Goal: Feedback & Contribution: Submit feedback/report problem

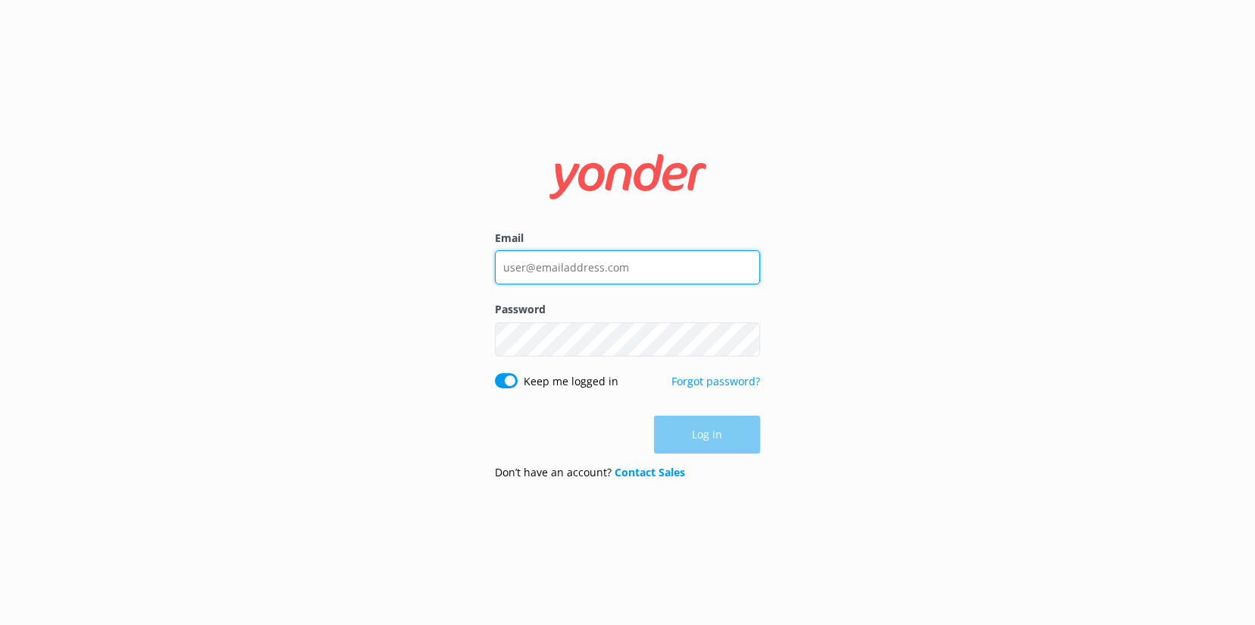
type input "[EMAIL_ADDRESS][DOMAIN_NAME]"
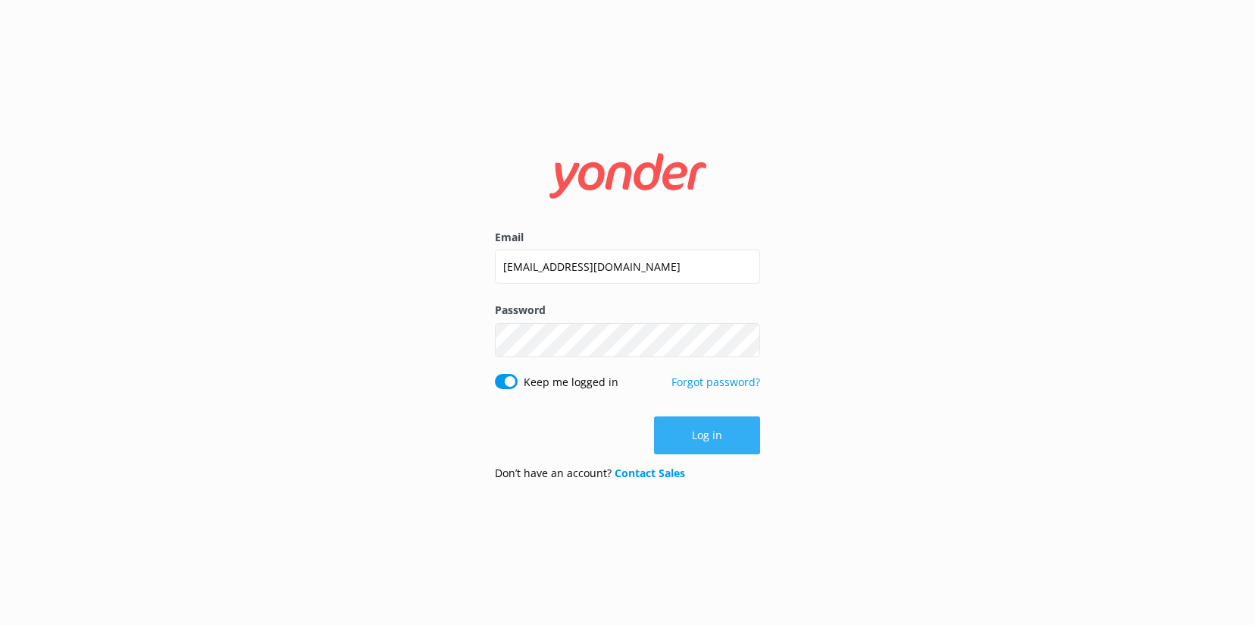
click at [707, 425] on div "Log in" at bounding box center [627, 435] width 265 height 38
click at [707, 425] on button "Log in" at bounding box center [707, 435] width 106 height 38
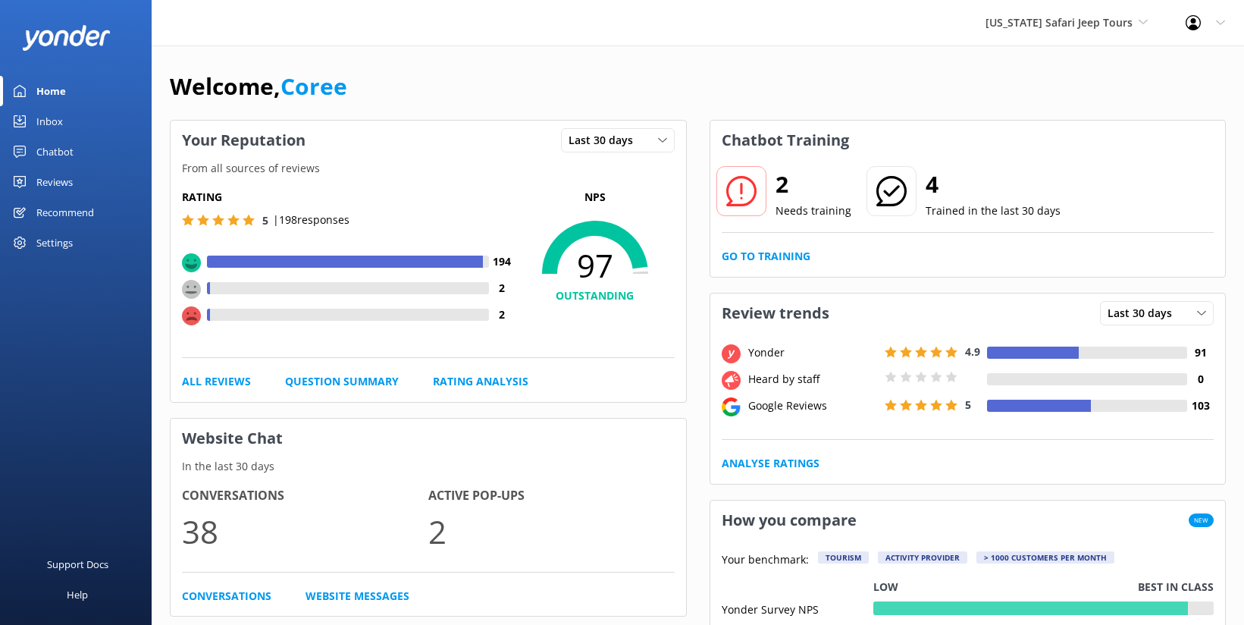
click at [54, 180] on div "Reviews" at bounding box center [54, 182] width 36 height 30
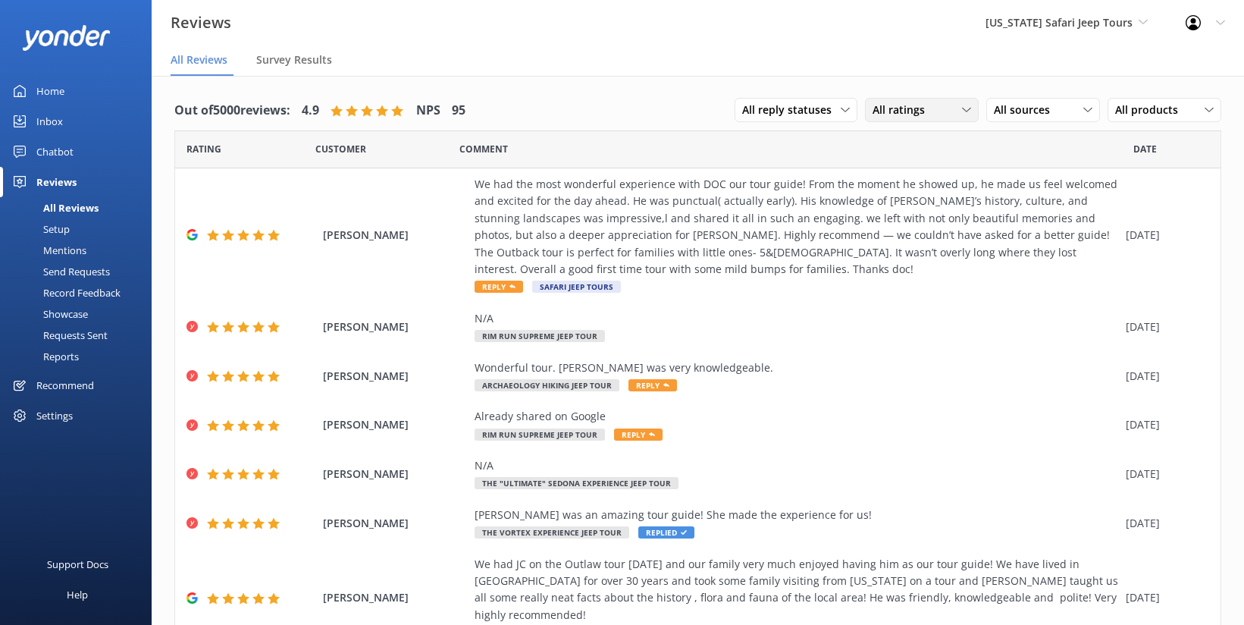
click at [920, 119] on div "All ratings All ratings Promoters Passives Detractors" at bounding box center [922, 110] width 114 height 24
click at [922, 238] on div "Detractors" at bounding box center [922, 233] width 70 height 15
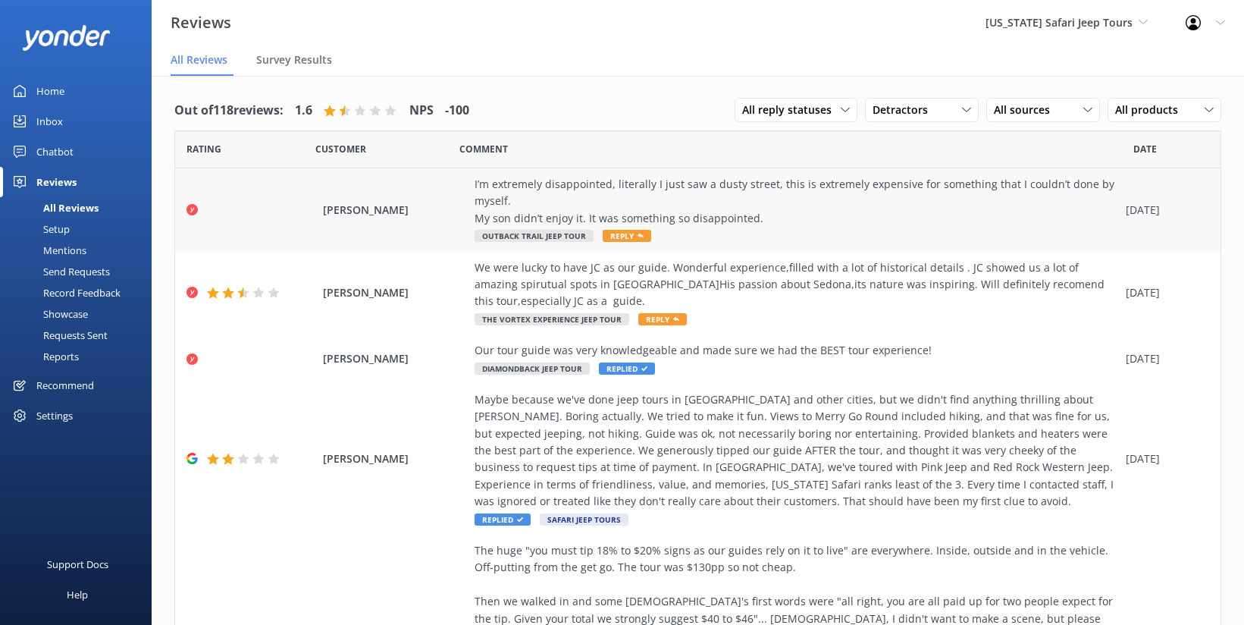
click at [616, 233] on span "Reply" at bounding box center [627, 236] width 49 height 12
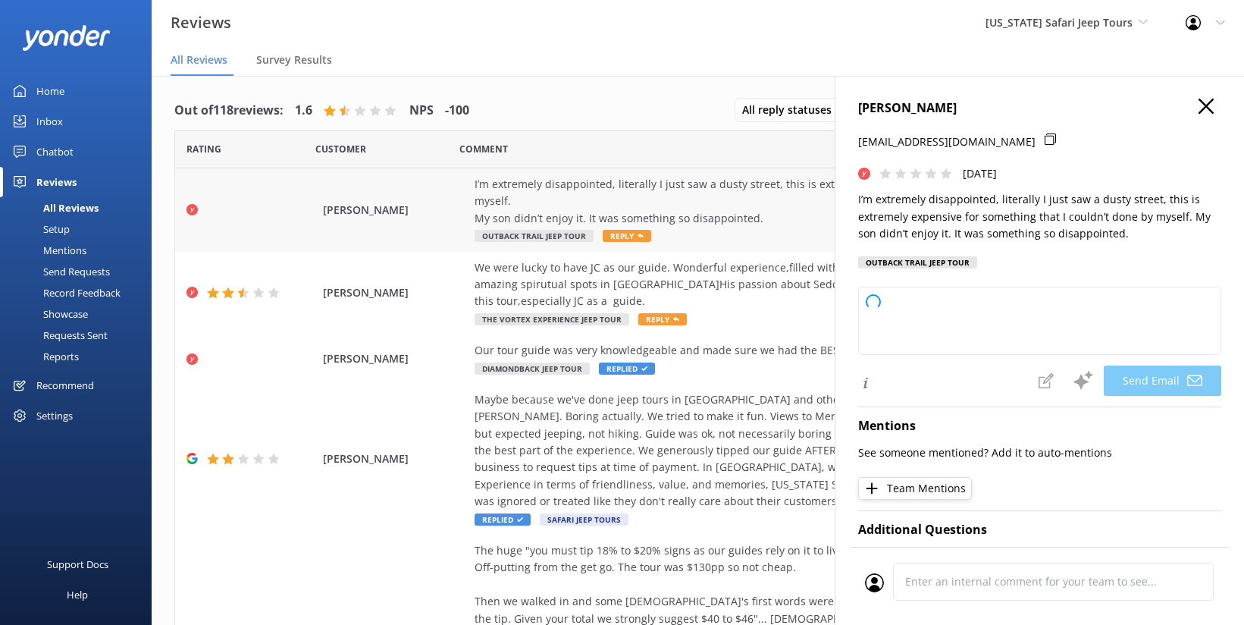
type textarea "Hey Sarahi, we’re really sorry to hear your experience didn’t match your expect…"
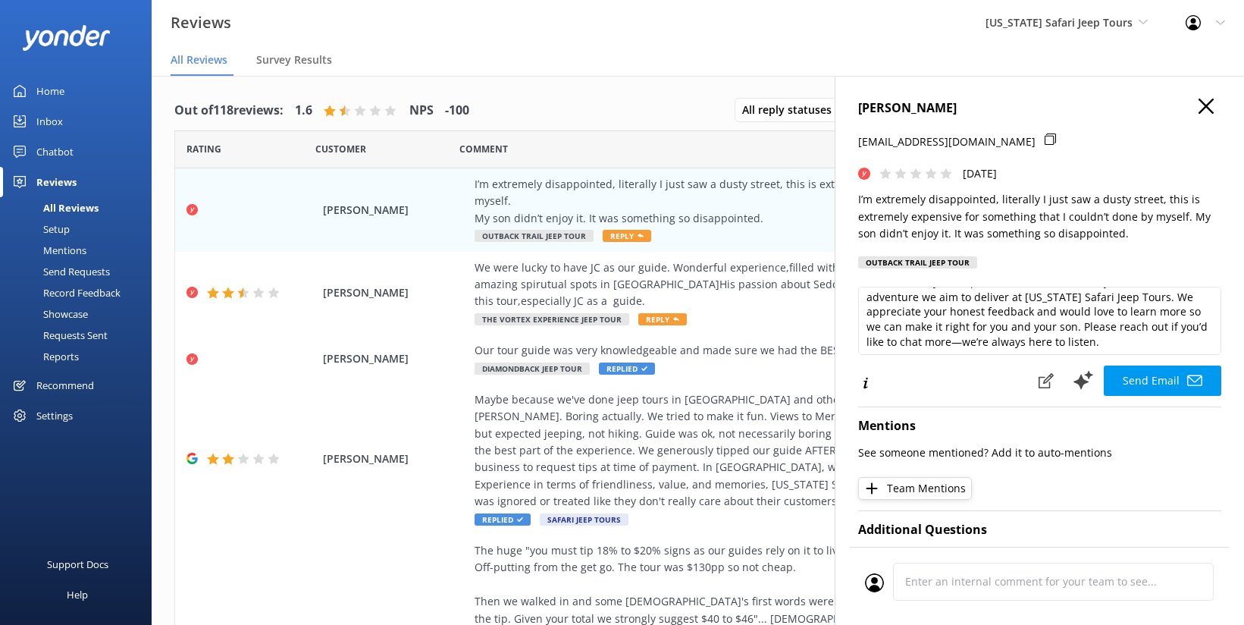
scroll to position [37, 0]
click at [1039, 381] on icon at bounding box center [1046, 380] width 15 height 15
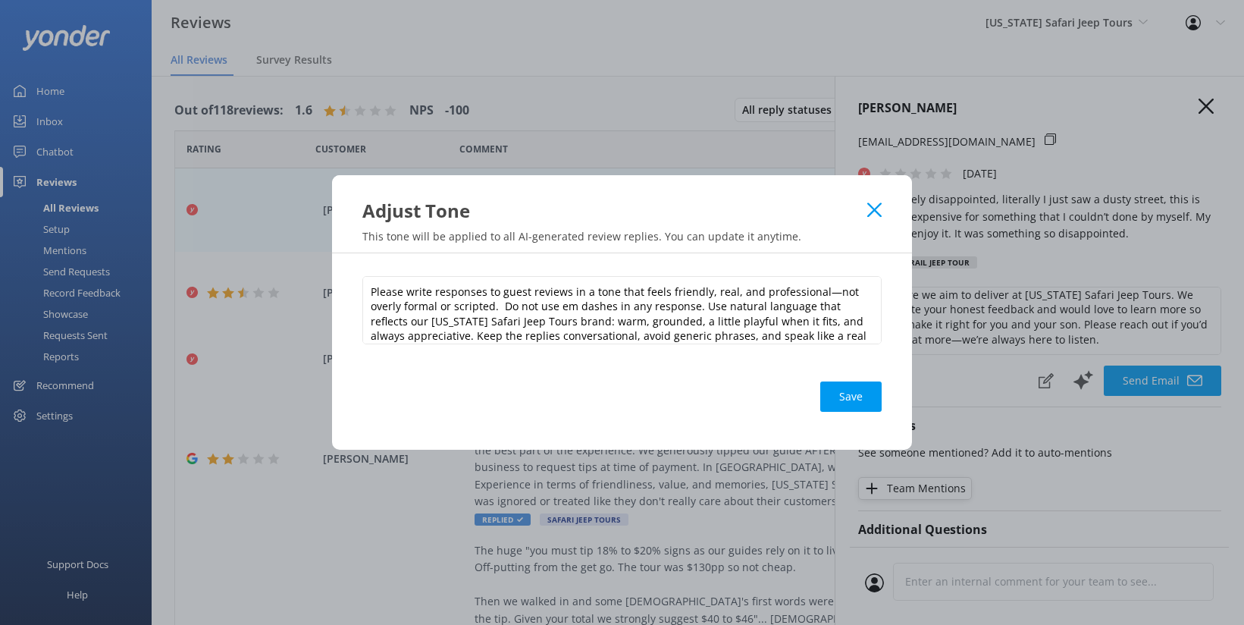
click at [878, 217] on icon at bounding box center [874, 209] width 14 height 15
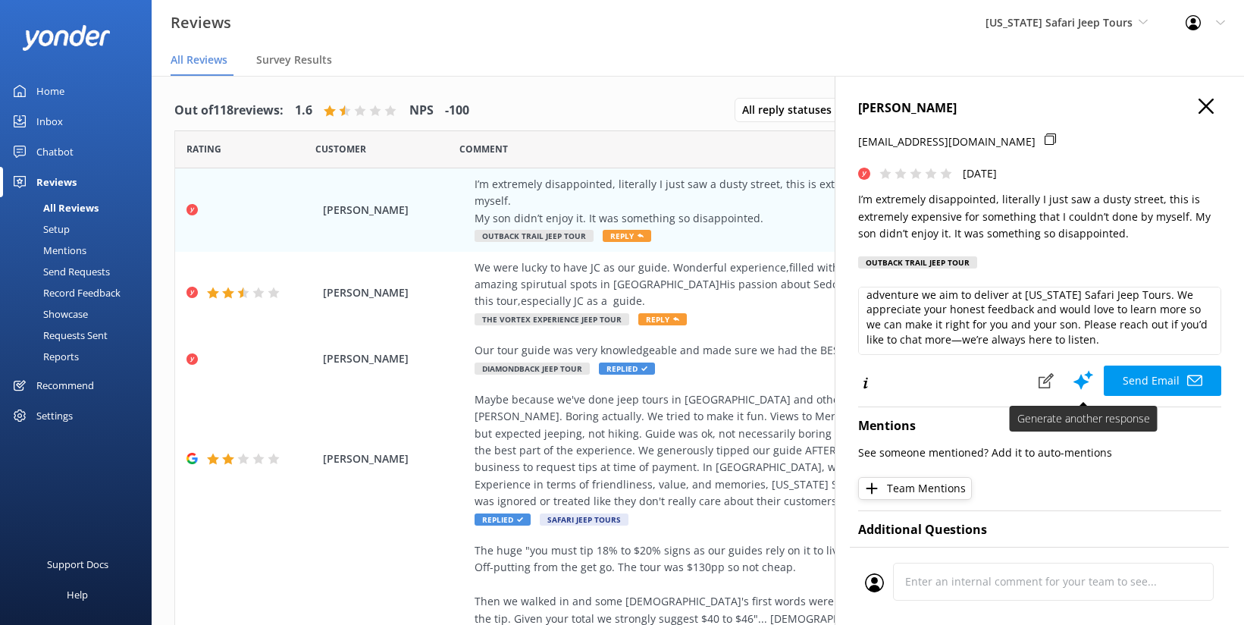
click at [1073, 384] on use at bounding box center [1083, 380] width 20 height 19
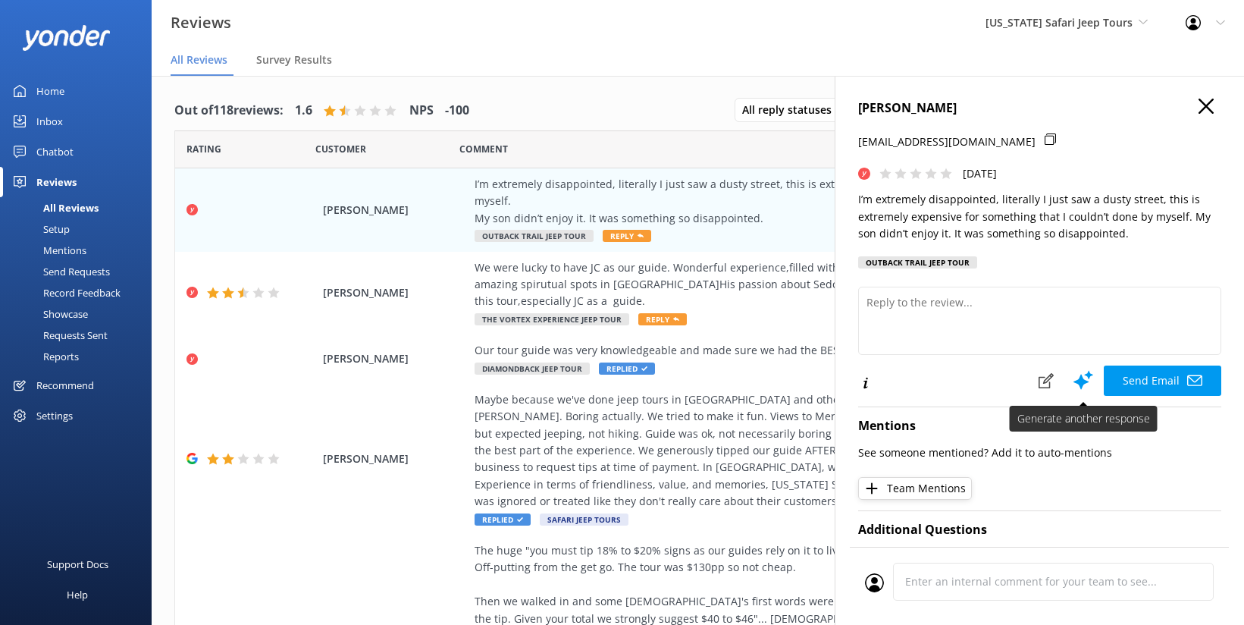
scroll to position [0, 0]
type textarea "Hi Sarahi, we're really sorry to hear your tour with Arizona Safari Jeep Tours …"
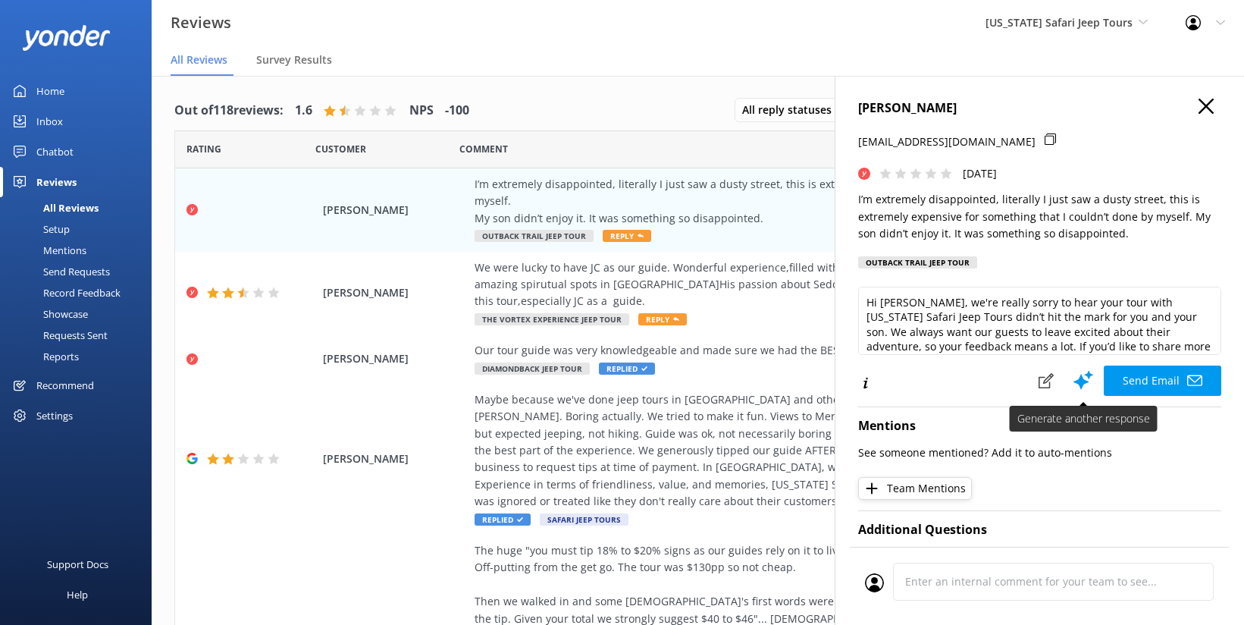
click at [1073, 381] on use at bounding box center [1083, 380] width 20 height 19
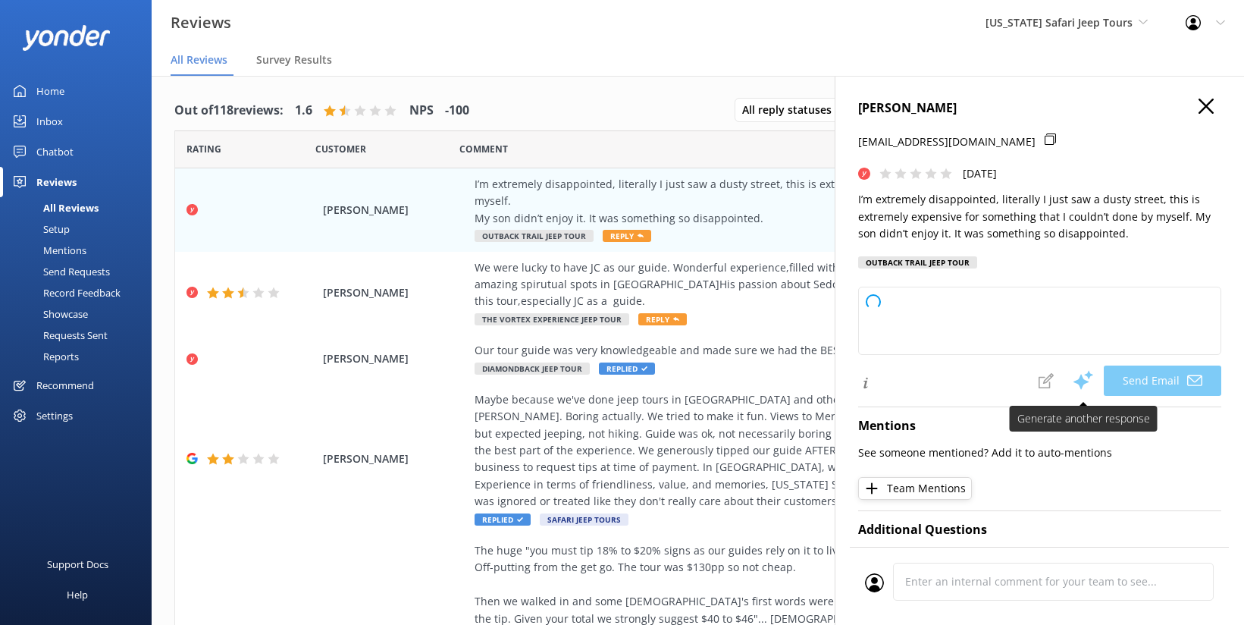
type textarea "Hi Sarahi, we’re really sorry to hear your tour didn’t live up to what you were…"
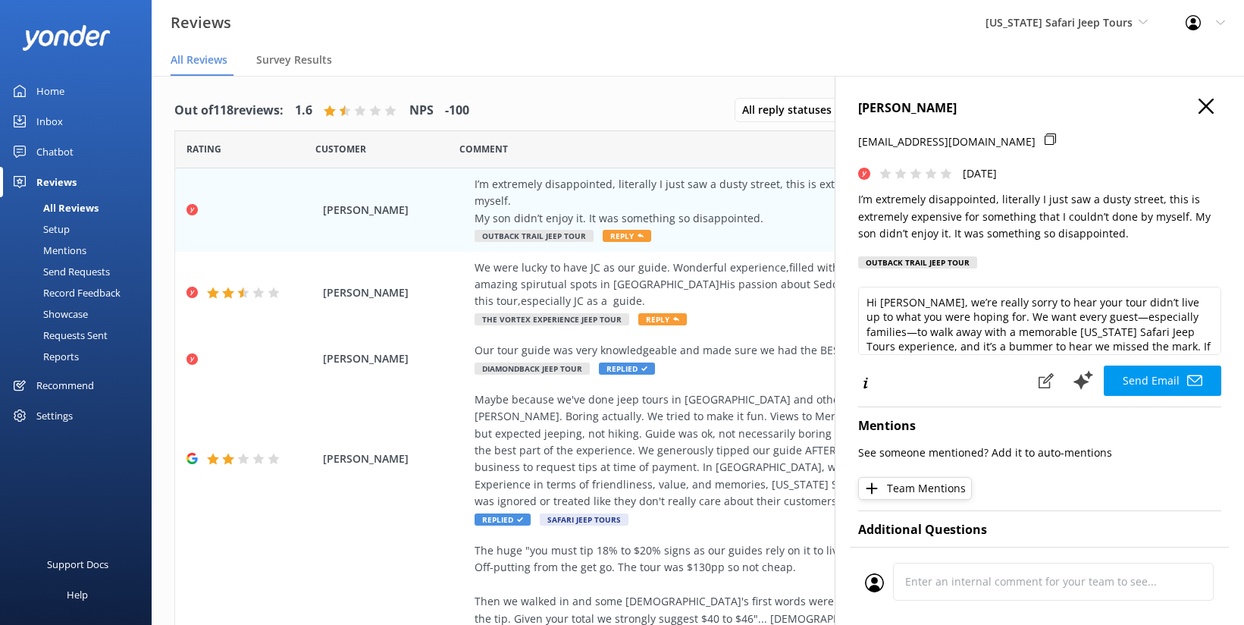
click at [910, 216] on p "I’m extremely disappointed, literally I just saw a dusty street, this is extrem…" at bounding box center [1039, 216] width 363 height 51
click at [910, 215] on p "I’m extremely disappointed, literally I just saw a dusty street, this is extrem…" at bounding box center [1039, 216] width 363 height 51
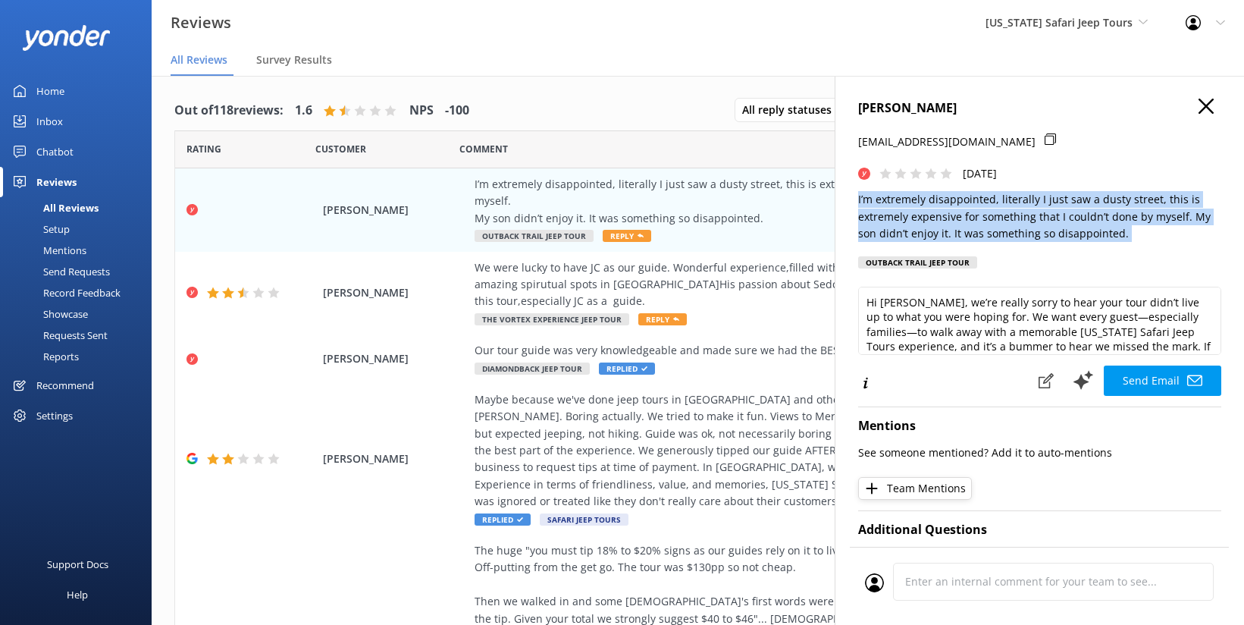
click at [910, 215] on p "I’m extremely disappointed, literally I just saw a dusty street, this is extrem…" at bounding box center [1039, 216] width 363 height 51
copy p "I’m extremely disappointed, literally I just saw a dusty street, this is extrem…"
click at [1198, 107] on icon at bounding box center [1205, 106] width 15 height 15
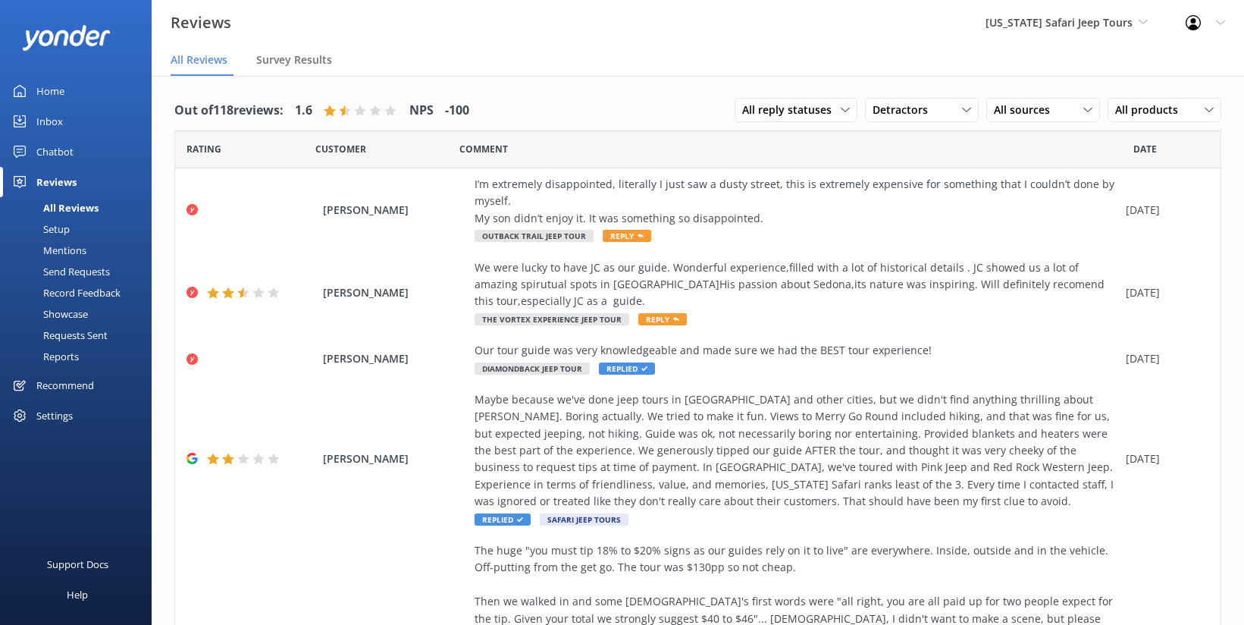
click at [626, 233] on span "Reply" at bounding box center [627, 236] width 49 height 12
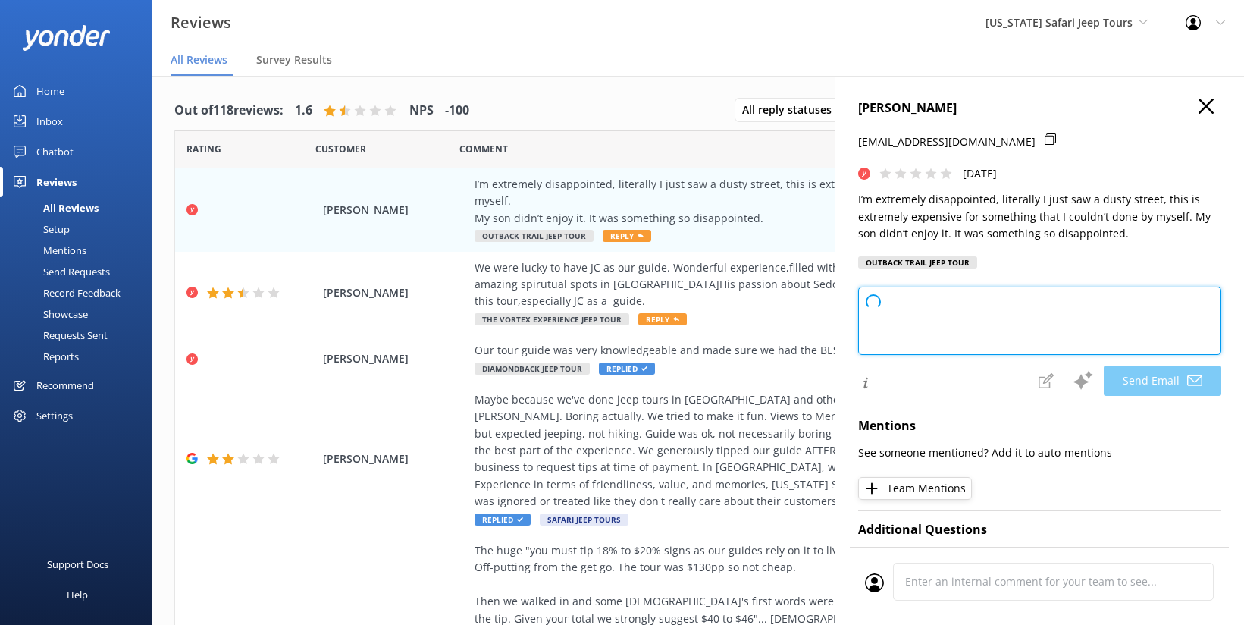
click at [901, 297] on textarea at bounding box center [1039, 321] width 363 height 68
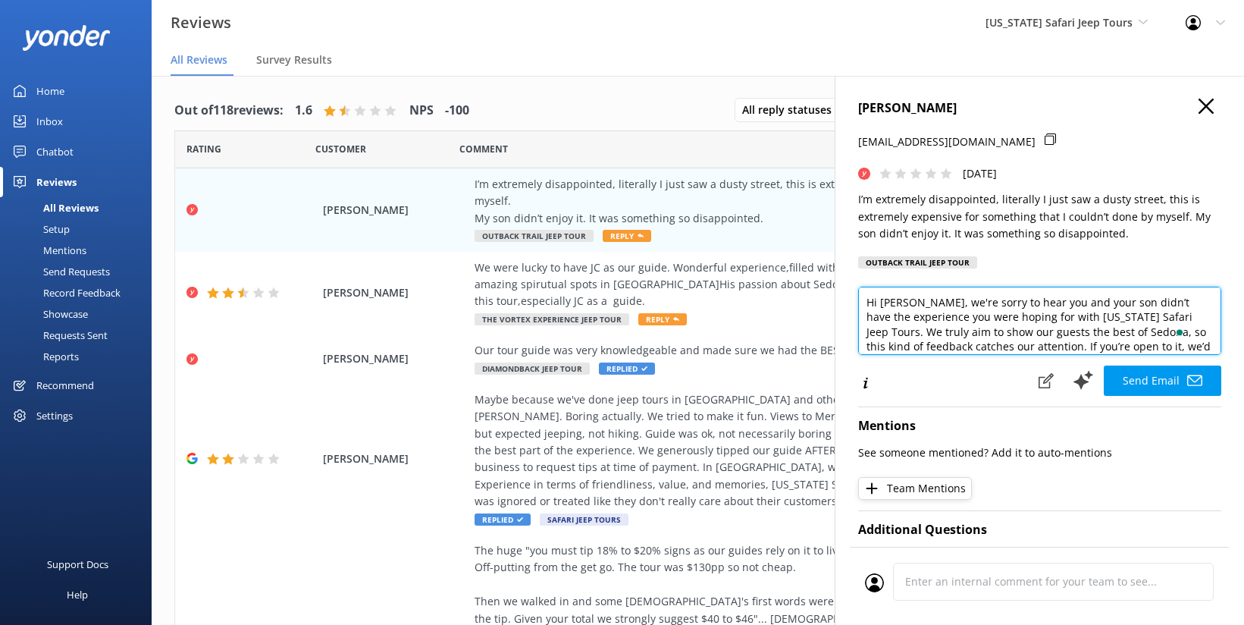
paste textarea "Thanks for sharing your feedback. You took our Outback Trail Tour, which is con…"
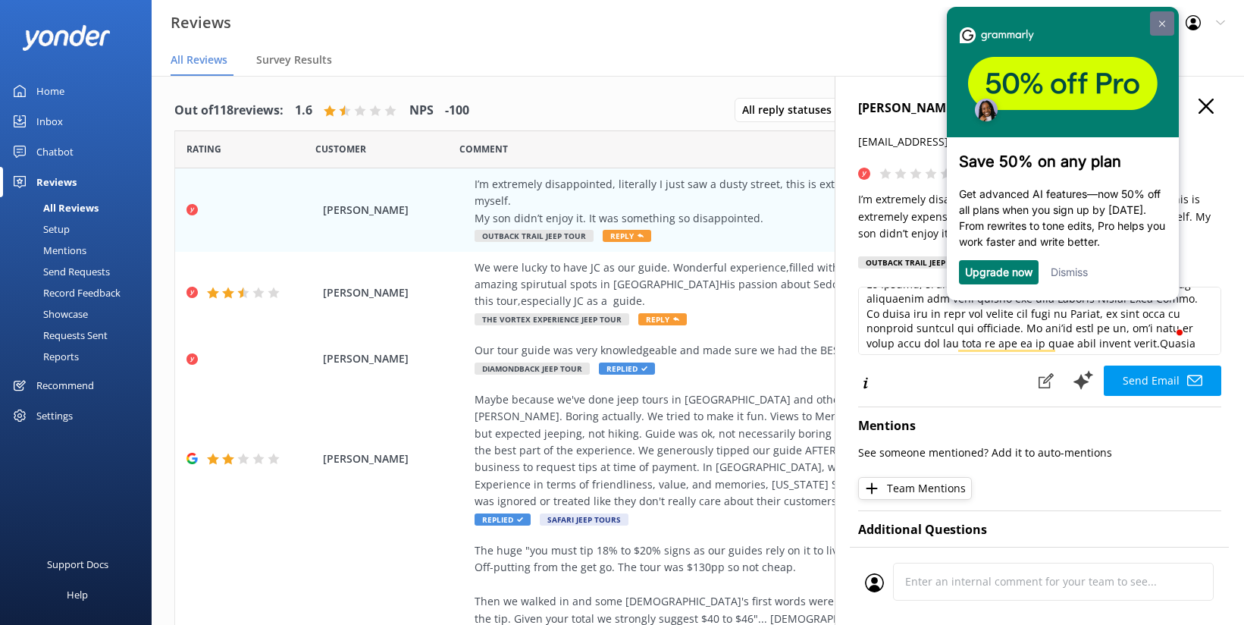
click at [1163, 20] on img at bounding box center [1162, 23] width 6 height 7
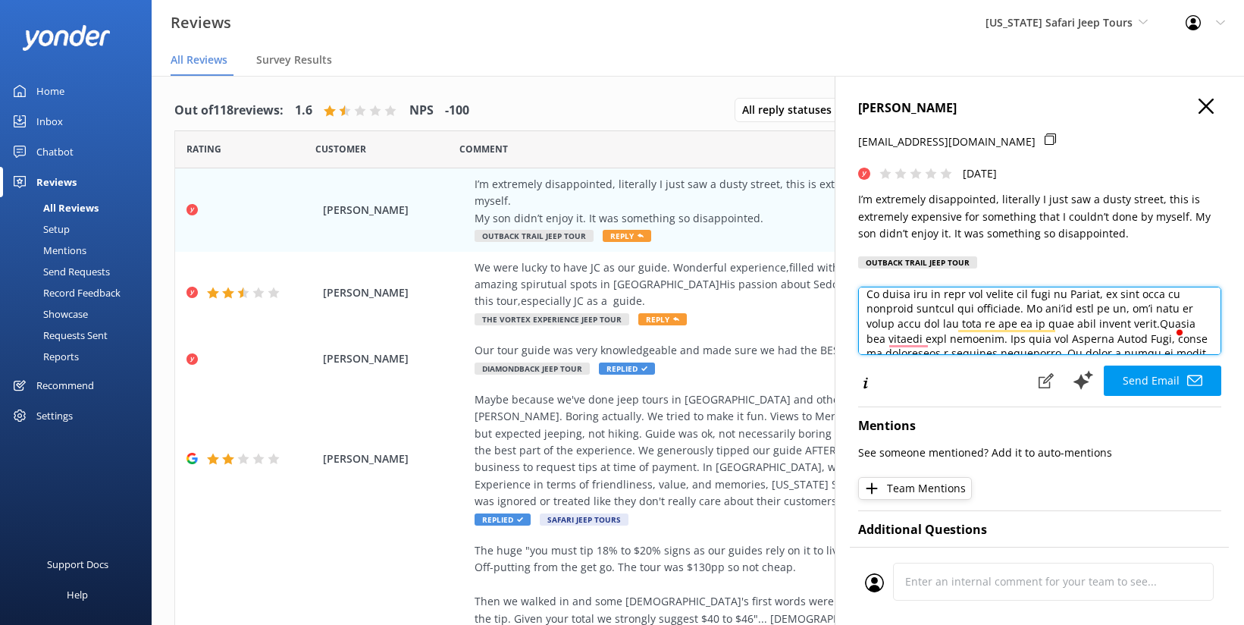
click at [892, 302] on textarea "To enrich screen reader interactions, please activate Accessibility in Grammarl…" at bounding box center [1039, 321] width 363 height 68
click at [1010, 305] on textarea "To enrich screen reader interactions, please activate Accessibility in Grammarl…" at bounding box center [1039, 321] width 363 height 68
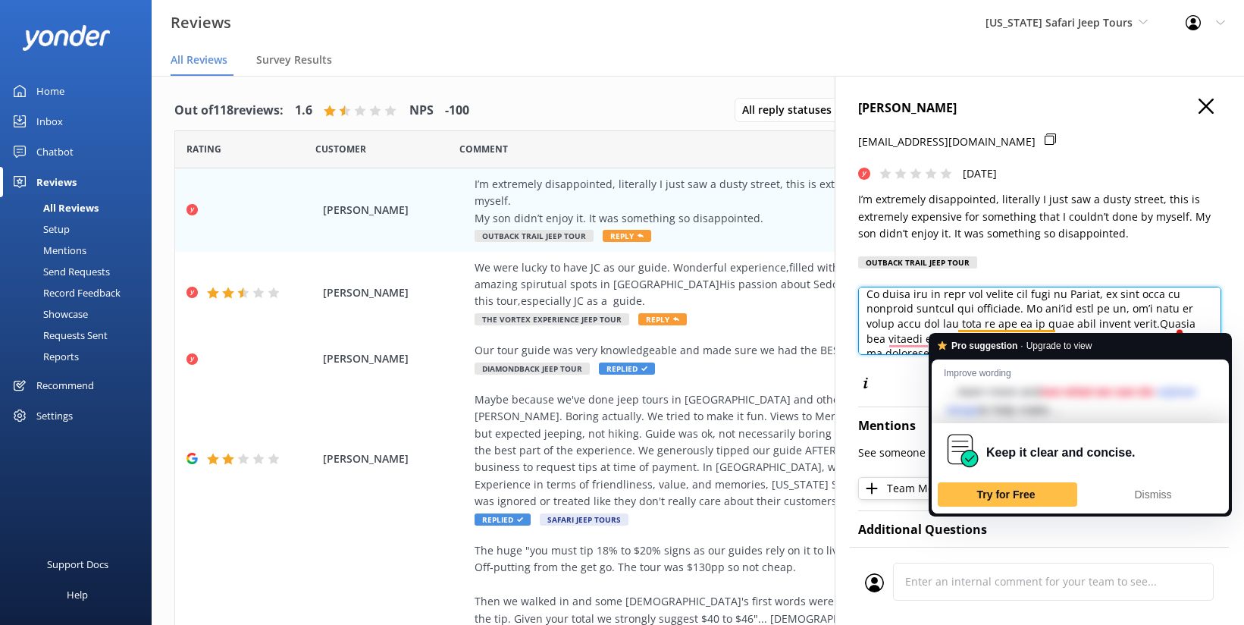
click at [1035, 309] on textarea "To enrich screen reader interactions, please activate Accessibility in Grammarl…" at bounding box center [1039, 321] width 363 height 68
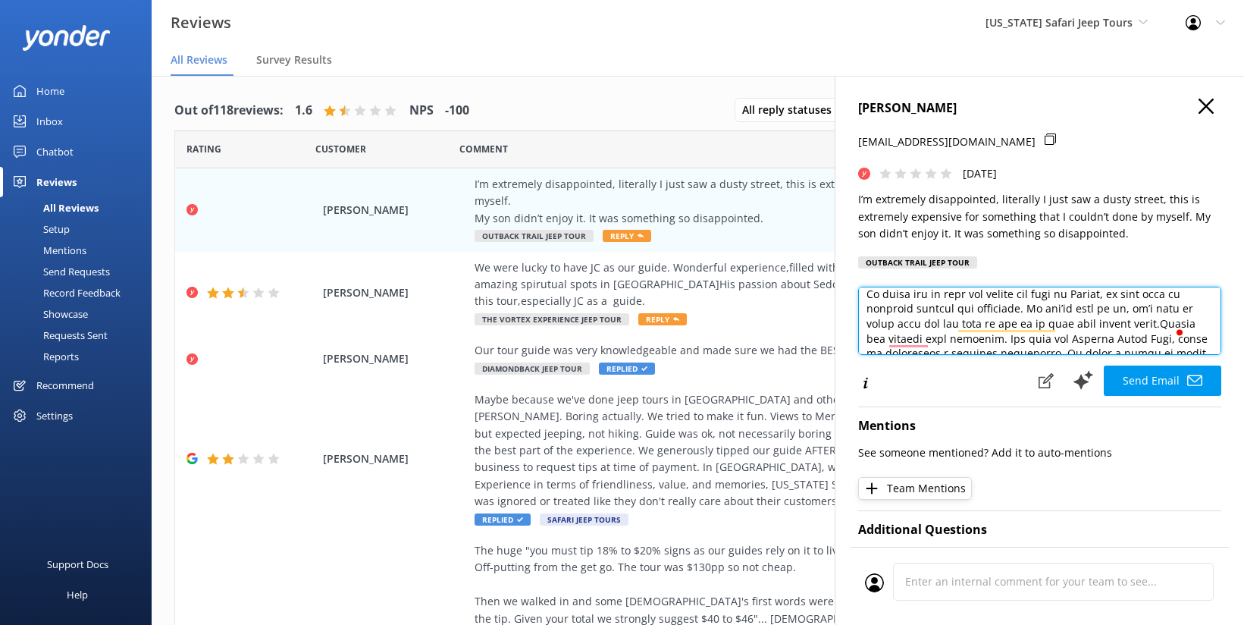
drag, startPoint x: 1038, startPoint y: 309, endPoint x: 932, endPoint y: 327, distance: 107.5
click at [932, 327] on textarea "To enrich screen reader interactions, please activate Accessibility in Grammarl…" at bounding box center [1039, 321] width 363 height 68
paste textarea "To enrich screen reader interactions, please activate Accessibility in Grammarl…"
click at [1031, 304] on textarea "Thanks for sharing your feedback. You took our Outback Trail Tour, which is con…" at bounding box center [1039, 321] width 363 height 68
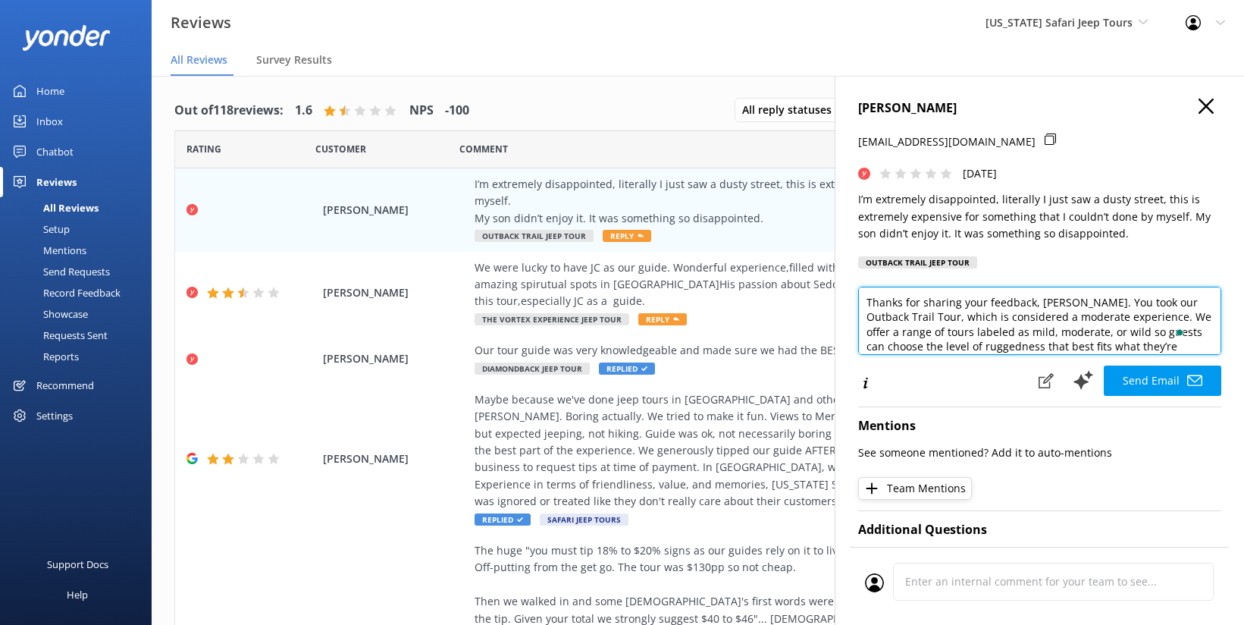
click at [930, 332] on textarea "Thanks for sharing your feedback, Sarahi. You took our Outback Trail Tour, whic…" at bounding box center [1039, 321] width 363 height 68
click at [1029, 311] on textarea "Thanks for sharing your feedback, Sarahi. You took our Outback Trail Tour, whic…" at bounding box center [1039, 321] width 363 height 68
click at [1080, 309] on textarea "Thanks for sharing your feedback, Sarahi. You took our Outback Trail Tour, whic…" at bounding box center [1039, 321] width 363 height 68
click at [1114, 315] on textarea "Thanks for sharing your feedback, Sarahi. You took our Outback Trail Tour, whic…" at bounding box center [1039, 321] width 363 height 68
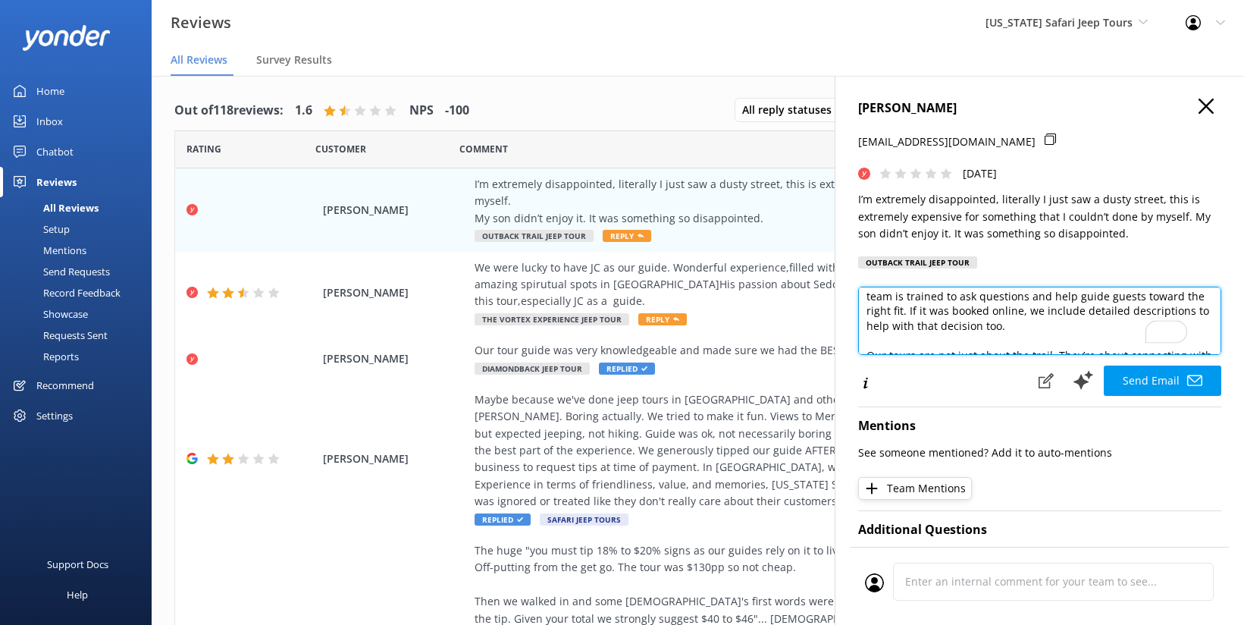
click at [926, 329] on textarea "Thanks for sharing your feedback, Sarahi. You took our Outback Trail Tour, whic…" at bounding box center [1039, 321] width 363 height 68
click at [924, 331] on textarea "Thanks for sharing your feedback, Sarahi. You took our Outback Trail Tour, whic…" at bounding box center [1039, 321] width 363 height 68
click at [976, 332] on textarea "Thanks for sharing your feedback, Sarahi. You took our Outback Trail Tour, whic…" at bounding box center [1039, 321] width 363 height 68
click at [991, 326] on textarea "Thanks for sharing your feedback, Sarahi. You took our Outback Trail Tour, whic…" at bounding box center [1039, 321] width 363 height 68
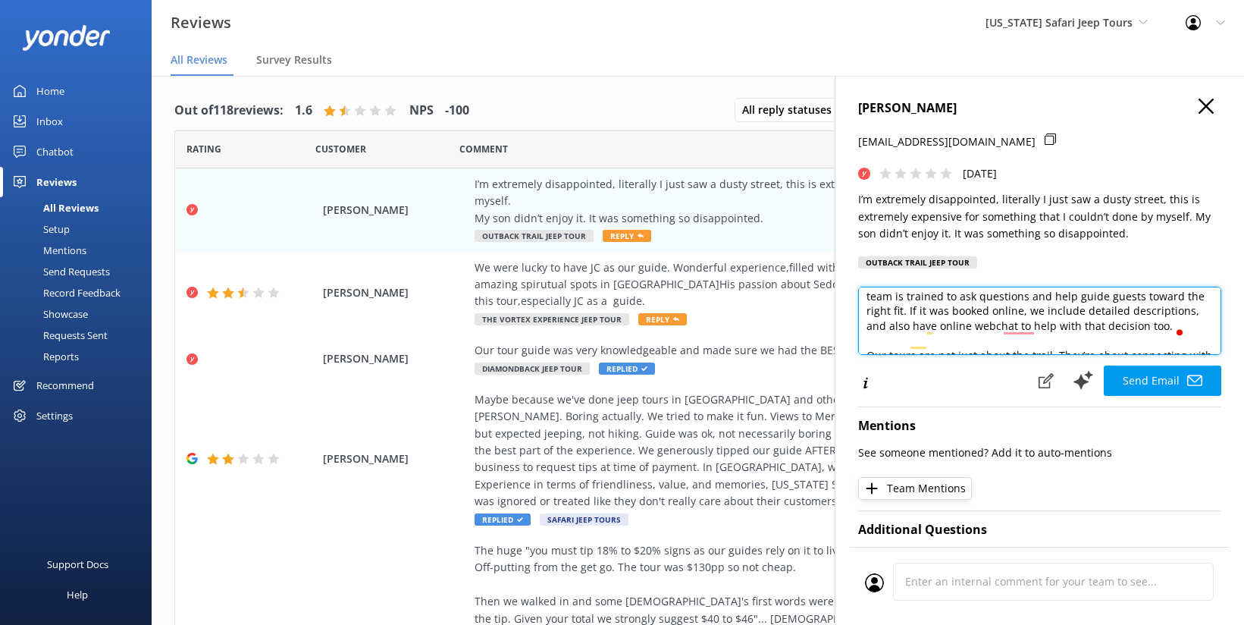
click at [1077, 328] on textarea "Thanks for sharing your feedback, Sarahi. You took our Outback Trail Tour, whic…" at bounding box center [1039, 321] width 363 height 68
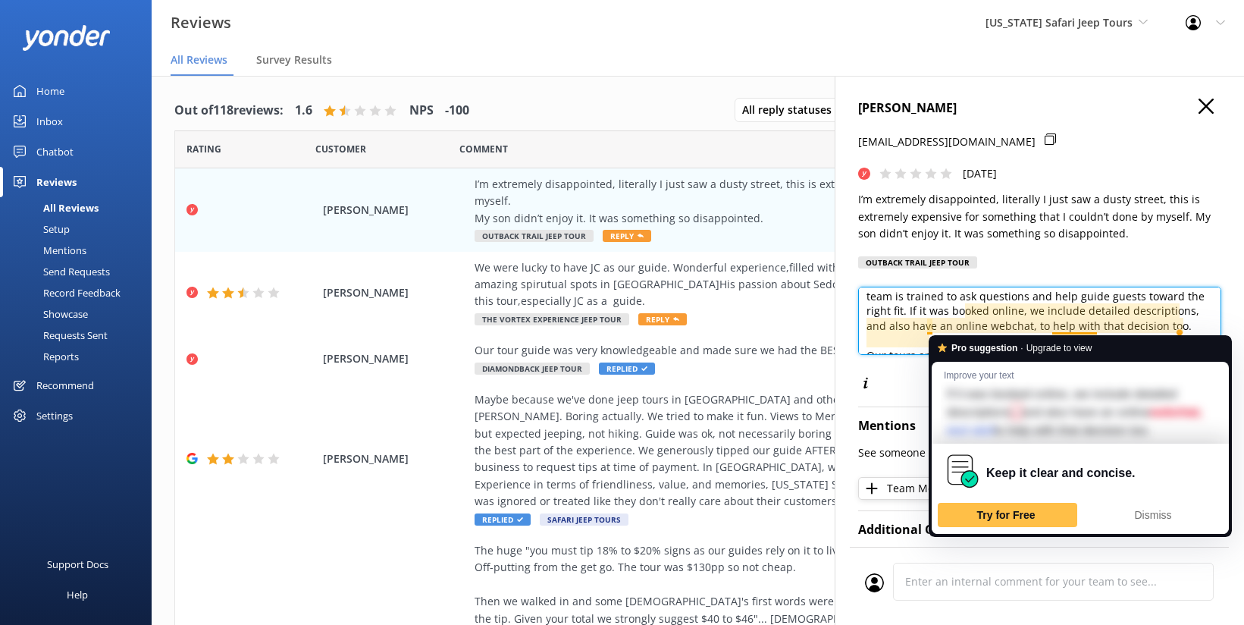
click at [916, 318] on textarea "Thanks for sharing your feedback, Sarahi. You took our Outback Trail Tour, whic…" at bounding box center [1039, 321] width 363 height 68
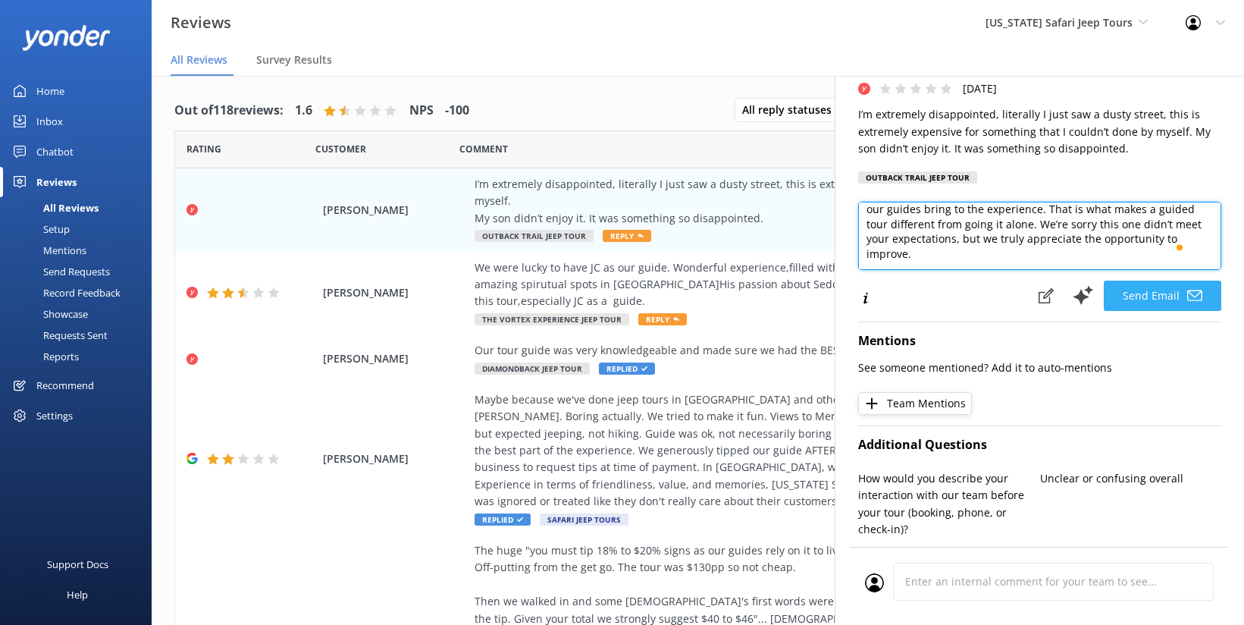
type textarea "Thanks for sharing your feedback, Sarahi. You took our Outback Trail Tour, whic…"
click at [1139, 293] on button "Send Email" at bounding box center [1162, 295] width 117 height 30
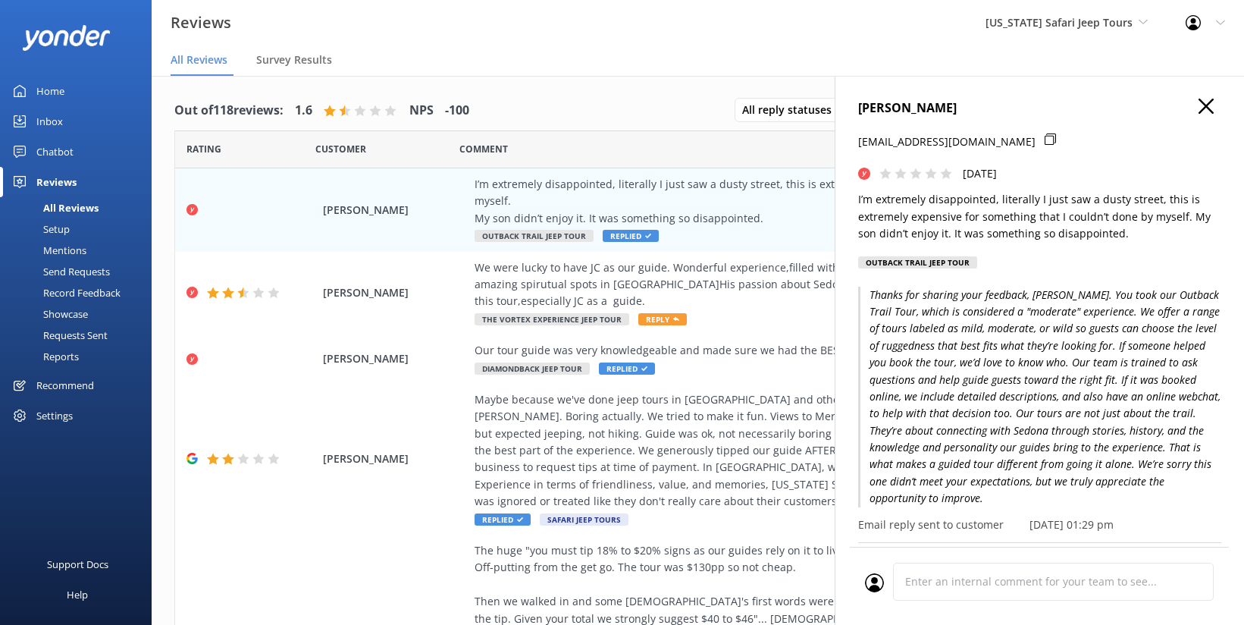
click at [1198, 107] on use at bounding box center [1205, 106] width 15 height 15
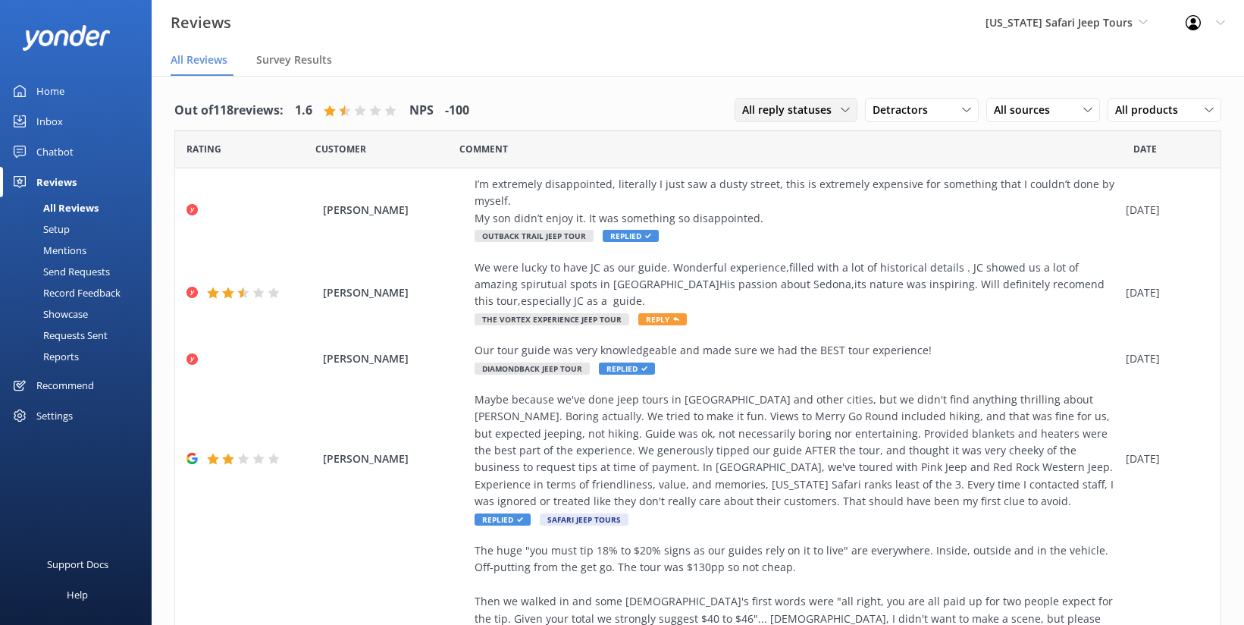
click at [806, 106] on span "All reply statuses" at bounding box center [791, 110] width 99 height 17
click at [770, 133] on div "All reply statuses" at bounding box center [780, 140] width 74 height 15
click at [1007, 112] on span "All sources" at bounding box center [1026, 110] width 65 height 17
click at [1016, 169] on div "Yonder survey" at bounding box center [1050, 171] width 85 height 15
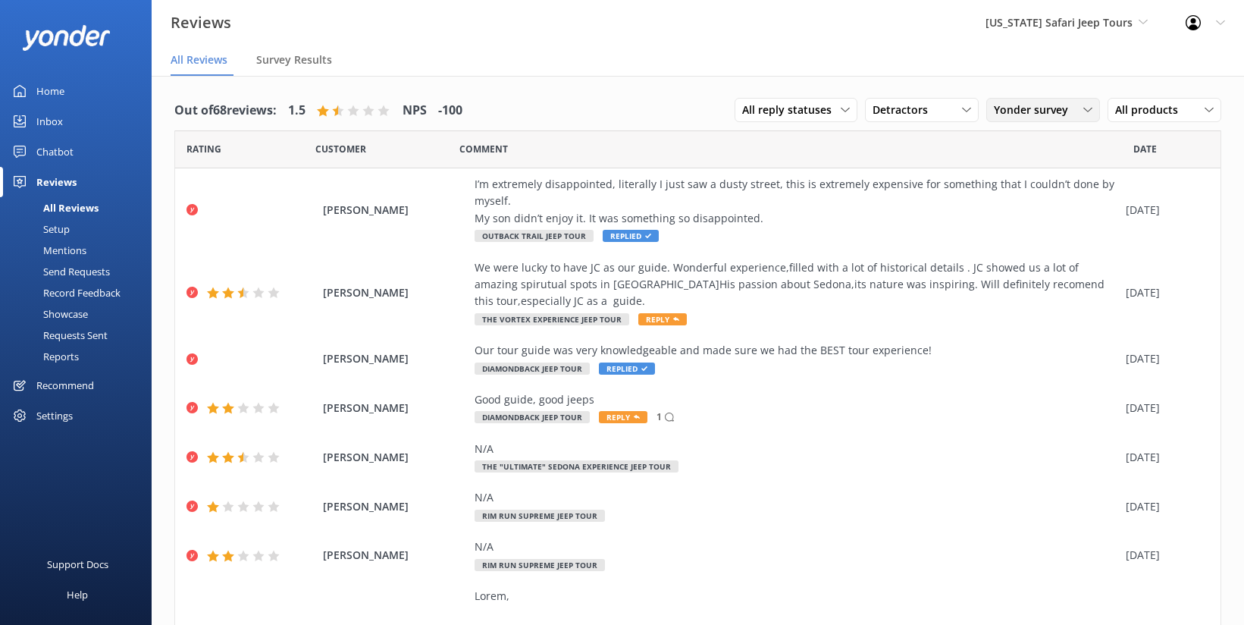
click at [994, 105] on span "Yonder survey" at bounding box center [1035, 110] width 83 height 17
click at [1032, 239] on div "Google reviews" at bounding box center [1052, 233] width 89 height 15
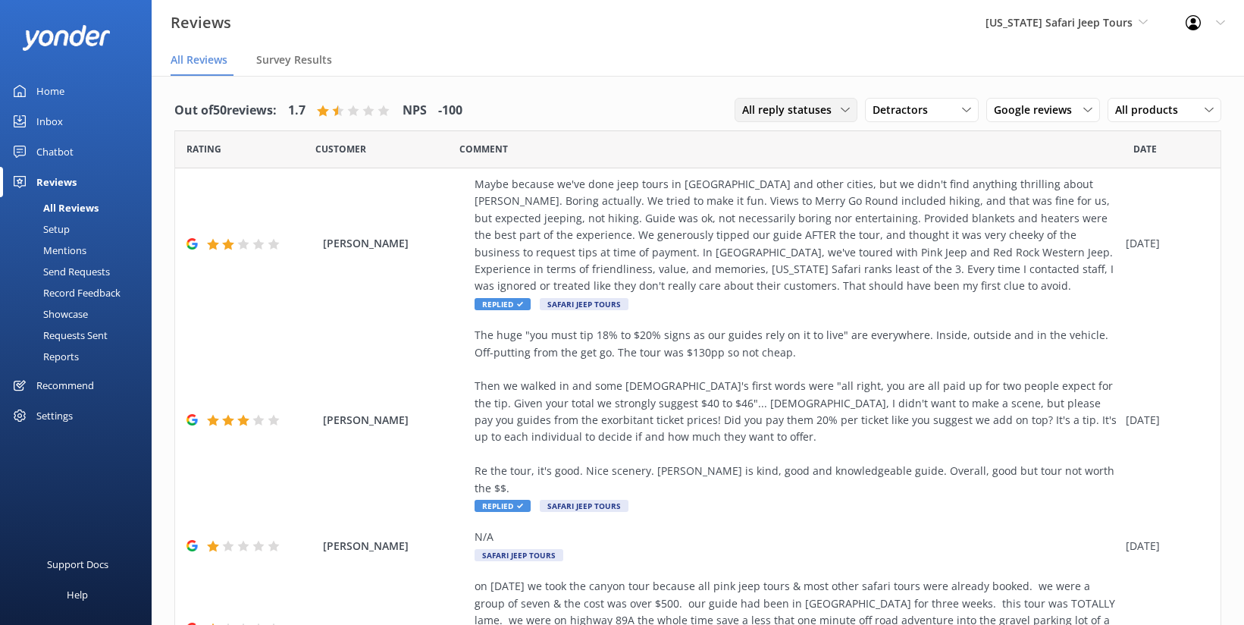
click at [791, 109] on span "All reply statuses" at bounding box center [791, 110] width 99 height 17
click at [613, 230] on div "Maybe because we've done jeep tours in Sedona and other cities, but we didn't f…" at bounding box center [797, 235] width 644 height 119
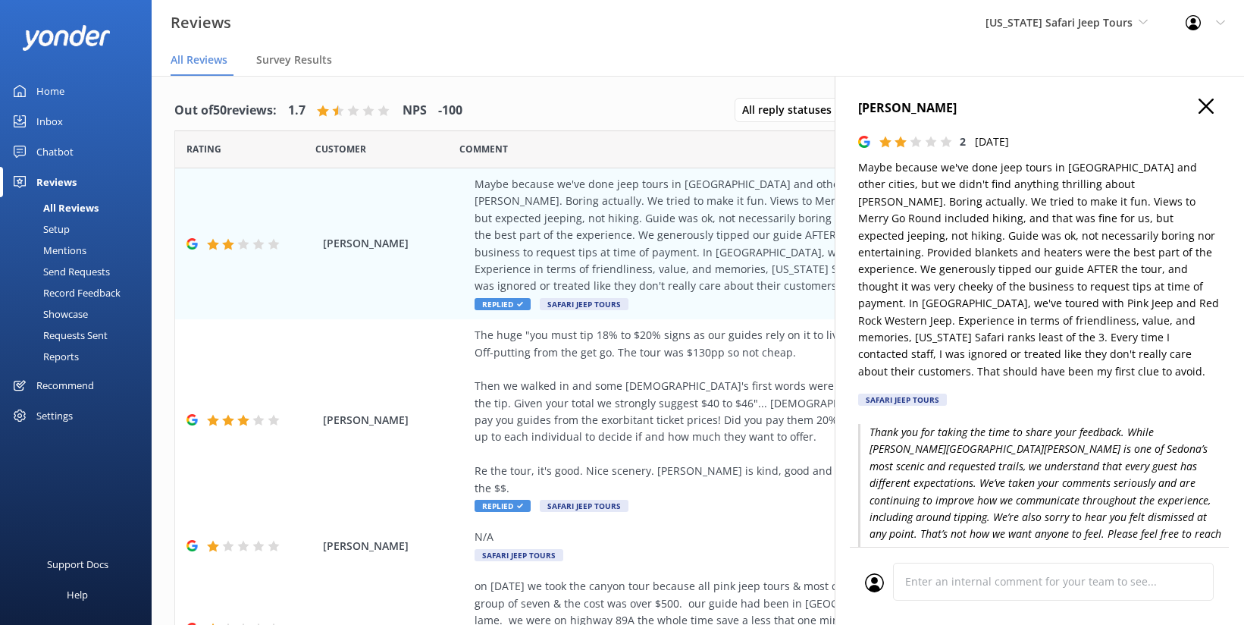
click at [1198, 105] on icon at bounding box center [1205, 106] width 15 height 15
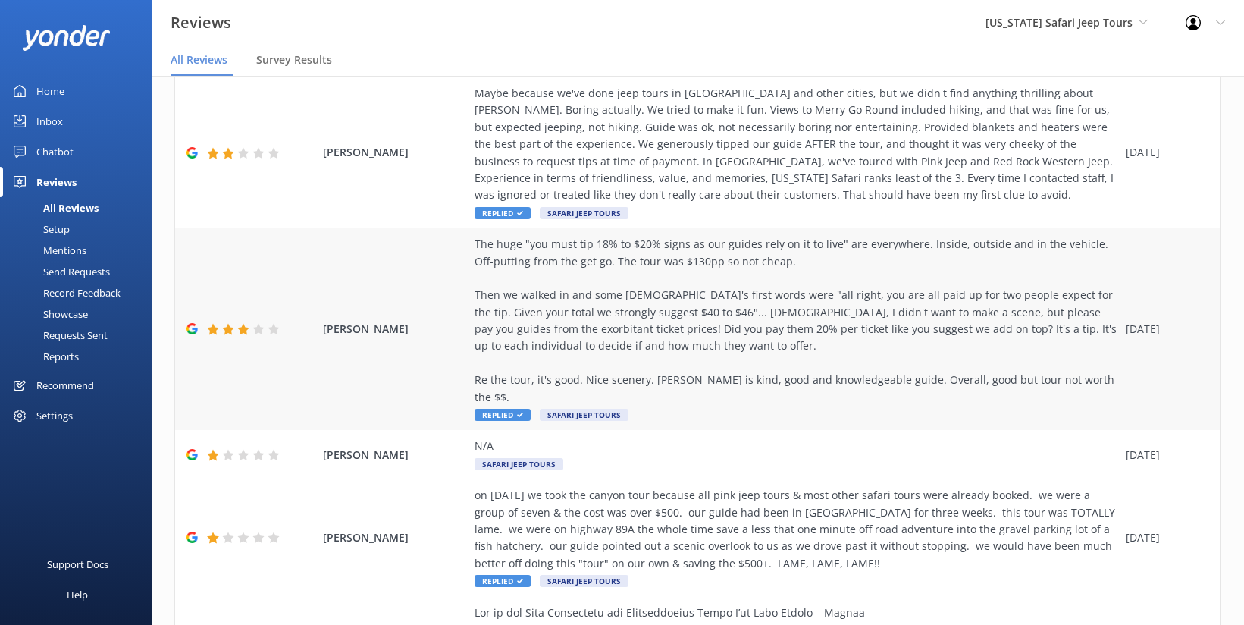
scroll to position [0, 0]
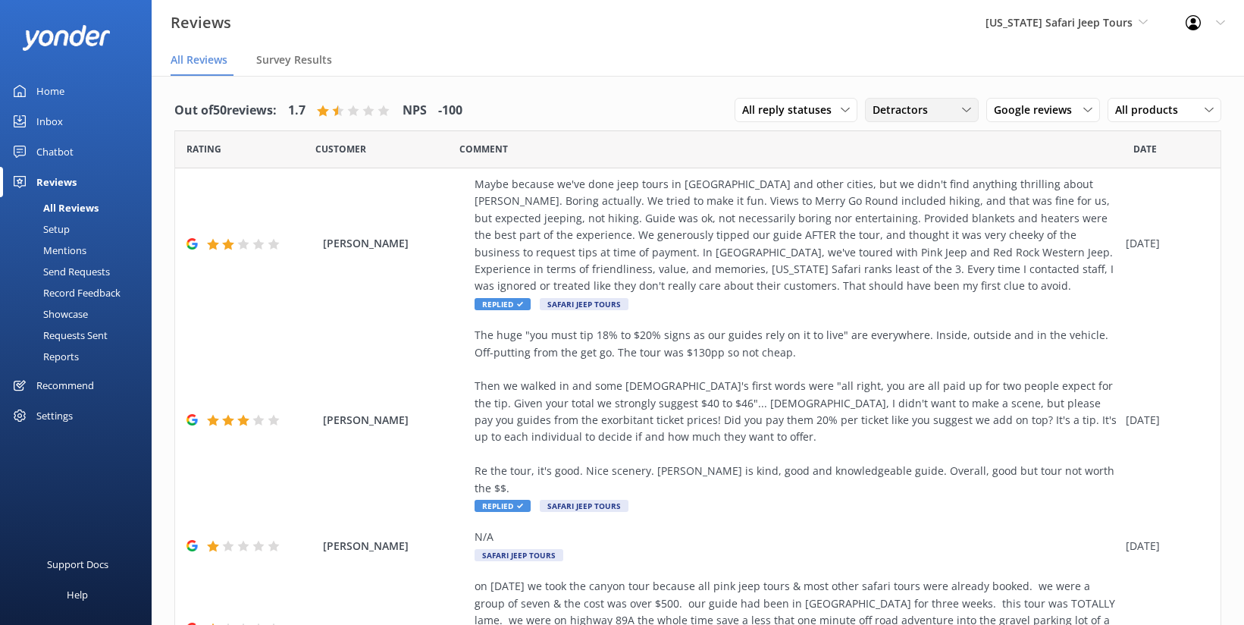
click at [891, 111] on span "Detractors" at bounding box center [905, 110] width 64 height 17
click at [885, 139] on div "All ratings" at bounding box center [895, 140] width 44 height 15
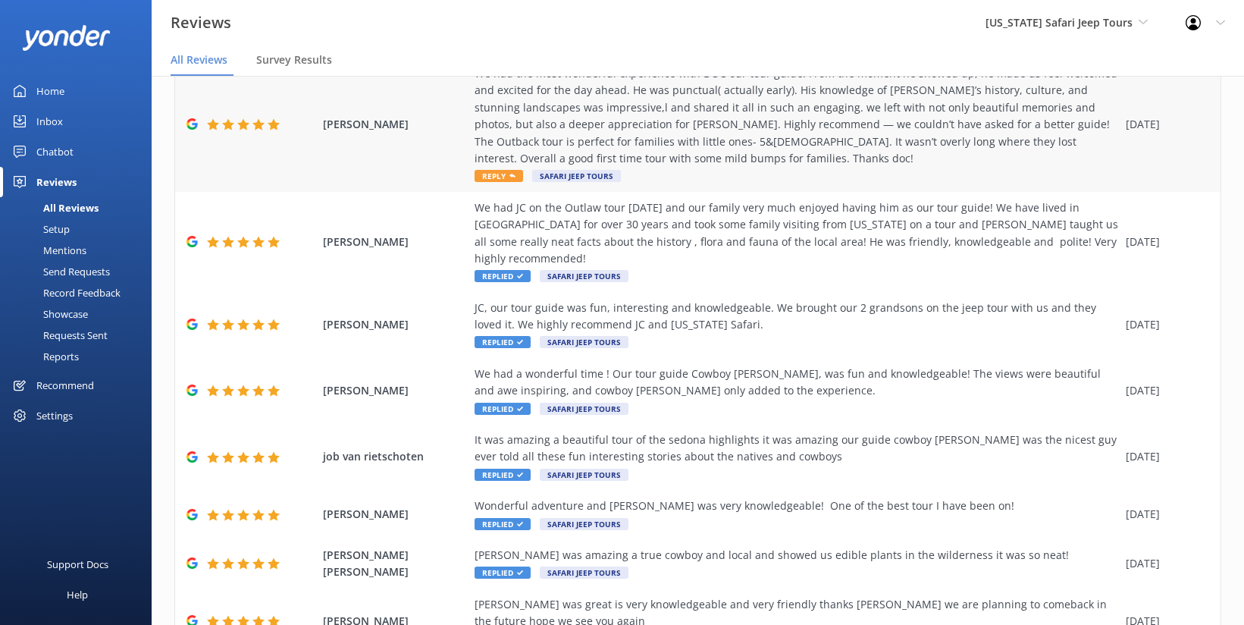
scroll to position [124, 0]
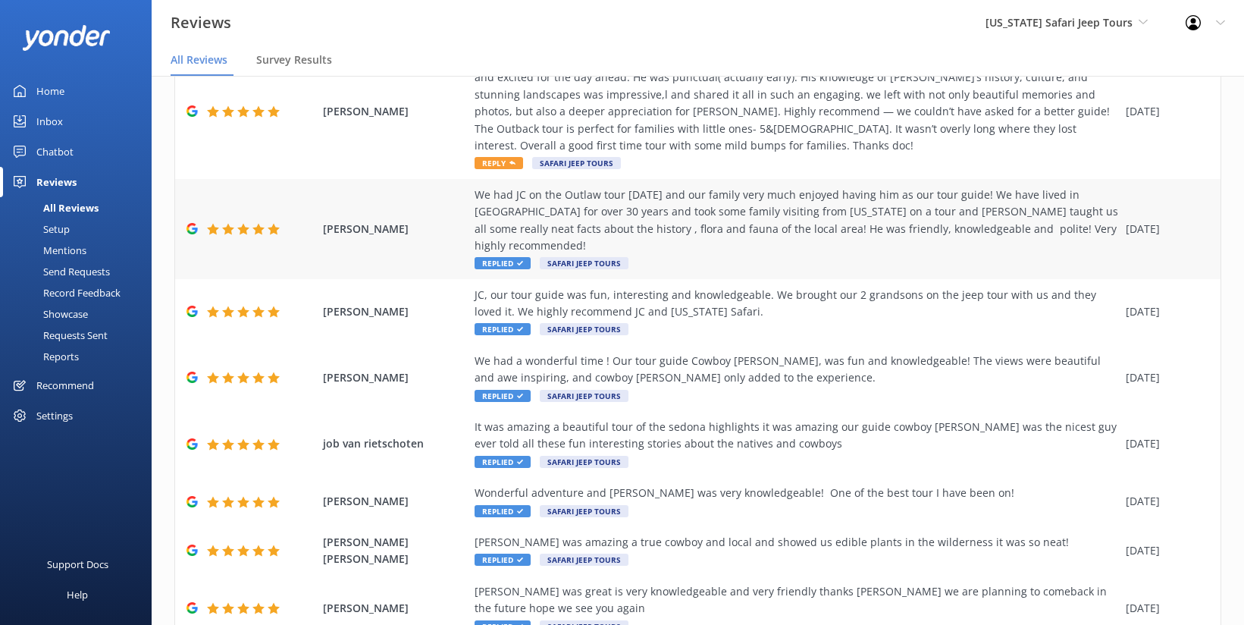
click at [772, 227] on div "We had JC on the Outlaw tour [DATE] and our family very much enjoyed having him…" at bounding box center [797, 220] width 644 height 68
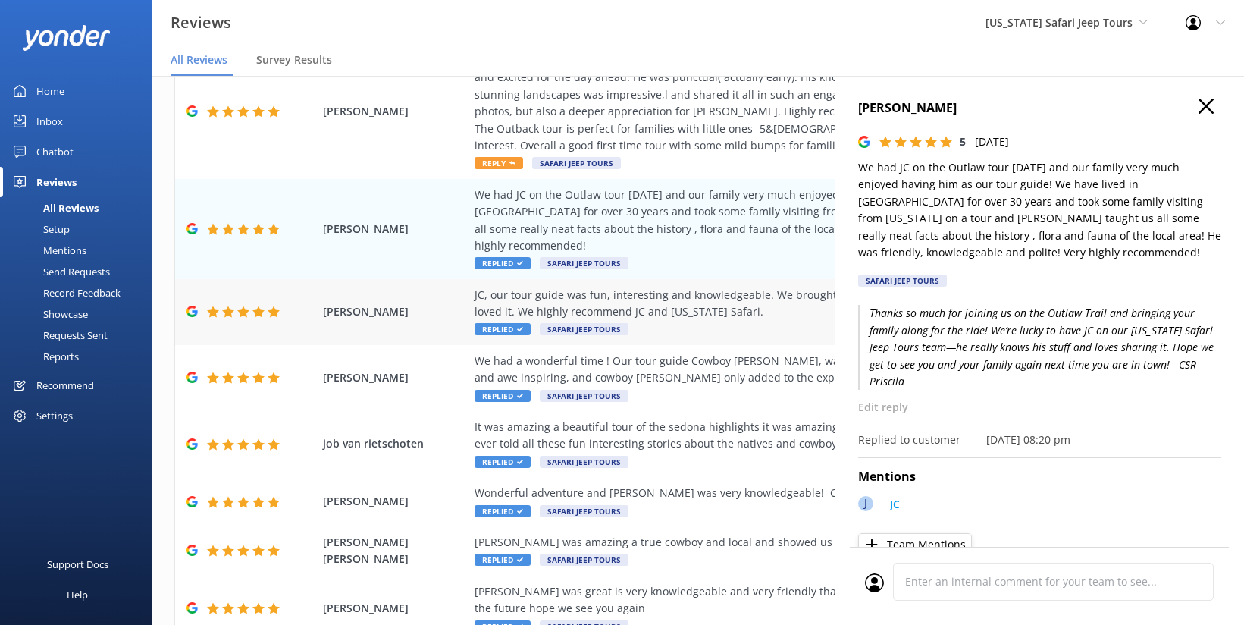
click at [723, 287] on div "JC, our tour guide was fun, interesting and knowledgeable. We brought our 2 gra…" at bounding box center [797, 304] width 644 height 34
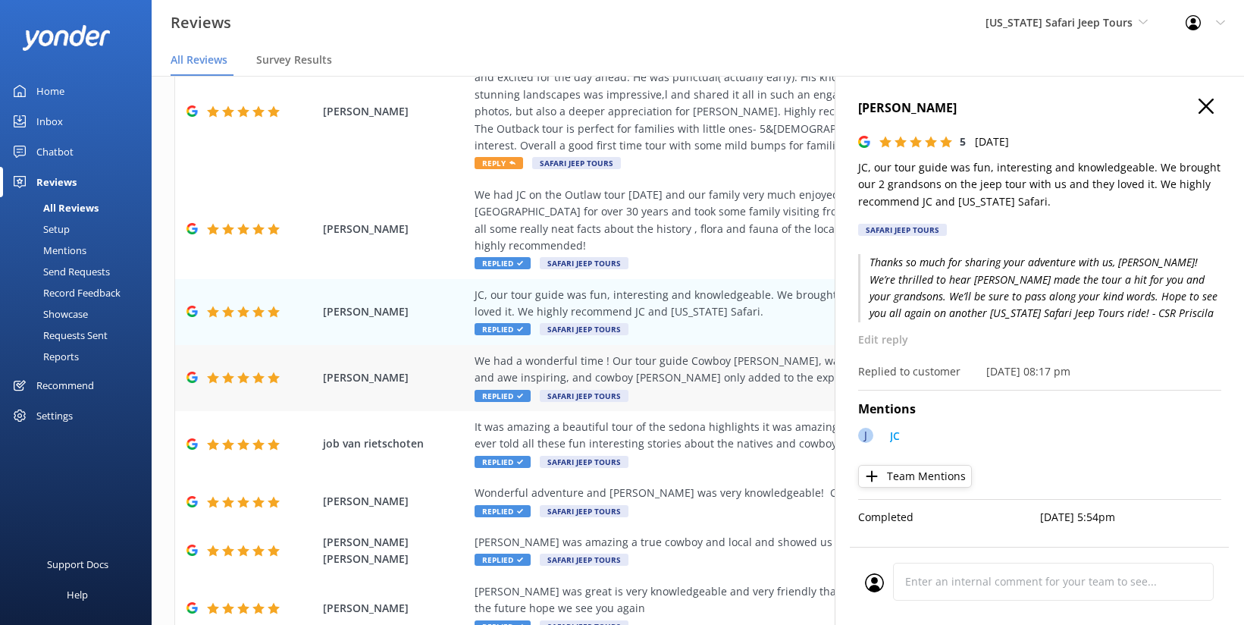
click at [647, 359] on div "We had a wonderful time ! Our tour guide Cowboy Bob, was fun and knowledgeable!…" at bounding box center [797, 369] width 644 height 34
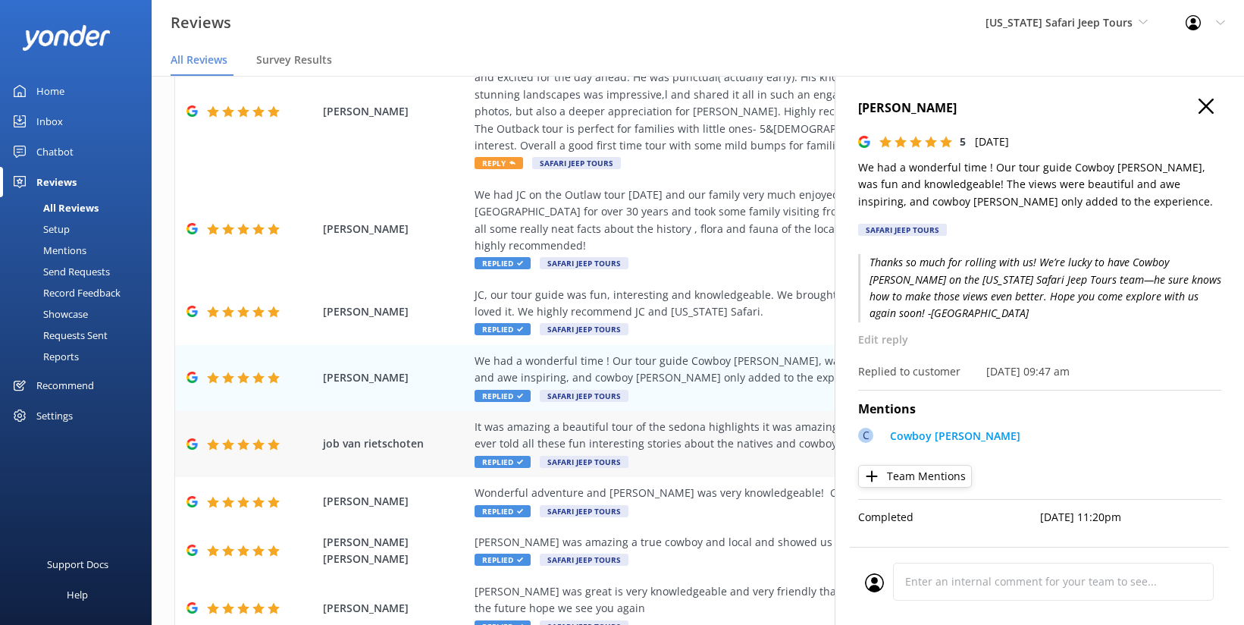
click at [666, 426] on div "It was amazing a beautiful tour of the sedona highlights it was amazing our gui…" at bounding box center [797, 435] width 644 height 34
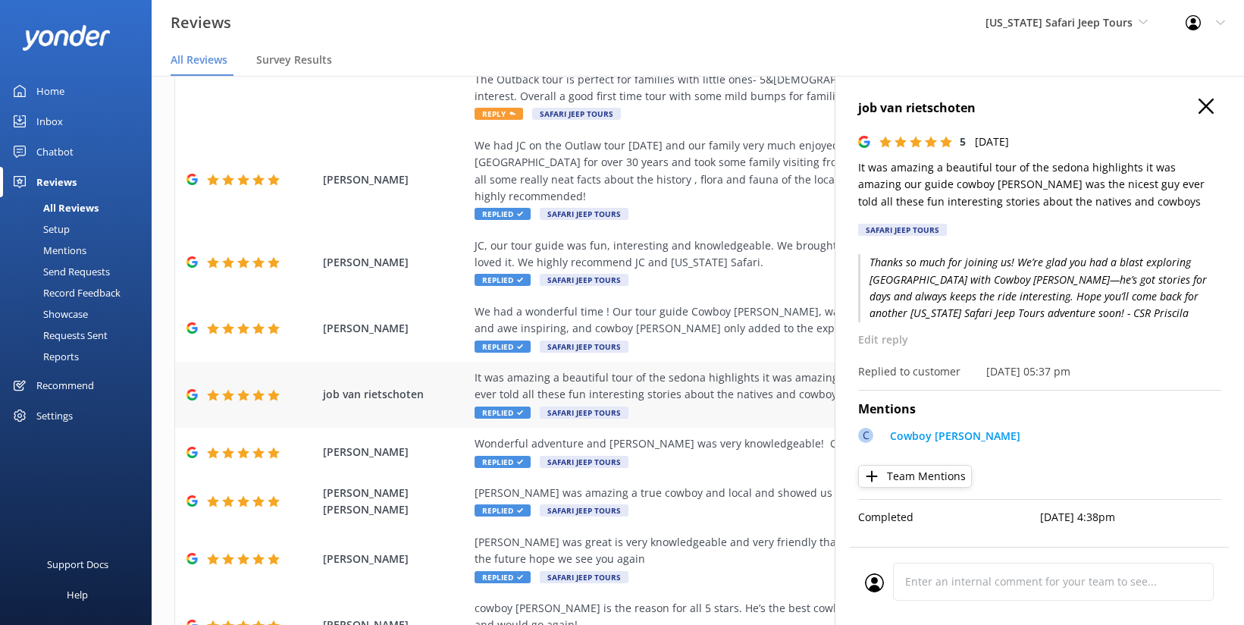
scroll to position [176, 0]
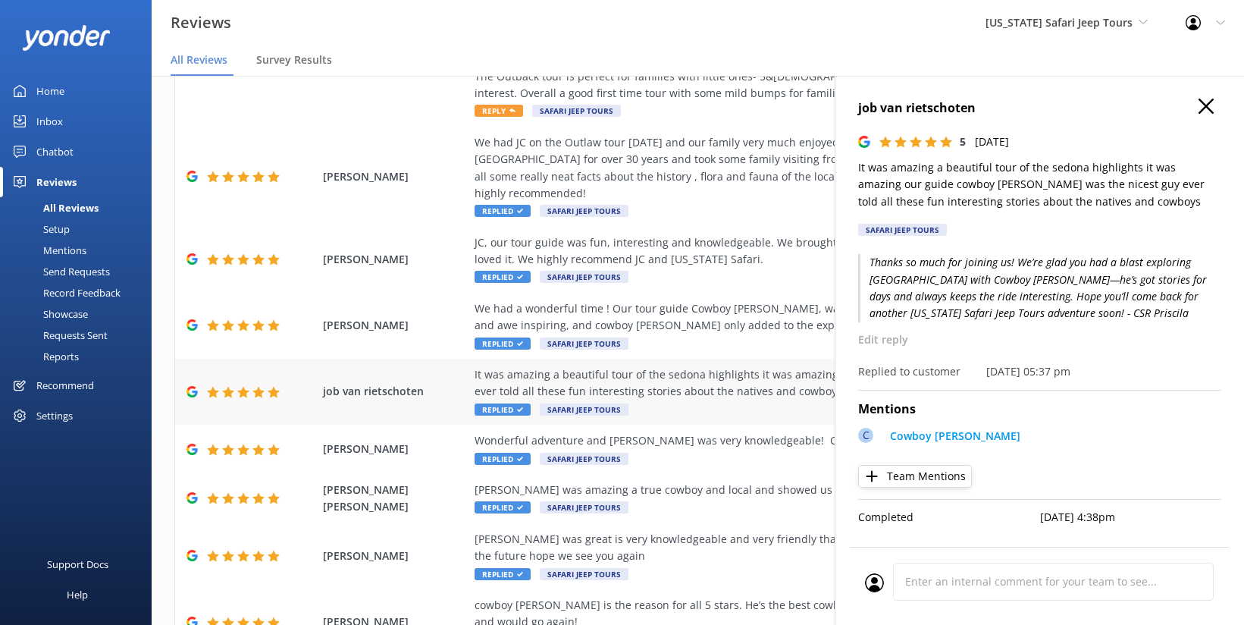
click at [688, 366] on div "It was amazing a beautiful tour of the sedona highlights it was amazing our gui…" at bounding box center [797, 383] width 644 height 34
click at [674, 366] on div "It was amazing a beautiful tour of the sedona highlights it was amazing our gui…" at bounding box center [797, 383] width 644 height 34
click at [675, 436] on div "Wonderful adventure and Michael was very knowledgeable! One of the best tour I …" at bounding box center [797, 449] width 644 height 34
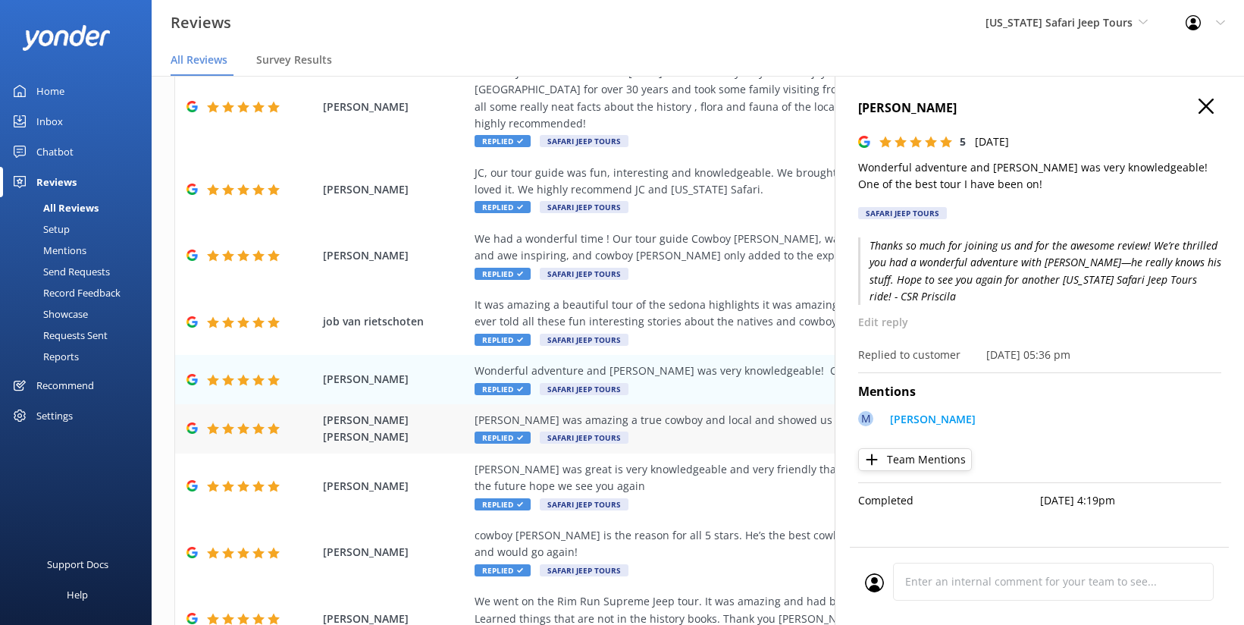
scroll to position [265, 0]
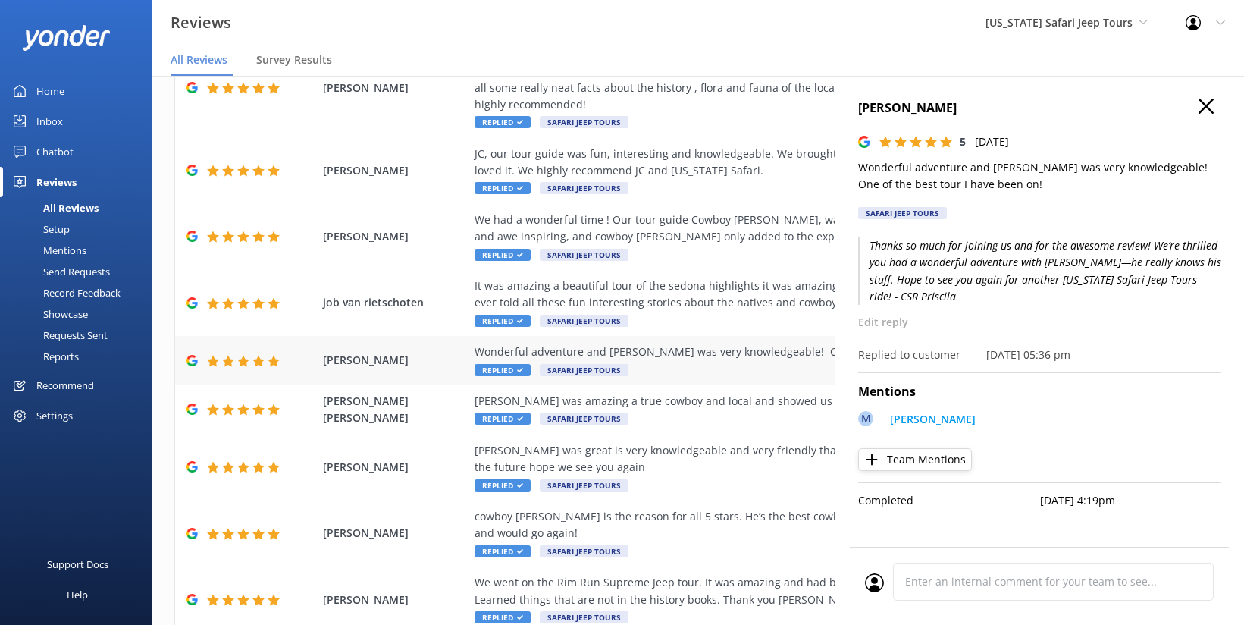
click at [657, 343] on div "Wonderful adventure and Michael was very knowledgeable! One of the best tour I …" at bounding box center [797, 351] width 644 height 17
click at [702, 393] on div "Bob was amazing a true cowboy and local and showed us edible plants in the wild…" at bounding box center [797, 401] width 644 height 17
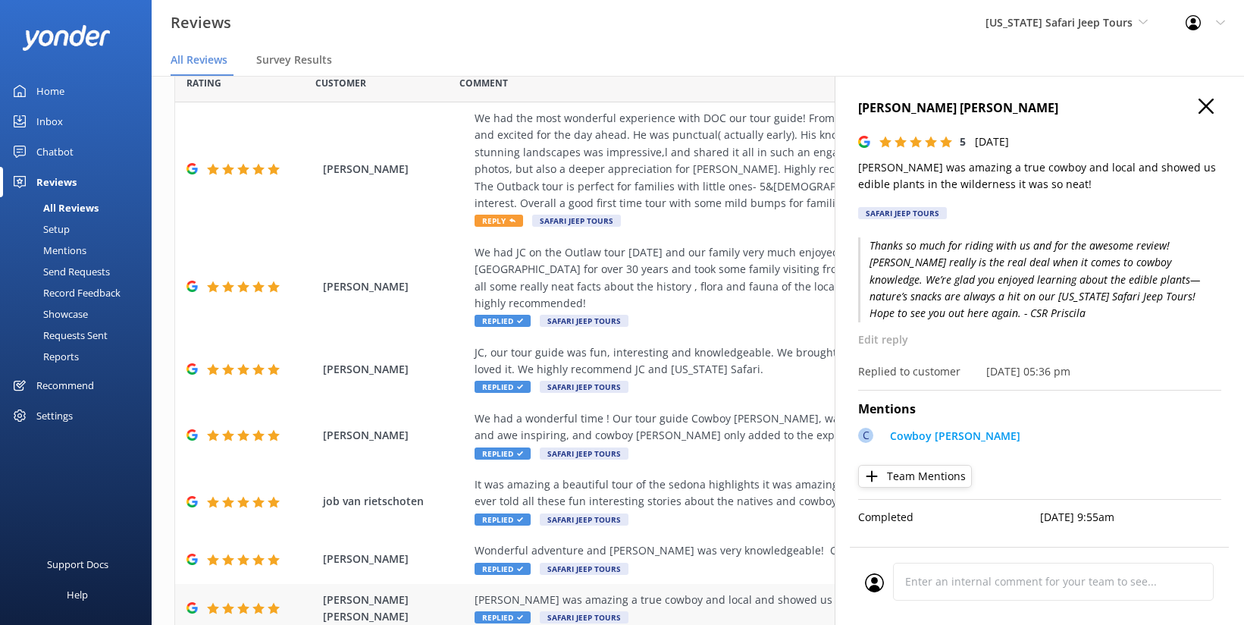
scroll to position [0, 0]
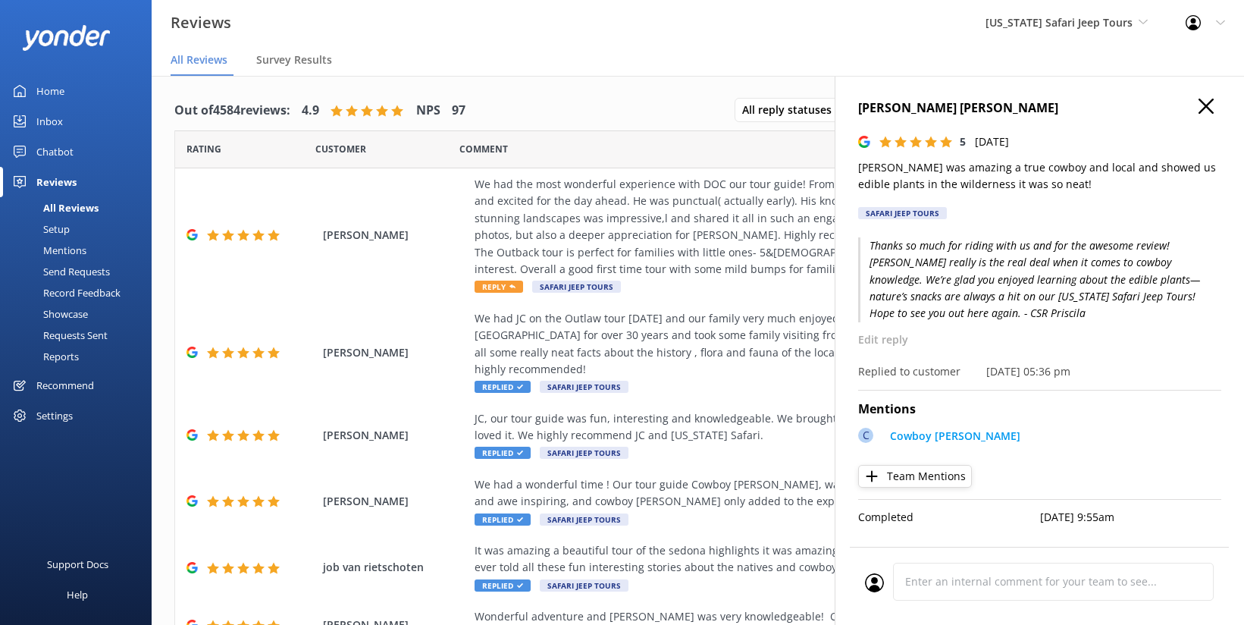
click at [1208, 105] on icon at bounding box center [1205, 106] width 15 height 15
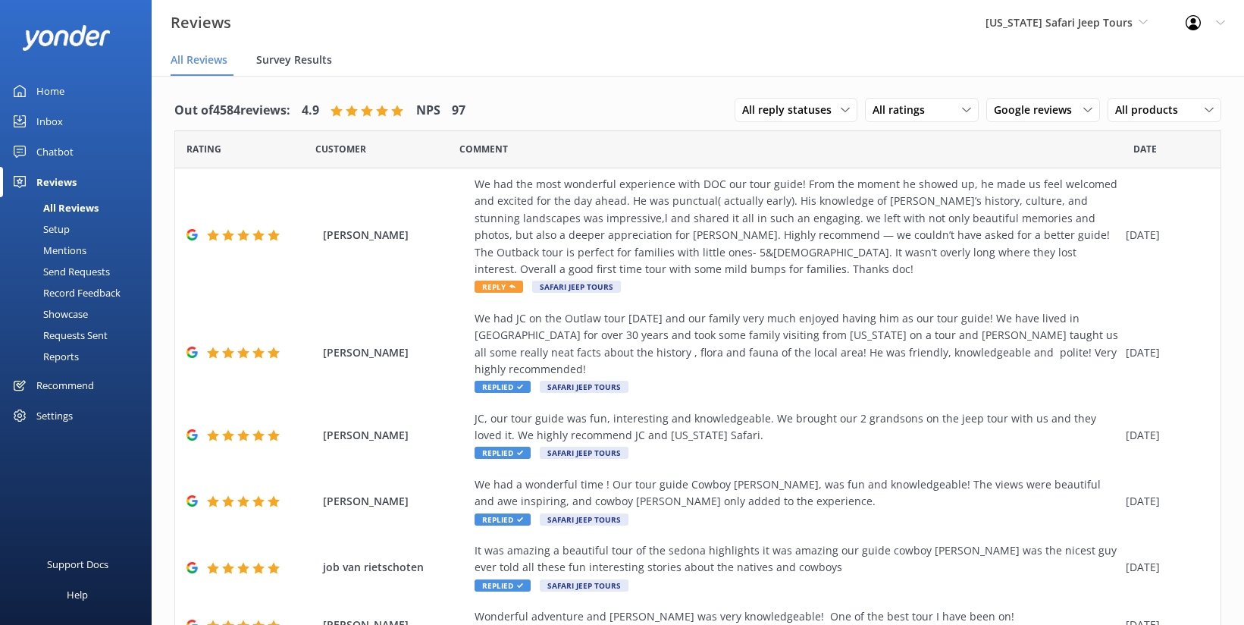
click at [300, 63] on span "Survey Results" at bounding box center [294, 59] width 76 height 15
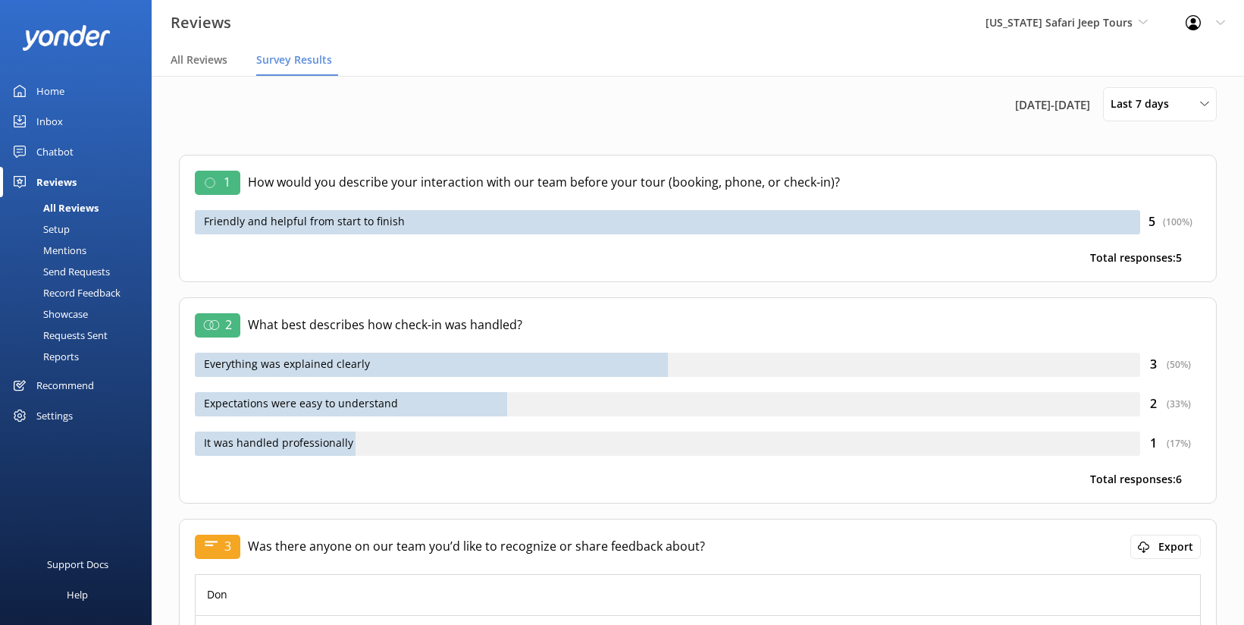
scroll to position [12, 0]
click at [1141, 113] on div "Last 7 days Last 7 days Last 30 days Last 90 days Last 180 days Custom" at bounding box center [1160, 103] width 114 height 34
click at [1145, 170] on div "Last 30 days" at bounding box center [1138, 169] width 54 height 15
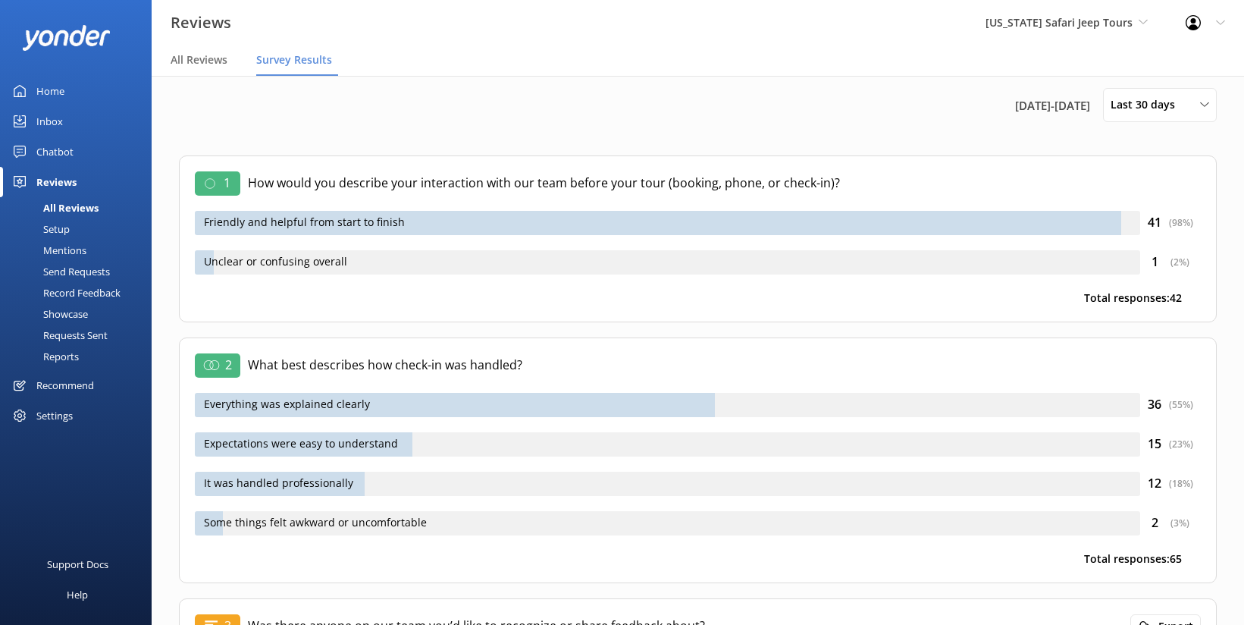
scroll to position [0, 0]
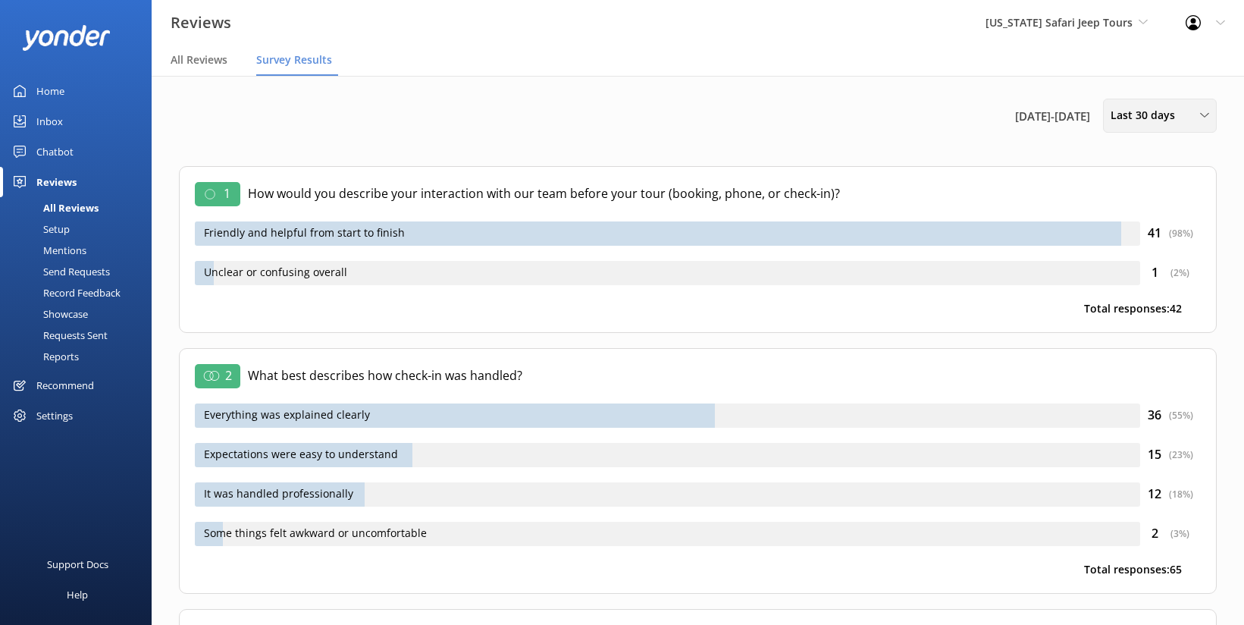
click at [1196, 116] on div "Last 30 days" at bounding box center [1160, 115] width 106 height 17
click at [1151, 149] on div "Last 7 days" at bounding box center [1135, 151] width 49 height 15
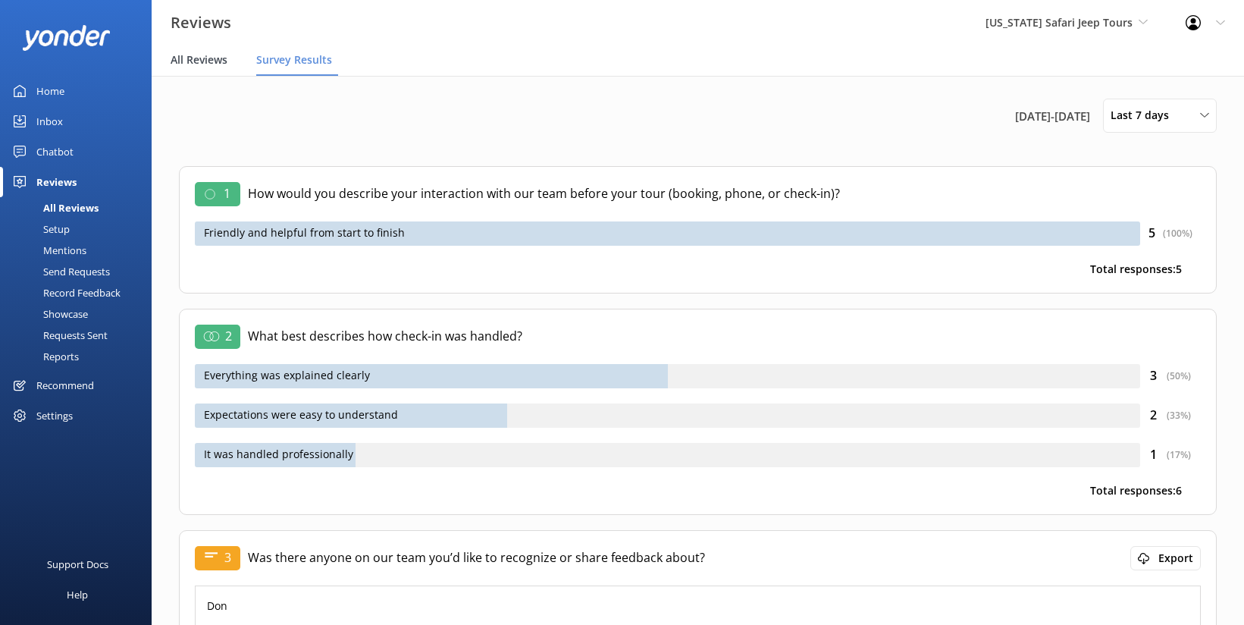
click at [204, 59] on span "All Reviews" at bounding box center [199, 59] width 57 height 15
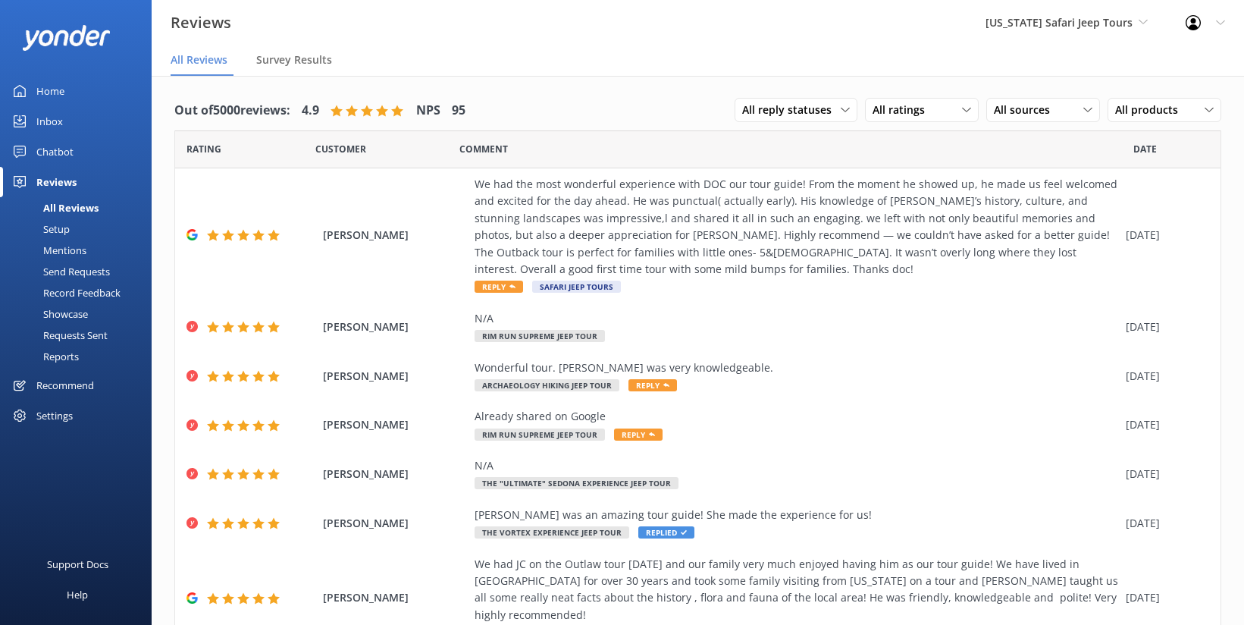
click at [67, 233] on div "Setup" at bounding box center [39, 228] width 61 height 21
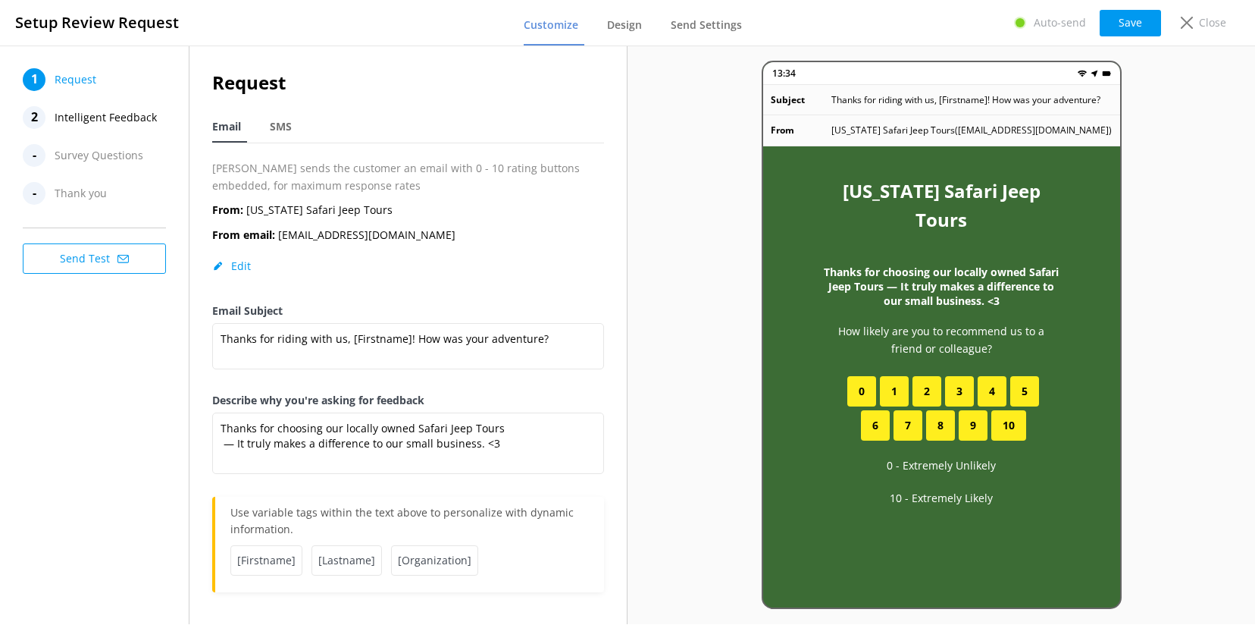
click at [102, 164] on span "Survey Questions" at bounding box center [99, 155] width 89 height 23
click at [102, 158] on span "Survey Questions" at bounding box center [99, 155] width 89 height 23
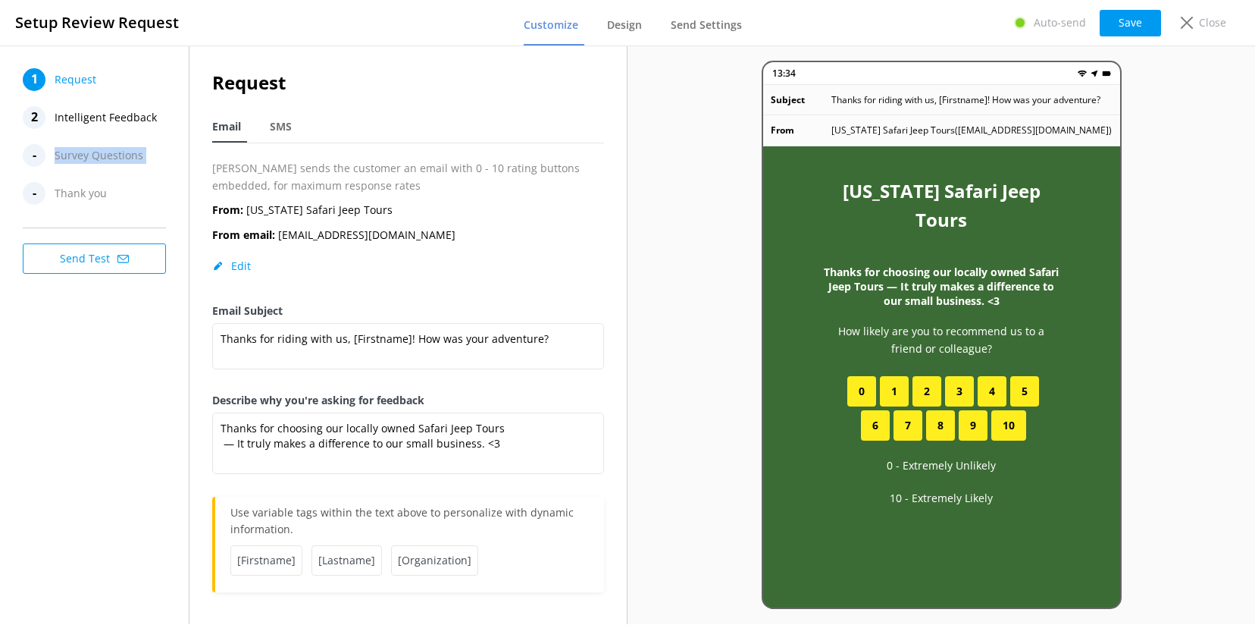
click at [102, 158] on span "Survey Questions" at bounding box center [99, 155] width 89 height 23
click at [89, 108] on span "Intelligent Feedback" at bounding box center [106, 117] width 102 height 23
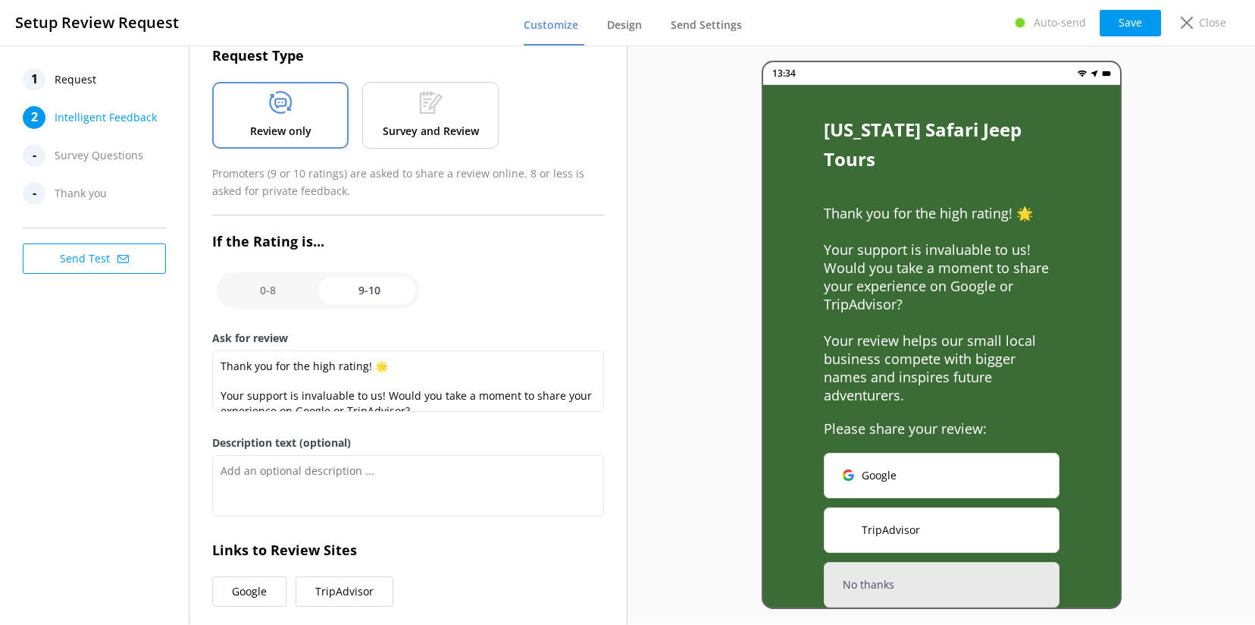
scroll to position [70, 0]
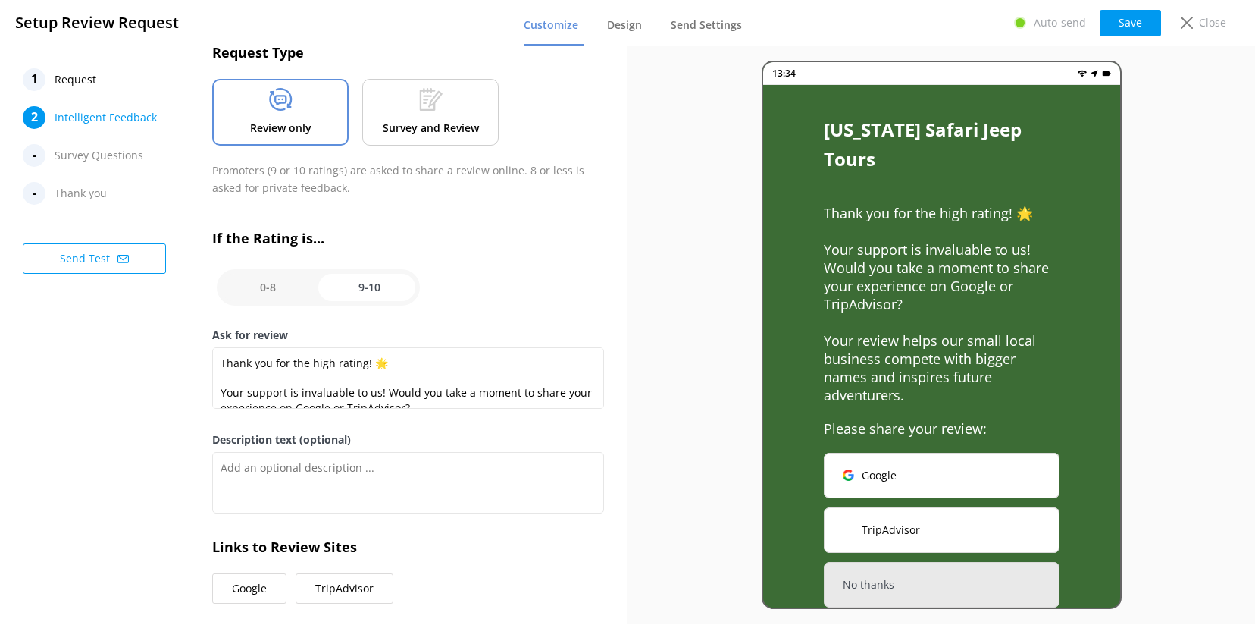
click at [432, 127] on p "Survey and Review" at bounding box center [431, 128] width 96 height 17
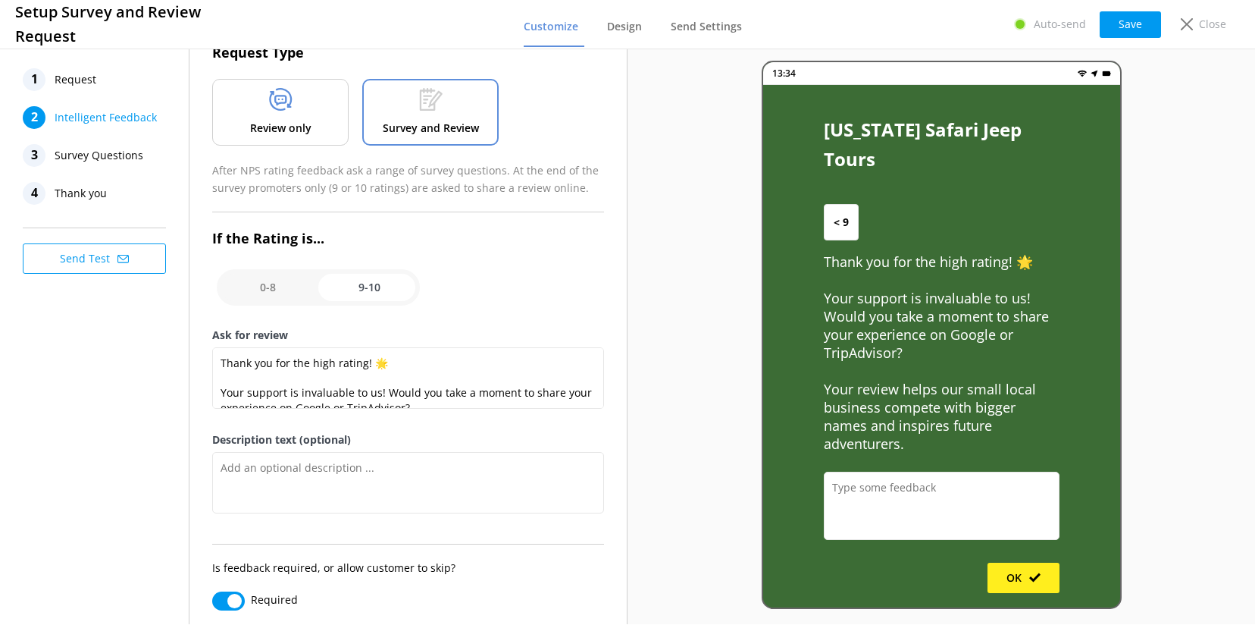
click at [296, 127] on p "Review only" at bounding box center [280, 128] width 61 height 17
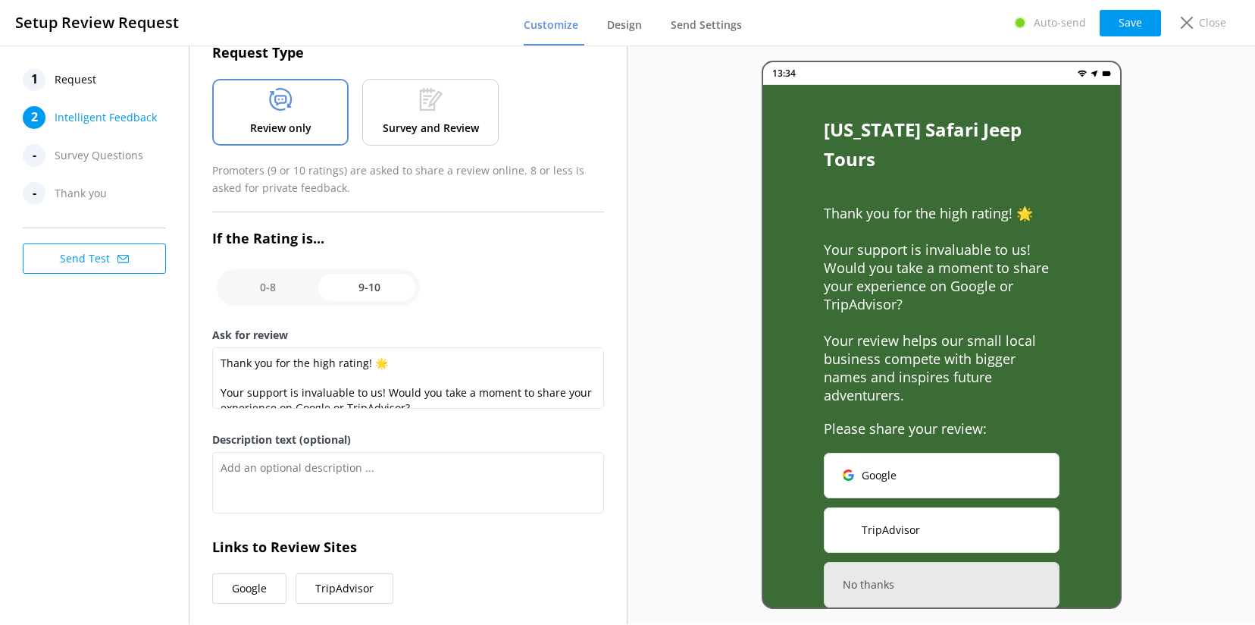
click at [406, 123] on p "Survey and Review" at bounding box center [431, 128] width 96 height 17
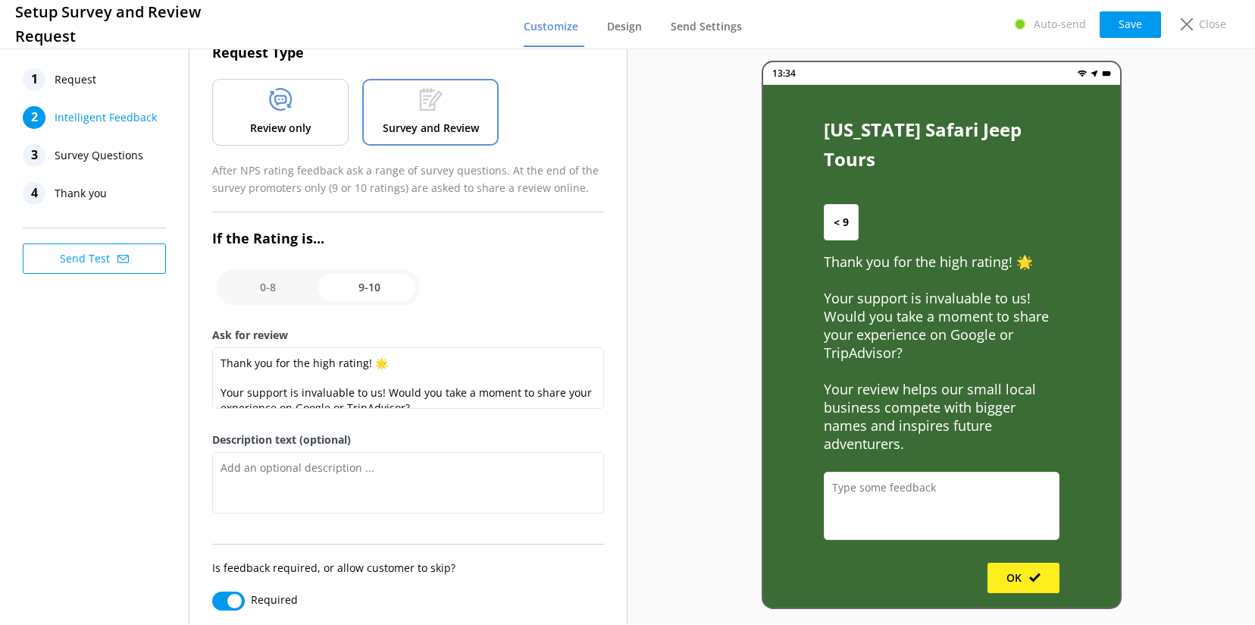
click at [315, 122] on div "Review only" at bounding box center [280, 112] width 136 height 67
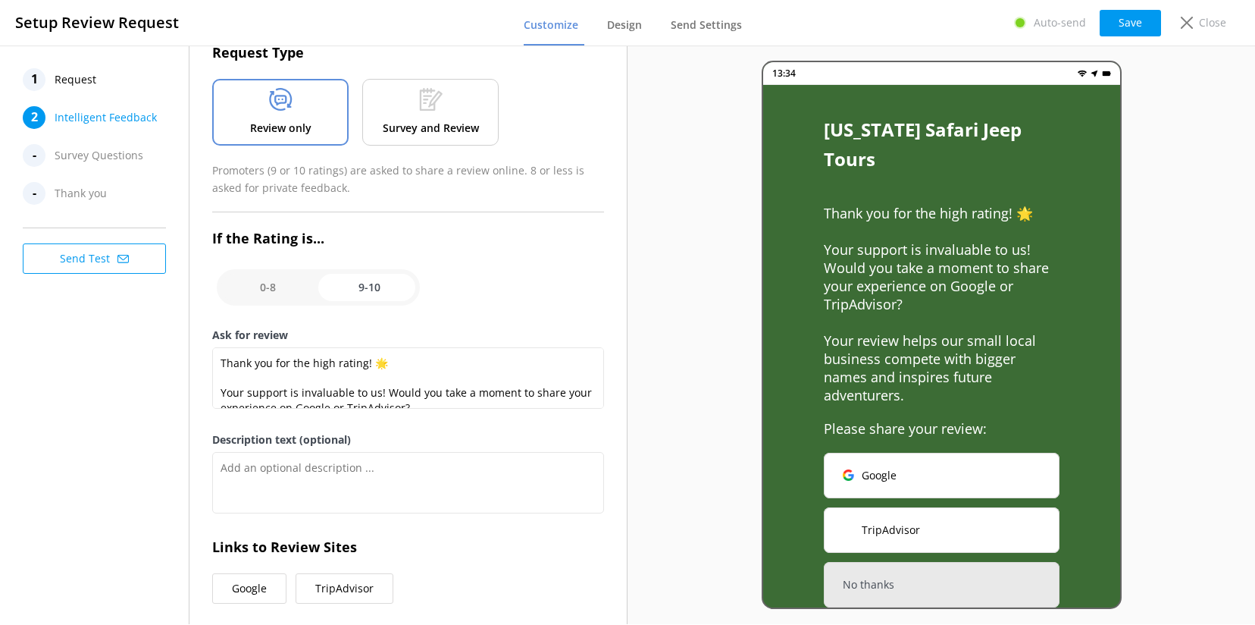
click at [449, 134] on p "Survey and Review" at bounding box center [431, 128] width 96 height 17
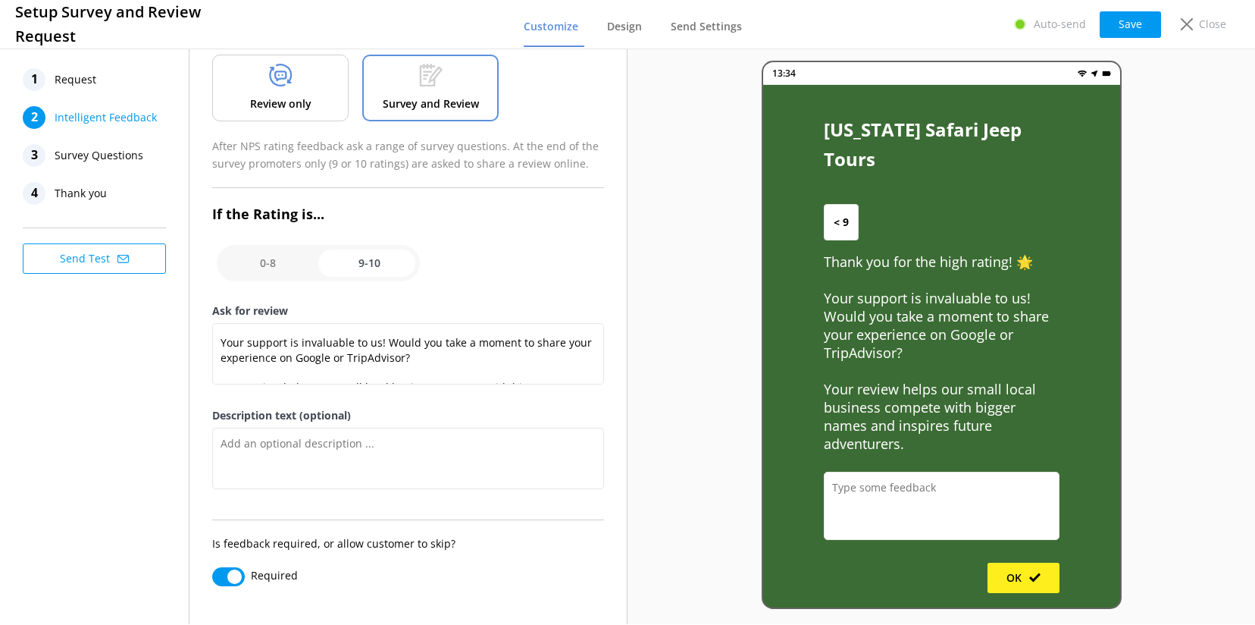
scroll to position [59, 0]
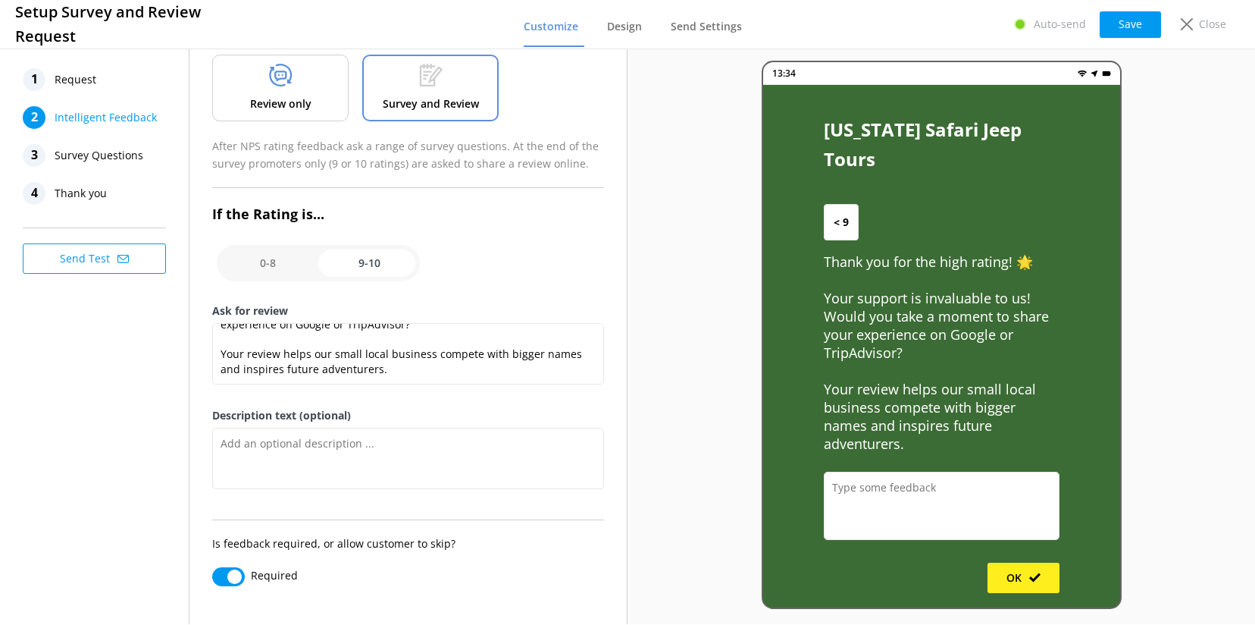
click at [271, 267] on input "checkbox" at bounding box center [318, 263] width 203 height 36
checkbox input "false"
type textarea "Please tell us why"
type textarea "We value your input. Let us know what aspects of your experience could have bee…"
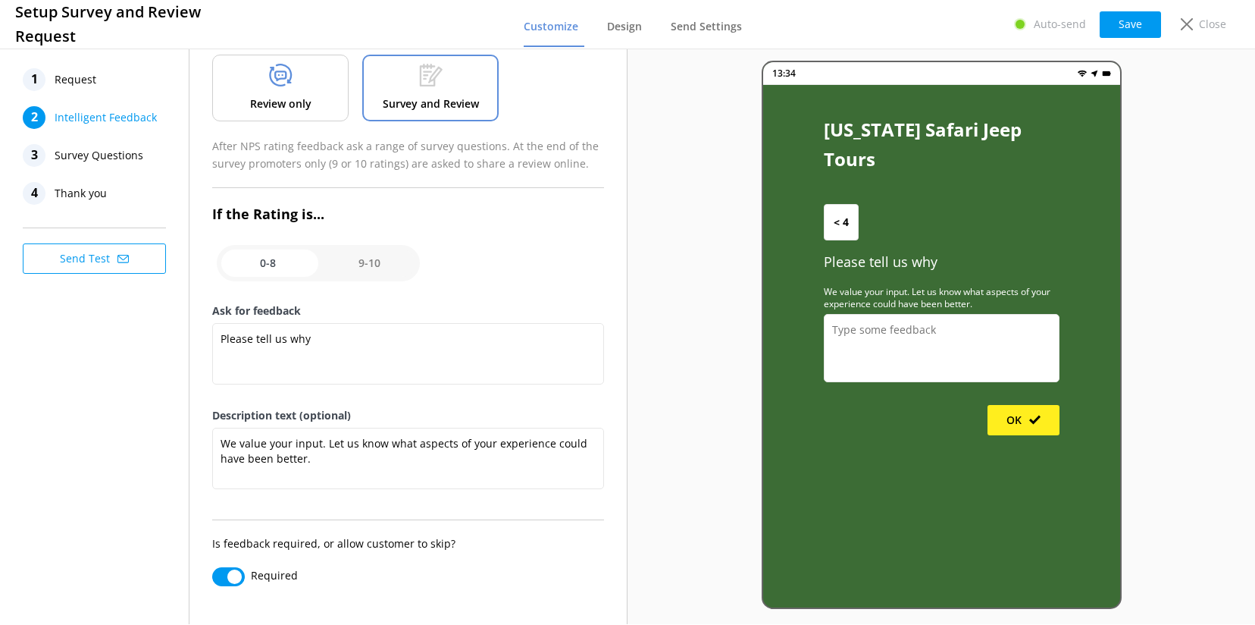
scroll to position [0, 0]
click at [295, 93] on div "Review only" at bounding box center [280, 88] width 136 height 67
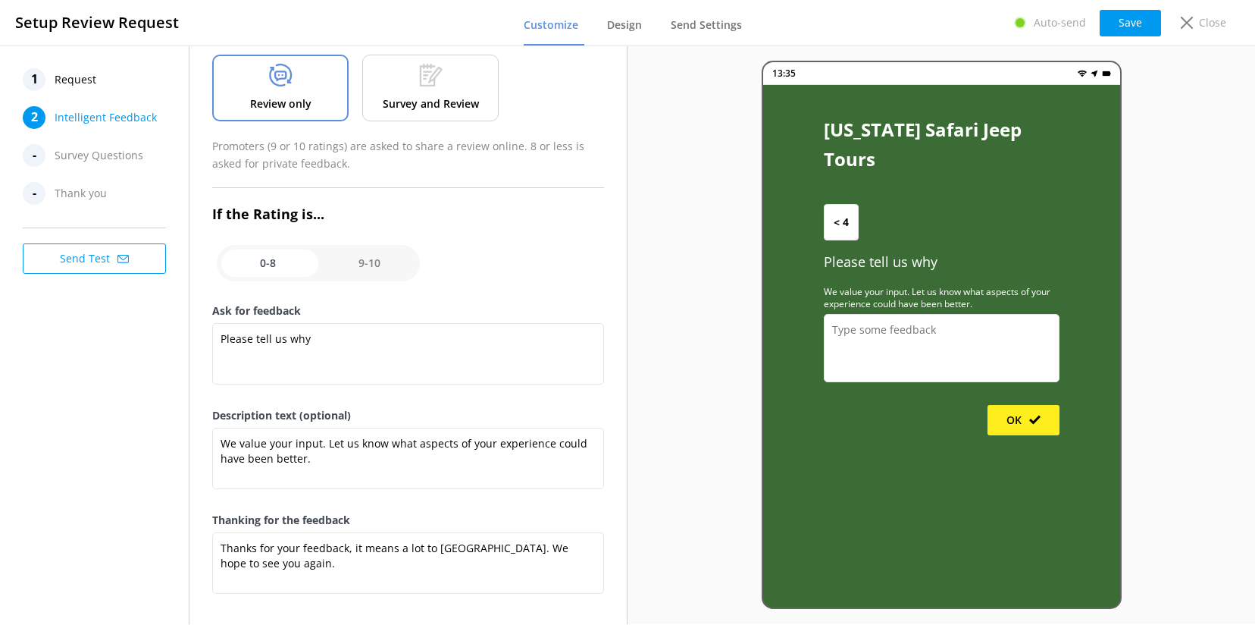
click at [418, 90] on div "Survey and Review" at bounding box center [430, 88] width 136 height 67
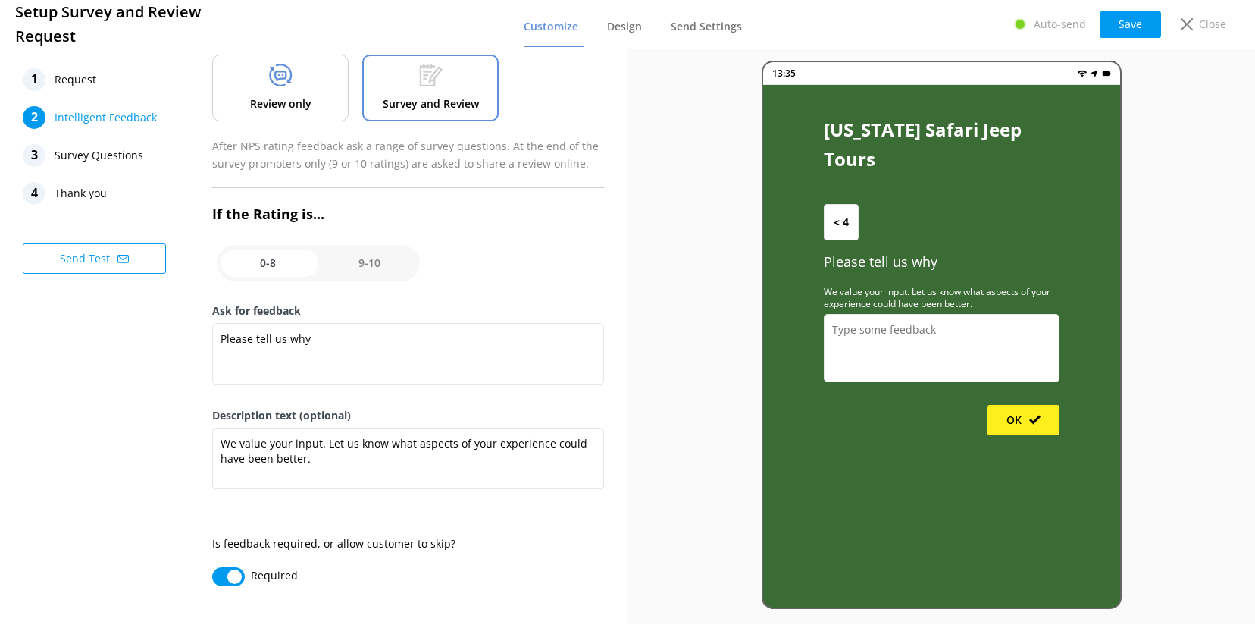
click at [52, 152] on div "3 Survey Questions" at bounding box center [99, 155] width 152 height 23
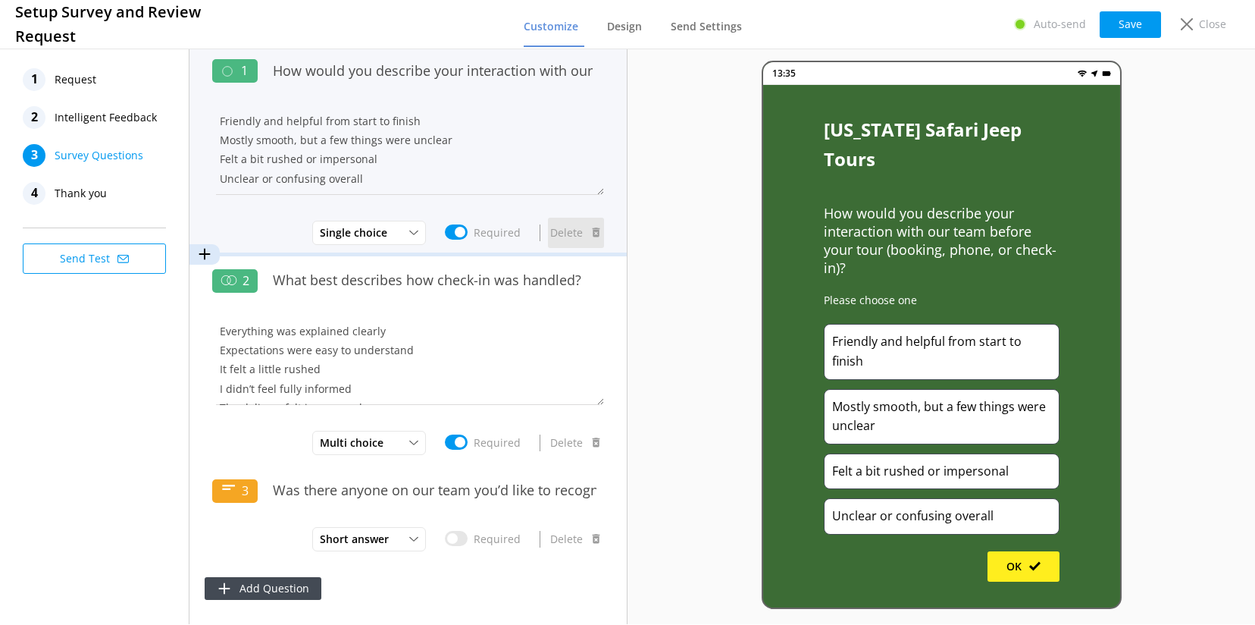
click at [580, 240] on button "Delete" at bounding box center [576, 233] width 56 height 30
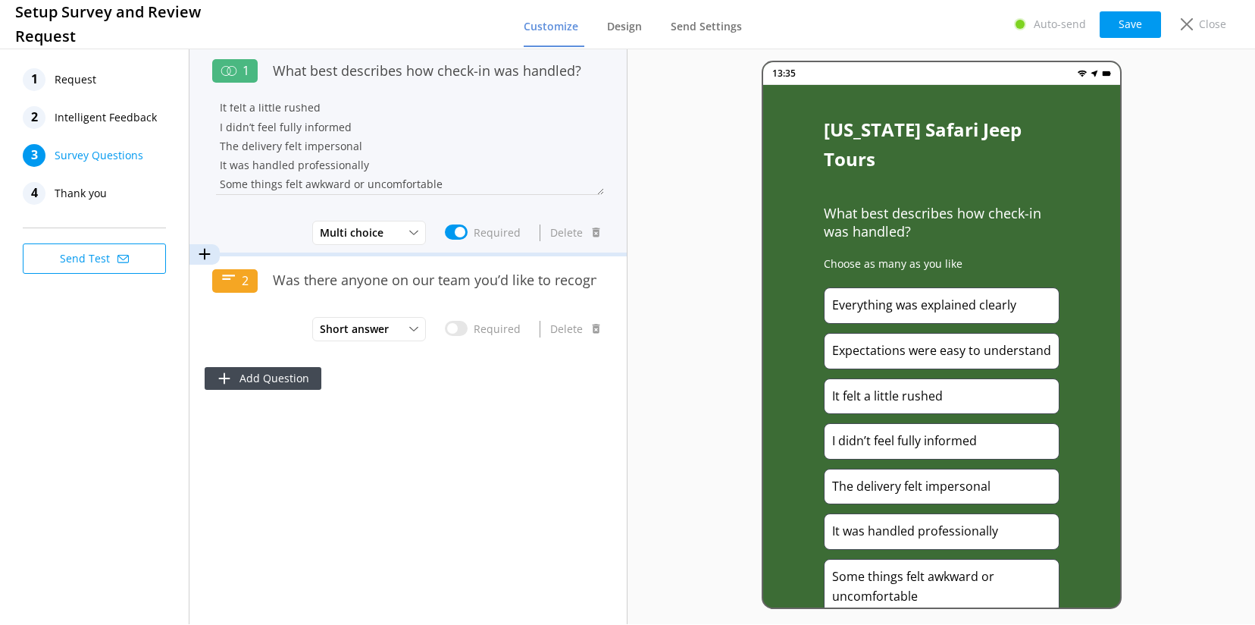
scroll to position [58, 0]
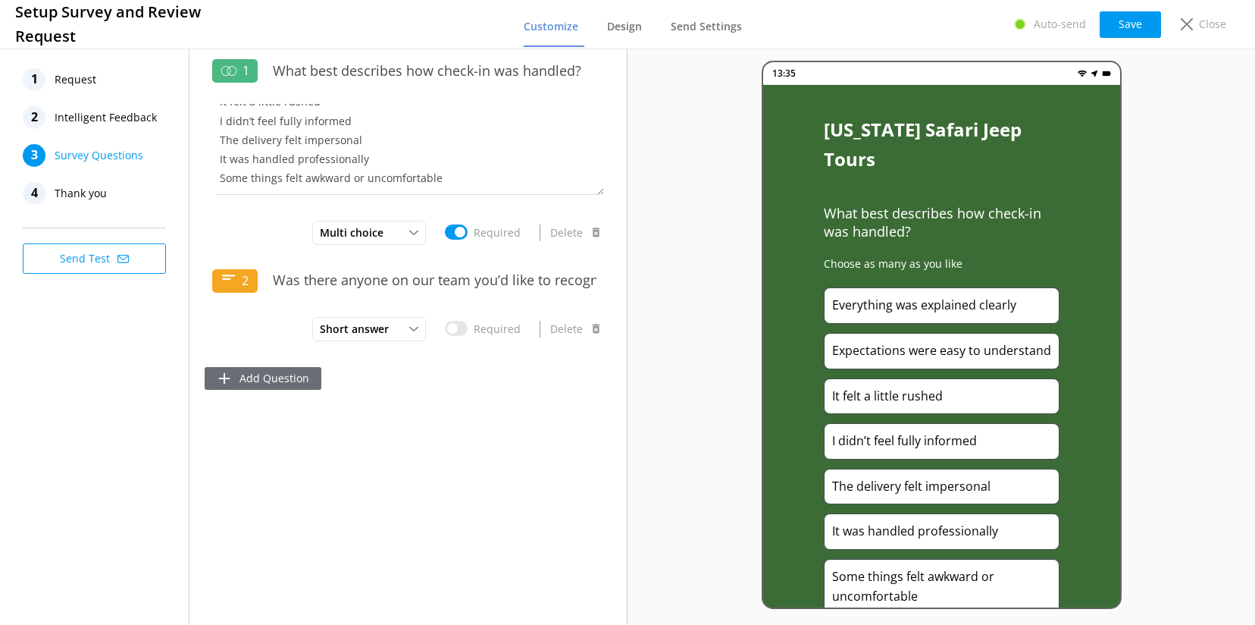
click at [279, 369] on button "Add Question" at bounding box center [263, 378] width 117 height 23
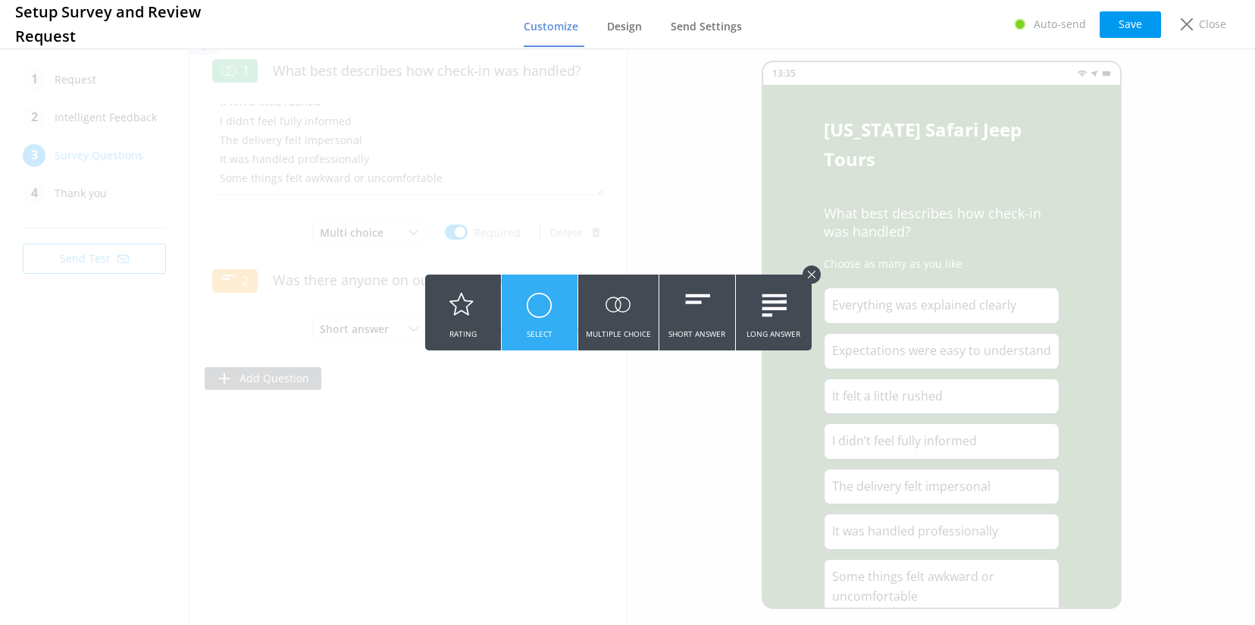
click at [541, 309] on use at bounding box center [540, 305] width 24 height 24
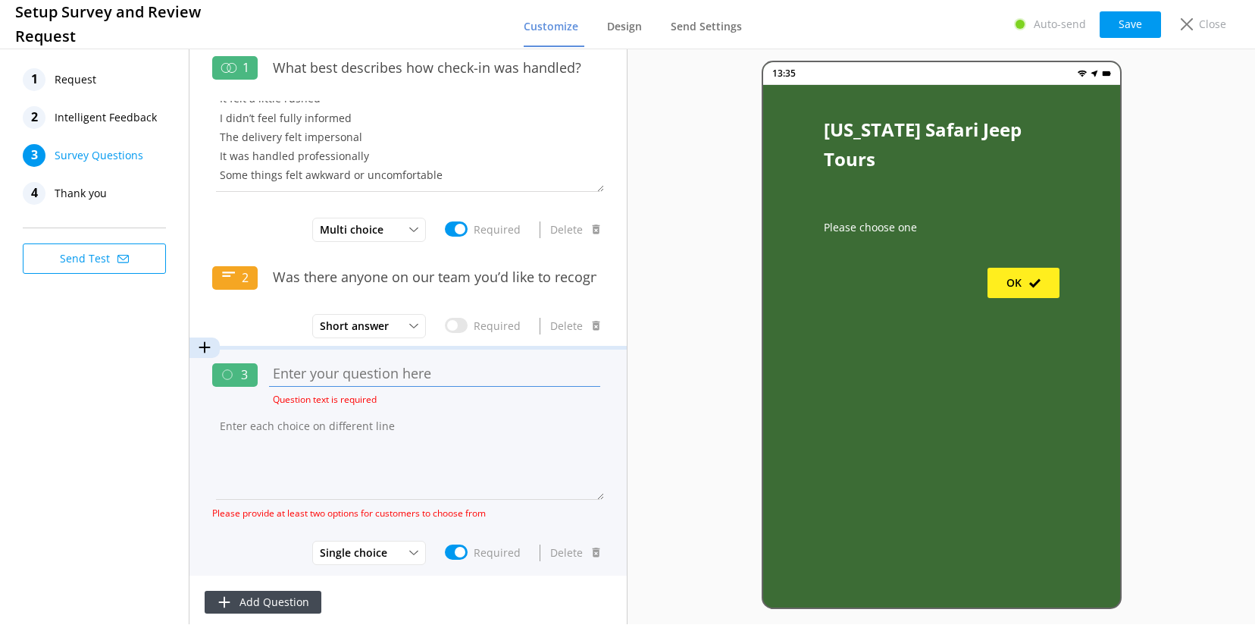
scroll to position [0, 0]
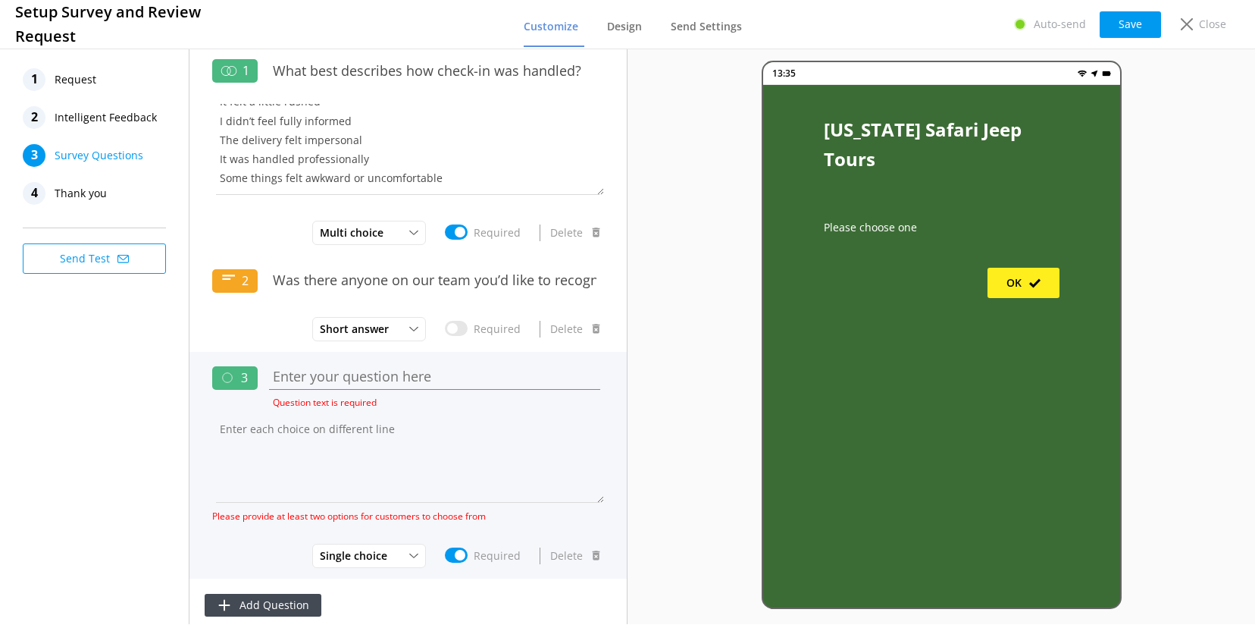
click at [311, 378] on input "text" at bounding box center [434, 376] width 339 height 34
click at [309, 373] on input "text" at bounding box center [434, 376] width 339 height 34
paste input "Did anyone let you know about our monthly $100 contest for uploading tour video…"
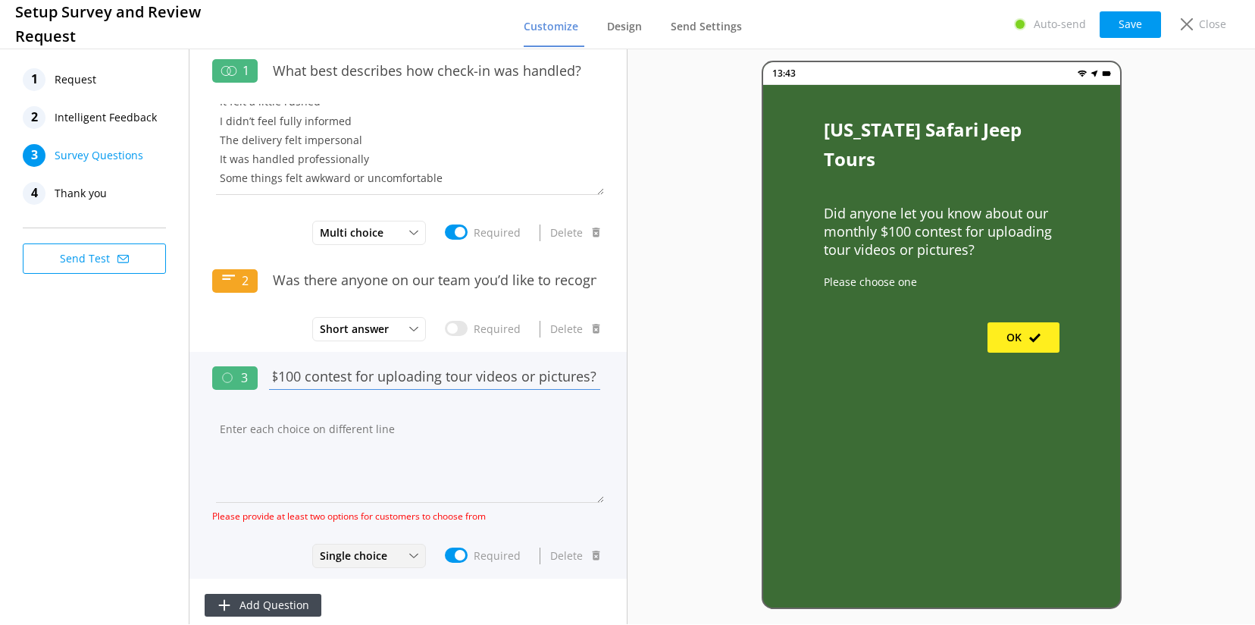
type input "Did anyone let you know about our monthly $100 contest for uploading tour video…"
click at [376, 553] on span "Single choice" at bounding box center [358, 555] width 77 height 17
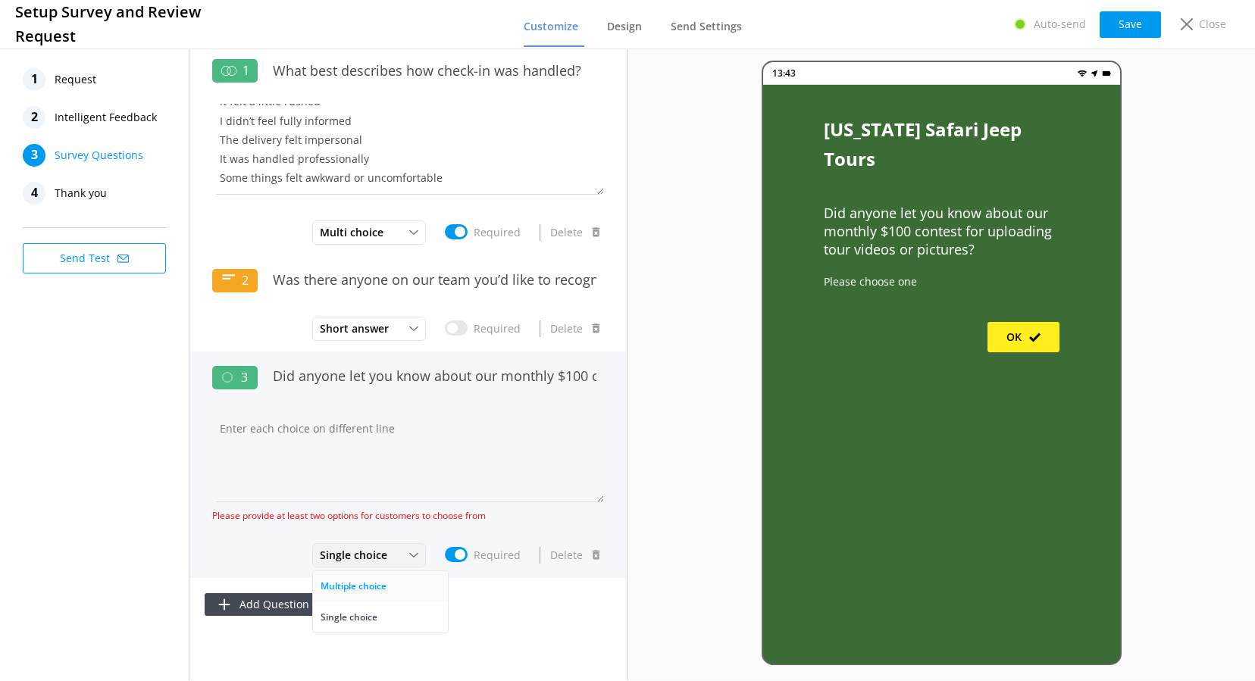
click at [352, 585] on div "Multiple choice" at bounding box center [354, 586] width 66 height 15
click at [258, 430] on textarea at bounding box center [408, 457] width 392 height 91
click at [268, 431] on textarea "To enrich screen reader interactions, please activate Accessibility in Grammarl…" at bounding box center [408, 457] width 392 height 91
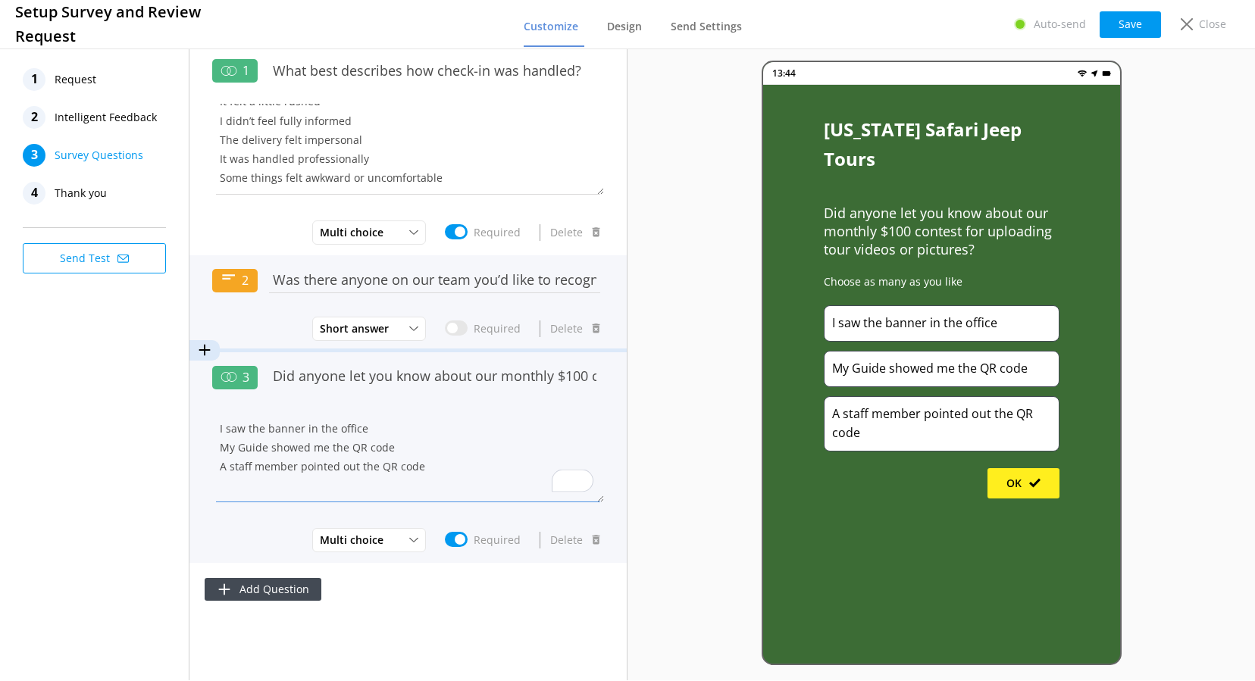
type textarea "I saw the banner in the office My Guide showed me the QR code A staff member po…"
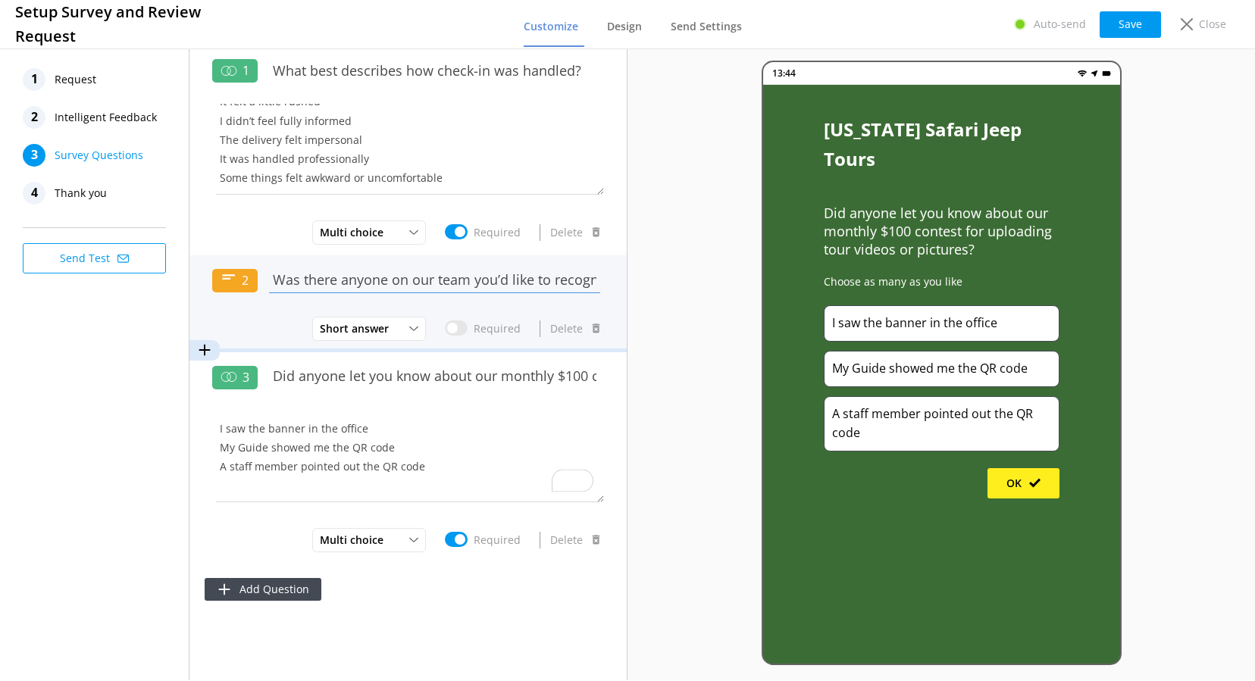
click at [390, 282] on input "Was there anyone on our team you’d like to recognize or share feedback about?" at bounding box center [434, 280] width 339 height 34
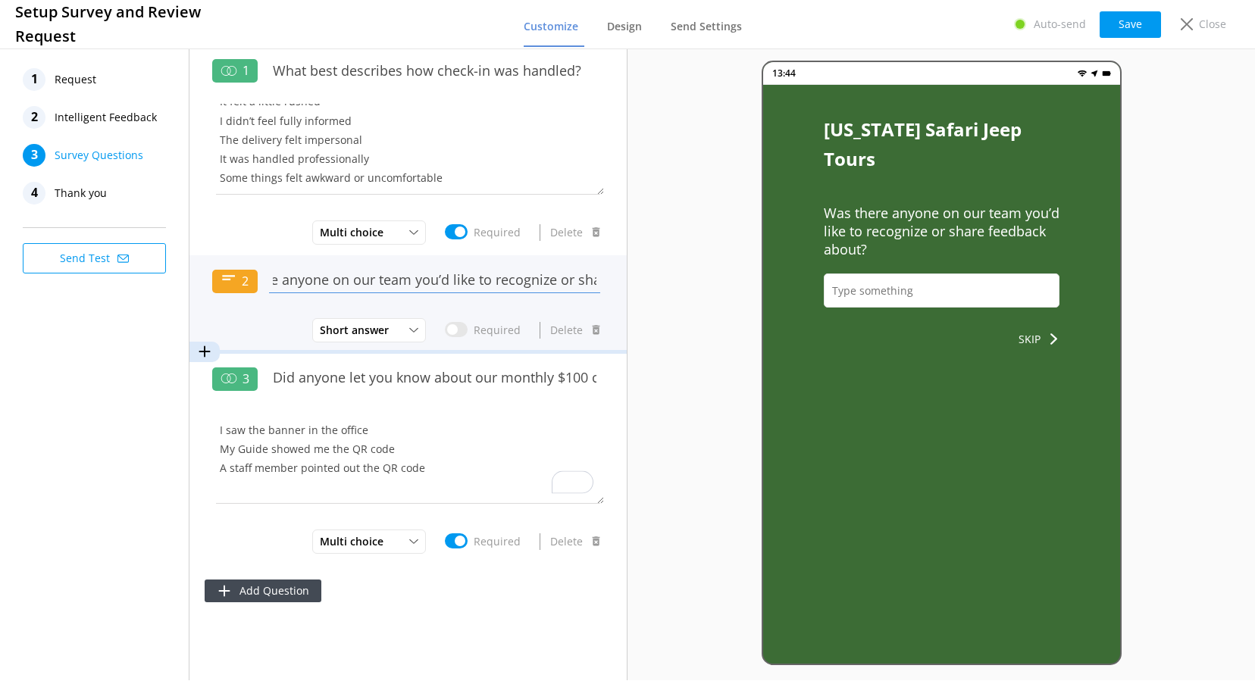
scroll to position [0, 183]
drag, startPoint x: 554, startPoint y: 274, endPoint x: 619, endPoint y: 284, distance: 66.1
click at [619, 284] on div "2 Was there anyone on our team you’d like to recognize or share feedback about?…" at bounding box center [408, 304] width 437 height 98
click at [493, 277] on input "Was there anyone on our team you’d like to recognize or share feedback about?" at bounding box center [434, 280] width 339 height 34
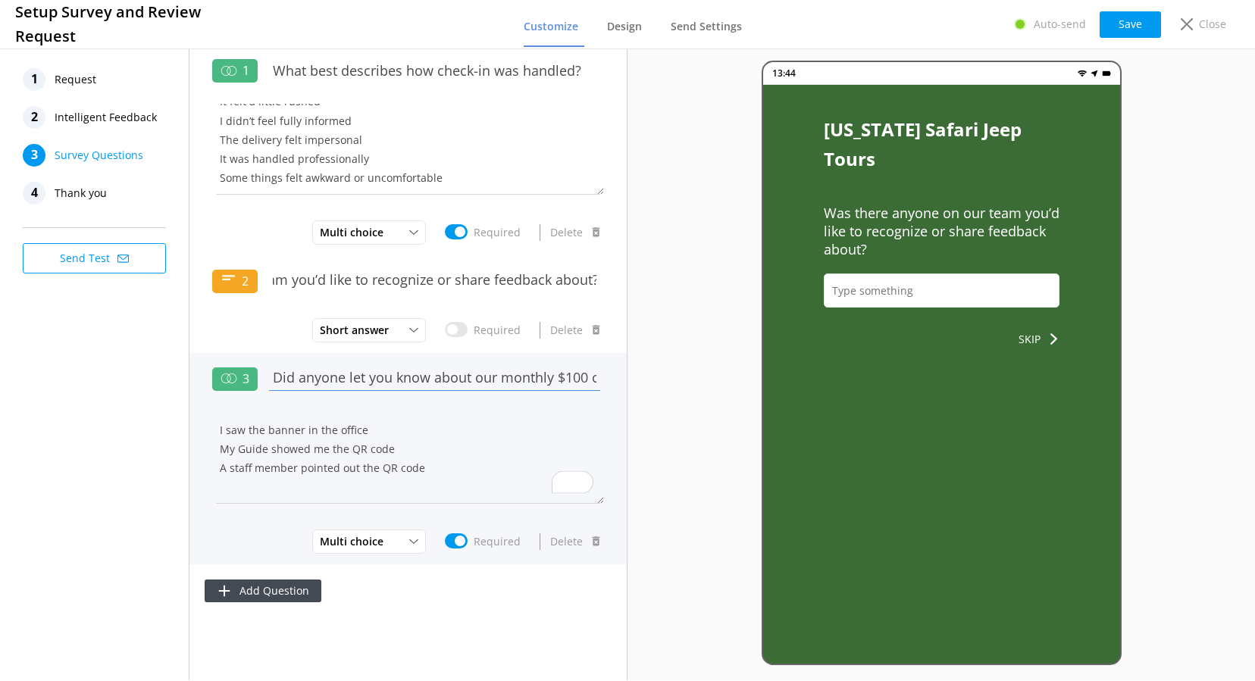
scroll to position [0, 0]
click at [362, 374] on input "Did anyone let you know about our monthly $100 contest for uploading tour video…" at bounding box center [434, 378] width 339 height 34
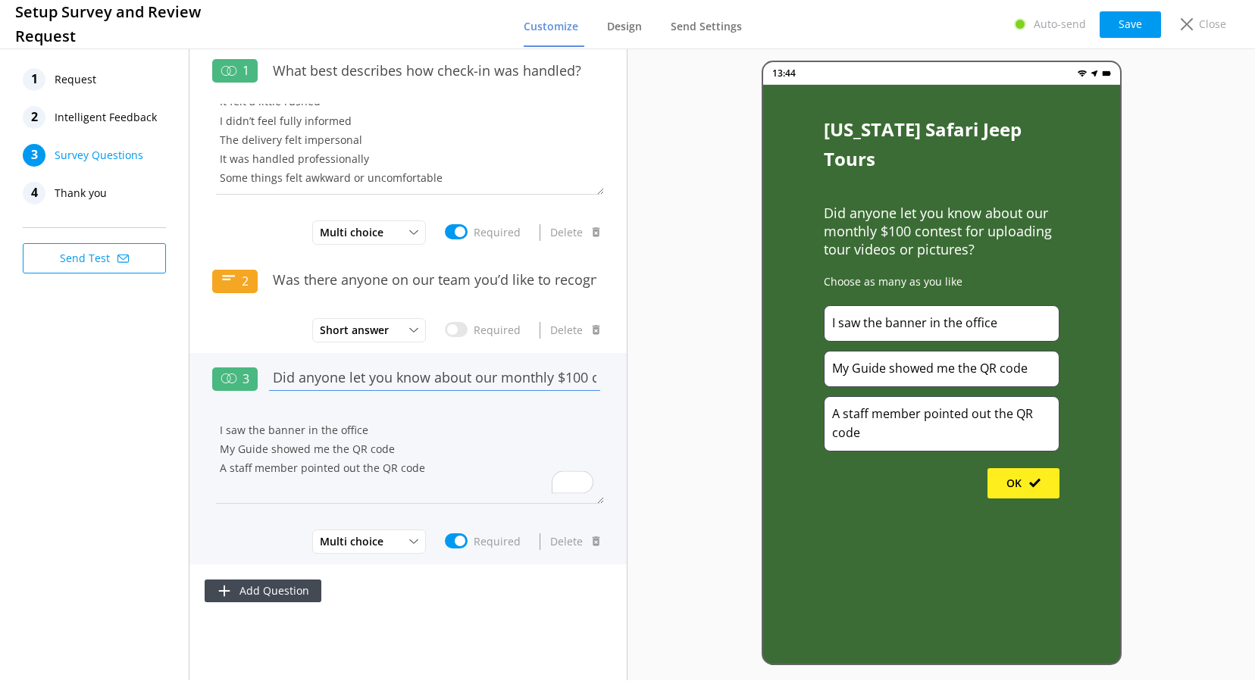
click at [529, 374] on input "Did anyone let you know about our monthly $100 contest for uploading tour video…" at bounding box center [434, 378] width 339 height 34
drag, startPoint x: 529, startPoint y: 374, endPoint x: 625, endPoint y: 375, distance: 96.3
click at [625, 375] on div "3 Did anyone let you know about our monthly $100 contest for uploading tour vid…" at bounding box center [408, 458] width 437 height 211
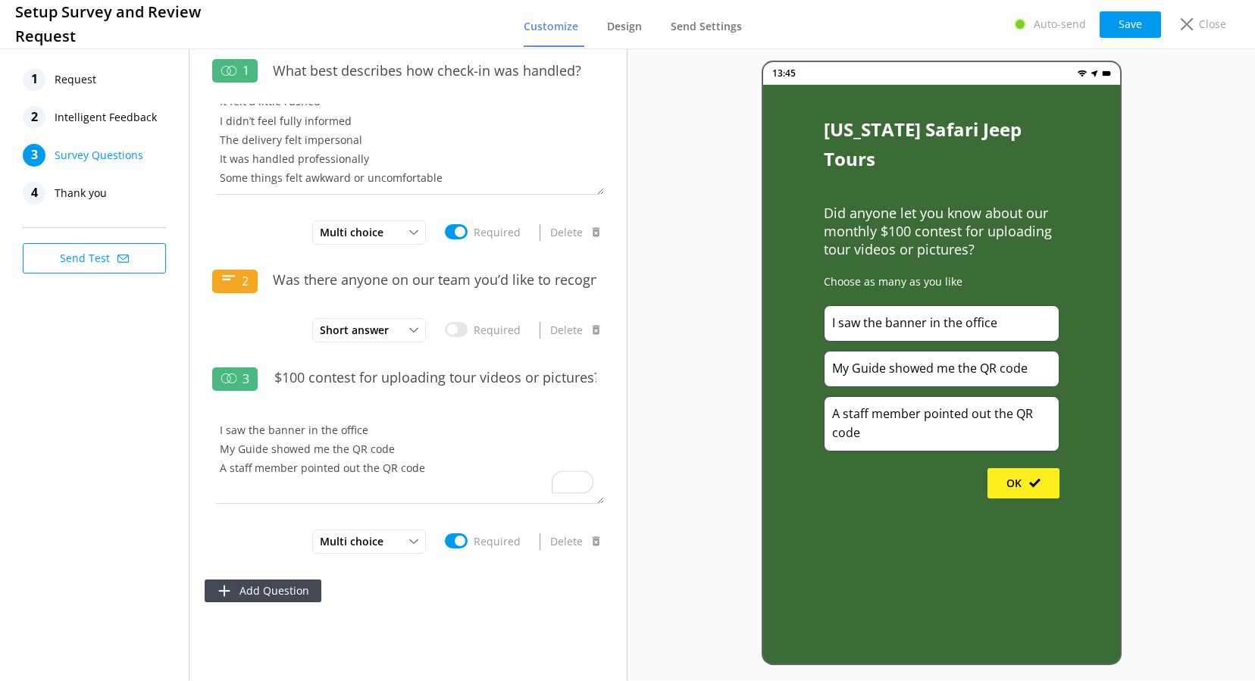
scroll to position [0, 0]
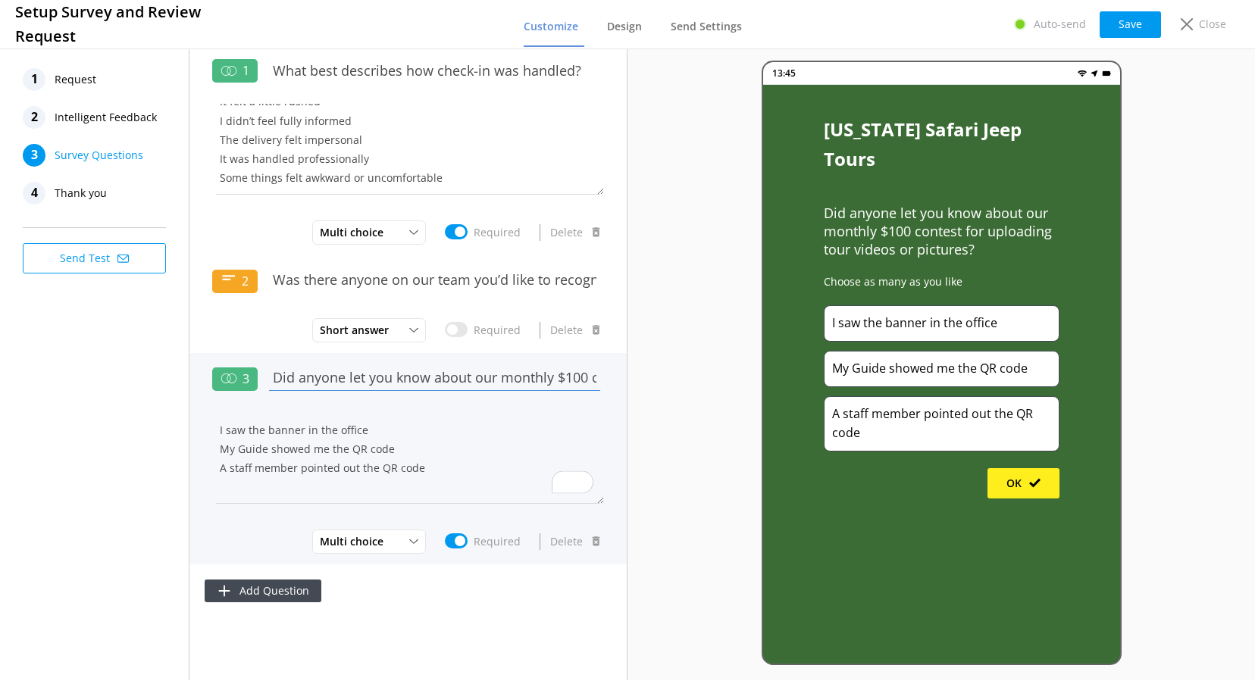
click at [346, 381] on input "Did anyone let you know about our monthly $100 contest for uploading tour video…" at bounding box center [434, 378] width 339 height 34
click at [346, 382] on input "Did anyone let you know about our monthly $100 contest for uploading tour video…" at bounding box center [434, 378] width 339 height 34
paste input "mention the QR code to enter our monthly $100 giveaway for uploading tour photo…"
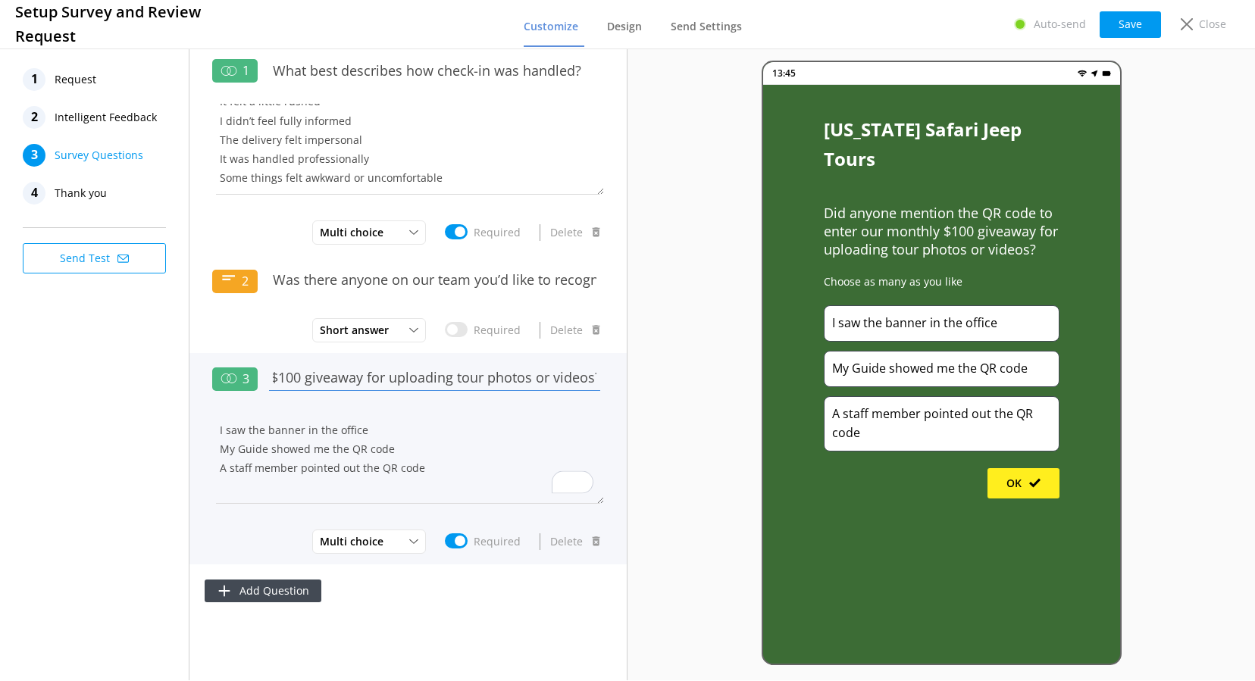
click at [462, 379] on input "Did anyone mention the QR code to enter our monthly $100 giveaway for uploading…" at bounding box center [434, 378] width 339 height 34
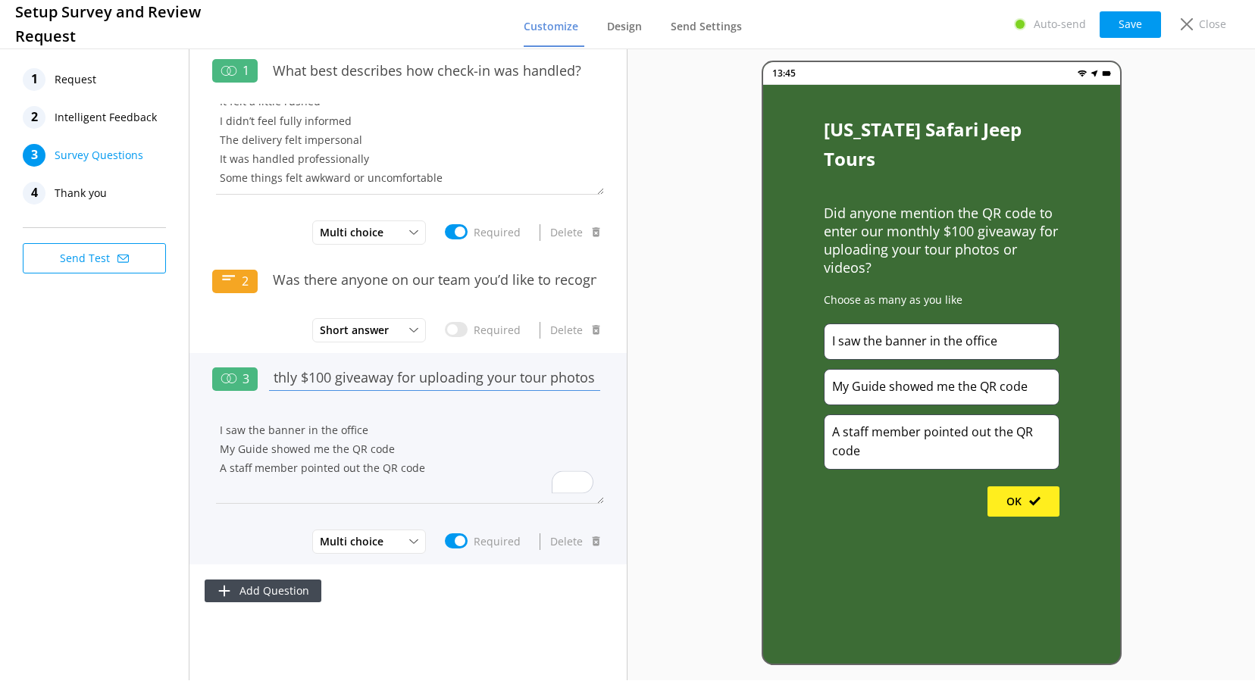
type input "Did anyone mention the QR code to enter our monthly $100 giveaway for uploading…"
click at [420, 471] on textarea "I saw the banner in the office My Guide showed me the QR code A staff member po…" at bounding box center [408, 458] width 392 height 91
click at [265, 431] on textarea "I saw the banner in the office My Guide showed me the QR code A staff member po…" at bounding box center [408, 458] width 392 height 91
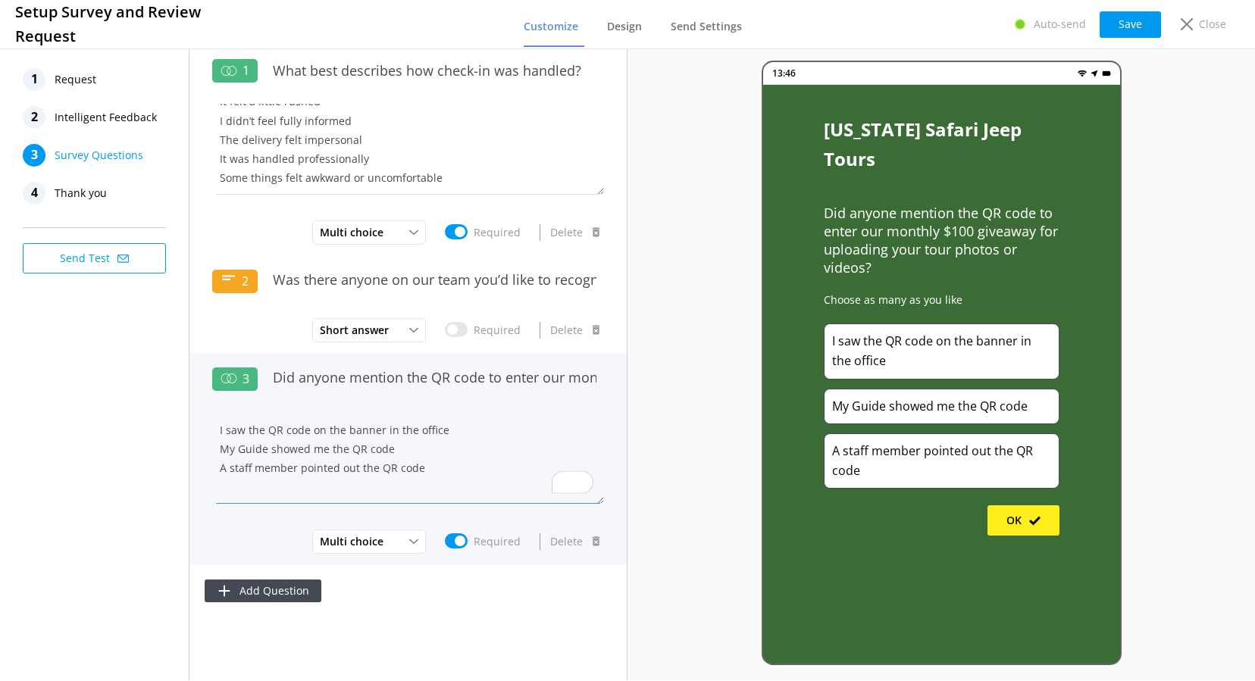
click at [429, 465] on textarea "I saw the QR code on the banner in the office My Guide showed me the QR code A …" at bounding box center [408, 458] width 392 height 91
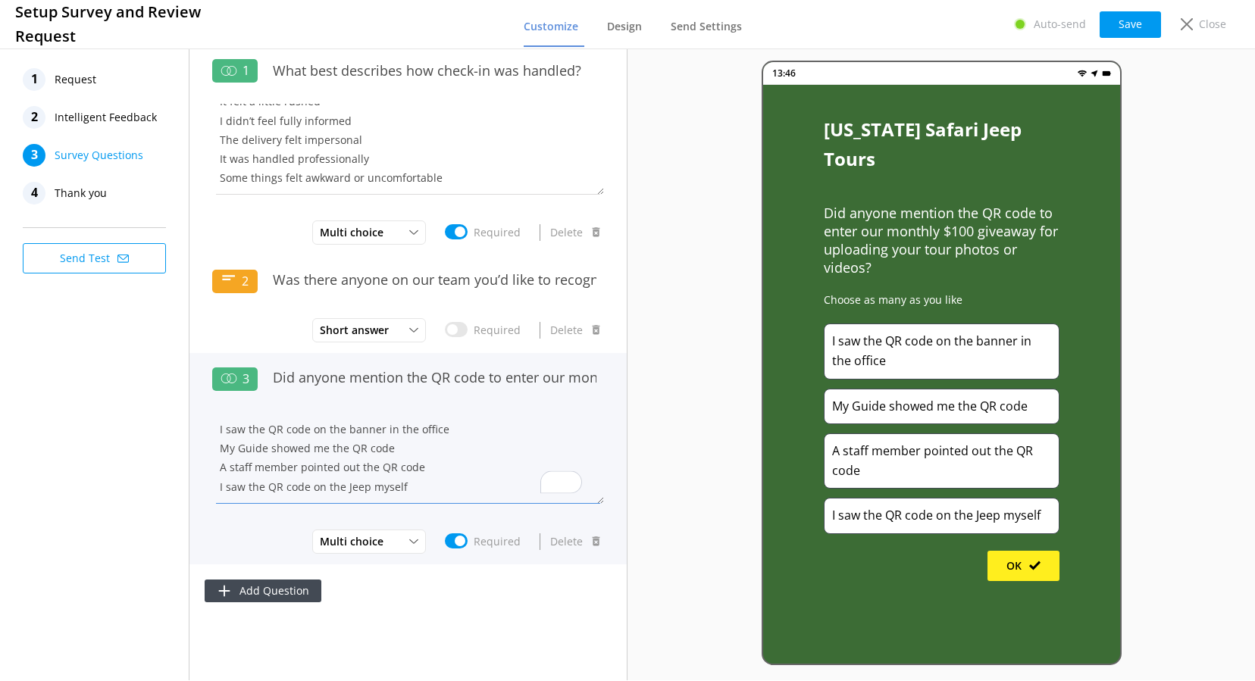
scroll to position [10, 0]
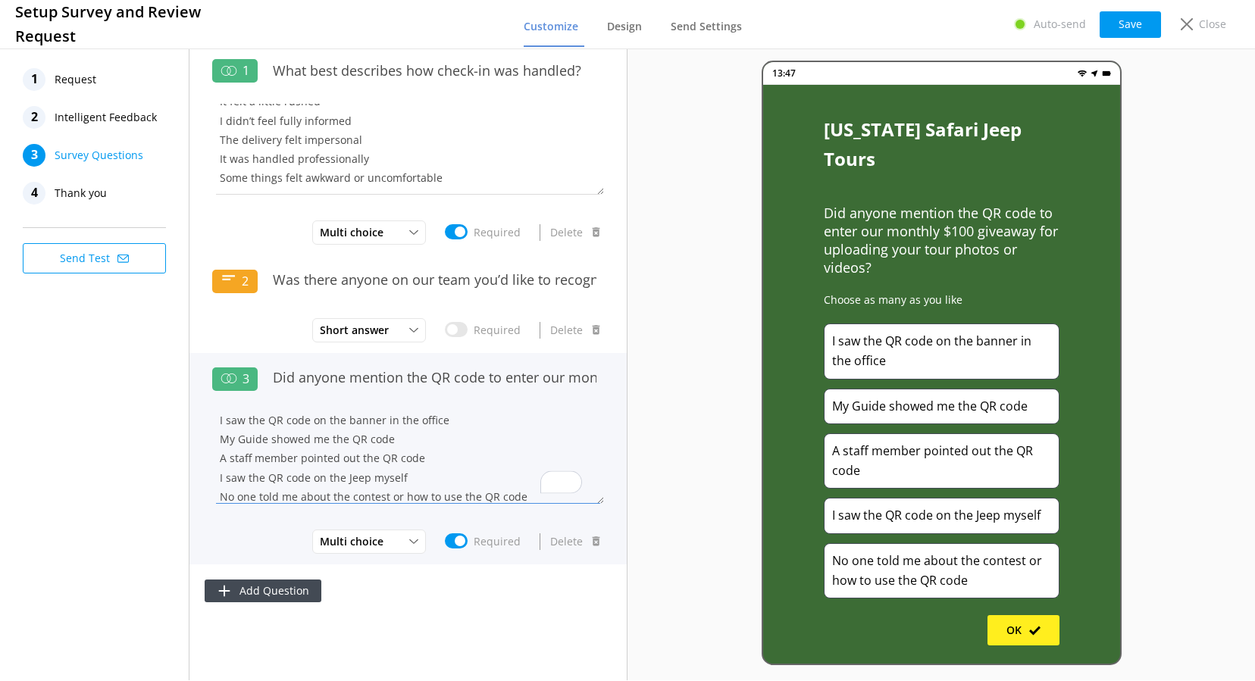
click at [295, 497] on textarea "I saw the QR code on the banner in the office My Guide showed me the QR code A …" at bounding box center [408, 458] width 392 height 91
click at [421, 497] on textarea "I saw the QR code on the banner in the office My Guide showed me the QR code A …" at bounding box center [408, 458] width 392 height 91
click at [441, 500] on textarea "I saw the QR code on the banner in the office My Guide showed me the QR code A …" at bounding box center [408, 458] width 392 height 91
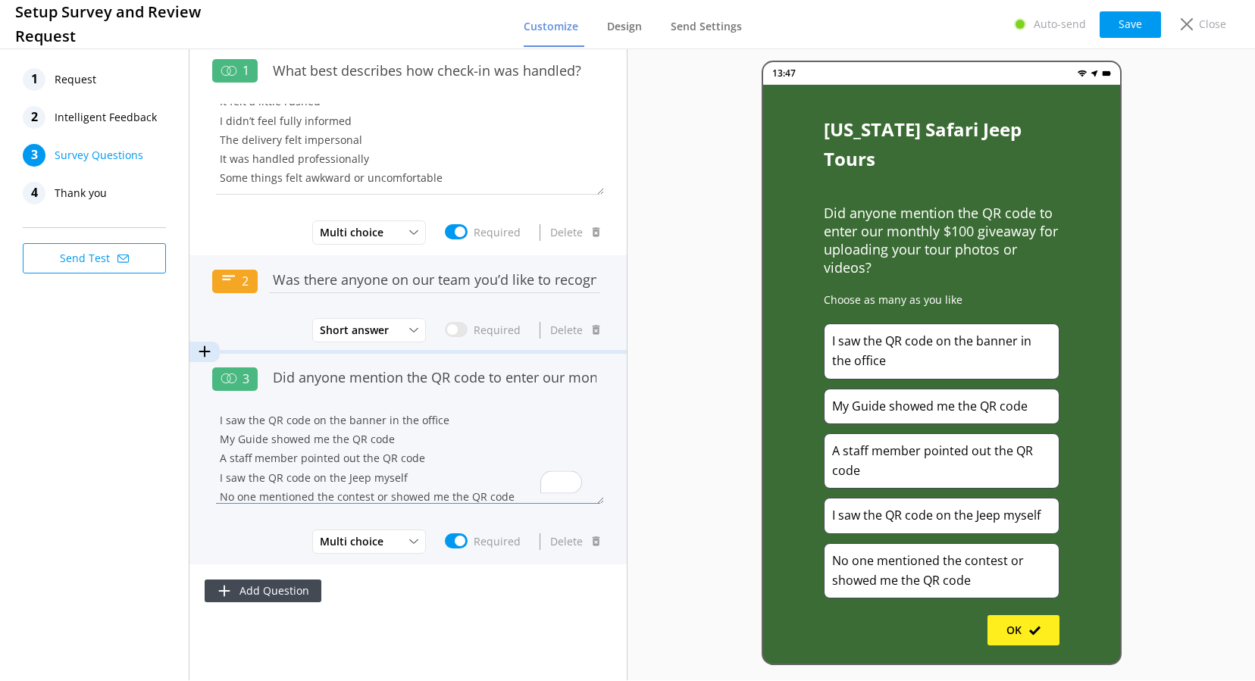
type textarea "I saw the QR code on the banner in the office My Guide showed me the QR code A …"
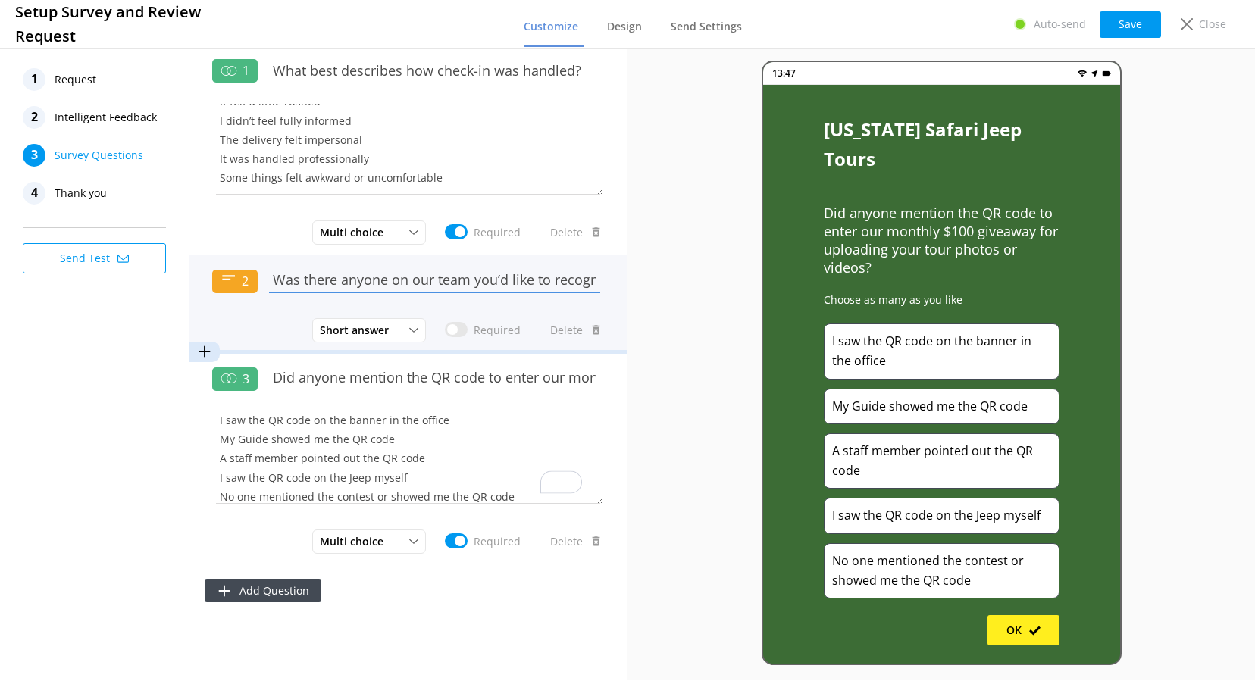
click at [444, 285] on input "Was there anyone on our team you’d like to recognize or share feedback about?" at bounding box center [434, 280] width 339 height 34
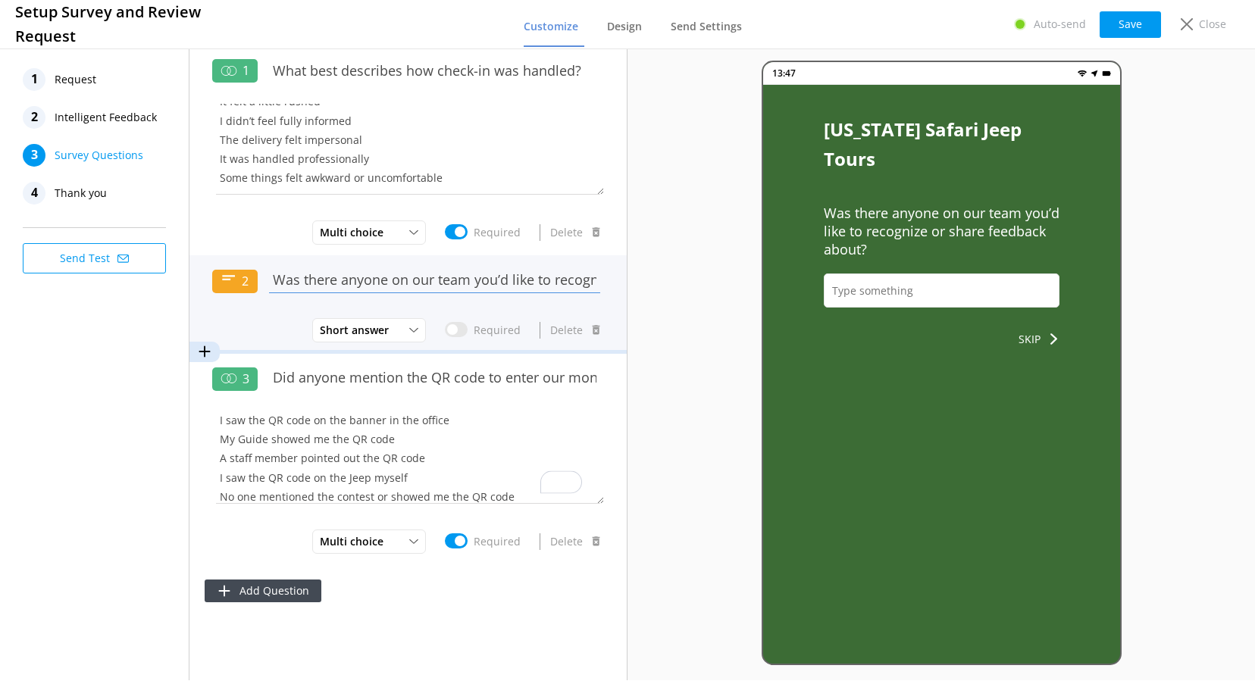
click at [542, 287] on input "Was there anyone on our team you’d like to recognize or share feedback about?" at bounding box center [434, 280] width 339 height 34
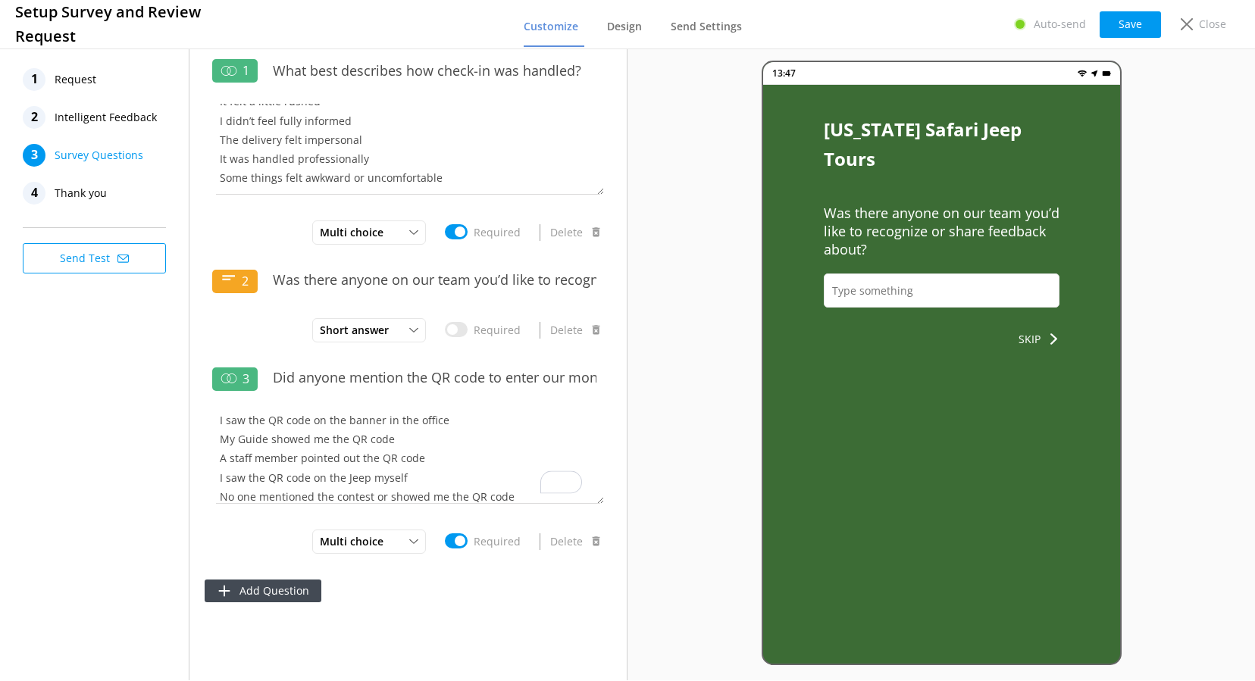
click at [854, 204] on p "Was there anyone on our team you’d like to recognize or share feedback about?" at bounding box center [942, 231] width 236 height 55
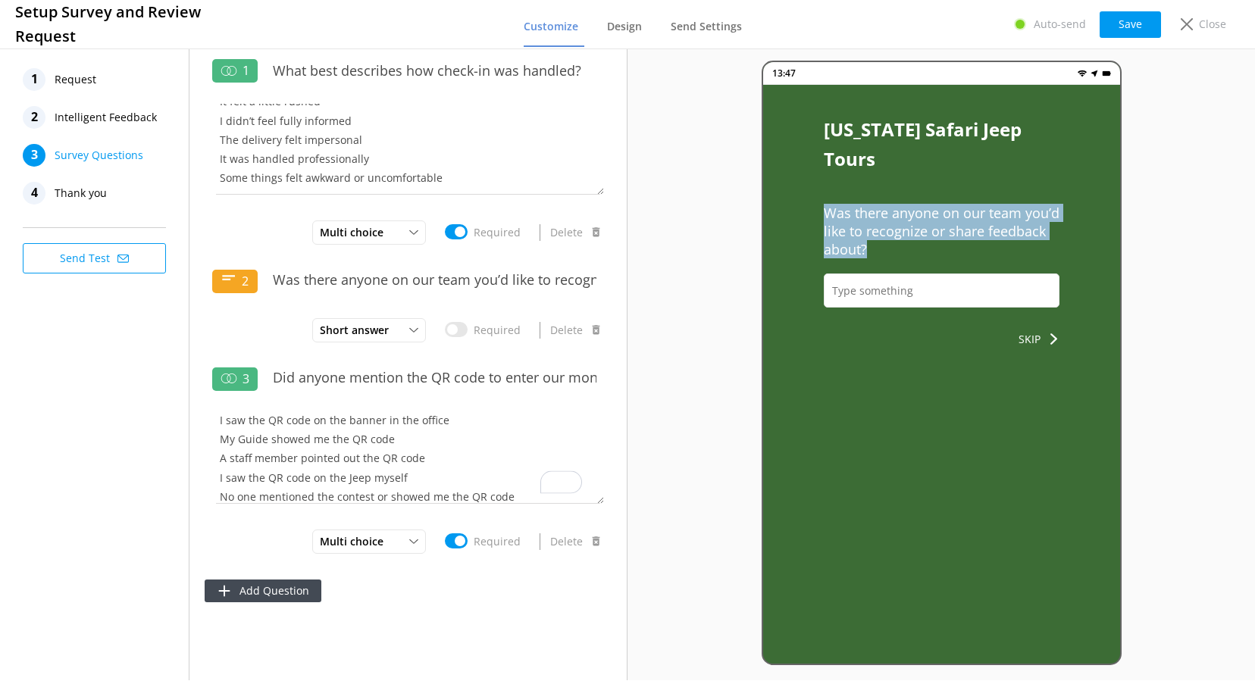
click at [854, 204] on p "Was there anyone on our team you’d like to recognize or share feedback about?" at bounding box center [942, 231] width 236 height 55
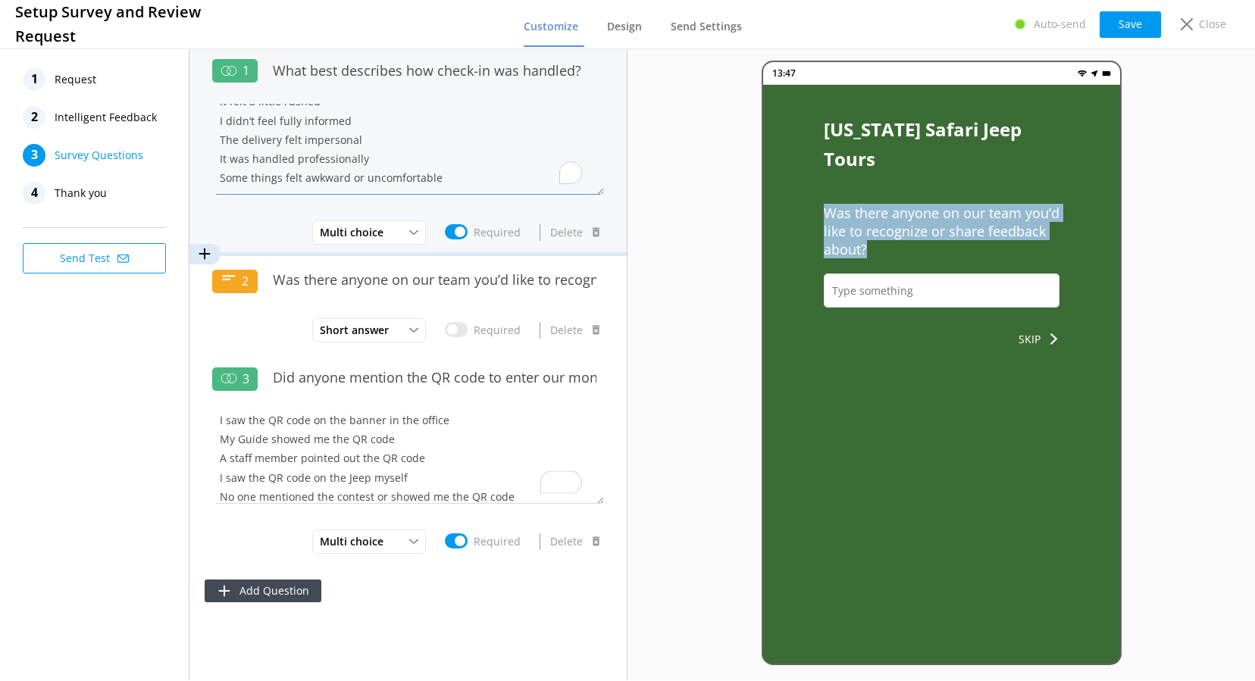
click at [309, 147] on textarea "Everything was explained clearly Expectations were easy to understand It felt a…" at bounding box center [408, 149] width 392 height 91
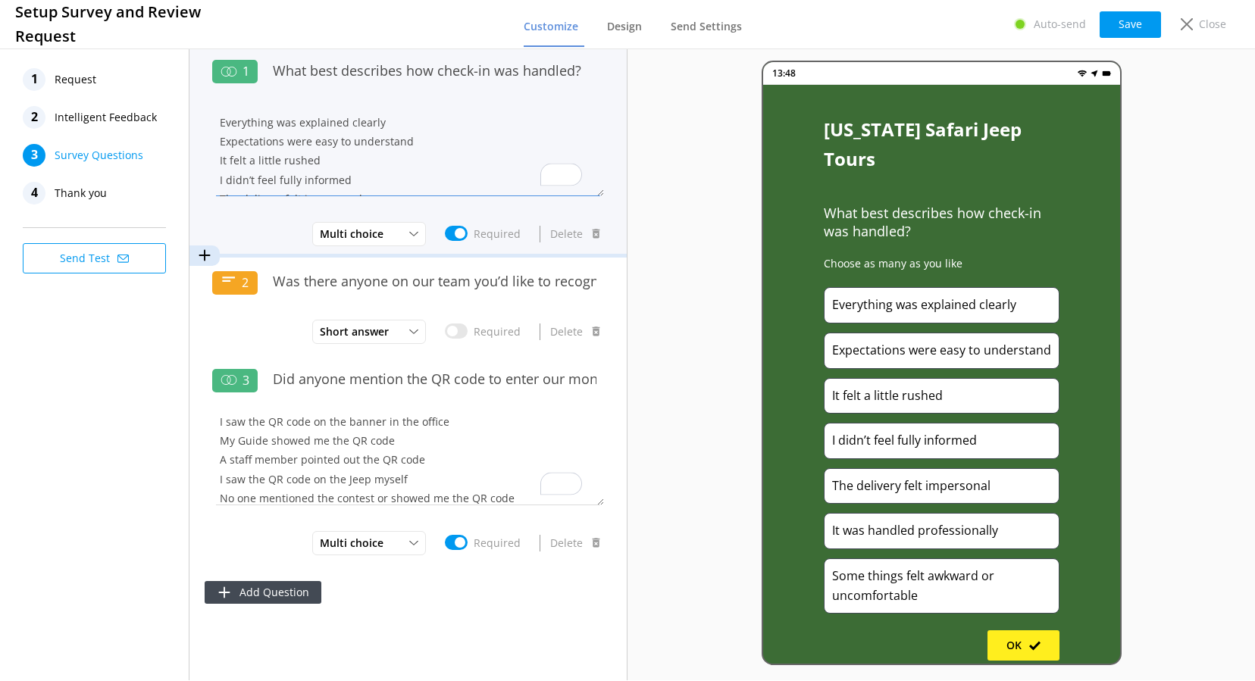
scroll to position [58, 0]
drag, startPoint x: 219, startPoint y: 124, endPoint x: 348, endPoint y: 177, distance: 139.1
click at [374, 207] on div "Everything was explained clearly Expectations were easy to understand It felt a…" at bounding box center [408, 162] width 392 height 114
click at [349, 71] on input "What best describes how check-in was handled?" at bounding box center [434, 70] width 339 height 34
click at [349, 70] on input "What best describes how check-in was handled?" at bounding box center [434, 70] width 339 height 34
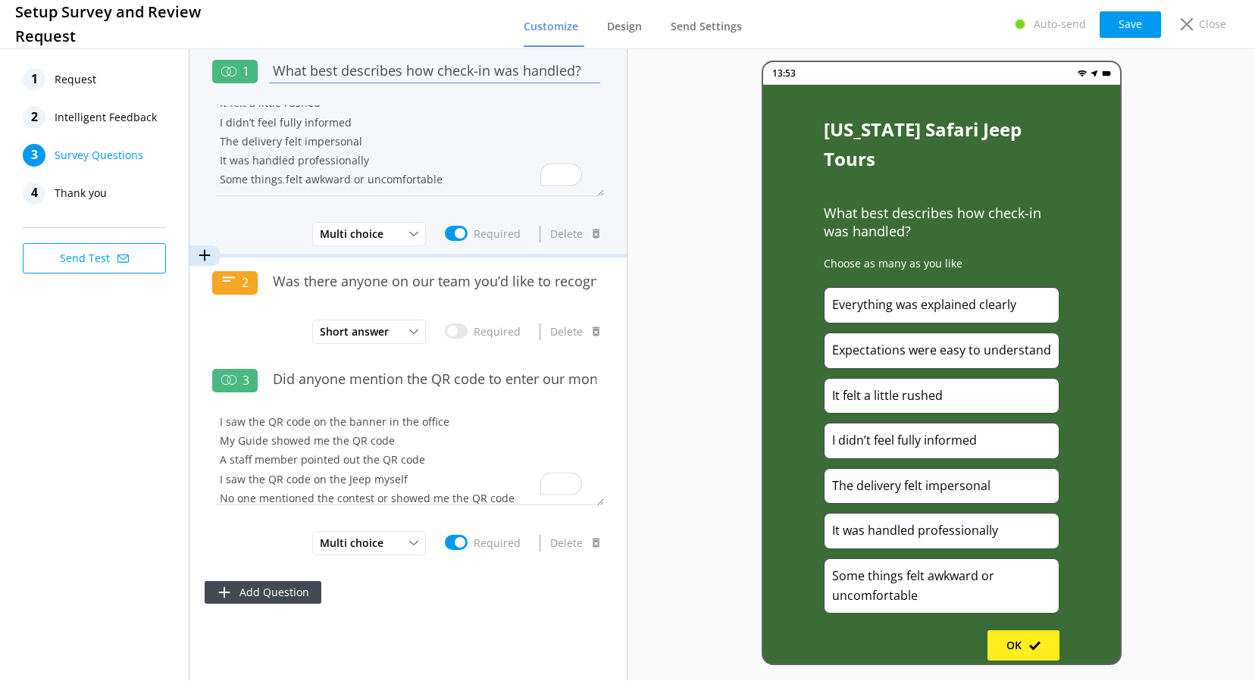
click at [349, 70] on input "What best describes how check-in was handled?" at bounding box center [434, 70] width 339 height 34
paste input "How would you describe your overall experience leading up to the tour"
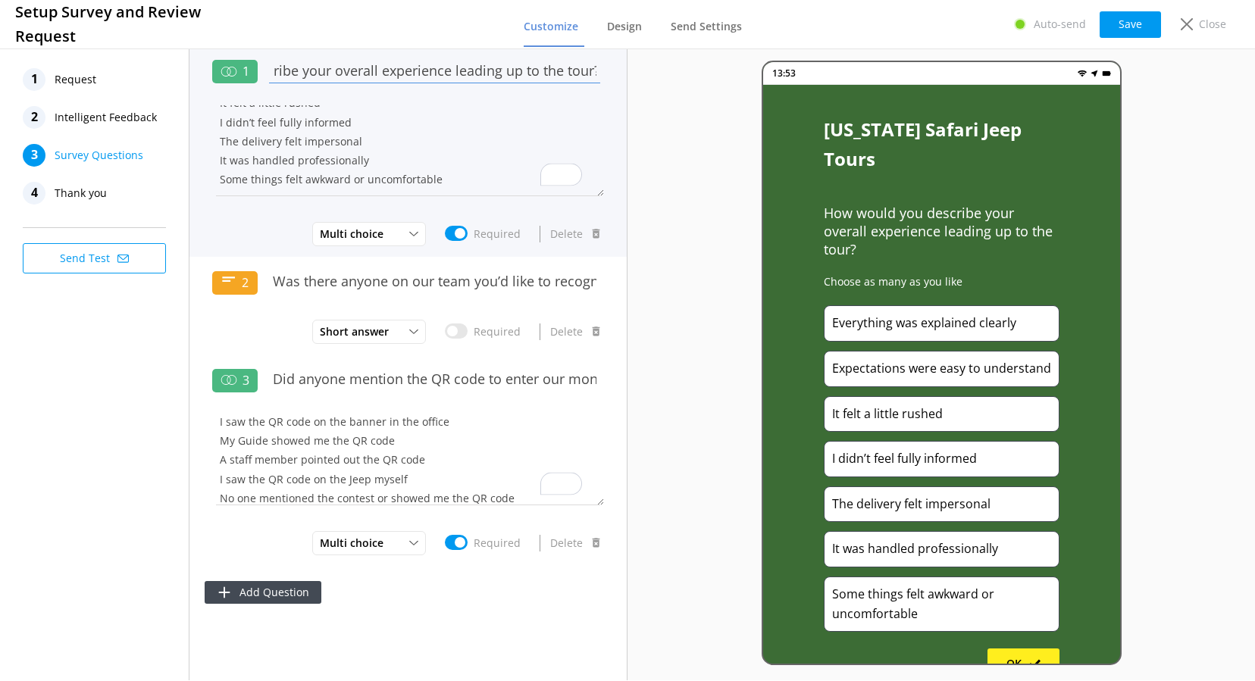
type input "How would you describe your overall experience leading up to the tour?"
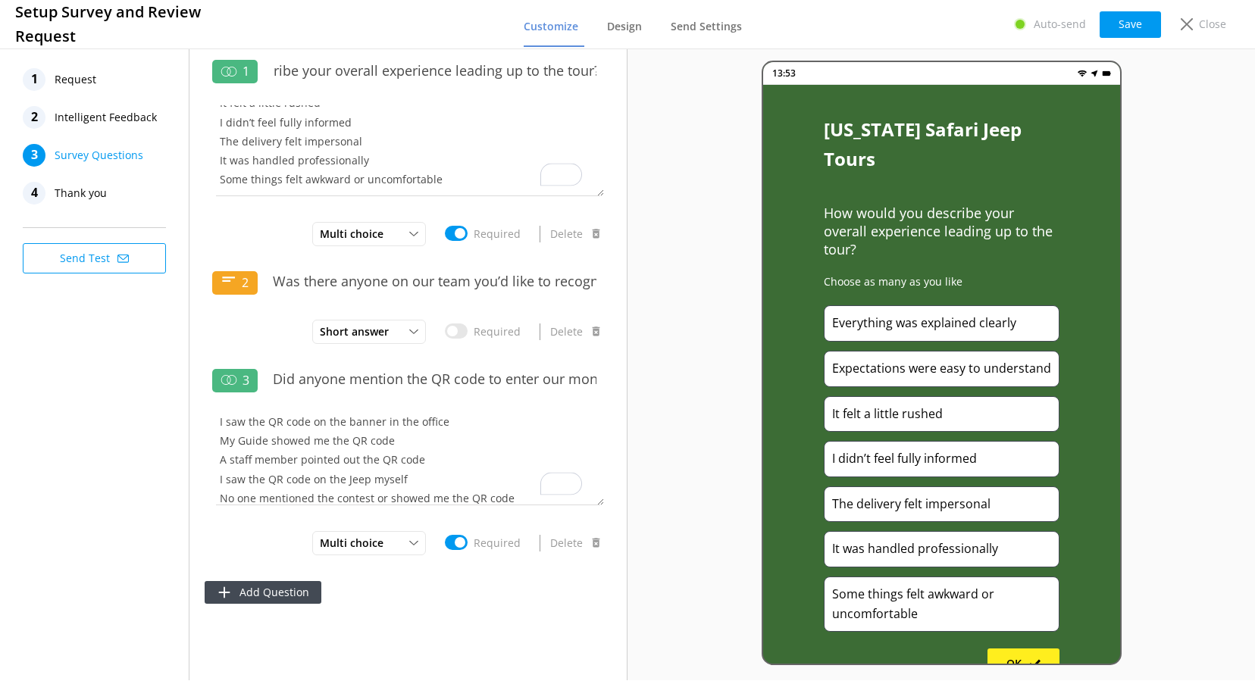
scroll to position [0, 0]
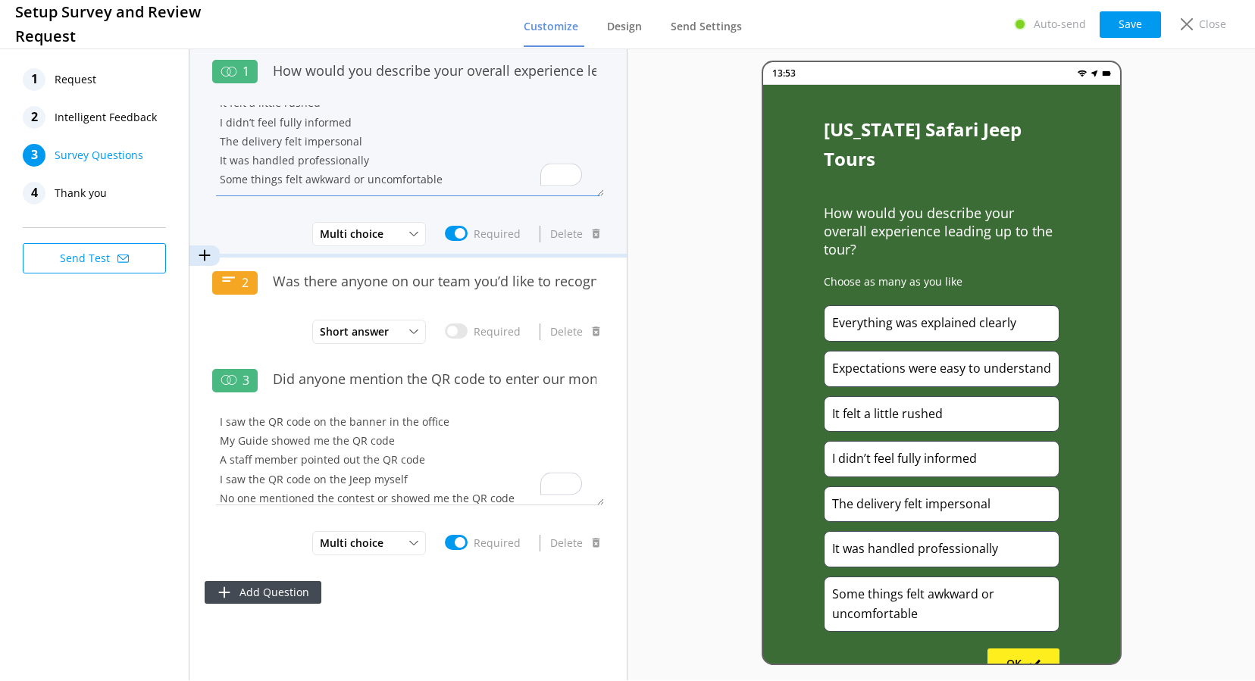
click at [293, 161] on textarea "Everything was explained clearly Expectations were easy to understand It felt a…" at bounding box center [408, 150] width 392 height 91
paste textarea "The check-in process was smooth and welcoming The tours were clearly categorize…"
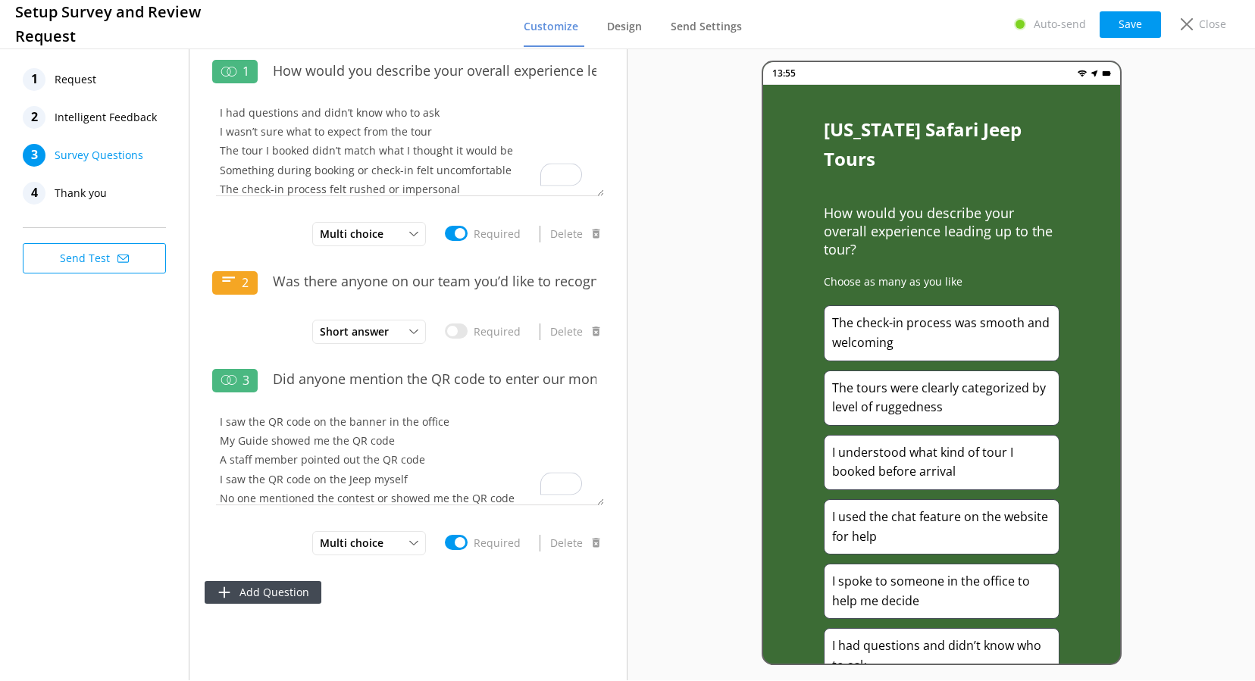
click at [648, 280] on div "13:55 Arizona Safari Jeep Tours How would you describe your overall experience …" at bounding box center [942, 362] width 628 height 635
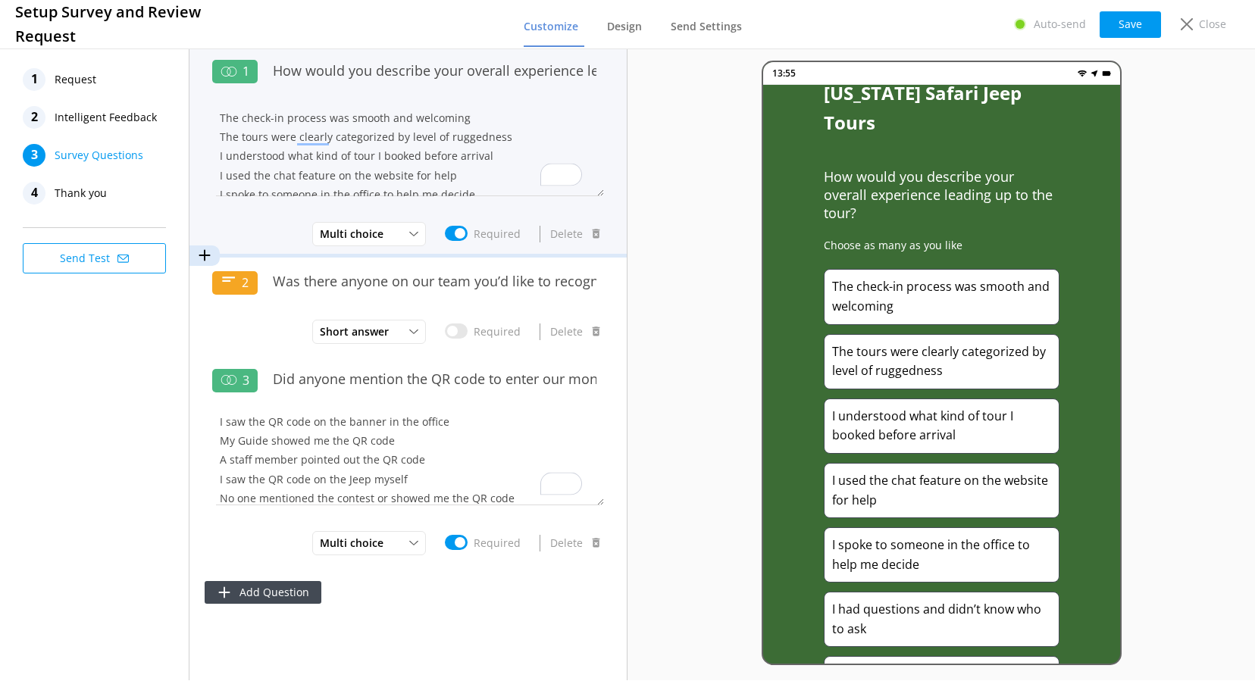
scroll to position [7, 0]
click at [266, 177] on textarea "The check-in process was smooth and welcoming The tours were clearly categorize…" at bounding box center [408, 150] width 392 height 91
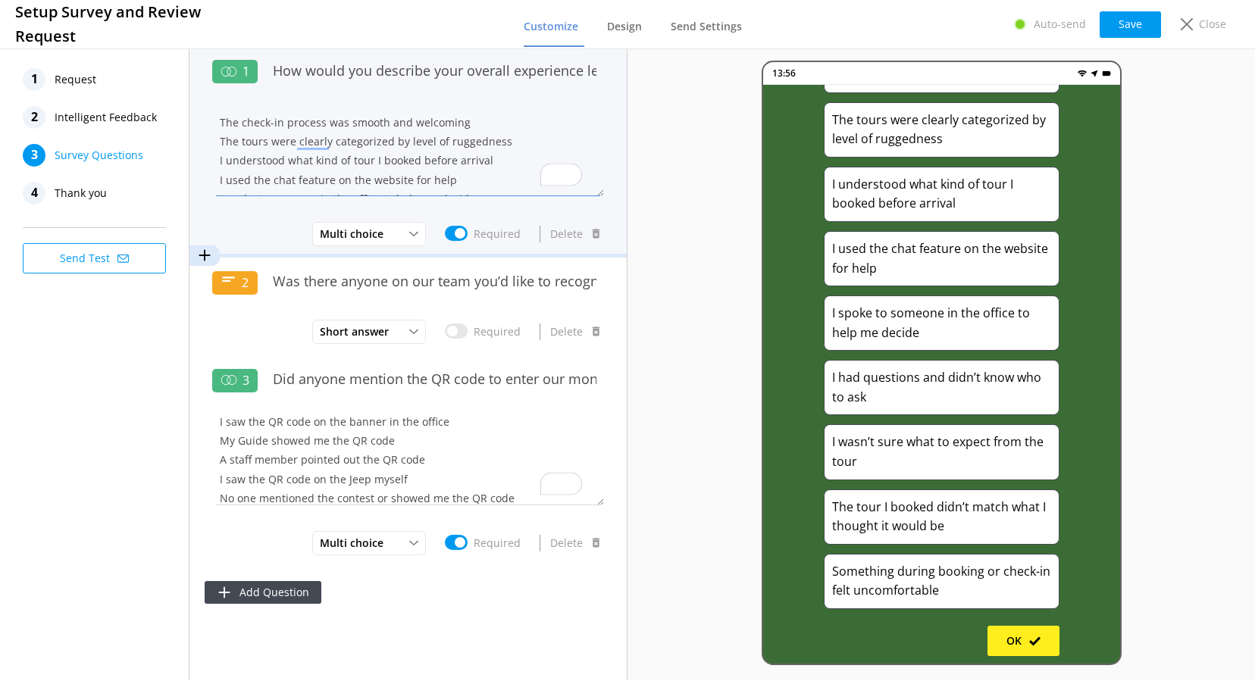
click at [363, 121] on textarea "The check-in process was smooth and welcoming The tours were clearly categorize…" at bounding box center [408, 150] width 392 height 91
click at [263, 141] on textarea "The tours were clearly categorized by level of ruggedness I understood what kin…" at bounding box center [408, 150] width 392 height 91
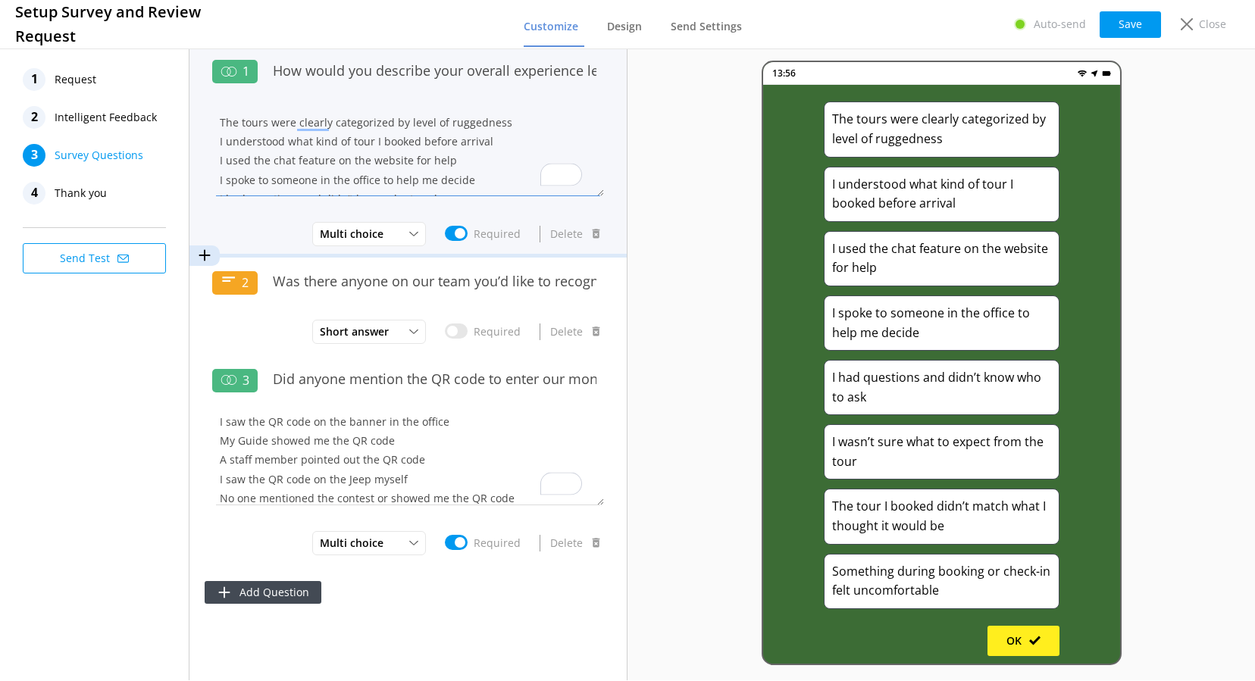
click at [263, 141] on textarea "The tours were clearly categorized by level of ruggedness I understood what kin…" at bounding box center [408, 150] width 392 height 91
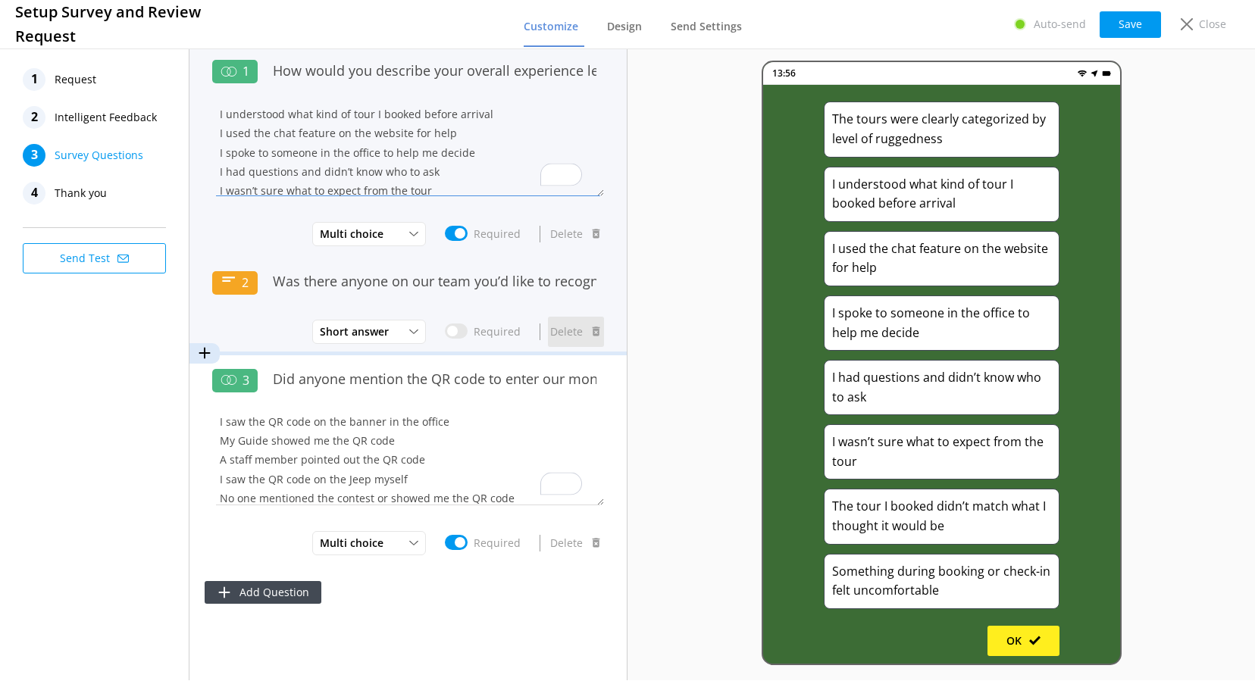
type textarea "The tours were clearly categorized by level of ruggedness I understood what kin…"
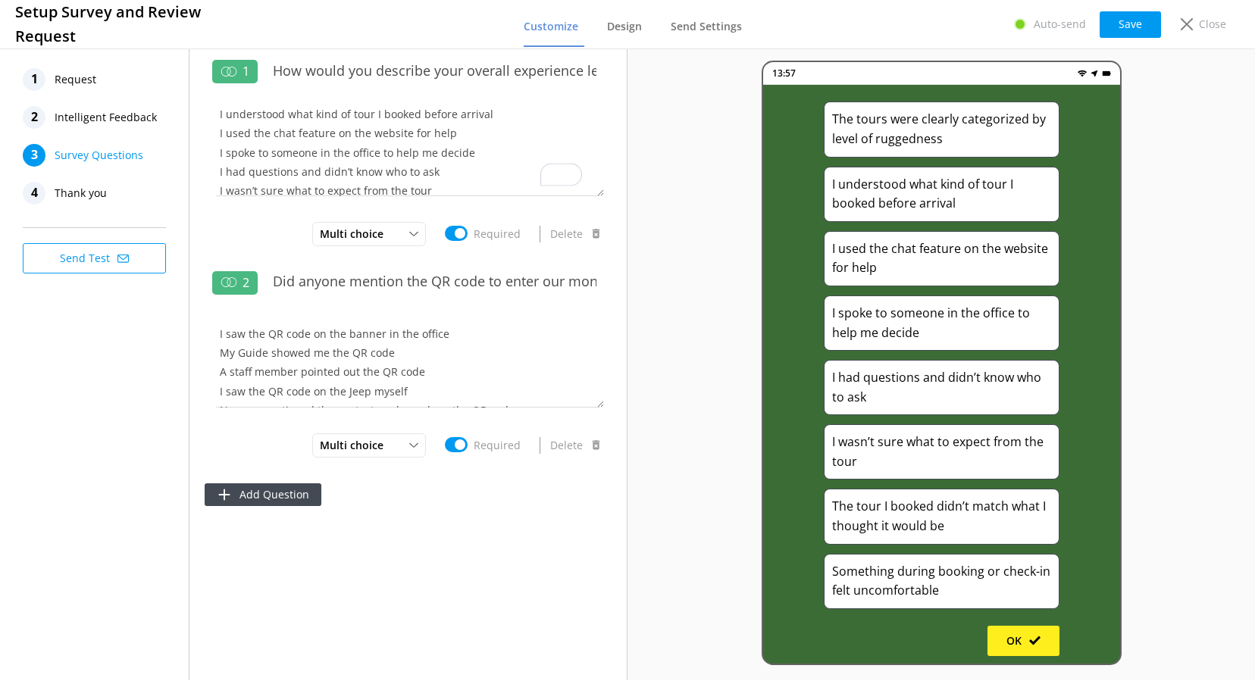
click at [690, 242] on div "13:57 Arizona Safari Jeep Tours How would you describe your overall experience …" at bounding box center [942, 362] width 628 height 635
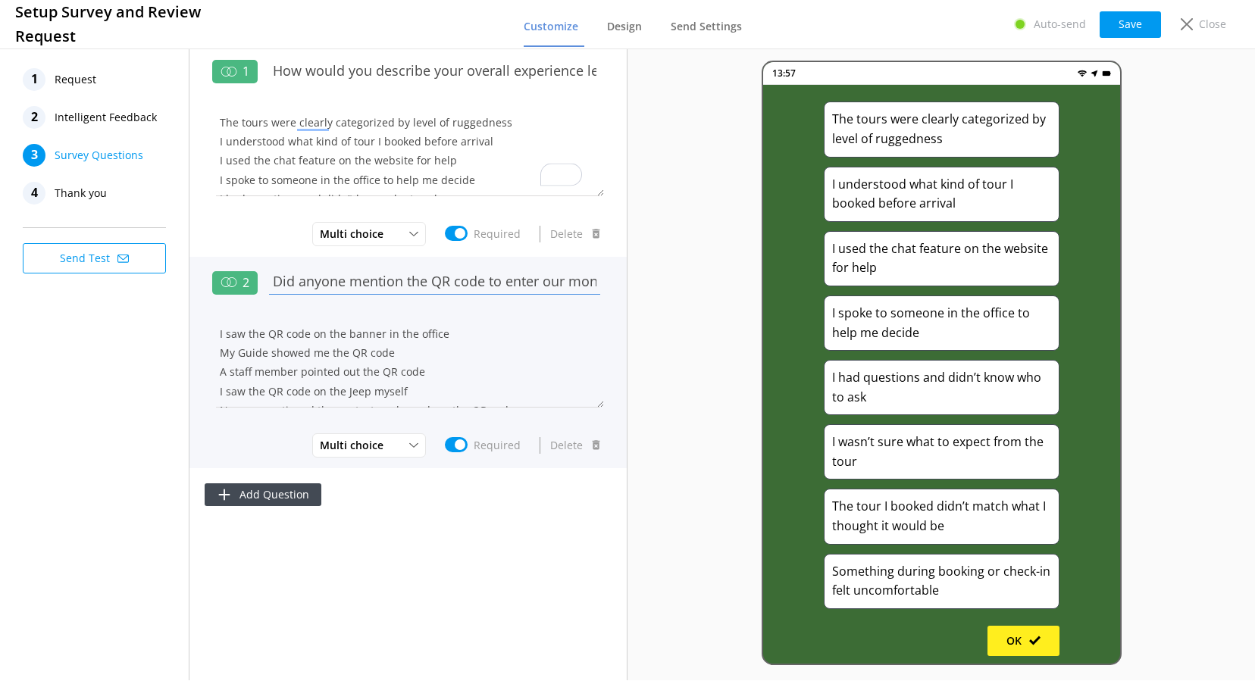
click at [368, 284] on input "Did anyone mention the QR code to enter our monthly $100 giveaway for uploading…" at bounding box center [434, 282] width 339 height 34
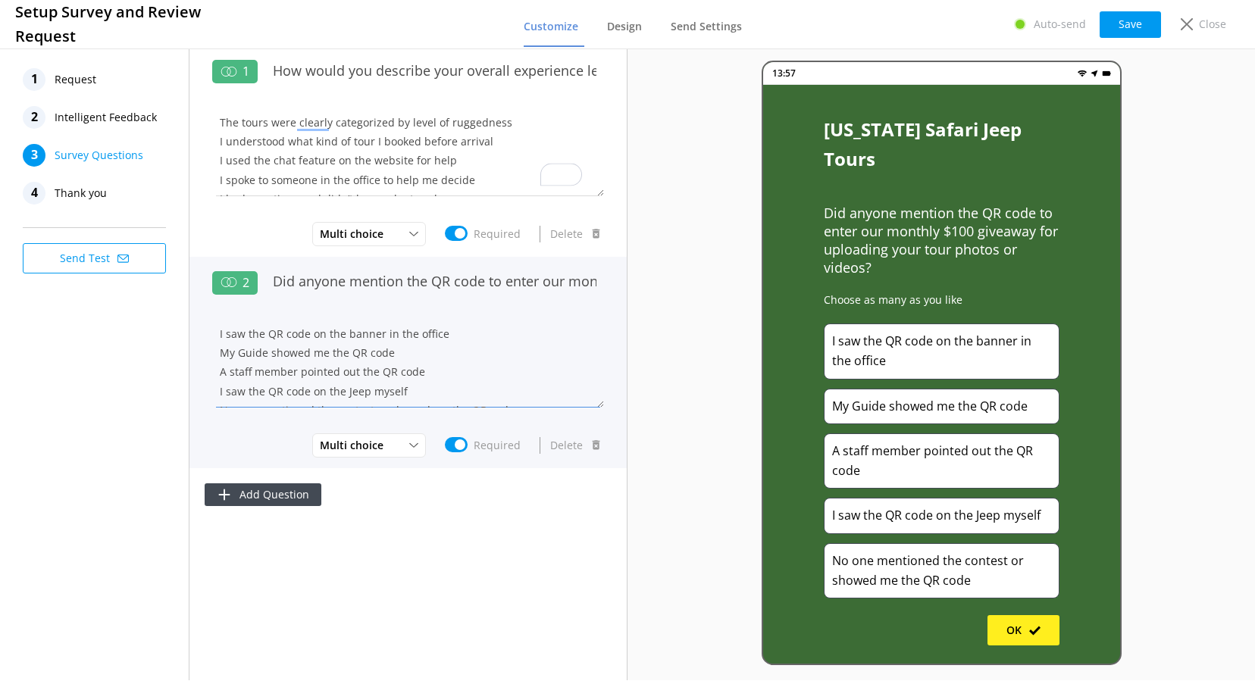
click at [394, 391] on textarea "I saw the QR code on the banner in the office My Guide showed me the QR code A …" at bounding box center [408, 362] width 392 height 91
click at [233, 392] on textarea "I saw the QR code on the banner in the office My Guide showed me the QR code A …" at bounding box center [408, 362] width 392 height 91
click at [259, 371] on textarea "I saw the QR code on the banner in the office My Guide showed me the QR code A …" at bounding box center [408, 362] width 392 height 91
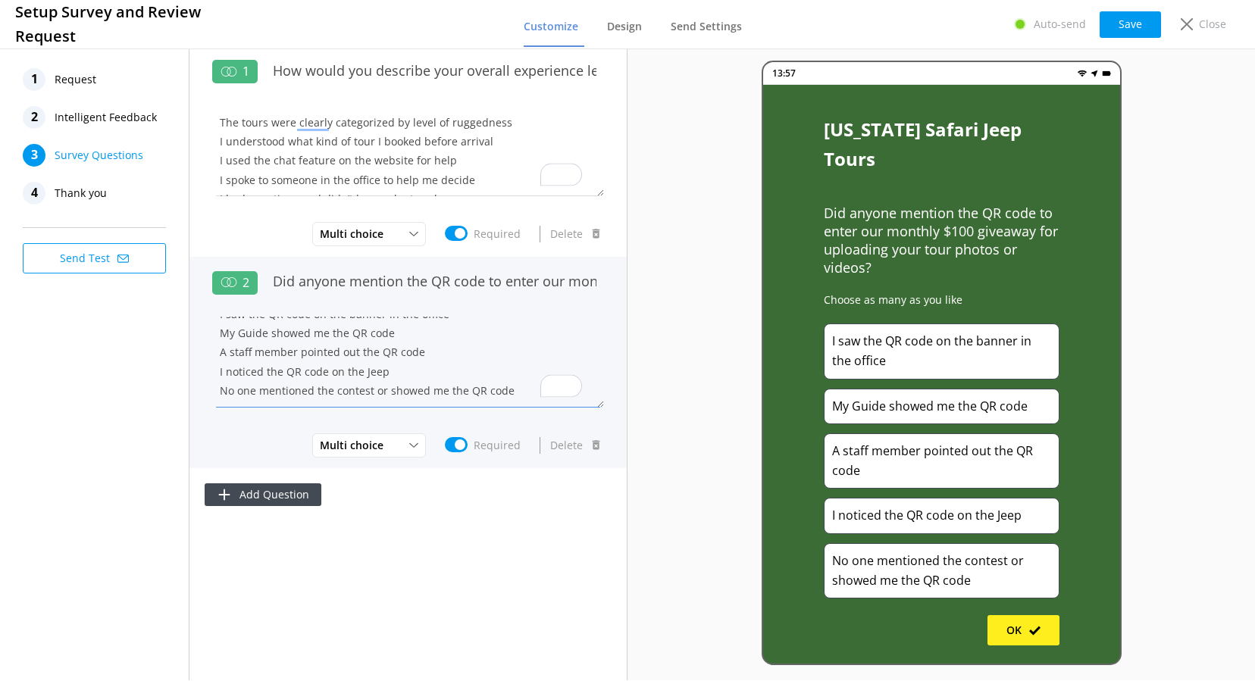
click at [259, 371] on textarea "I saw the QR code on the banner in the office My Guide showed me the QR code A …" at bounding box center [408, 362] width 392 height 91
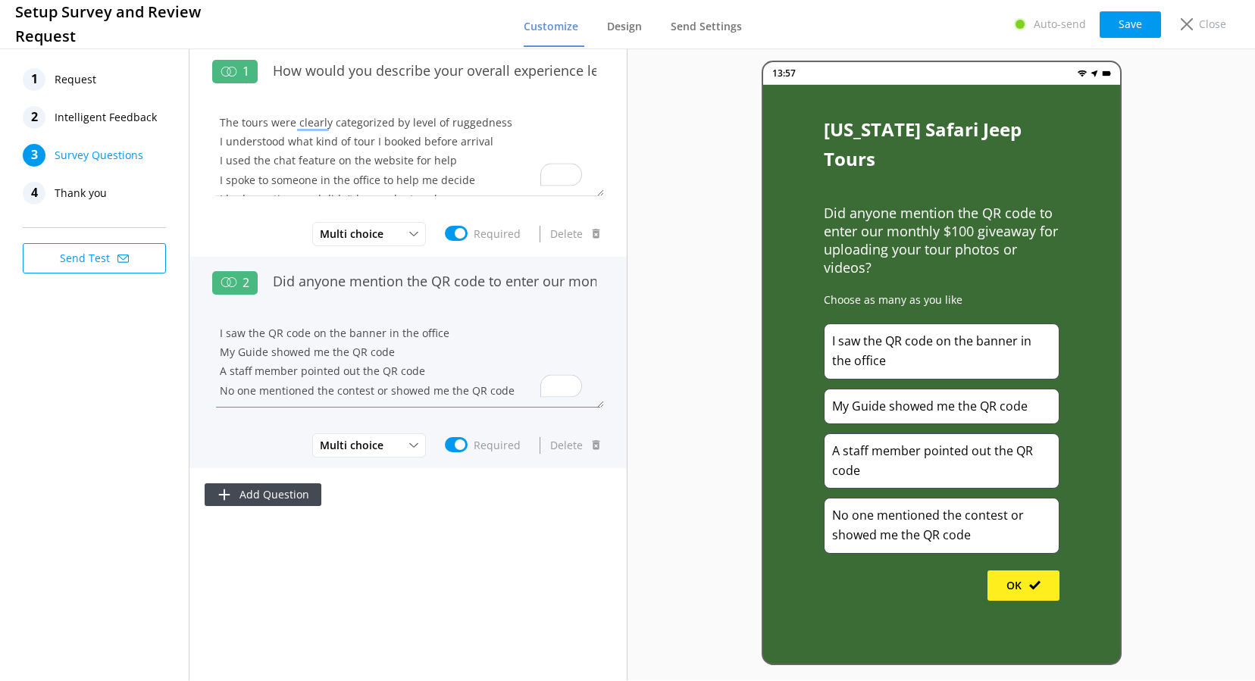
click at [398, 347] on textarea "I saw the QR code on the banner in the office My Guide showed me the QR code A …" at bounding box center [408, 362] width 392 height 91
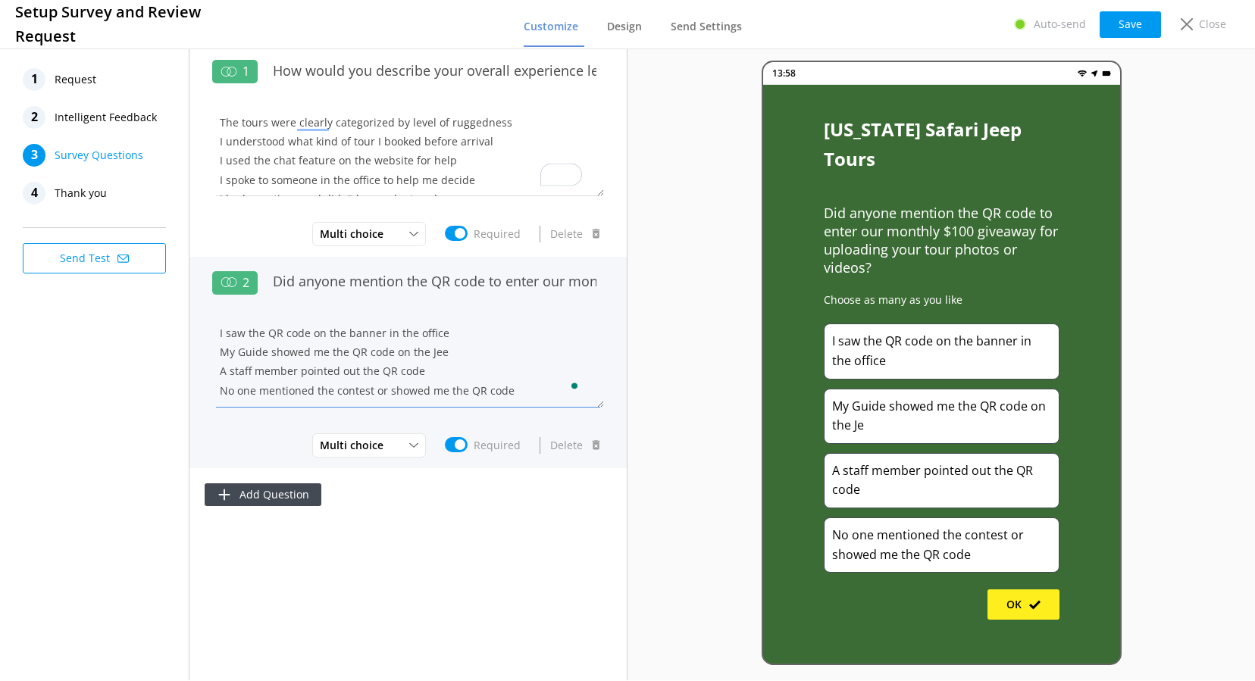
type textarea "I saw the QR code on the banner in the office My Guide showed me the QR code on…"
click at [474, 368] on textarea "I saw the QR code on the banner in the office My Guide showed me the QR code on…" at bounding box center [408, 362] width 392 height 91
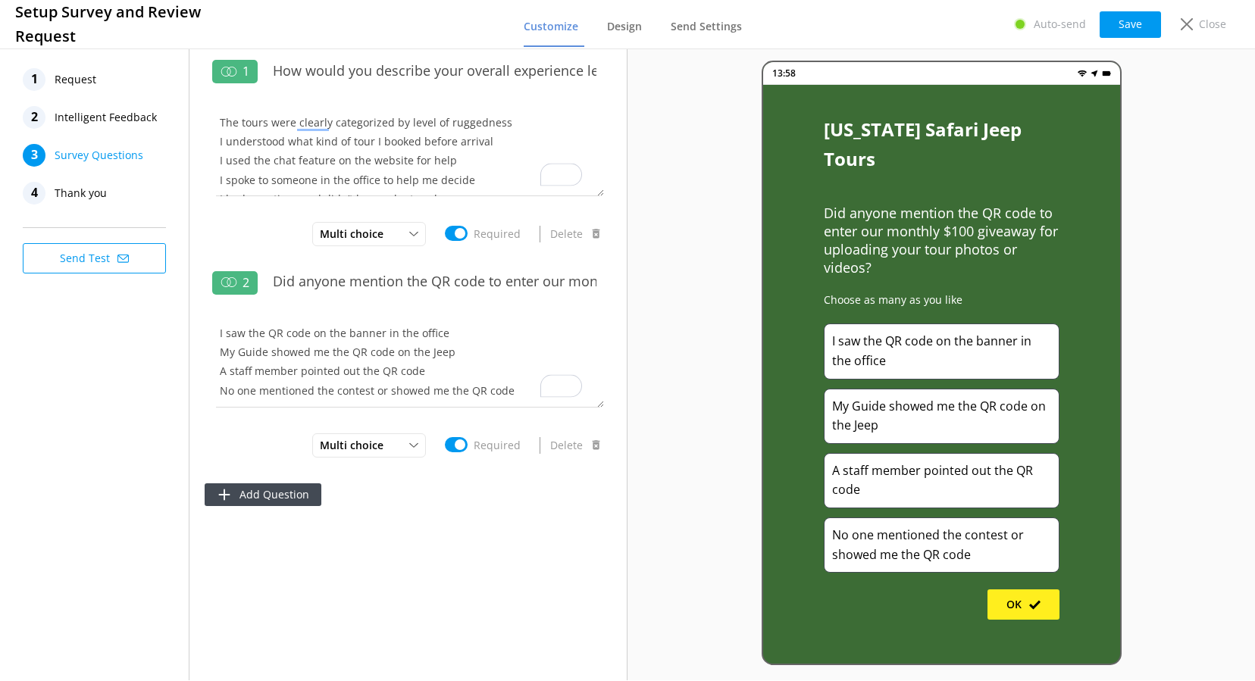
scroll to position [1, 0]
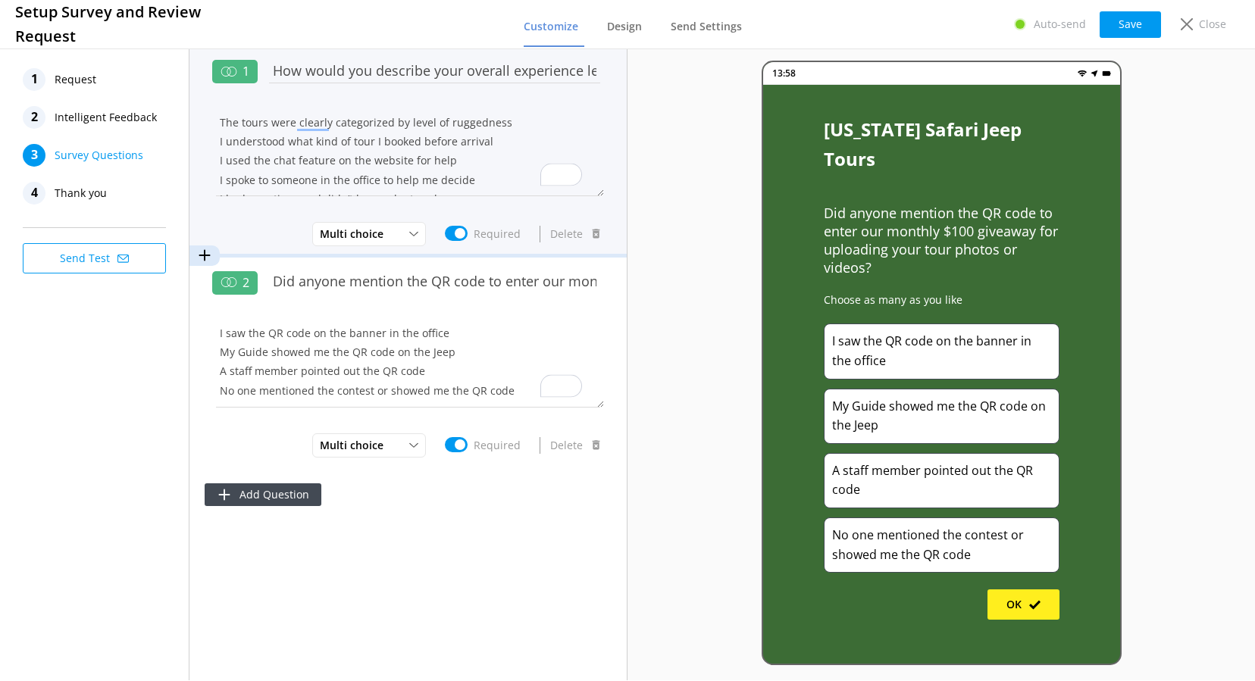
type textarea "I saw the QR code on the banner in the office My Guide showed me the QR code on…"
click at [330, 77] on input "How would you describe your overall experience leading up to the tour?" at bounding box center [434, 70] width 339 height 34
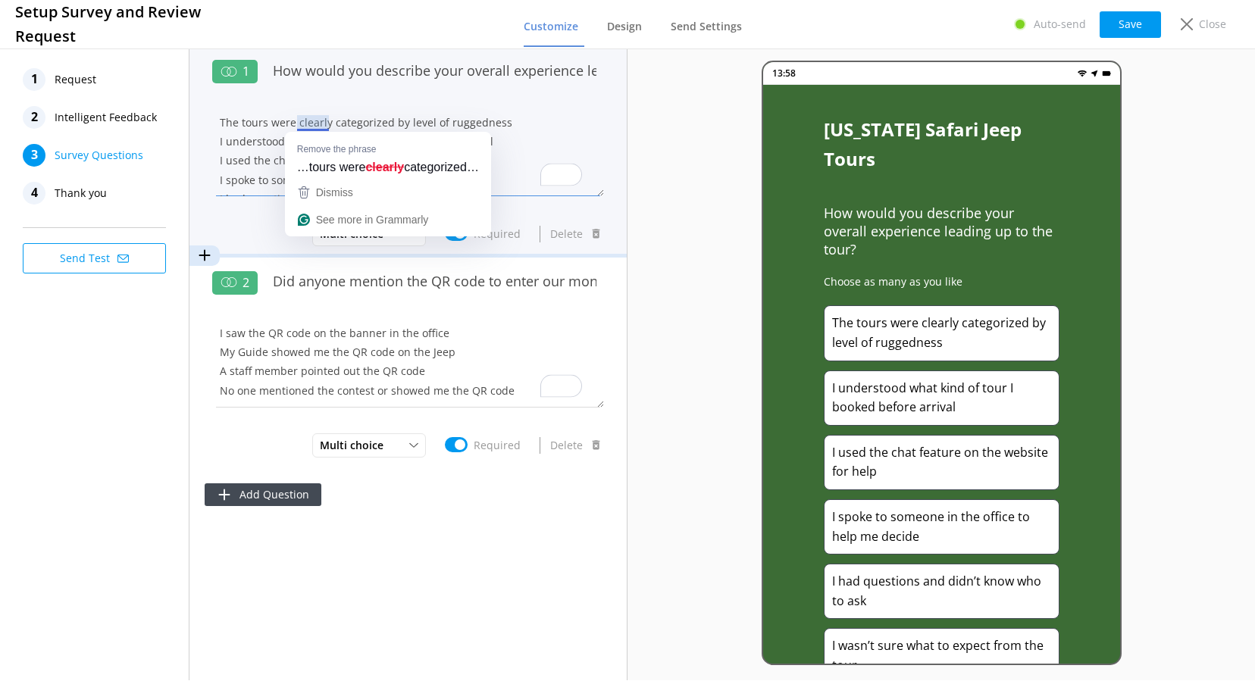
click at [327, 125] on textarea "The tours were clearly categorized by level of ruggedness I understood what kin…" at bounding box center [408, 150] width 392 height 91
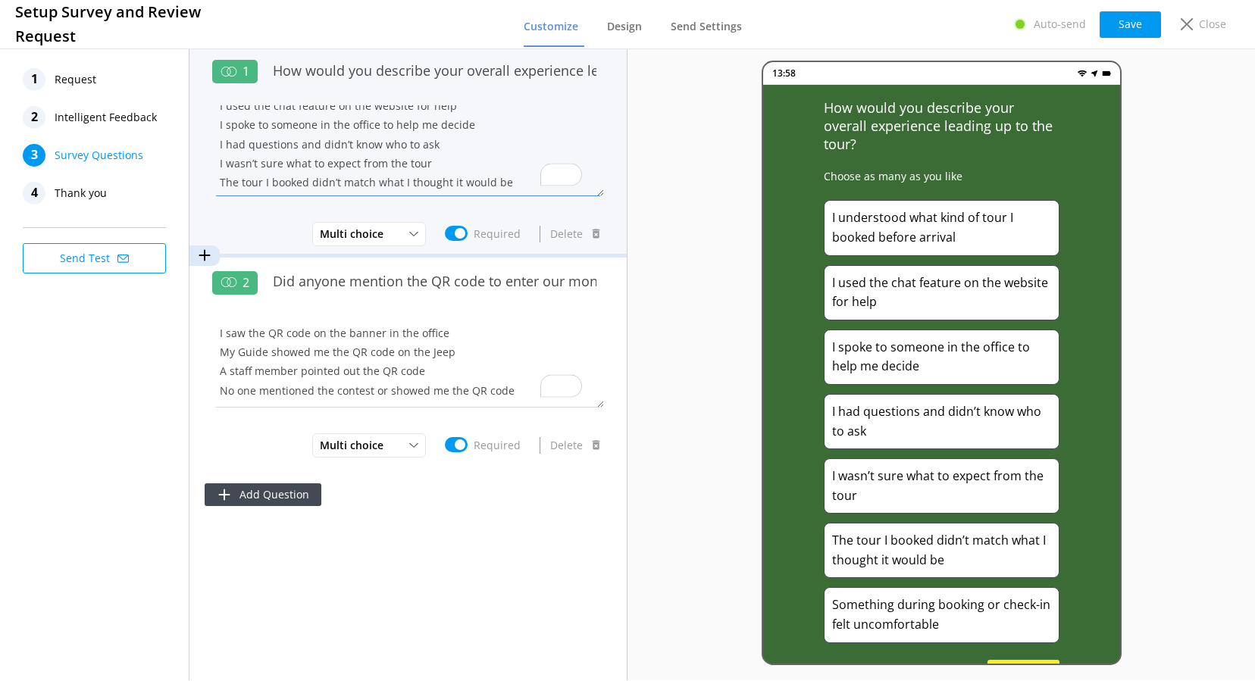
scroll to position [44, 0]
click at [282, 134] on textarea "I understood what kind of tour I booked before arrival I used the chat feature …" at bounding box center [408, 150] width 392 height 91
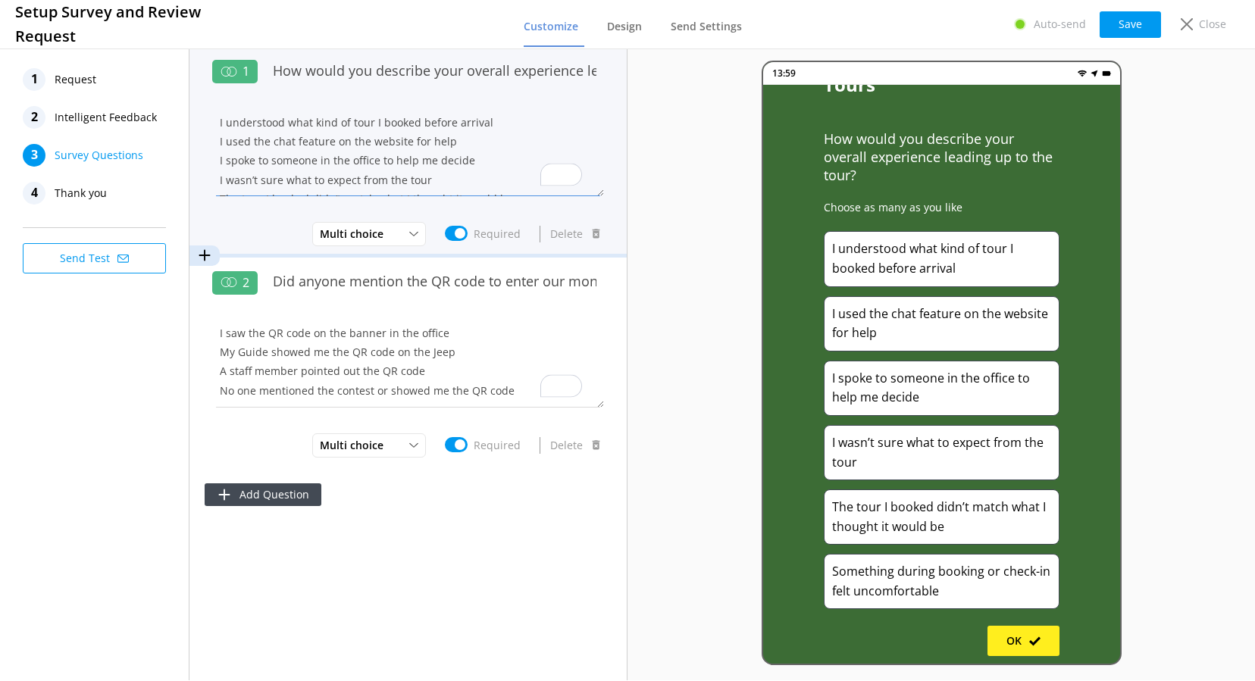
click at [476, 166] on textarea "I understood what kind of tour I booked before arrival I used the chat feature …" at bounding box center [408, 150] width 392 height 91
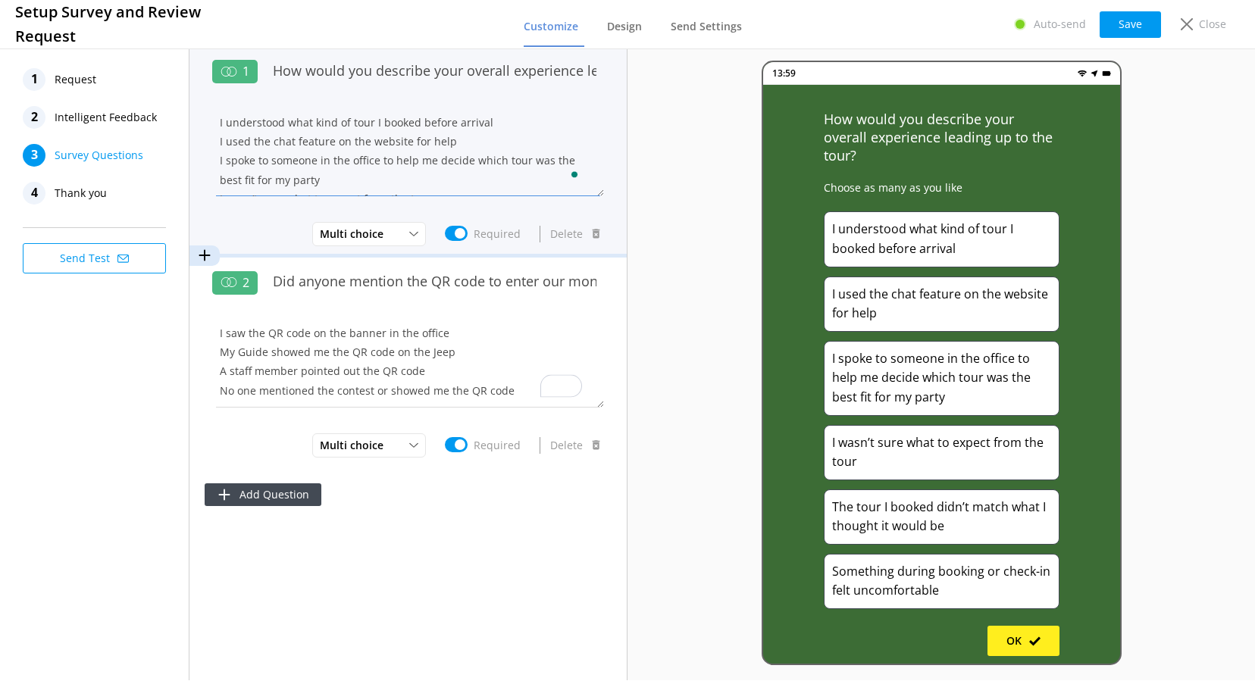
click at [275, 161] on textarea "I understood what kind of tour I booked before arrival I used the chat feature …" at bounding box center [408, 150] width 392 height 91
click at [363, 164] on textarea "I understood what kind of tour I booked before arrival I used the chat feature …" at bounding box center [408, 150] width 392 height 91
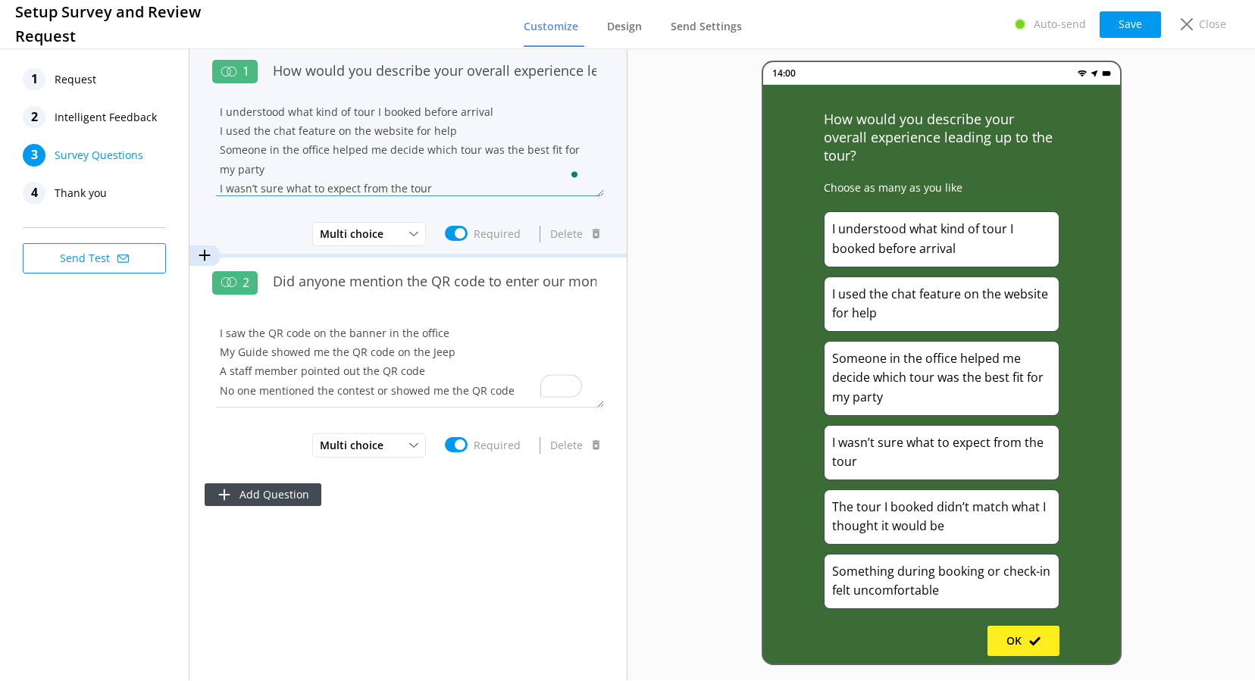
scroll to position [21, 0]
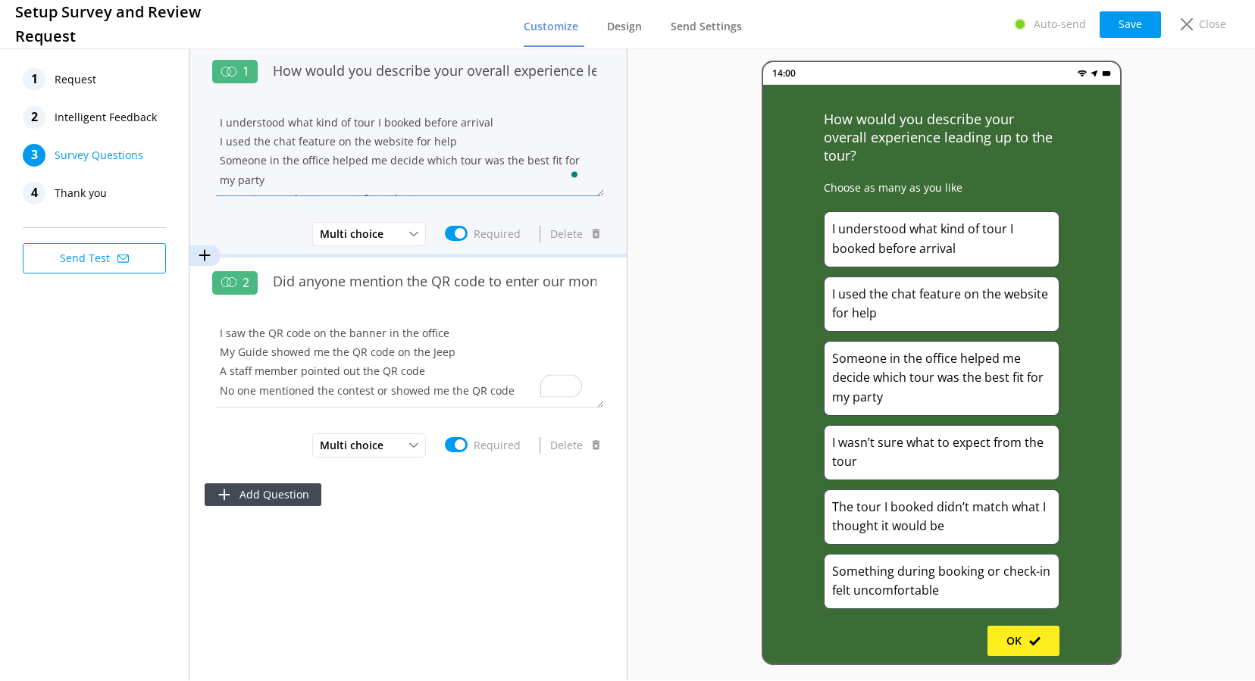
click at [274, 143] on textarea "I understood what kind of tour I booked before arrival I used the chat feature …" at bounding box center [408, 150] width 392 height 91
click at [457, 141] on textarea "I understood what kind of tour I booked before arrival I used the chat feature …" at bounding box center [408, 150] width 392 height 91
click at [256, 117] on textarea "I understood what kind of tour I booked before arrival I used the chat feature …" at bounding box center [408, 150] width 392 height 91
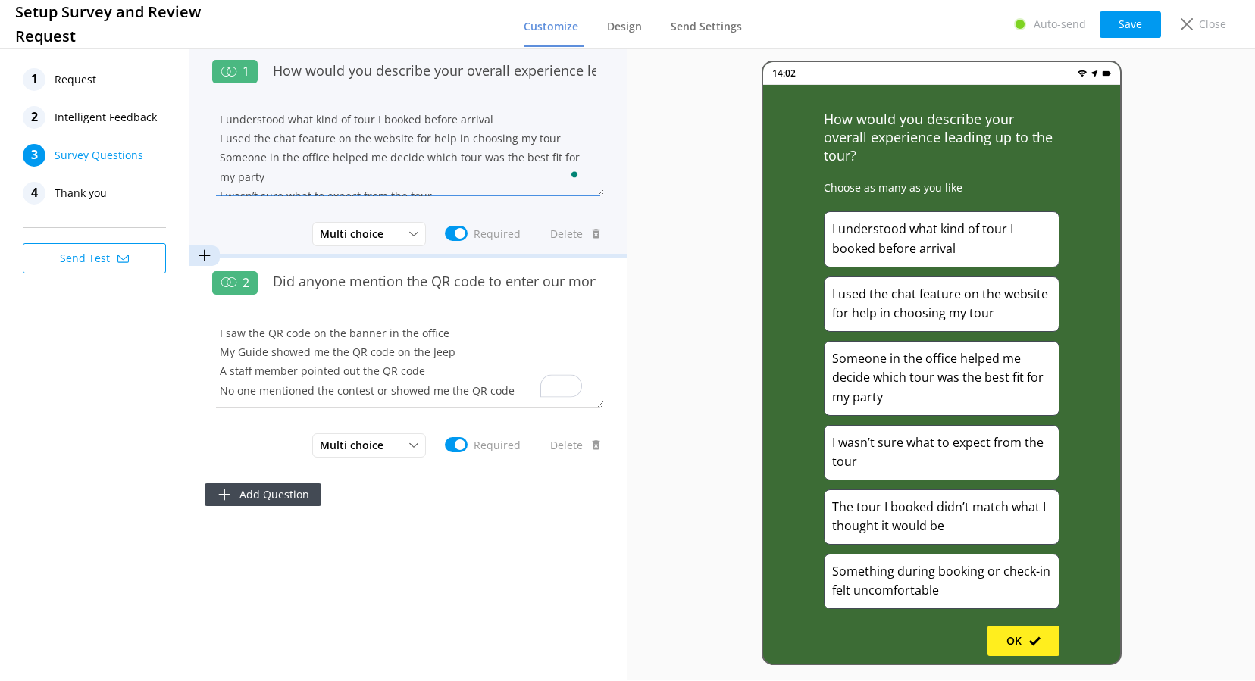
click at [256, 117] on textarea "I understood what kind of tour I booked before arrival I used the chat feature …" at bounding box center [408, 150] width 392 height 91
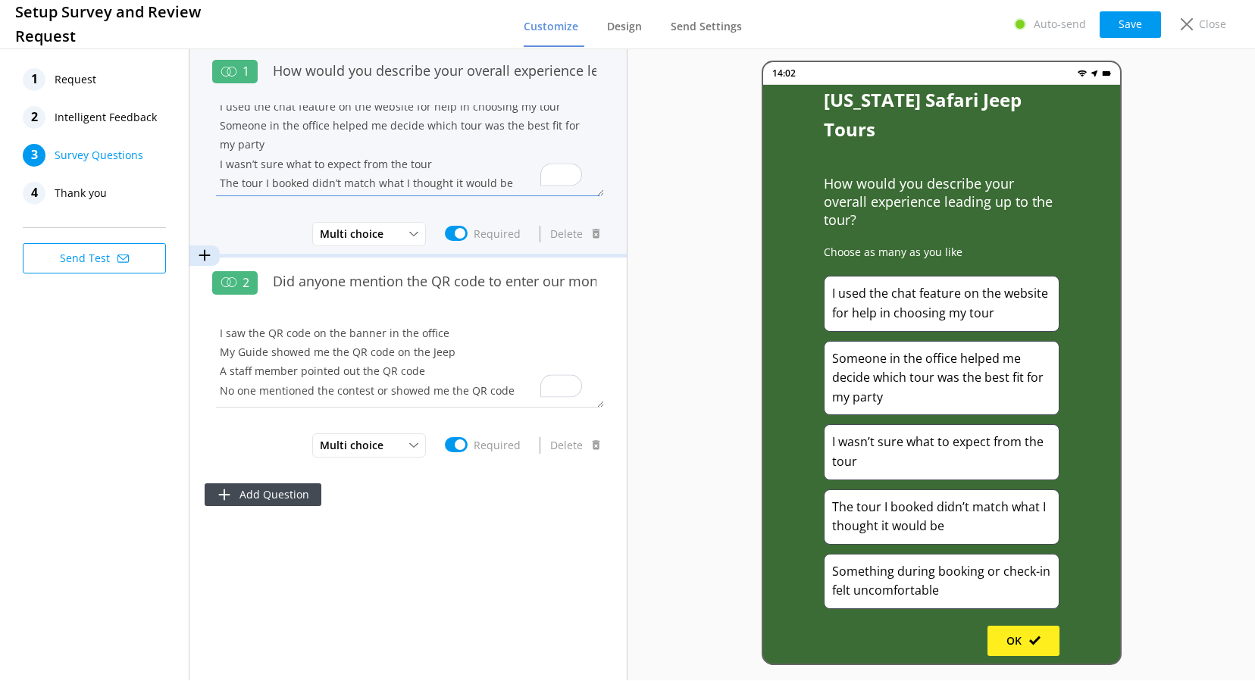
click at [266, 144] on textarea "I used the chat feature on the website for help in choosing my tour Someone in …" at bounding box center [408, 150] width 392 height 91
paste textarea "I understood what kind of tour I booked before arrival"
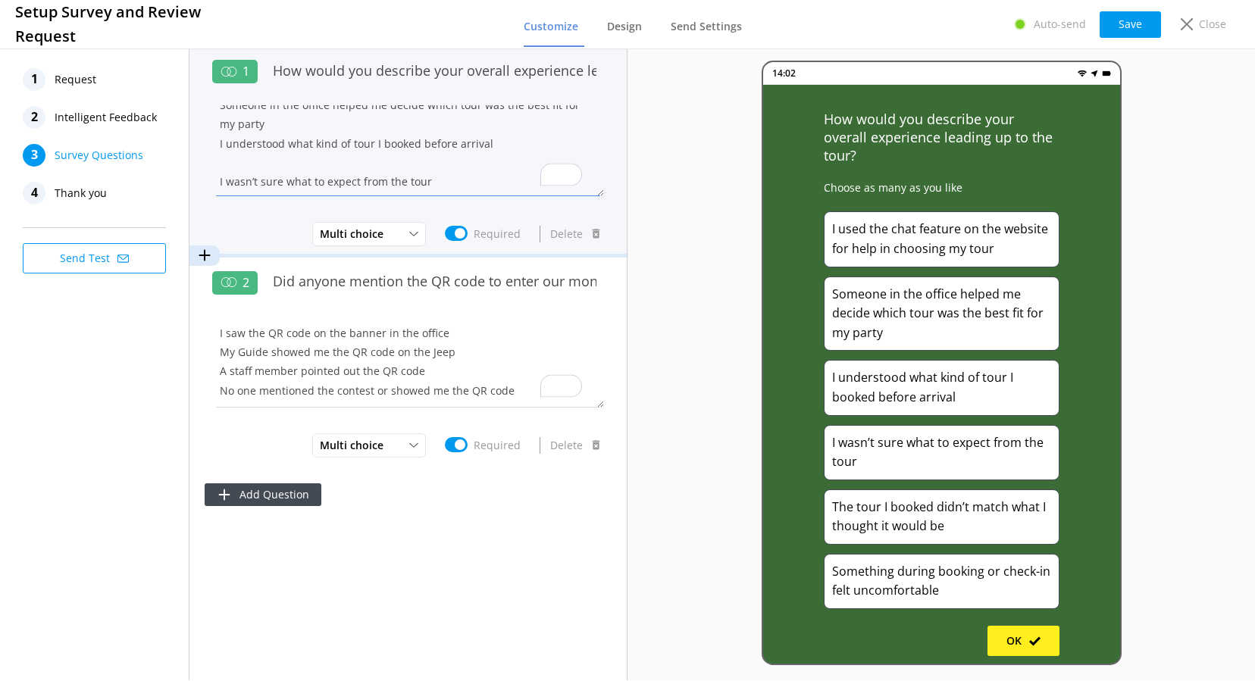
click at [241, 173] on textarea "I used the chat feature on the website for help in choosing my tour Someone in …" at bounding box center [408, 150] width 392 height 91
click at [218, 180] on textarea "I used the chat feature on the website for help in choosing my tour Someone in …" at bounding box center [408, 150] width 392 height 91
click at [329, 182] on textarea "I used the chat feature on the website for help in choosing my tour Someone in …" at bounding box center [408, 150] width 392 height 91
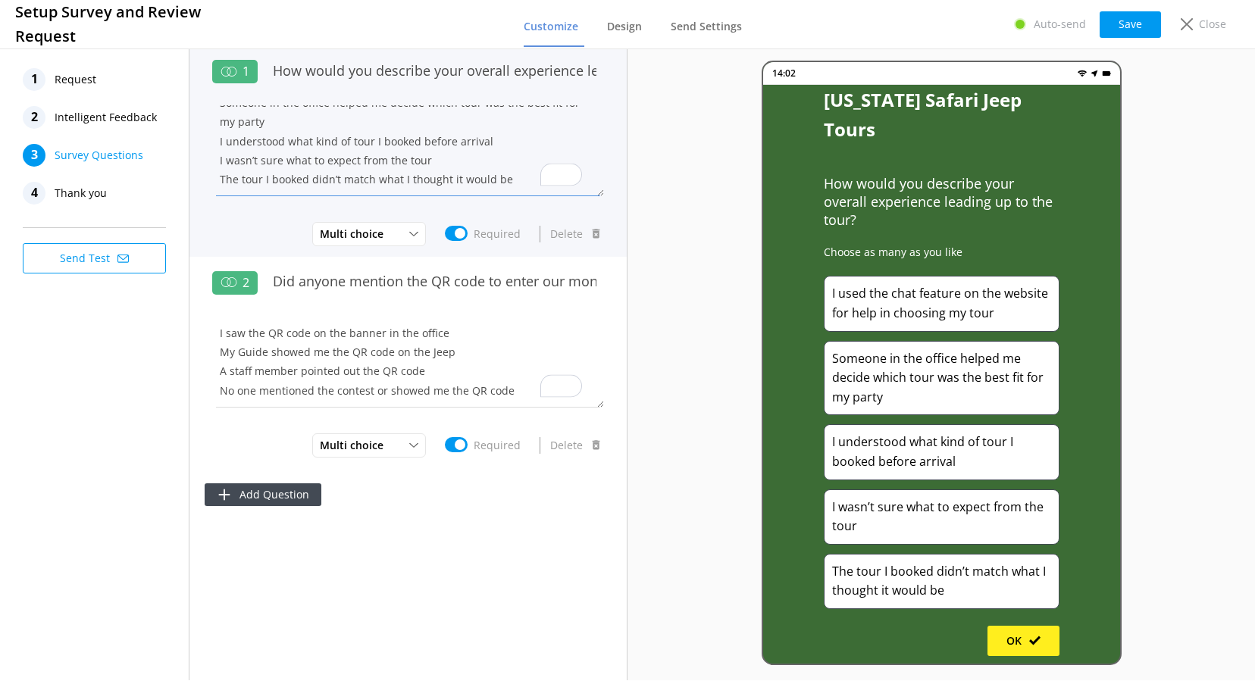
type textarea "I used the chat feature on the website for help in choosing my tour Someone in …"
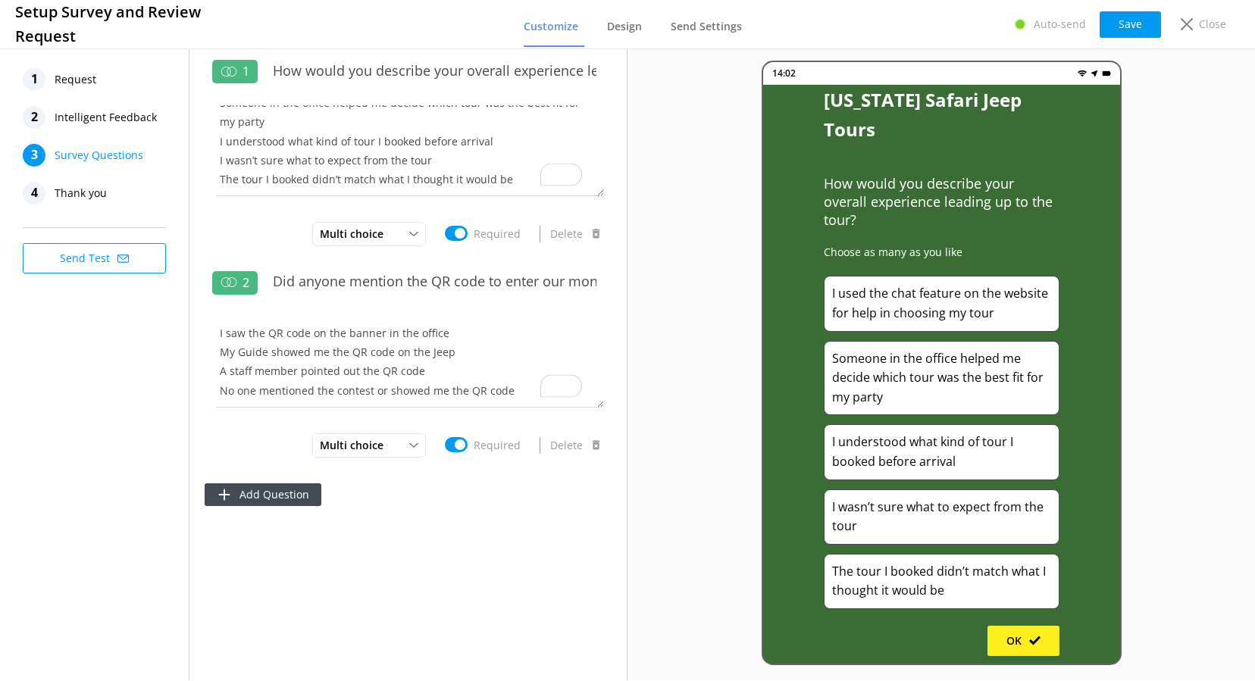
click at [696, 320] on div "14:02 [US_STATE] Safari Jeep Tours How would you describe your overall experien…" at bounding box center [942, 362] width 628 height 635
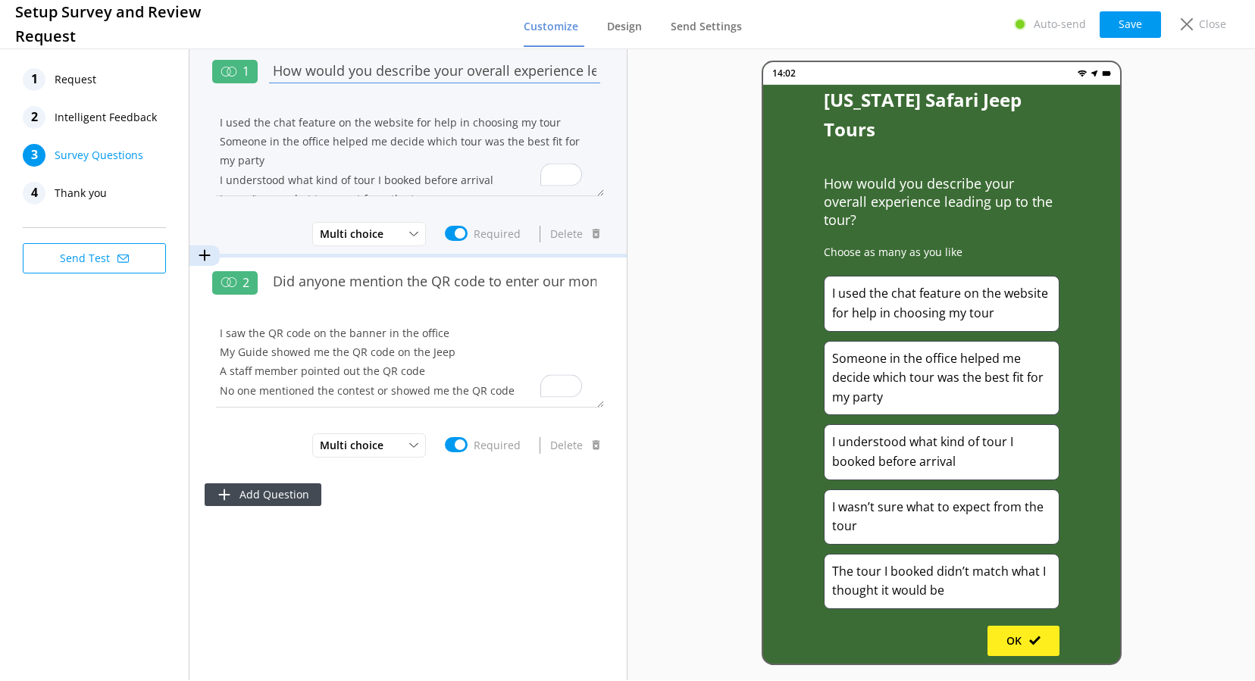
click at [409, 75] on input "How would you describe your overall experience leading up to the tour?" at bounding box center [434, 70] width 339 height 34
click at [408, 70] on input "How would you describe your overall experience leading up to the tour?" at bounding box center [434, 70] width 339 height 34
click at [408, 69] on input "How would you describe your overall experience leading up to the tour?" at bounding box center [434, 70] width 339 height 34
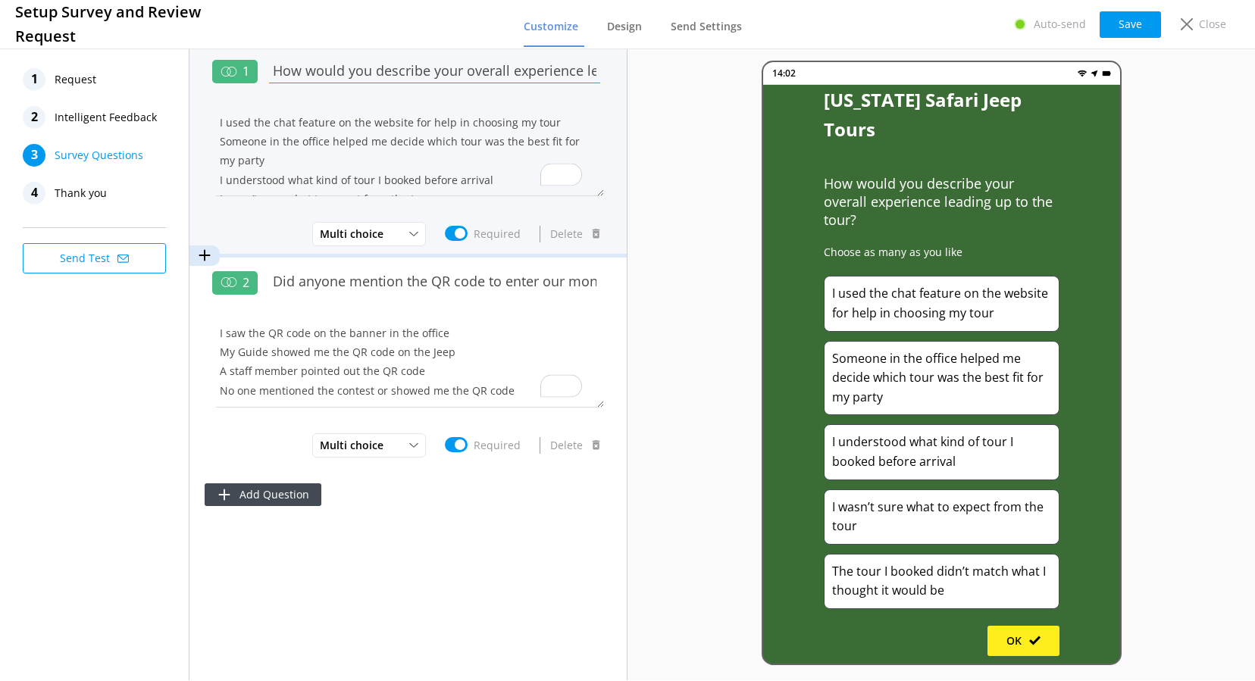
click at [408, 69] on input "How would you describe your overall experience leading up to the tour?" at bounding box center [434, 70] width 339 height 34
click at [409, 69] on input "How would you describe your overall experience leading up to the tour?" at bounding box center [434, 70] width 339 height 34
click at [416, 70] on input "How would you describe your overall experience leading up to the tour?" at bounding box center [434, 70] width 339 height 34
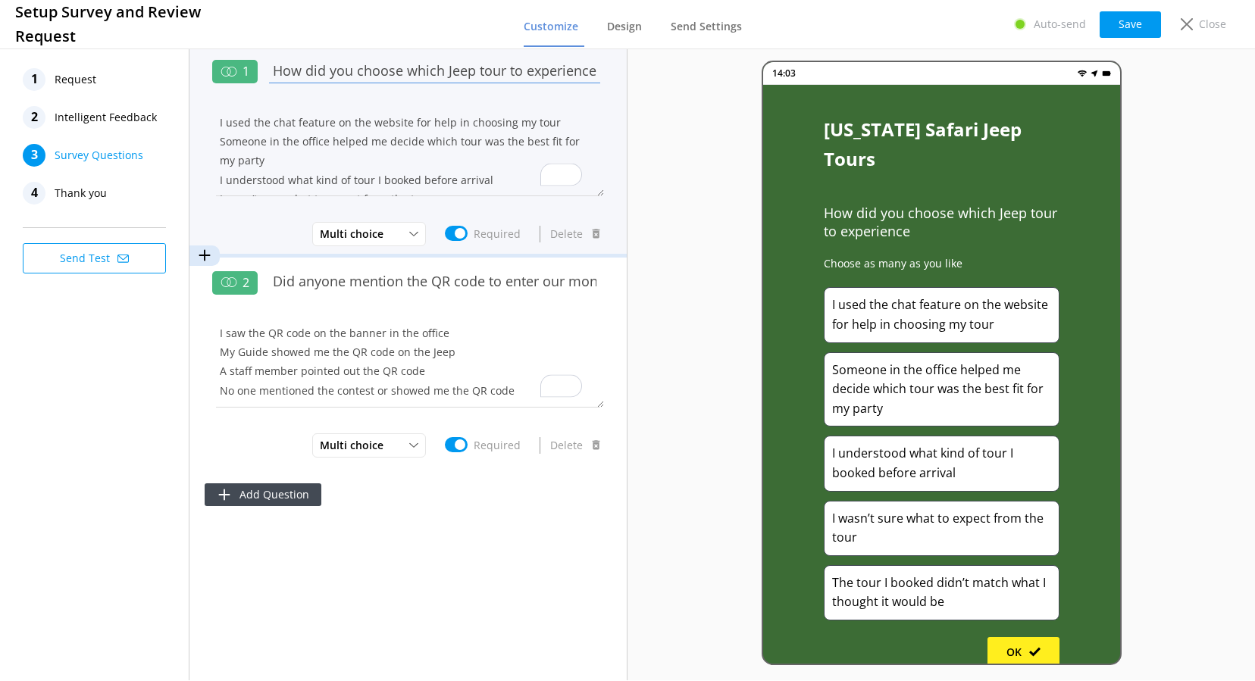
scroll to position [0, 3]
type input "How did you choose which Jeep tour to experience?"
click at [472, 127] on textarea "I used the chat feature on the website for help in choosing my tour Someone in …" at bounding box center [408, 150] width 392 height 91
drag, startPoint x: 453, startPoint y: 124, endPoint x: 553, endPoint y: 125, distance: 100.1
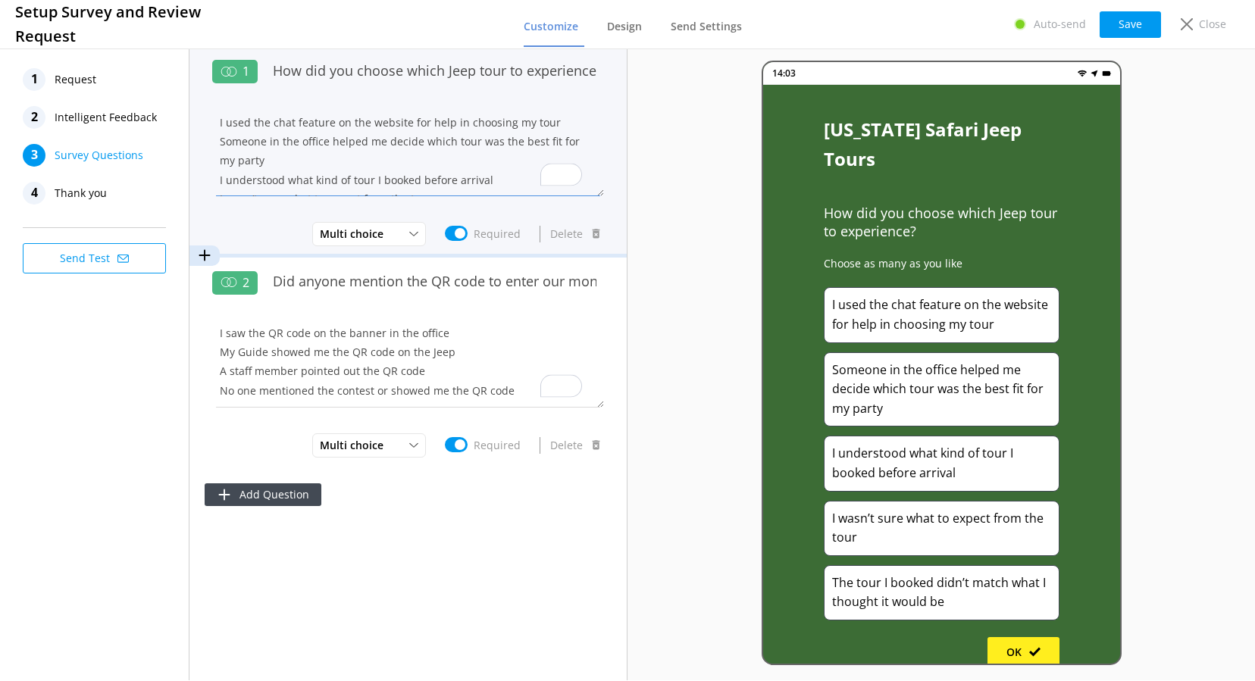
click at [553, 125] on textarea "I used the chat feature on the website for help in choosing my tour Someone in …" at bounding box center [408, 150] width 392 height 91
click at [438, 120] on textarea "I used the chat feature on the website for help i Someone in the office helped …" at bounding box center [408, 150] width 392 height 91
click at [472, 121] on textarea "I used the chat feature on the website for help i Someone in the office helped …" at bounding box center [408, 150] width 392 height 91
click at [395, 124] on textarea "I used the chat feature on the website for help Someone in the office helped me…" at bounding box center [408, 150] width 392 height 91
click at [395, 120] on textarea "I used the chat feature on the website for help Someone in the office helped me…" at bounding box center [408, 150] width 392 height 91
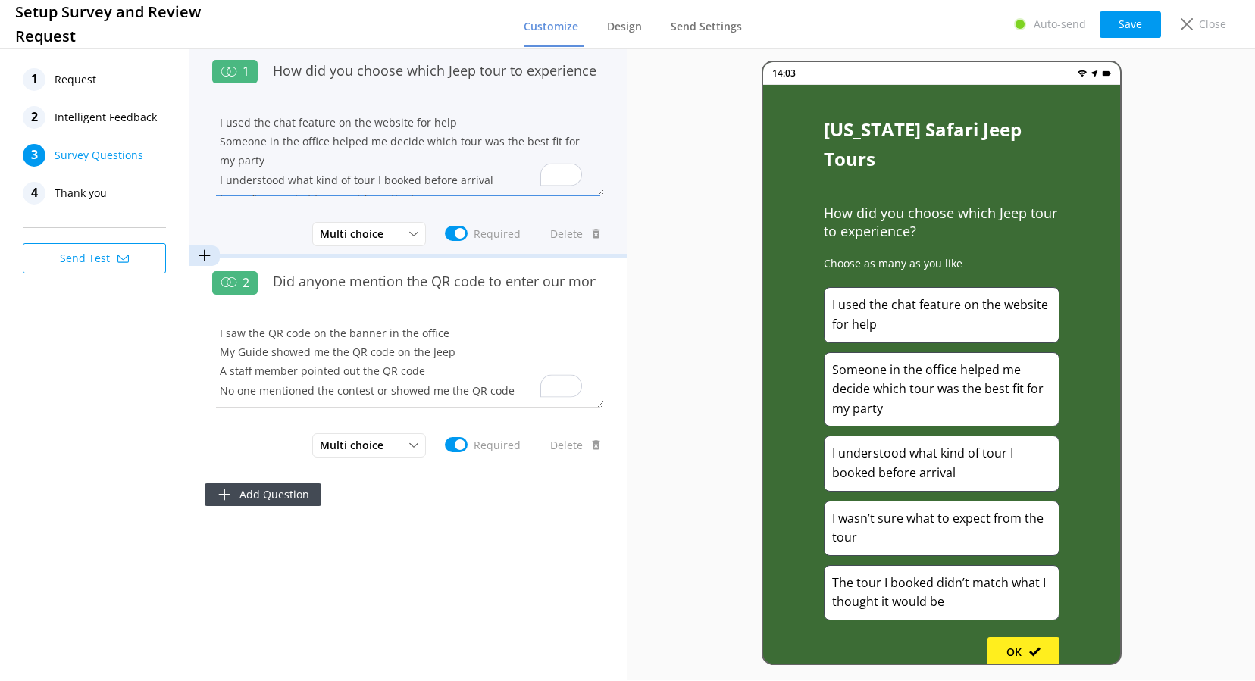
click at [395, 120] on textarea "I used the chat feature on the website for help Someone in the office helped me…" at bounding box center [408, 150] width 392 height 91
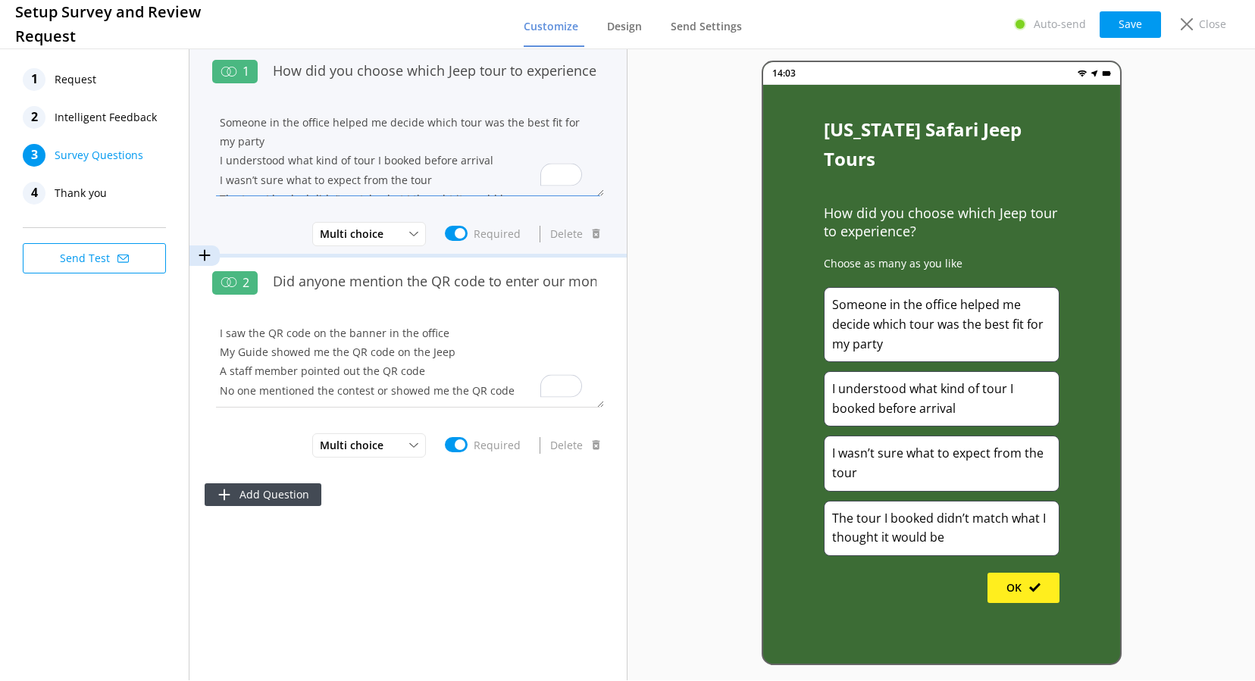
click at [299, 140] on textarea "Someone in the office helped me decide which tour was the best fit for my party…" at bounding box center [408, 150] width 392 height 91
paste textarea "I used the chat feature on the website for help"
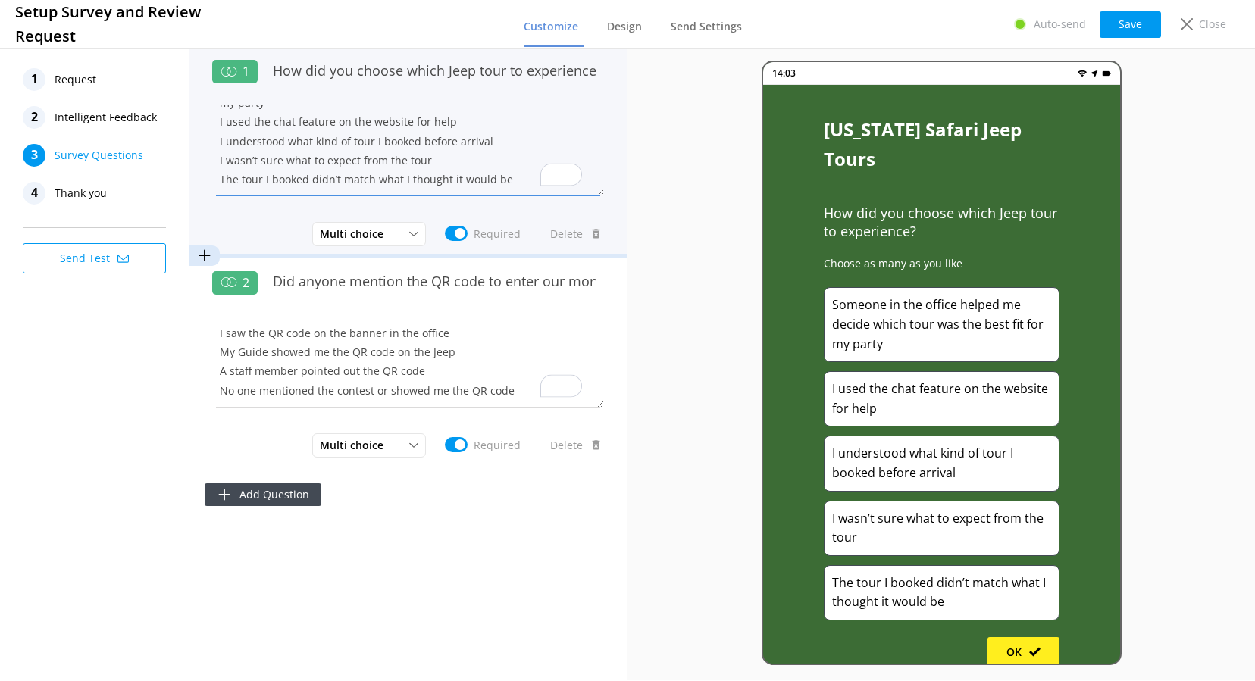
scroll to position [19, 0]
click at [376, 156] on textarea "Someone in the office helped me decide which tour was the best fit for my party…" at bounding box center [408, 150] width 392 height 91
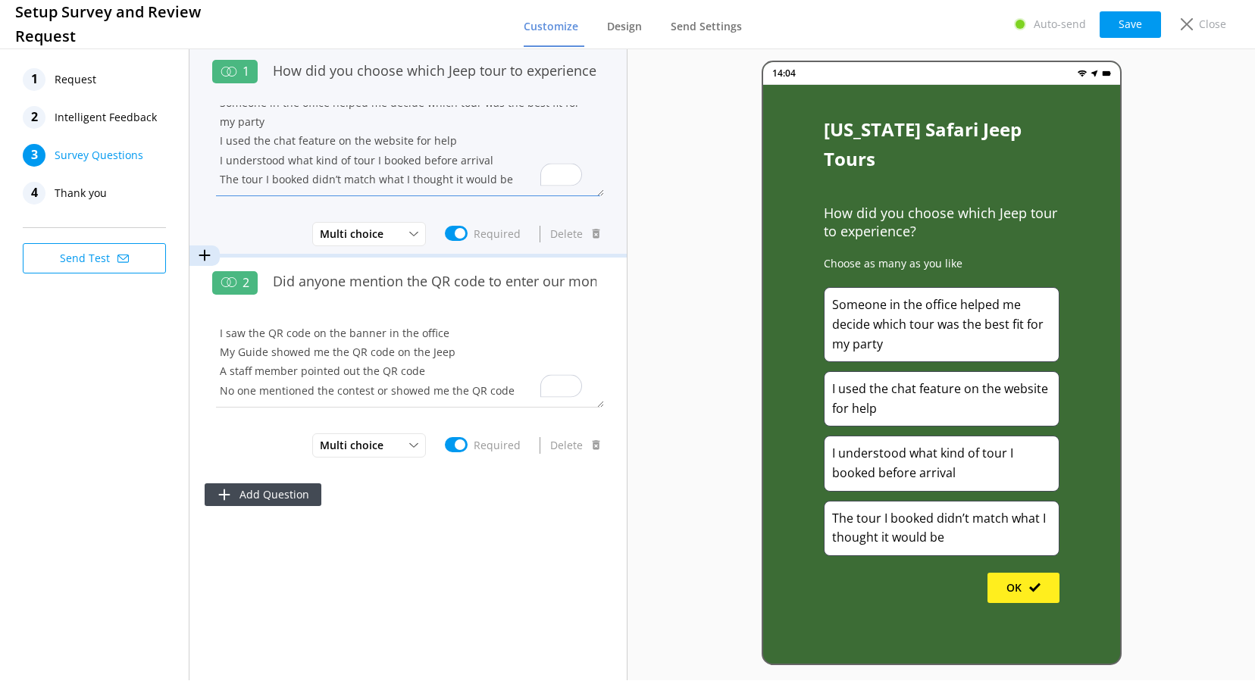
click at [473, 146] on textarea "Someone in the office helped me decide which tour was the best fit for my party…" at bounding box center [408, 150] width 392 height 91
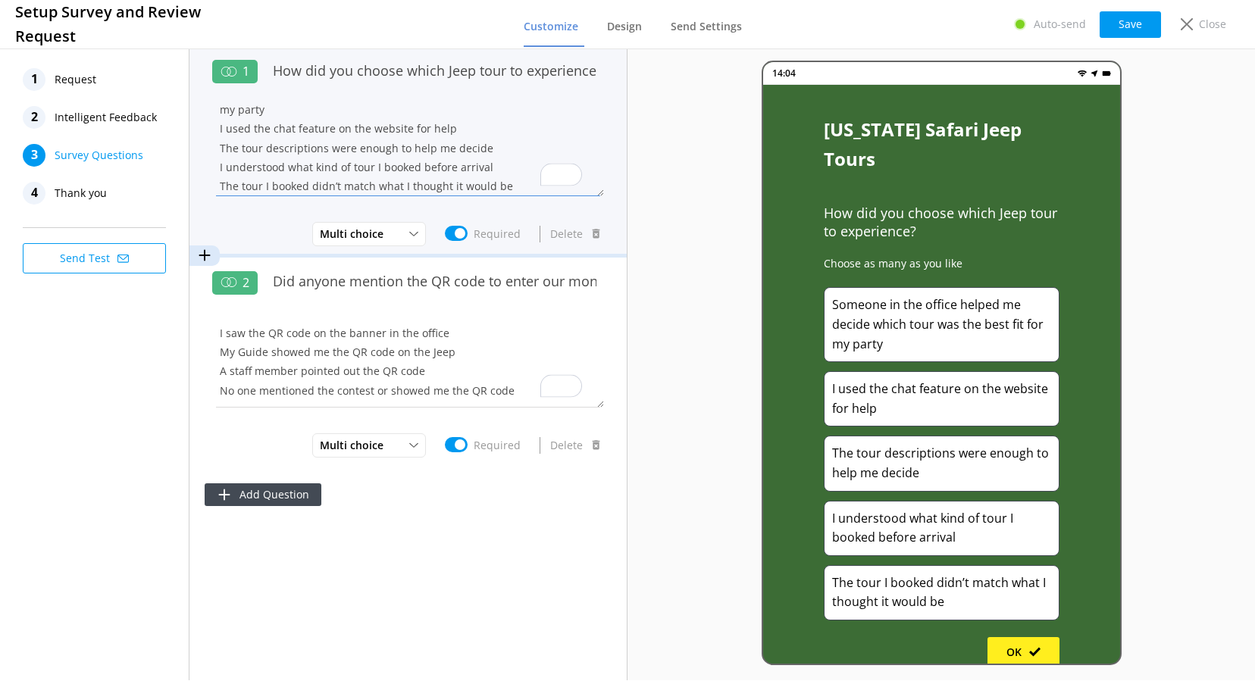
click at [275, 131] on textarea "Someone in the office helped me decide which tour was the best fit for my party…" at bounding box center [408, 150] width 392 height 91
type textarea "Someone in the office helped me decide which tour was the best fit for my party…"
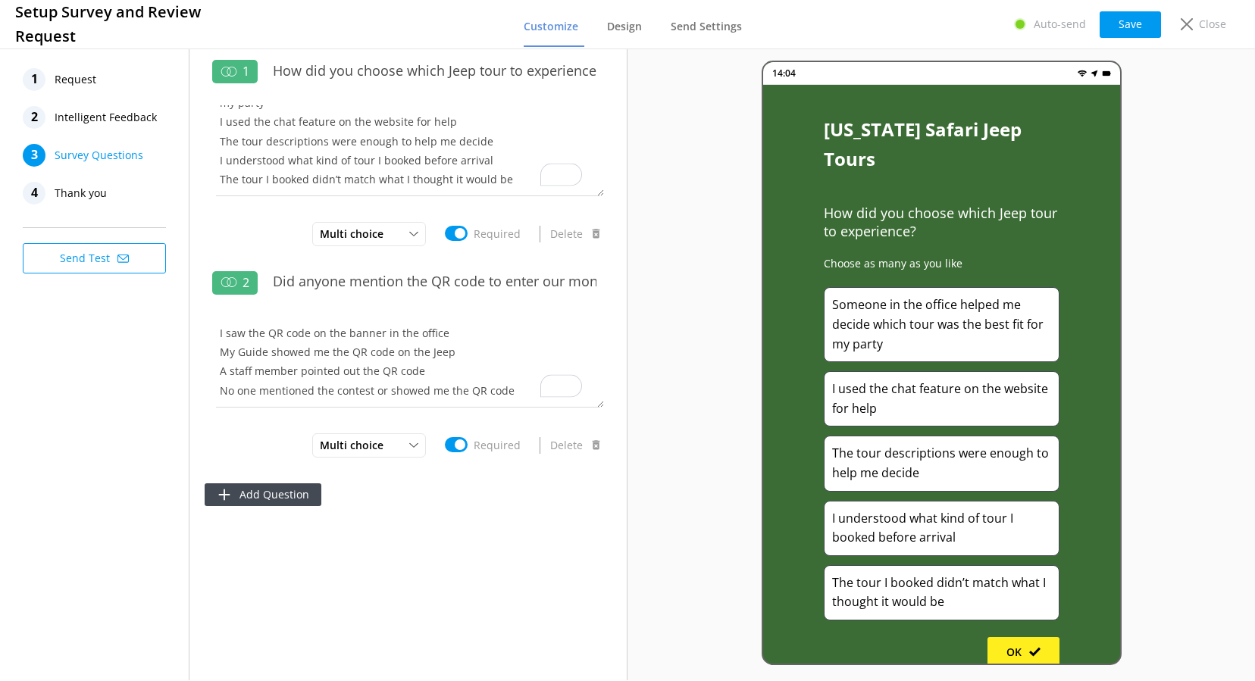
click at [708, 356] on div "14:04 [US_STATE] Safari Jeep Tours How did you choose which Jeep tour to experi…" at bounding box center [942, 362] width 628 height 635
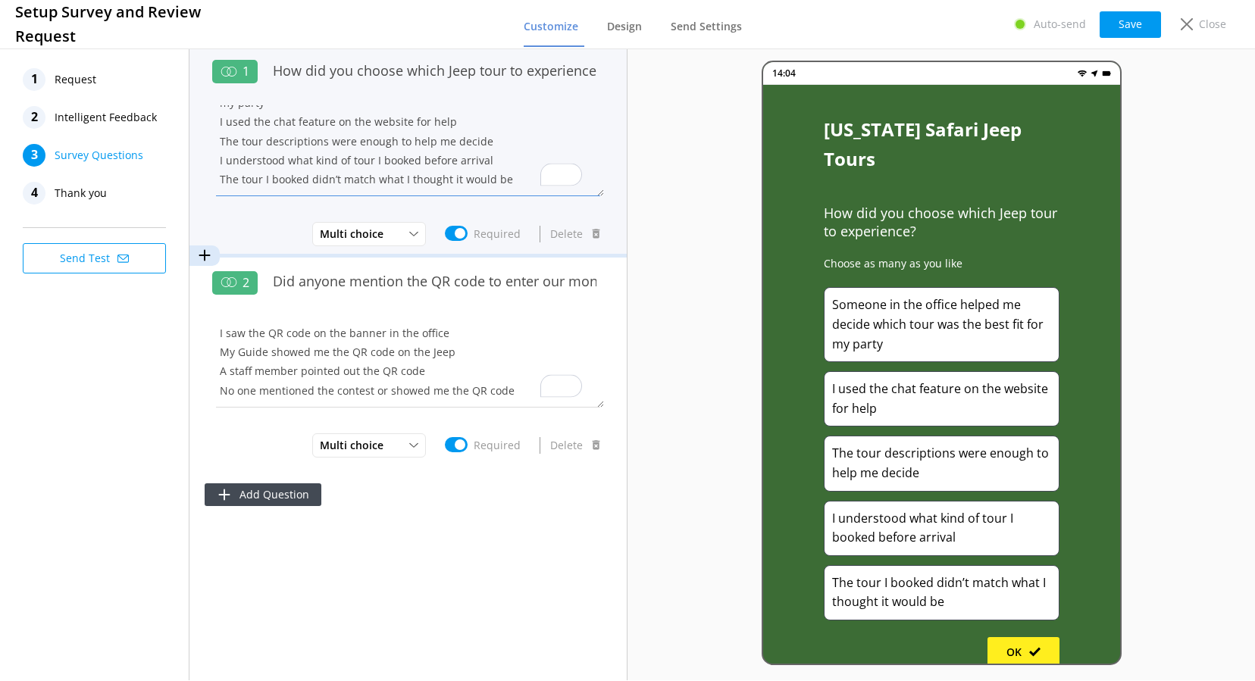
click at [346, 124] on textarea "Someone in the office helped me decide which tour was the best fit for my party…" at bounding box center [408, 150] width 392 height 91
click at [443, 74] on input "How did you choose which Jeep tour to experience?" at bounding box center [434, 70] width 339 height 34
click at [544, 73] on input "How did you choose which of our Jeep tour to experience?" at bounding box center [434, 70] width 339 height 34
click at [387, 71] on input "How did you choose which of our Jeep tours to experience?" at bounding box center [434, 70] width 339 height 34
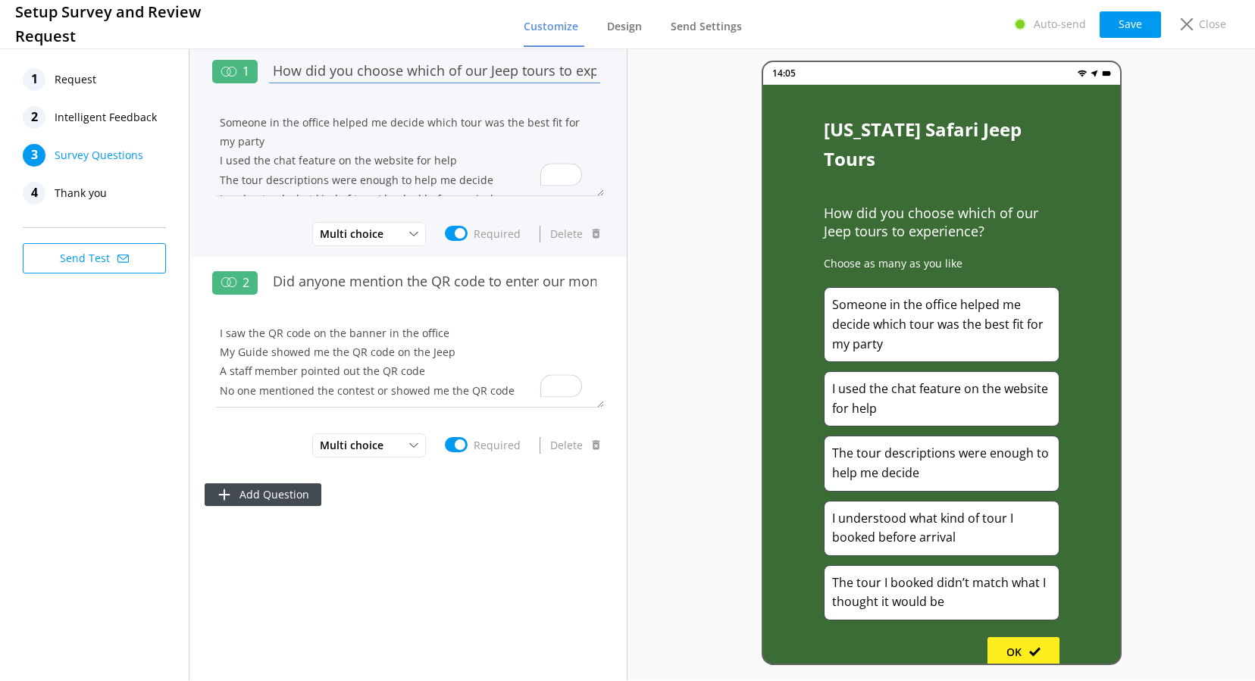
type input "How did you choose which of our Jeep tours to experience?"
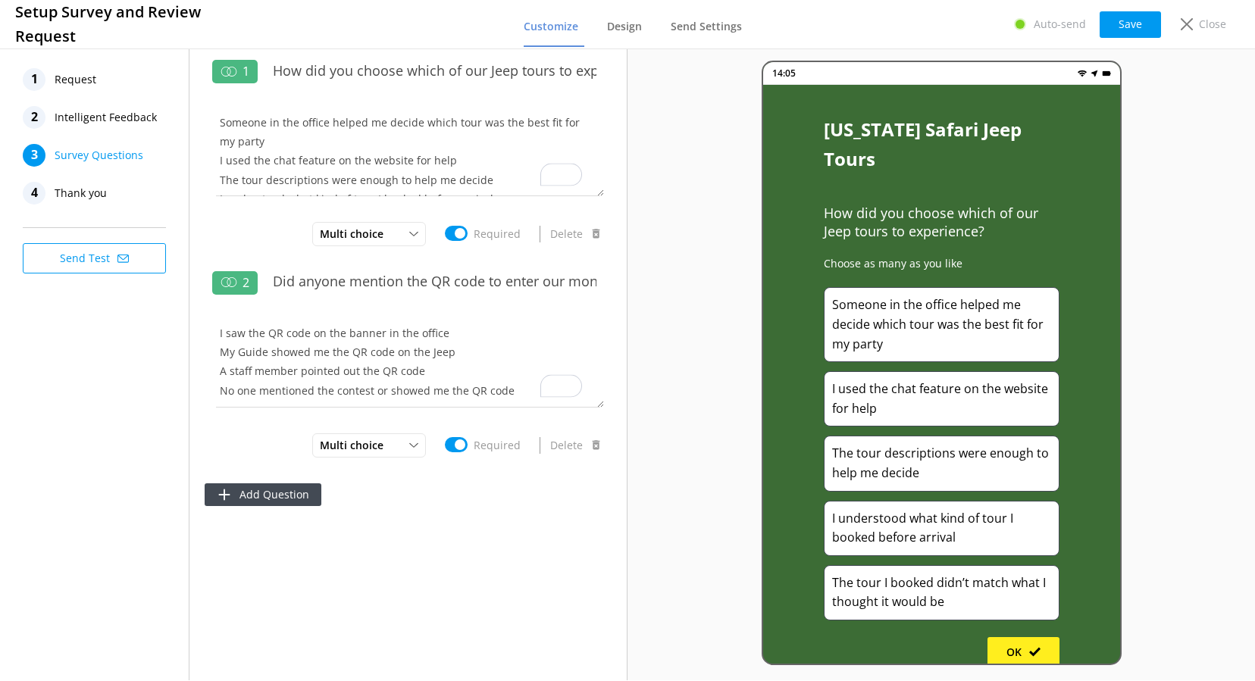
click at [715, 277] on div "14:05 [US_STATE] Safari Jeep Tours How did you choose which of our Jeep tours t…" at bounding box center [942, 362] width 628 height 635
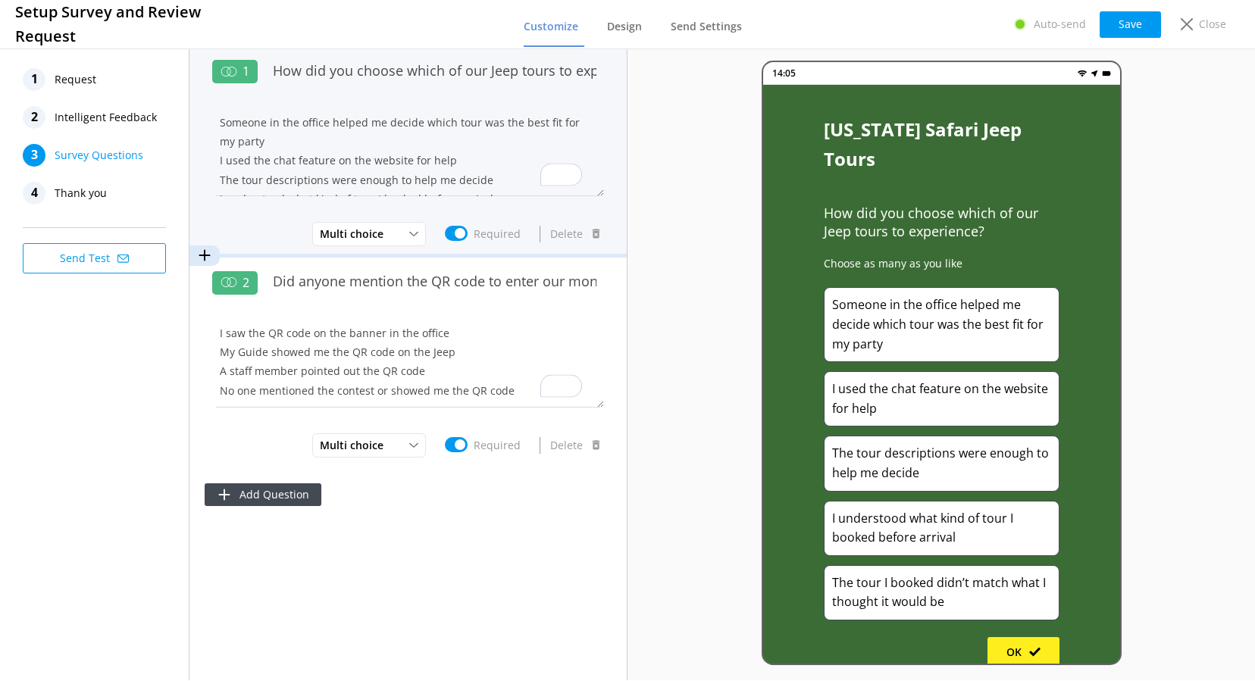
scroll to position [20, 0]
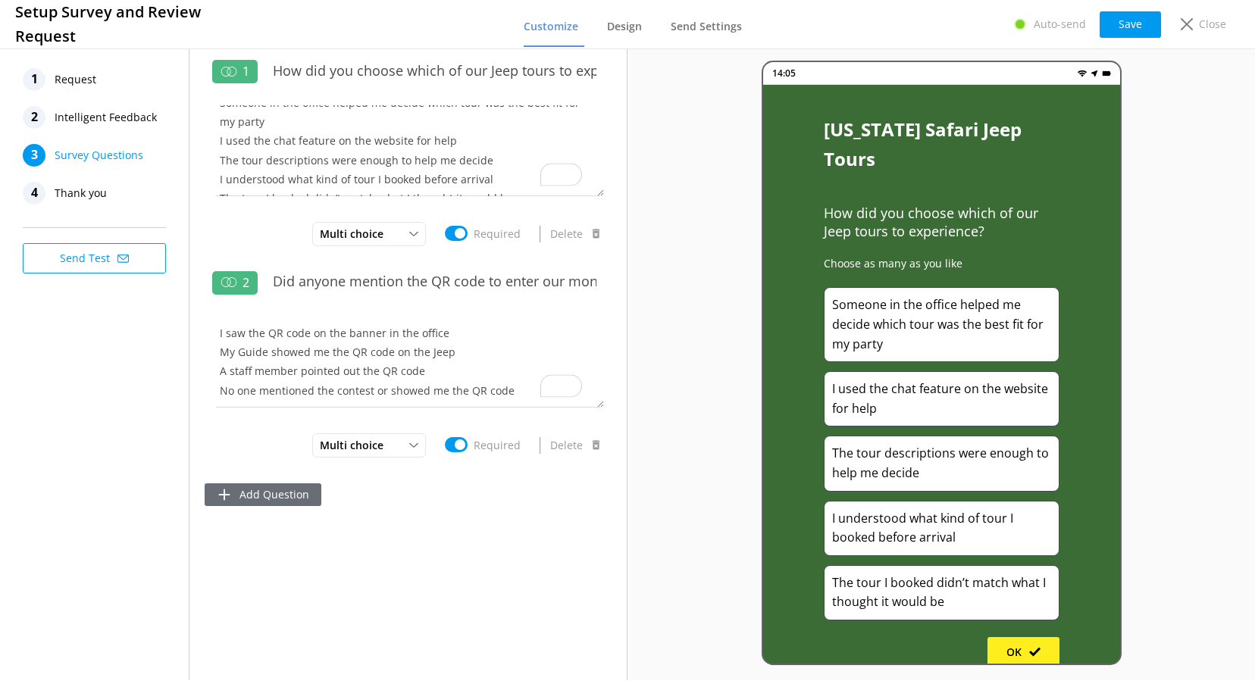
click at [287, 496] on button "Add Question" at bounding box center [263, 495] width 117 height 23
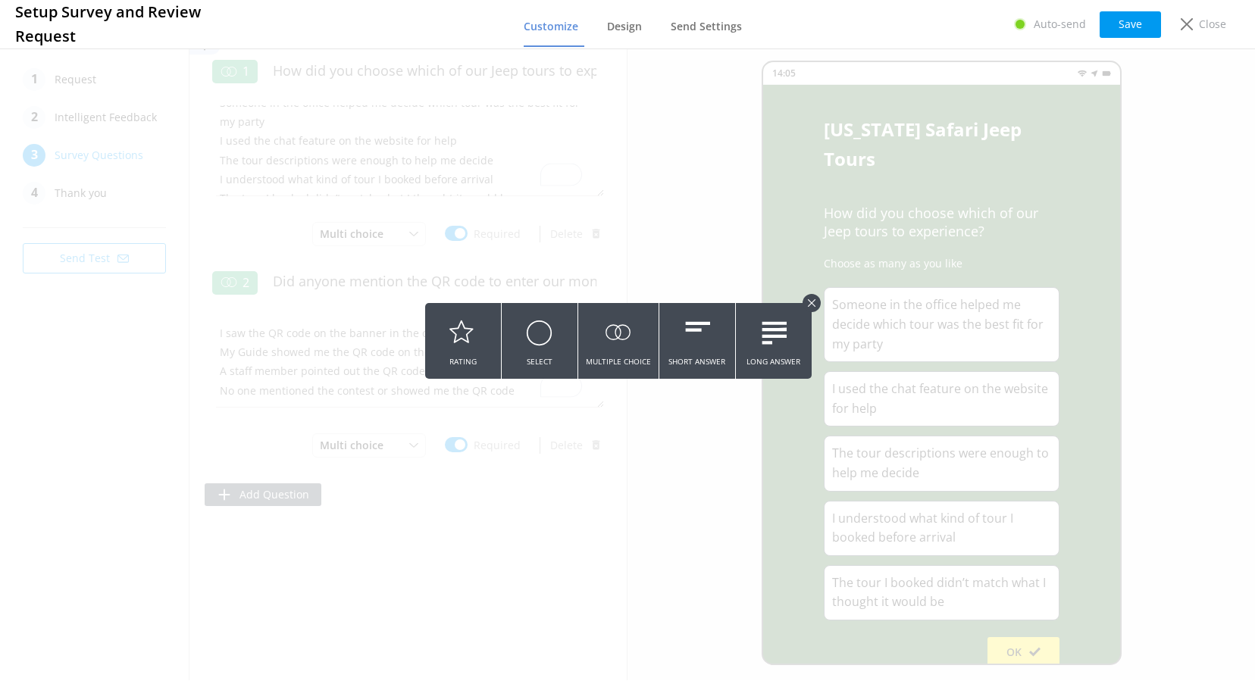
click at [810, 299] on icon at bounding box center [812, 303] width 8 height 8
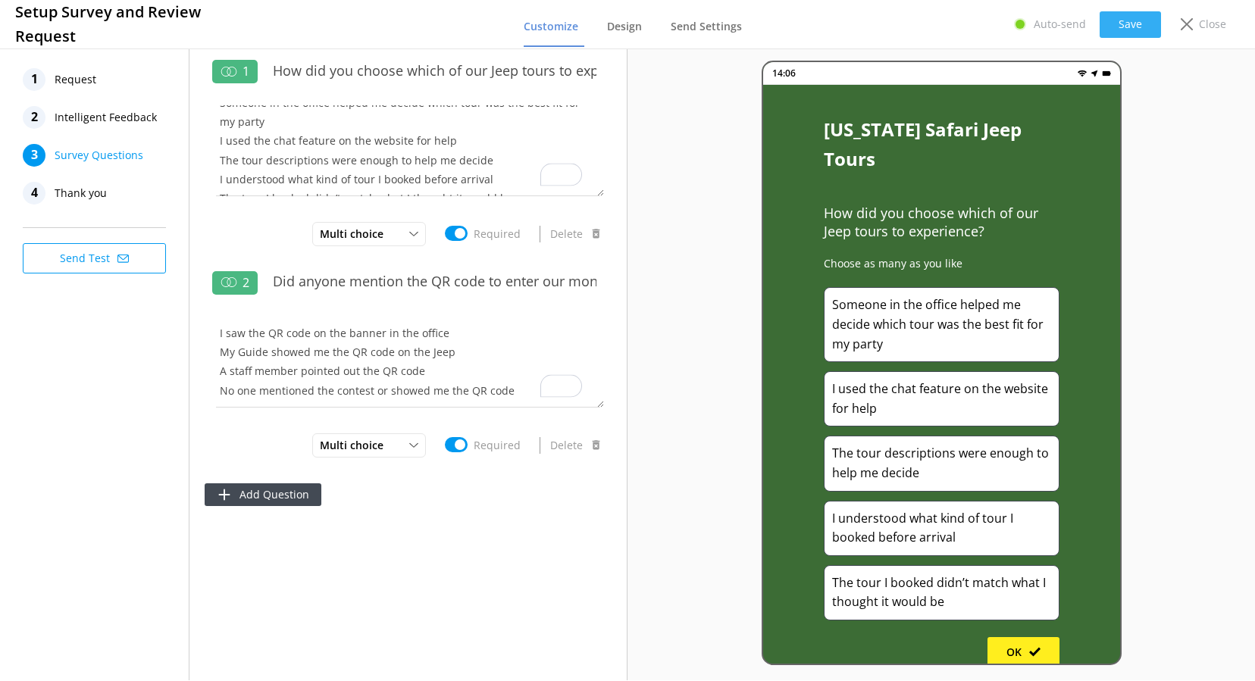
click at [1134, 23] on button "Save" at bounding box center [1130, 24] width 61 height 27
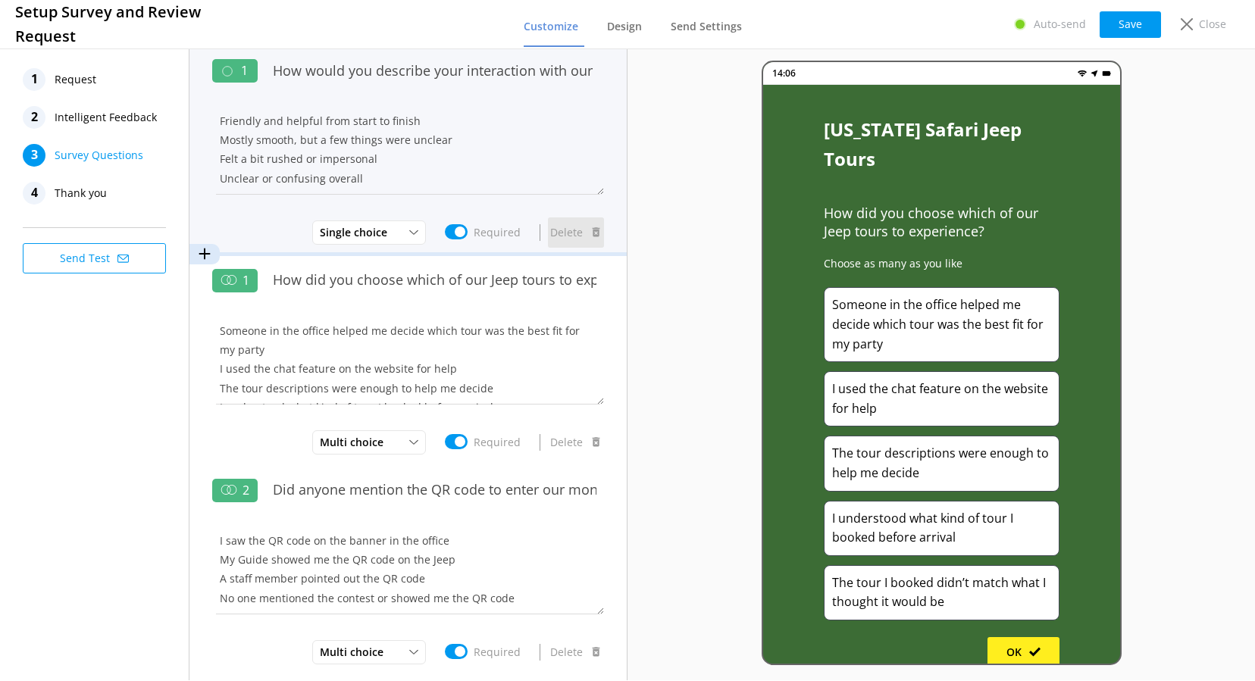
click at [559, 232] on button "Delete" at bounding box center [576, 233] width 56 height 30
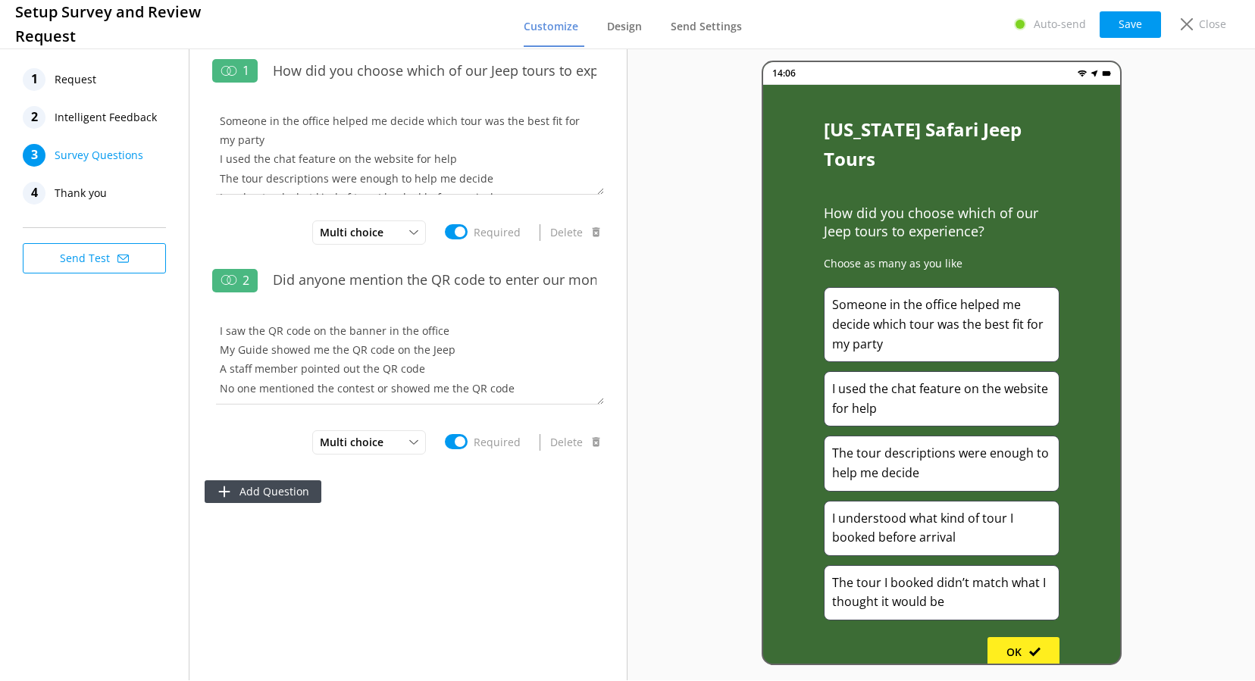
click at [718, 446] on div "14:06 [US_STATE] Safari Jeep Tours How did you choose which of our Jeep tours t…" at bounding box center [942, 362] width 628 height 635
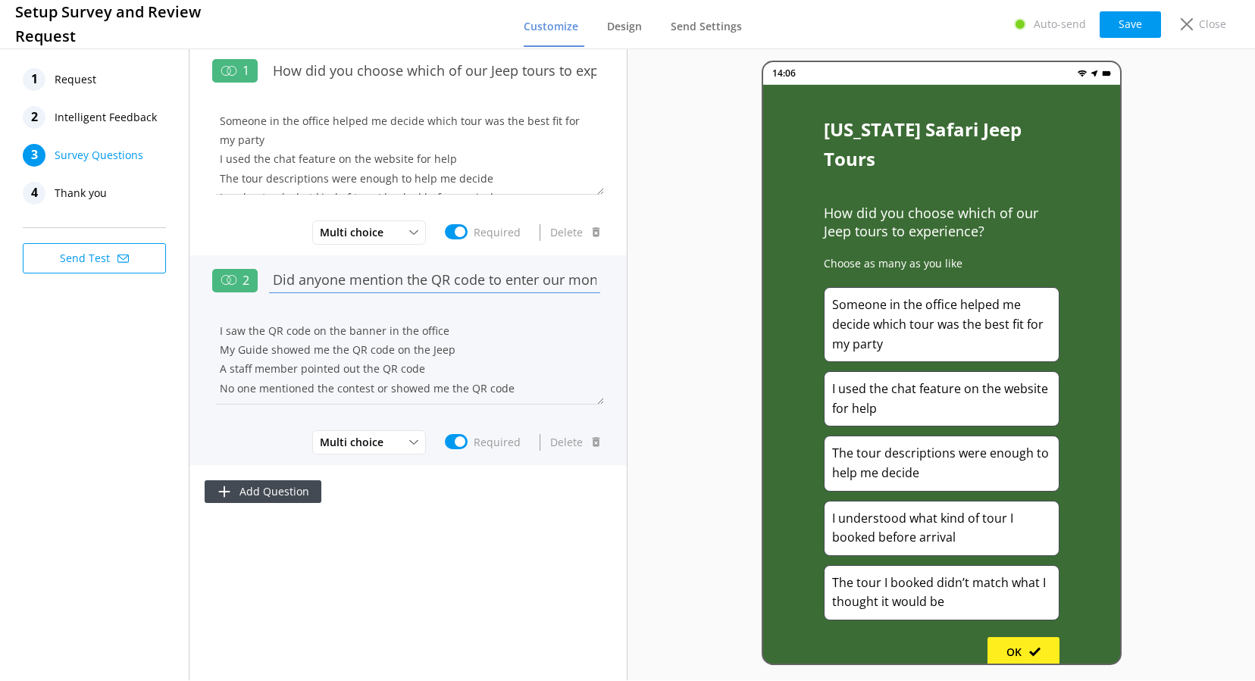
click at [393, 287] on input "Did anyone mention the QR code to enter our monthly $100 giveaway for uploading…" at bounding box center [434, 280] width 339 height 34
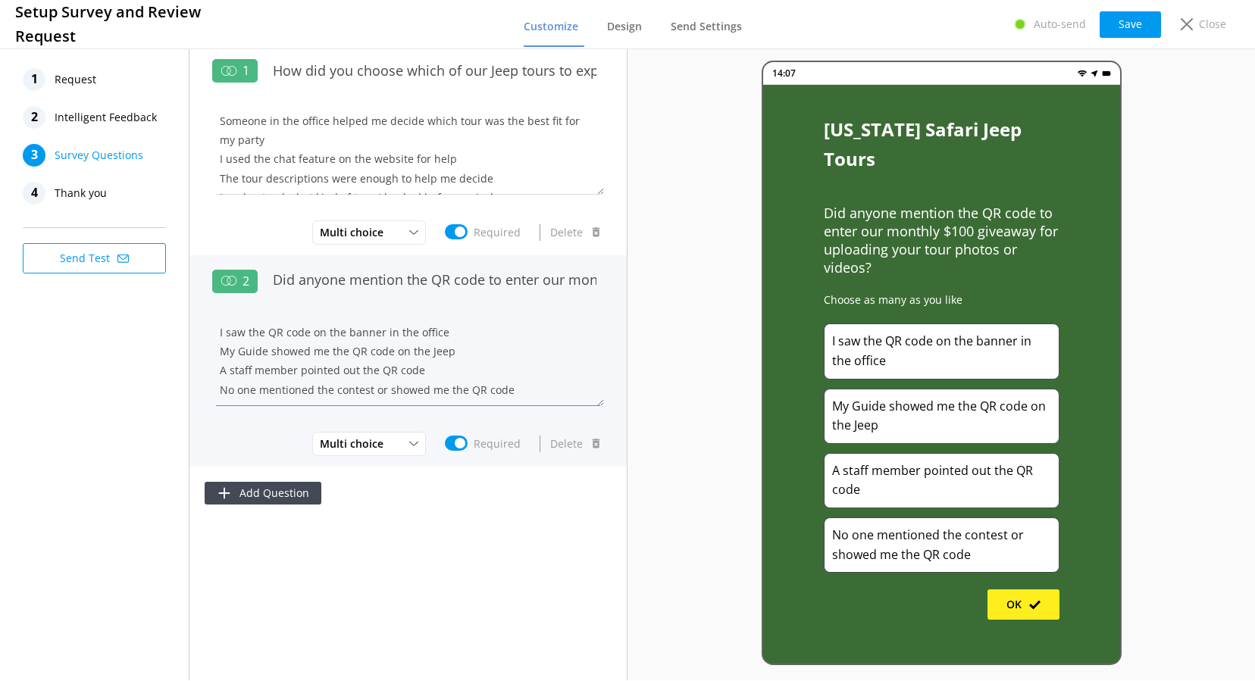
click at [322, 367] on textarea "I saw the QR code on the banner in the office My Guide showed me the QR code on…" at bounding box center [408, 360] width 392 height 91
click at [294, 368] on textarea "I saw the QR code on the banner in the office My Guide showed me the QR code on…" at bounding box center [408, 360] width 392 height 91
type textarea "I saw the QR code on the banner in the office My Guide showed me the QR code on…"
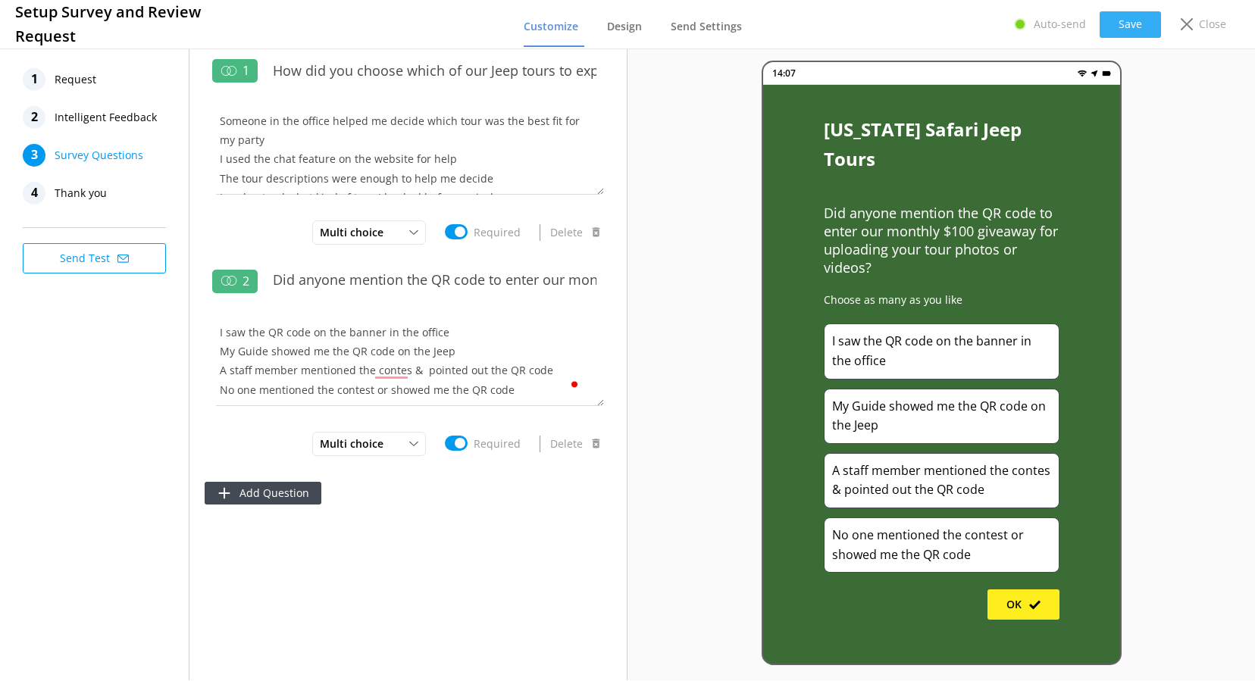
click at [1146, 24] on button "Save" at bounding box center [1130, 24] width 61 height 27
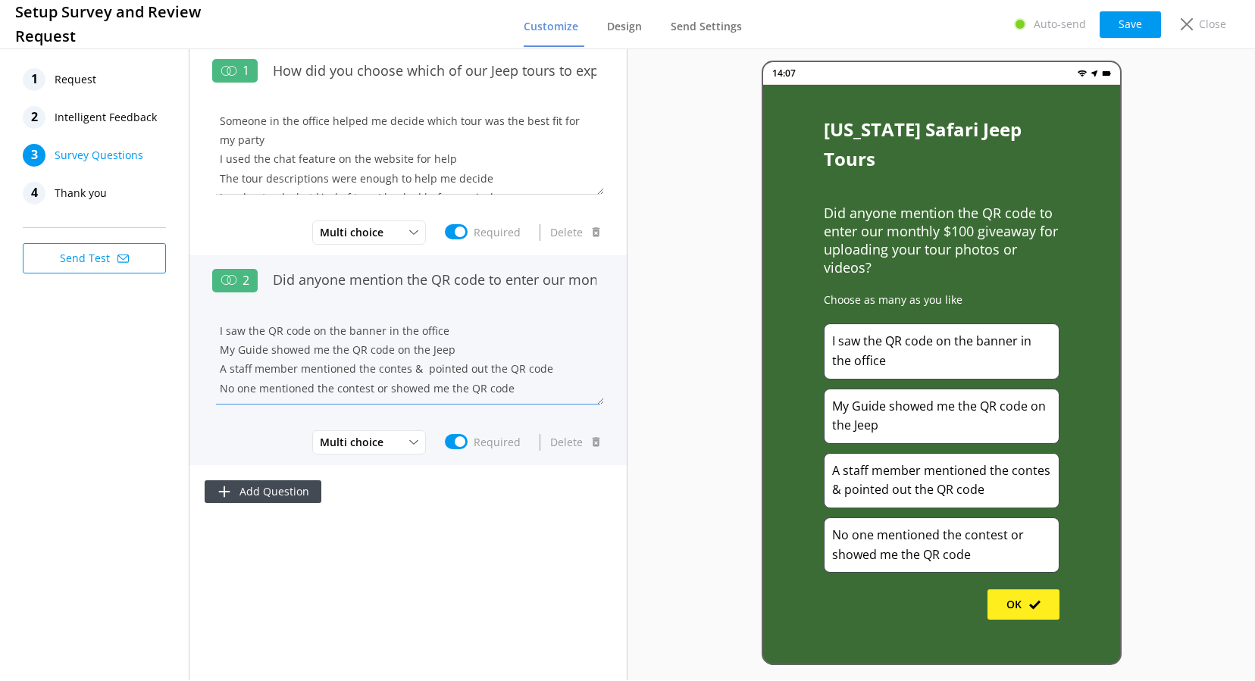
click at [327, 358] on textarea "I saw the QR code on the banner in the office My Guide showed me the QR code on…" at bounding box center [408, 359] width 392 height 91
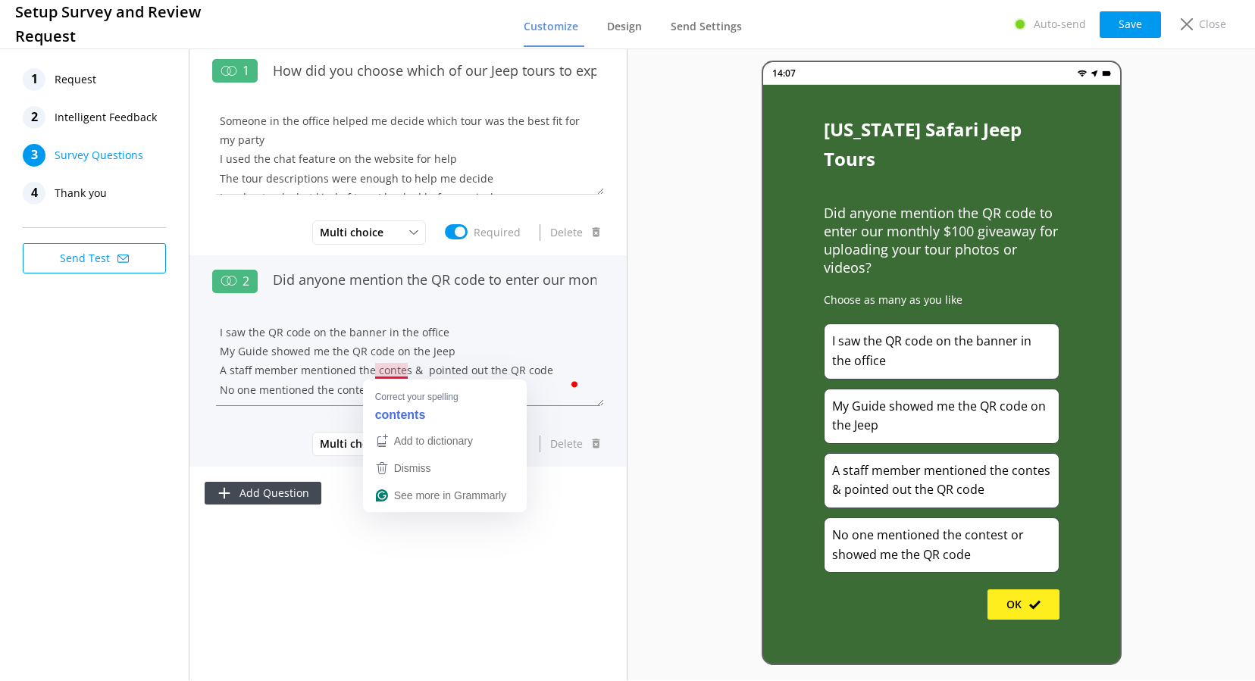
click at [400, 371] on textarea "I saw the QR code on the banner in the office My Guide showed me the QR code on…" at bounding box center [408, 360] width 392 height 91
click at [407, 368] on textarea "I saw the QR code on the banner in the office My Guide showed me the QR code on…" at bounding box center [408, 360] width 392 height 91
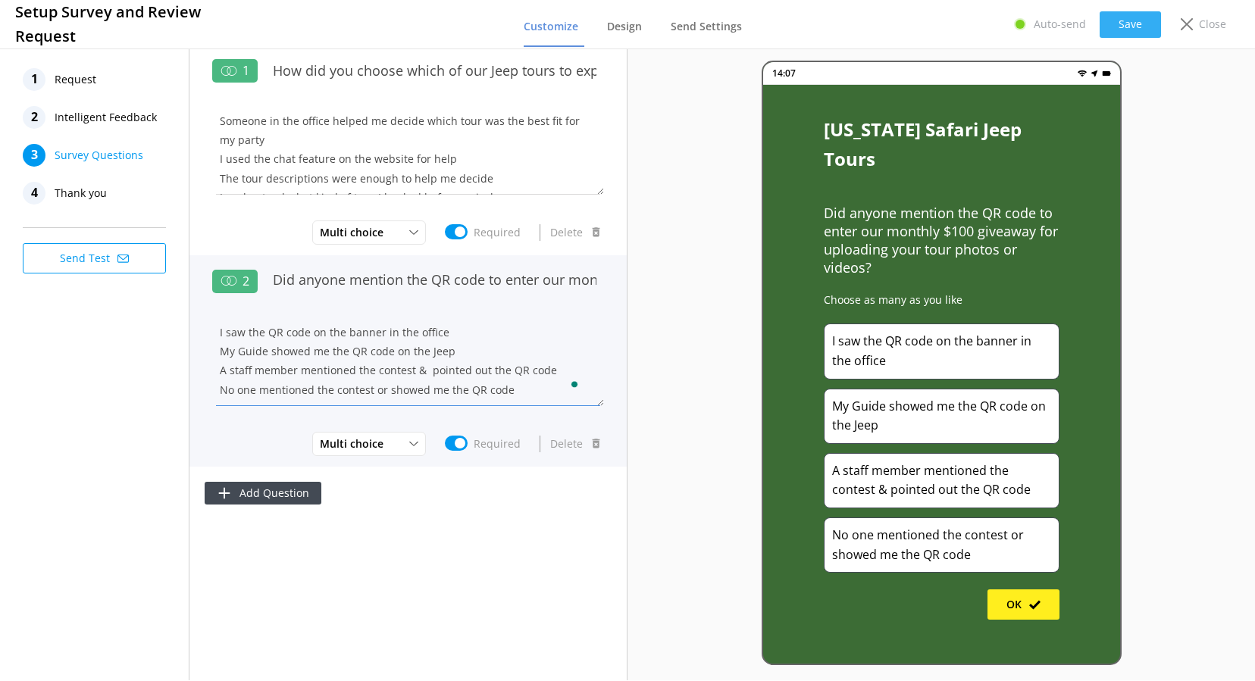
type textarea "I saw the QR code on the banner in the office My Guide showed me the QR code on…"
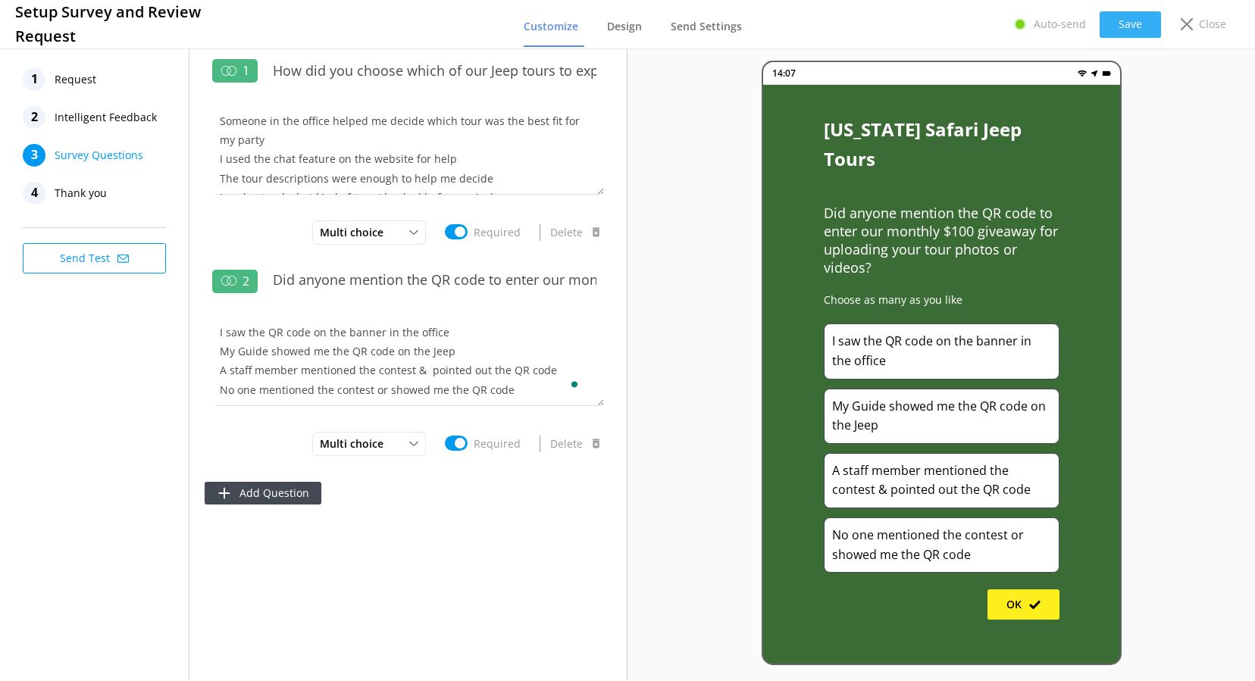
click at [1139, 25] on button "Save" at bounding box center [1130, 24] width 61 height 27
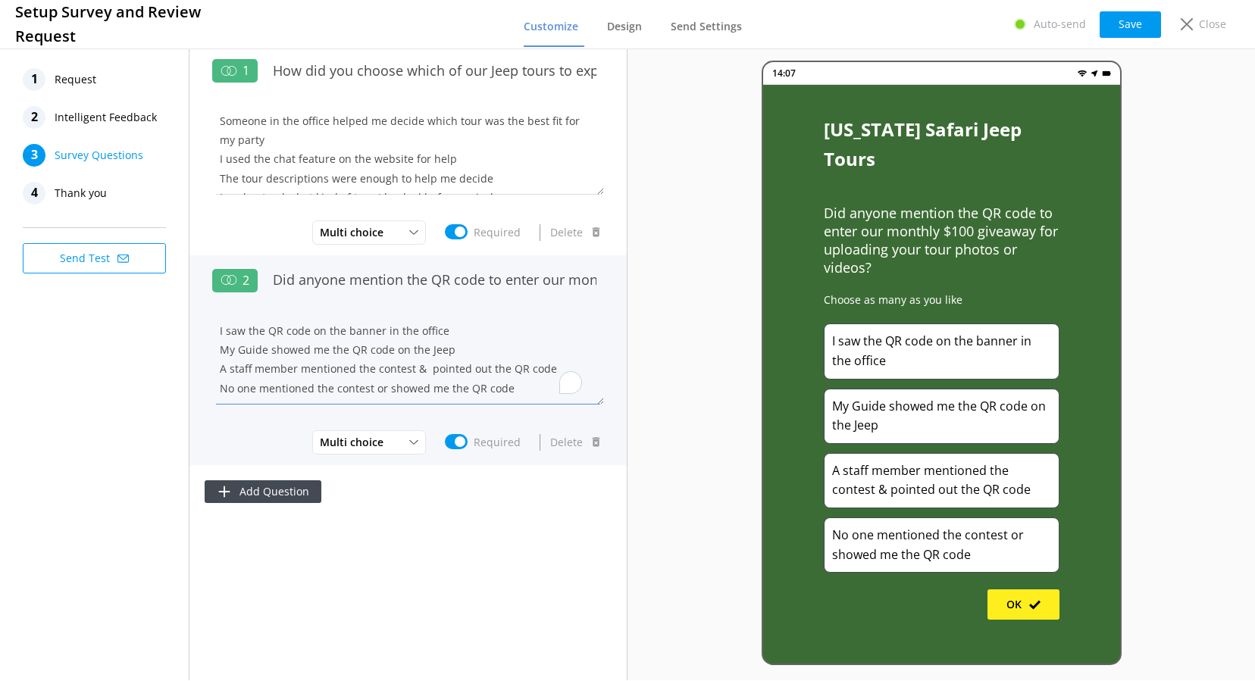
click at [527, 391] on textarea "I saw the QR code on the banner in the office My Guide showed me the QR code on…" at bounding box center [408, 359] width 392 height 91
drag, startPoint x: 527, startPoint y: 391, endPoint x: 217, endPoint y: 321, distance: 317.8
click at [217, 321] on textarea "I saw the QR code on the banner in the office My Guide showed me the QR code on…" at bounding box center [408, 360] width 392 height 91
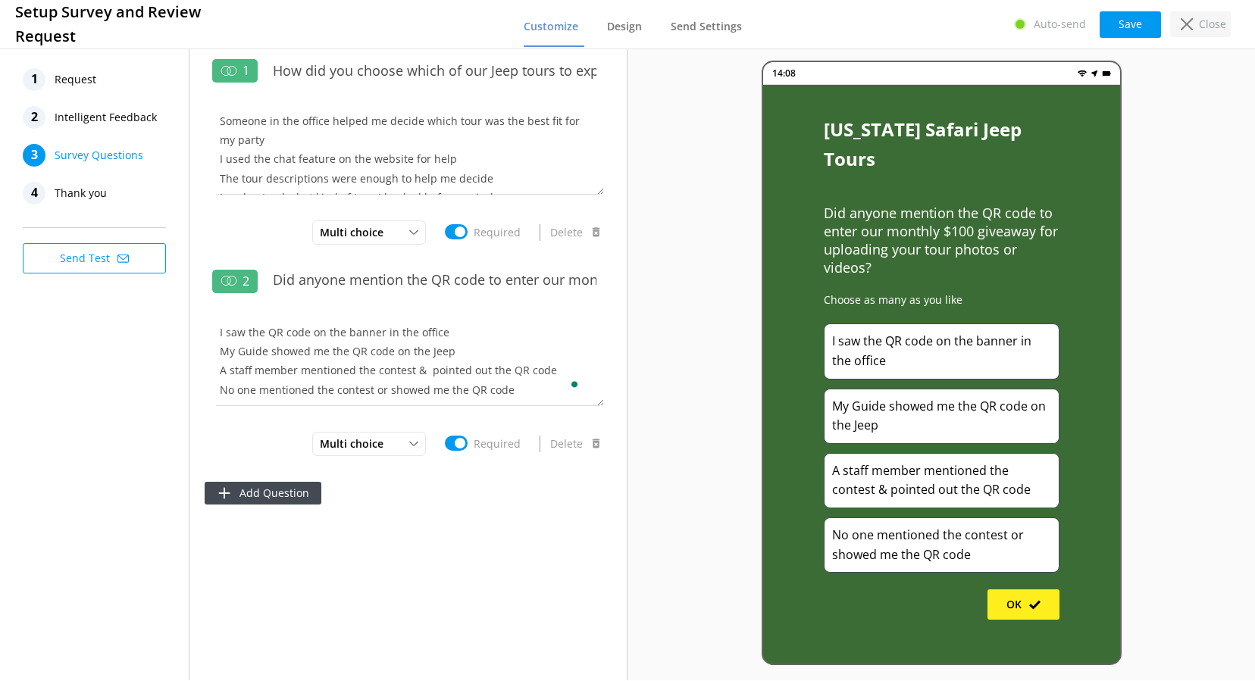
click at [1224, 27] on p "Close" at bounding box center [1212, 24] width 27 height 17
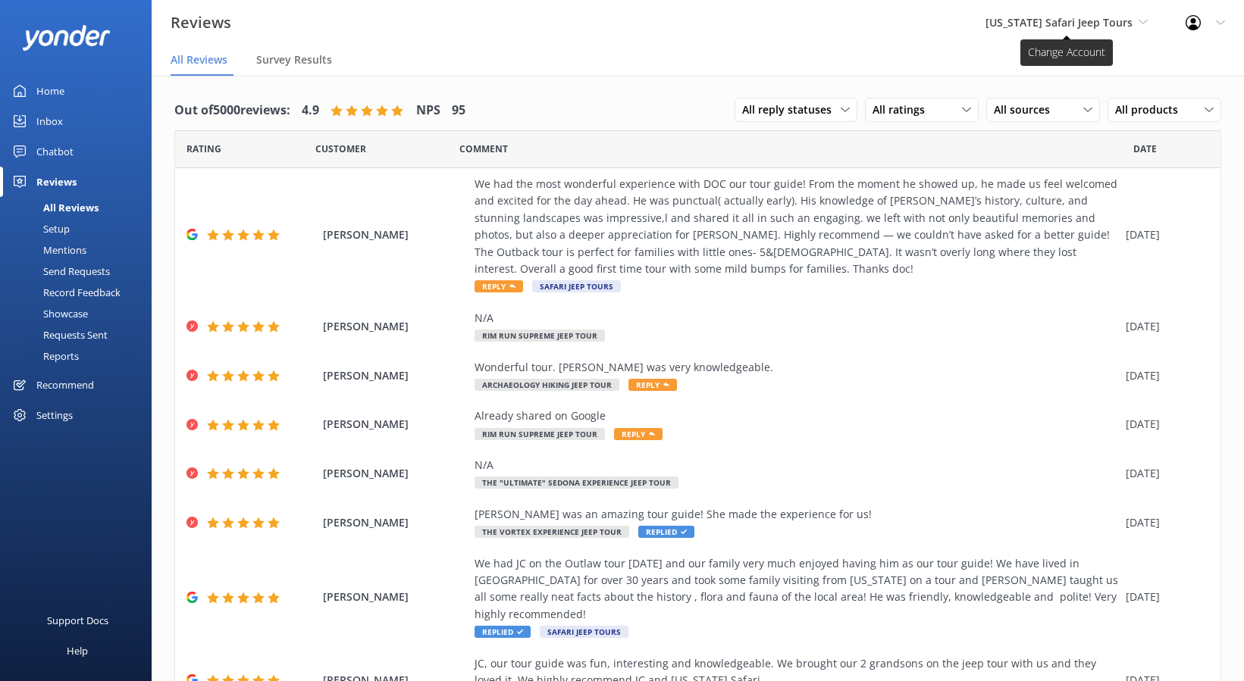
click at [1042, 20] on span "[US_STATE] Safari Jeep Tours" at bounding box center [1058, 22] width 147 height 14
click at [1035, 100] on link "[GEOGRAPHIC_DATA]" at bounding box center [1043, 100] width 152 height 36
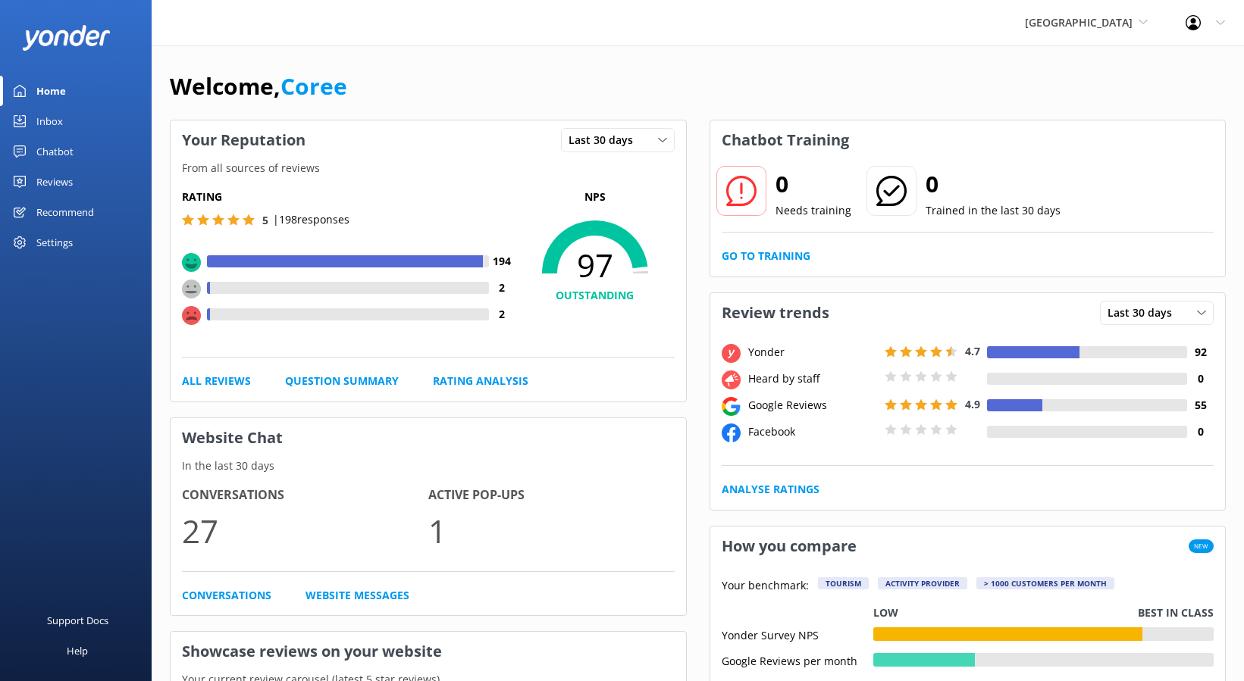
click at [56, 183] on div "Reviews" at bounding box center [54, 182] width 36 height 30
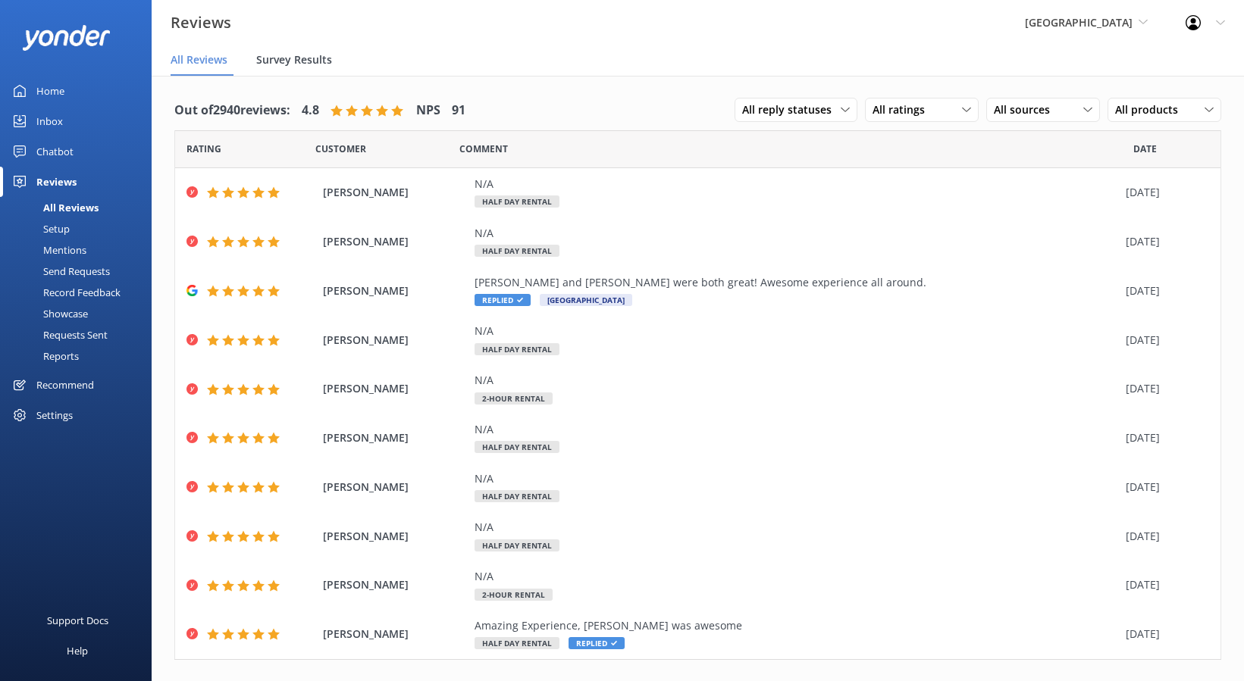
click at [281, 56] on span "Survey Results" at bounding box center [294, 59] width 76 height 15
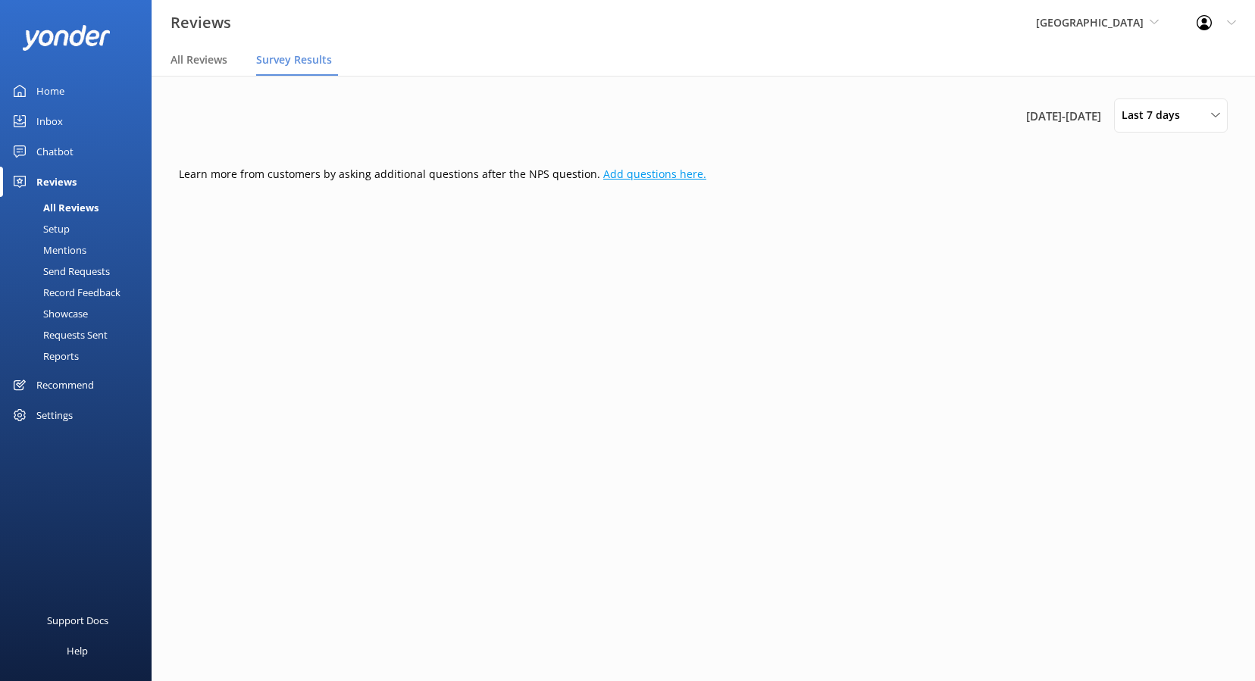
click at [644, 173] on link "Add questions here." at bounding box center [654, 174] width 103 height 14
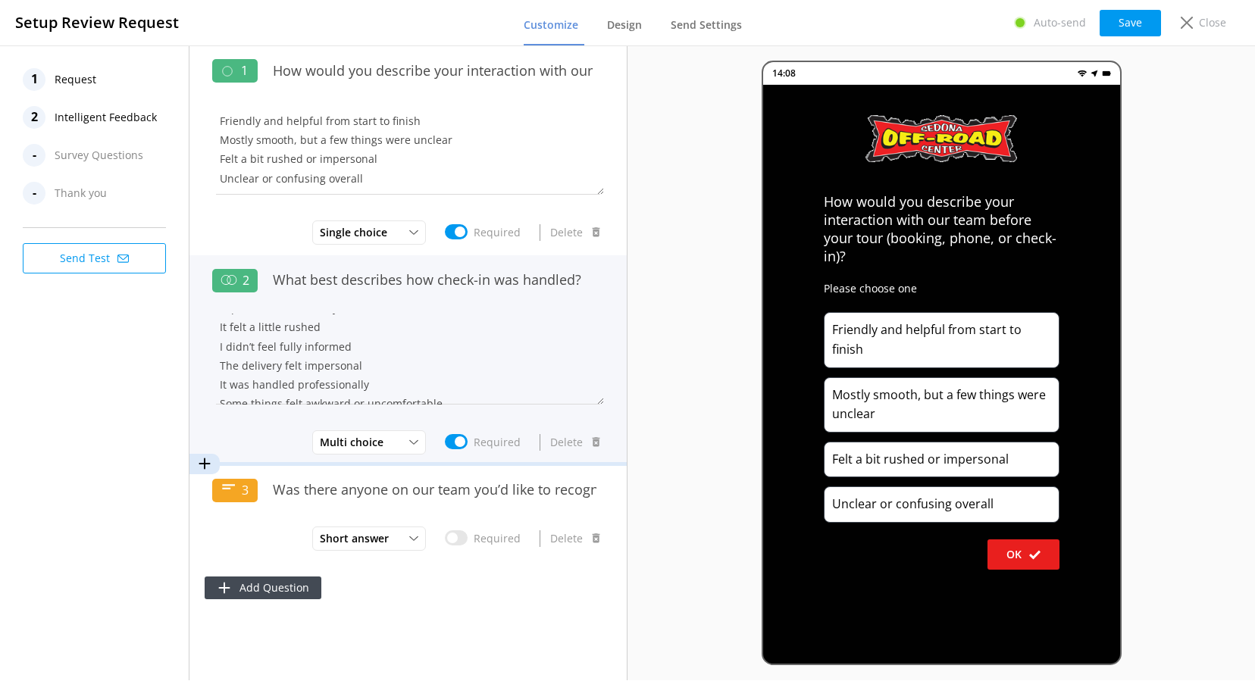
scroll to position [58, 0]
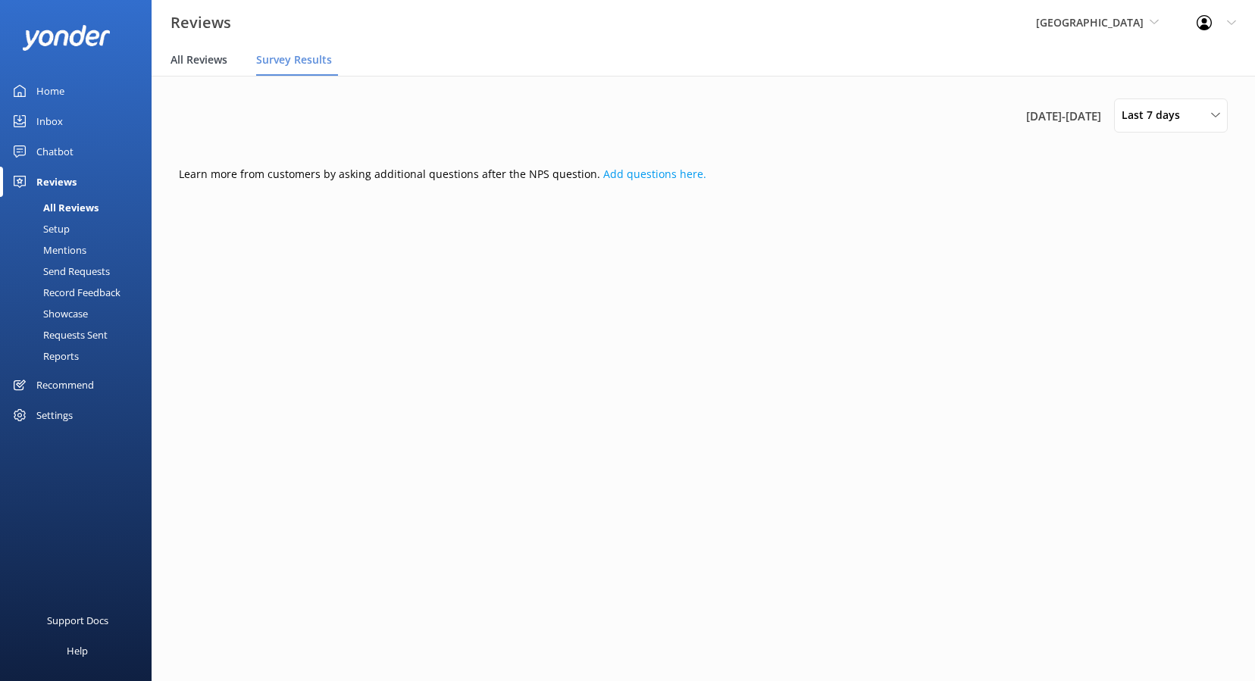
click at [197, 63] on span "All Reviews" at bounding box center [199, 59] width 57 height 15
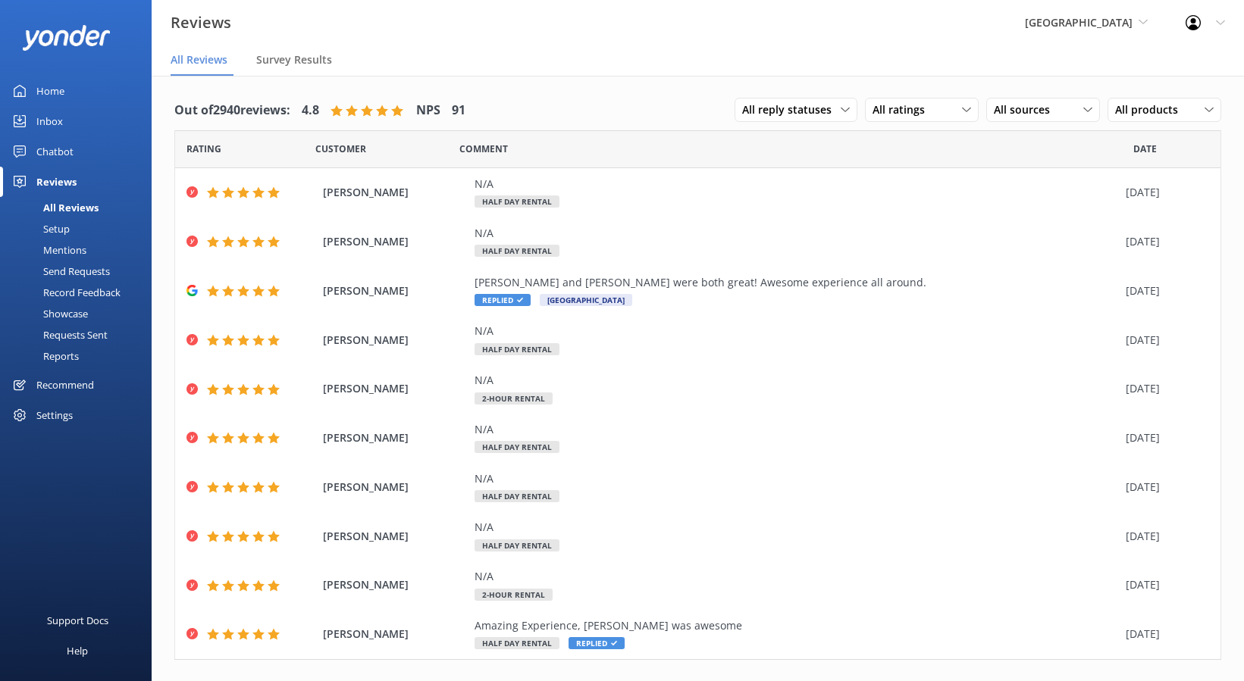
click at [59, 234] on div "Setup" at bounding box center [39, 228] width 61 height 21
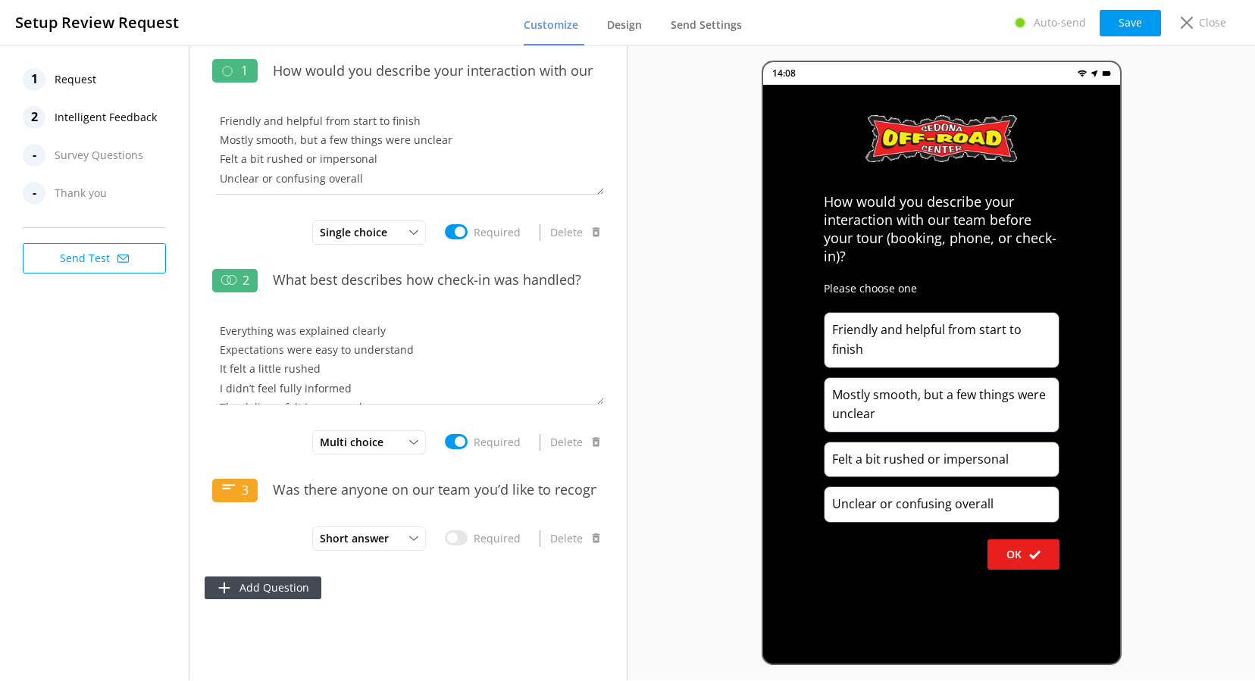
click at [49, 118] on div "2 Intelligent Feedback" at bounding box center [99, 117] width 152 height 23
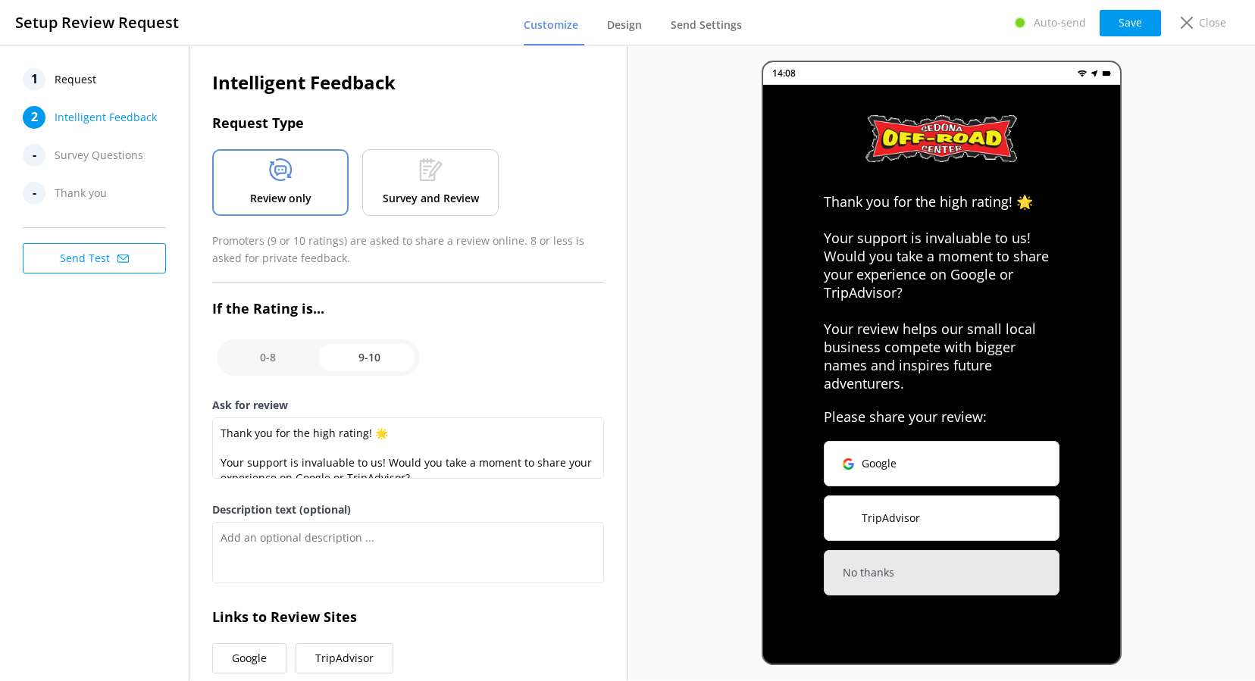
click at [459, 164] on div "Survey and Review" at bounding box center [430, 182] width 136 height 67
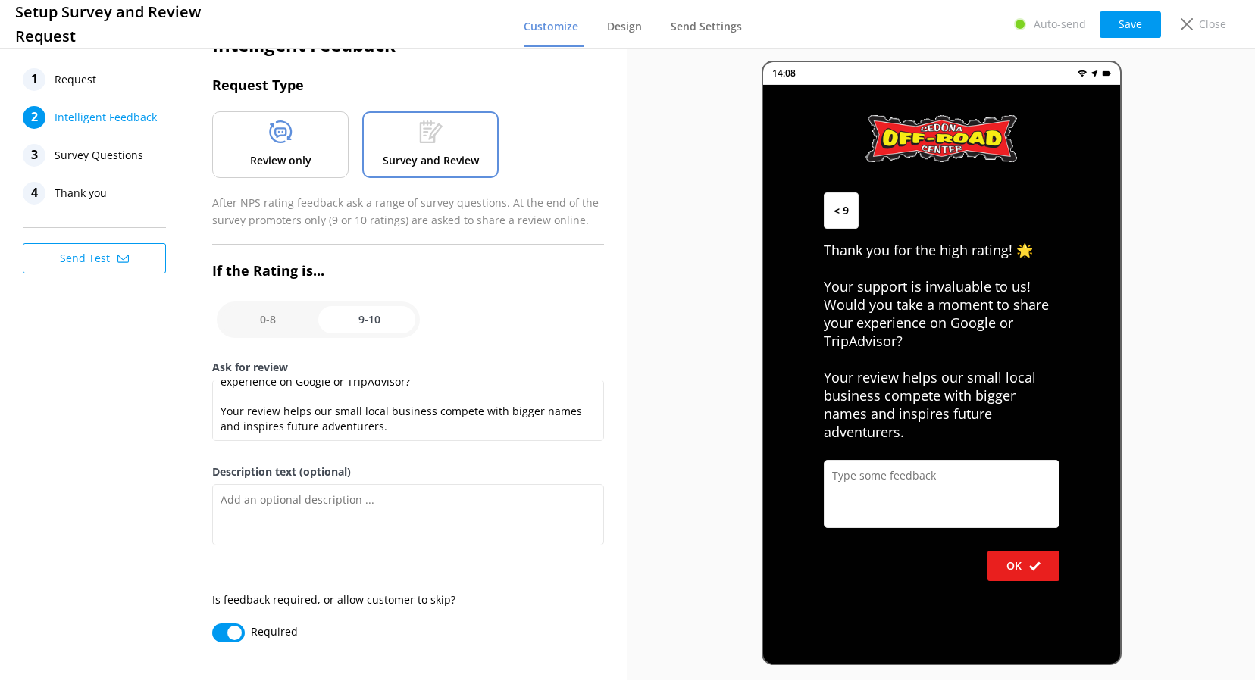
scroll to position [59, 0]
click at [334, 503] on textarea "Description text (optional)" at bounding box center [408, 514] width 392 height 61
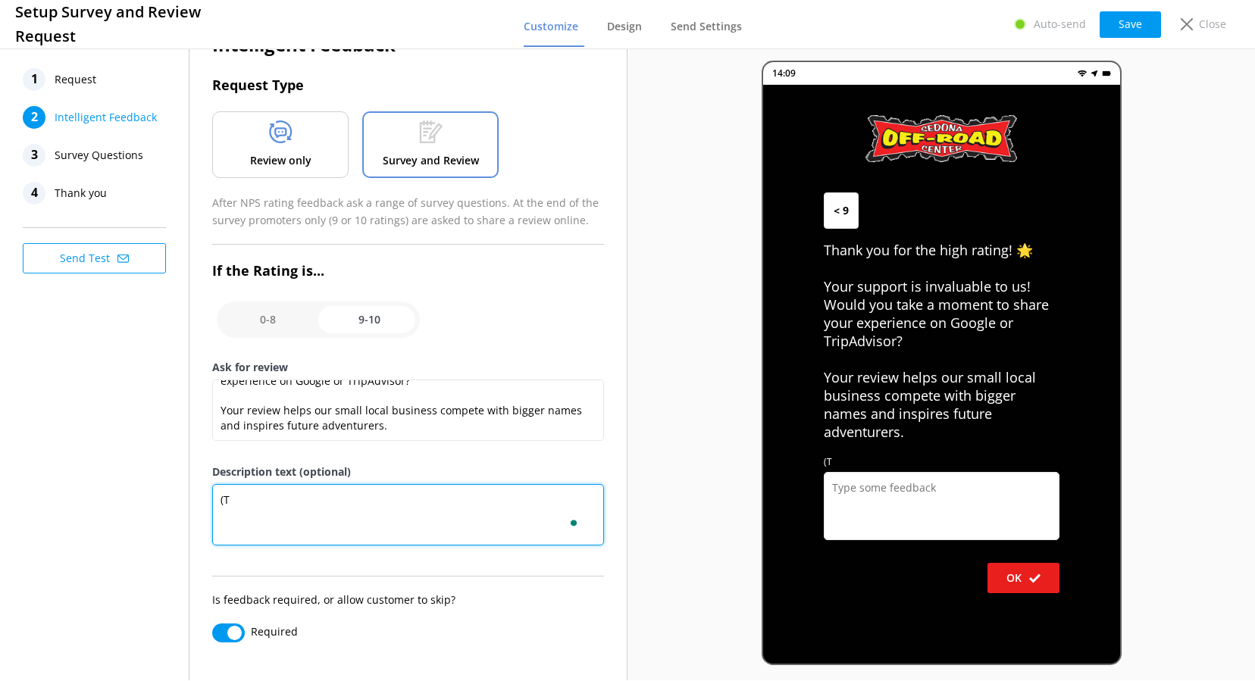
type textarea "("
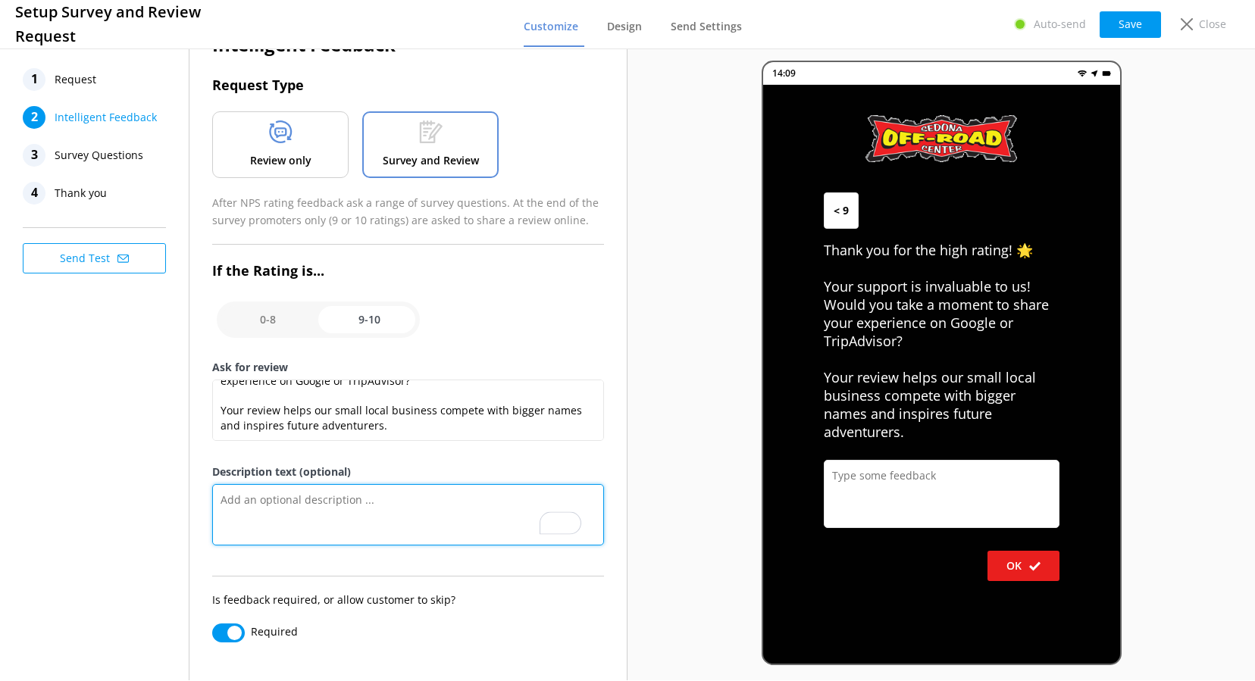
click at [312, 515] on textarea "Description text (optional)" at bounding box center [408, 514] width 392 height 61
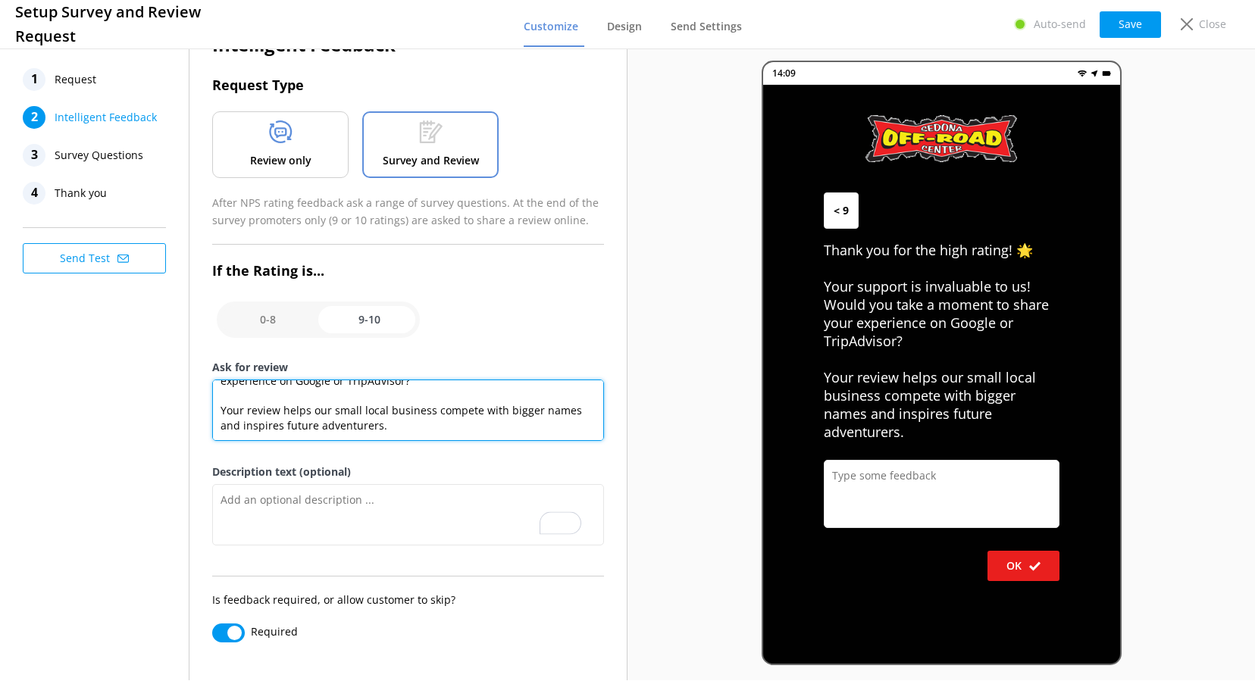
click at [368, 412] on textarea "Thank you for the high rating! 🌟 Your support is invaluable to us! Would you ta…" at bounding box center [408, 410] width 392 height 61
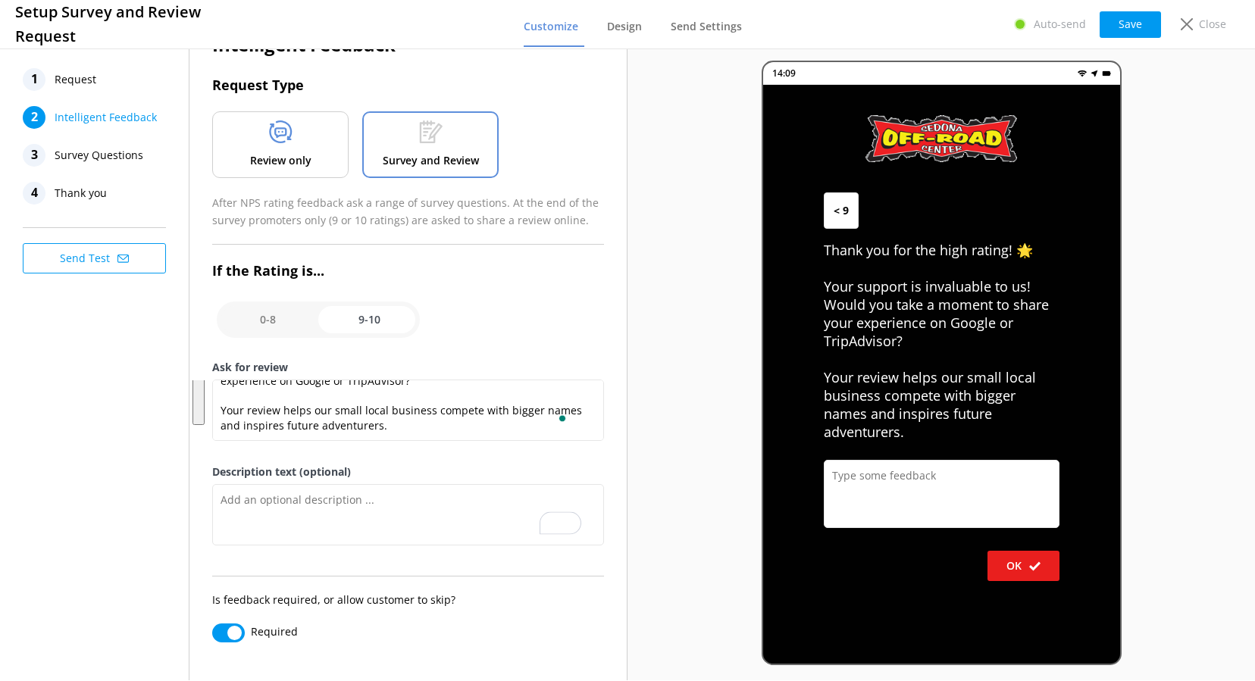
click at [399, 127] on div "Survey and Review" at bounding box center [430, 144] width 136 height 67
click at [420, 168] on p "Survey and Review" at bounding box center [431, 160] width 96 height 17
click at [90, 151] on span "Survey Questions" at bounding box center [99, 155] width 89 height 23
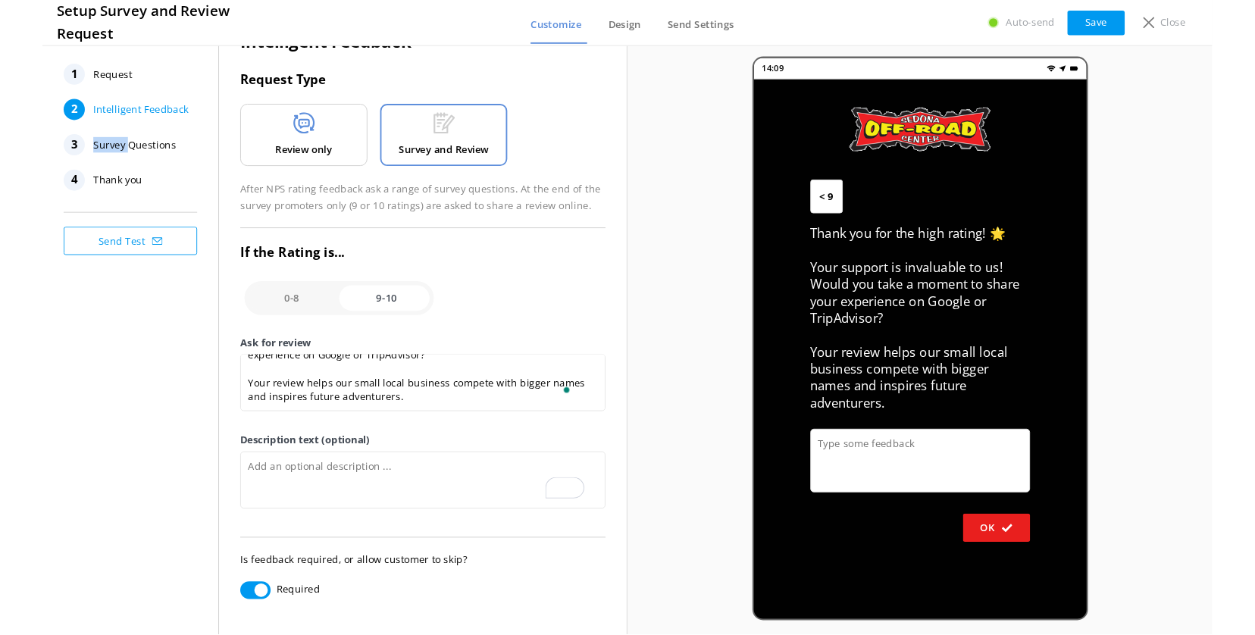
scroll to position [0, 0]
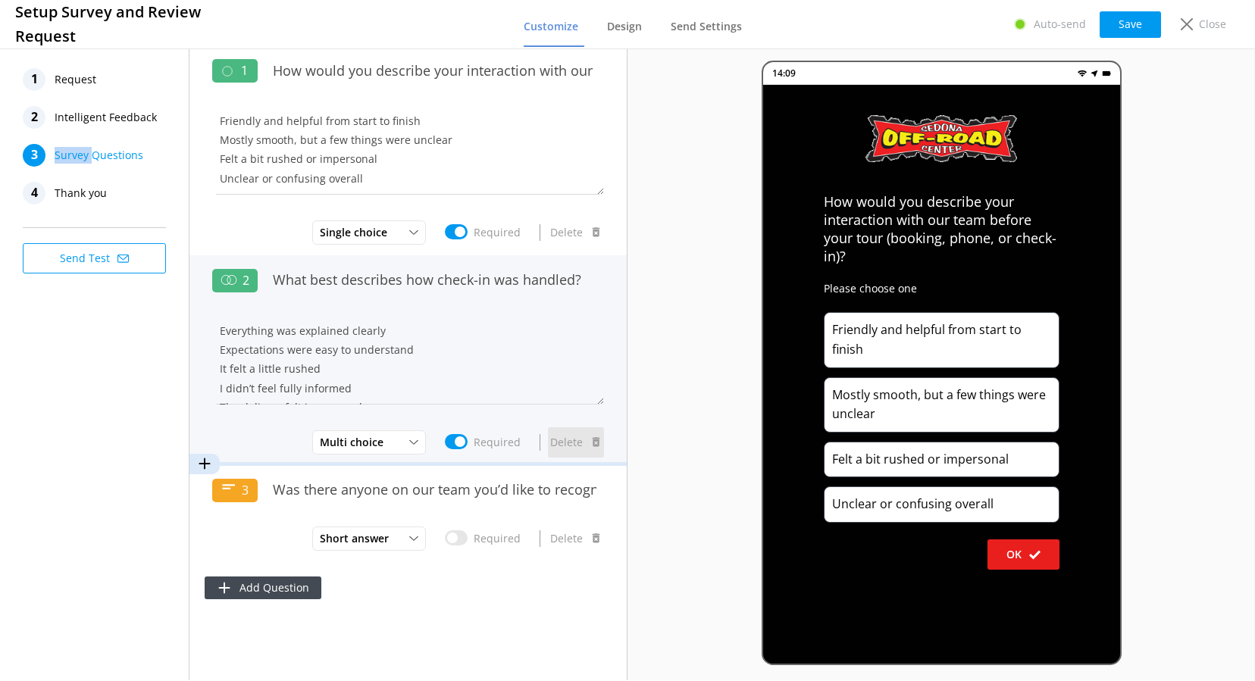
click at [577, 437] on button "Delete" at bounding box center [576, 443] width 56 height 30
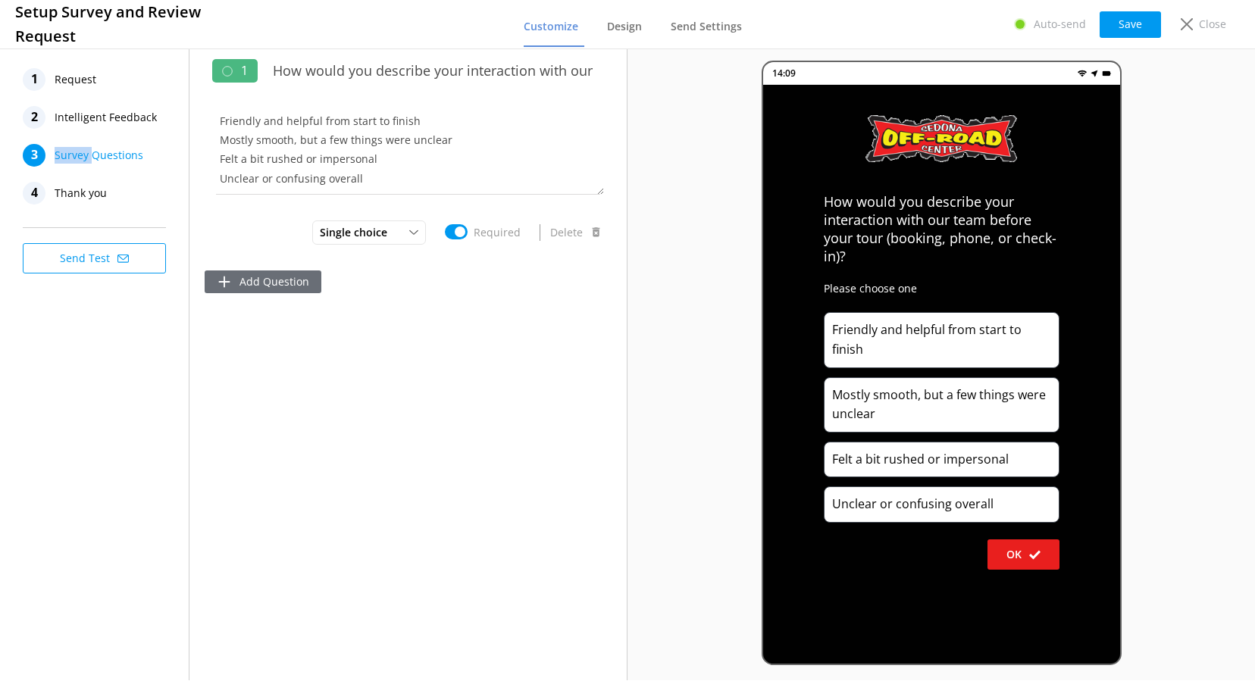
click at [255, 280] on button "Add Question" at bounding box center [263, 282] width 117 height 23
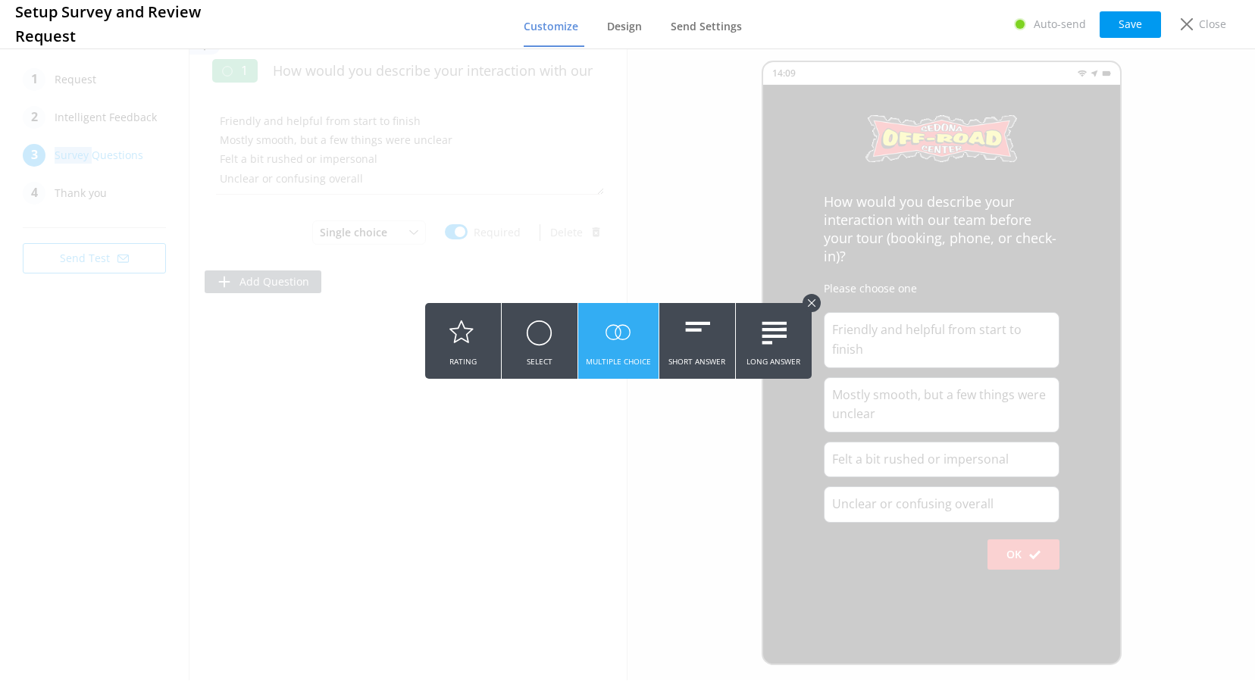
click at [622, 349] on icon at bounding box center [618, 333] width 27 height 42
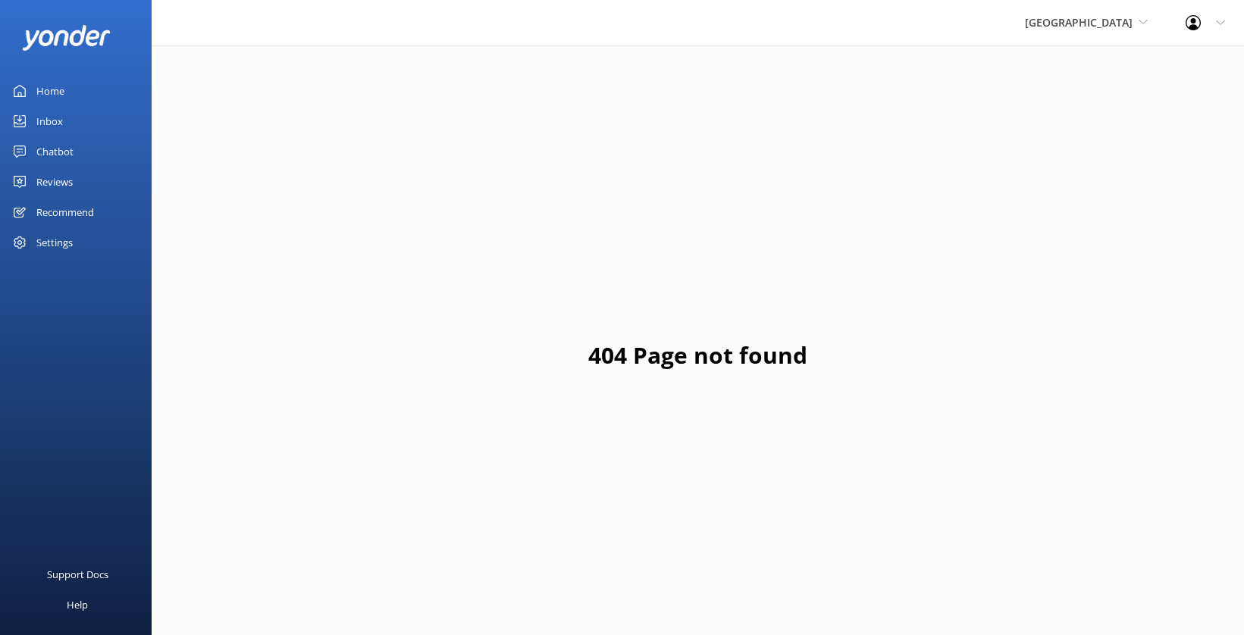
click at [62, 179] on div "Reviews" at bounding box center [54, 182] width 36 height 30
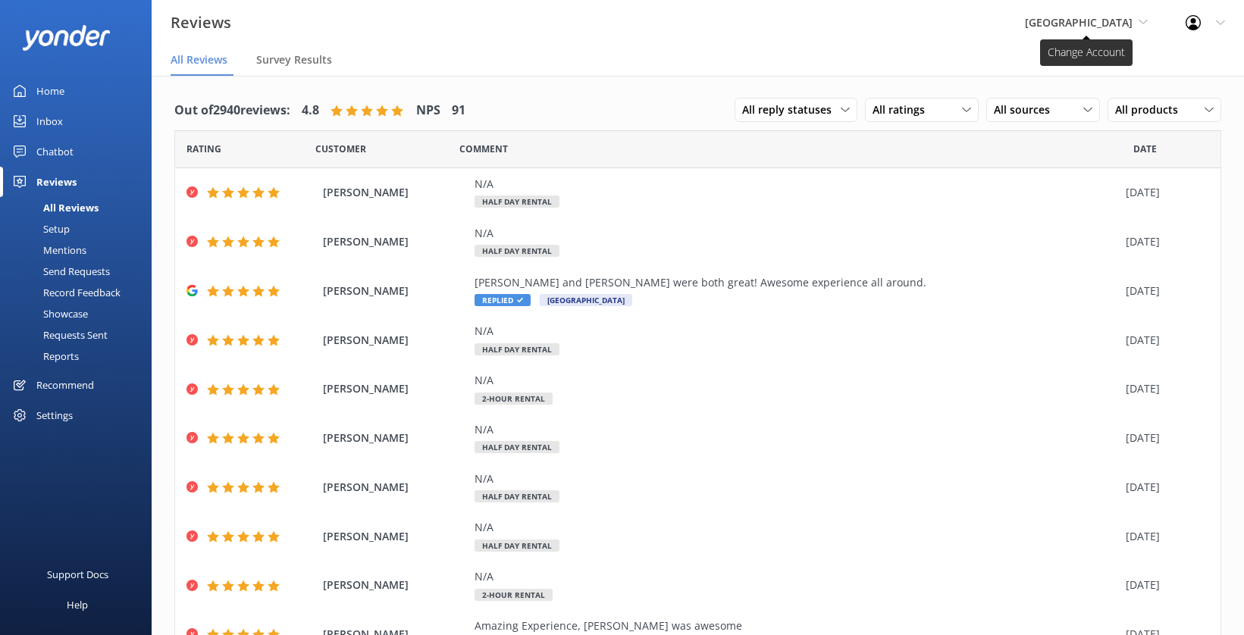
click at [1061, 17] on span "[GEOGRAPHIC_DATA]" at bounding box center [1079, 22] width 108 height 14
click at [1045, 63] on link "[US_STATE] Safari Jeep Tours" at bounding box center [1082, 63] width 152 height 36
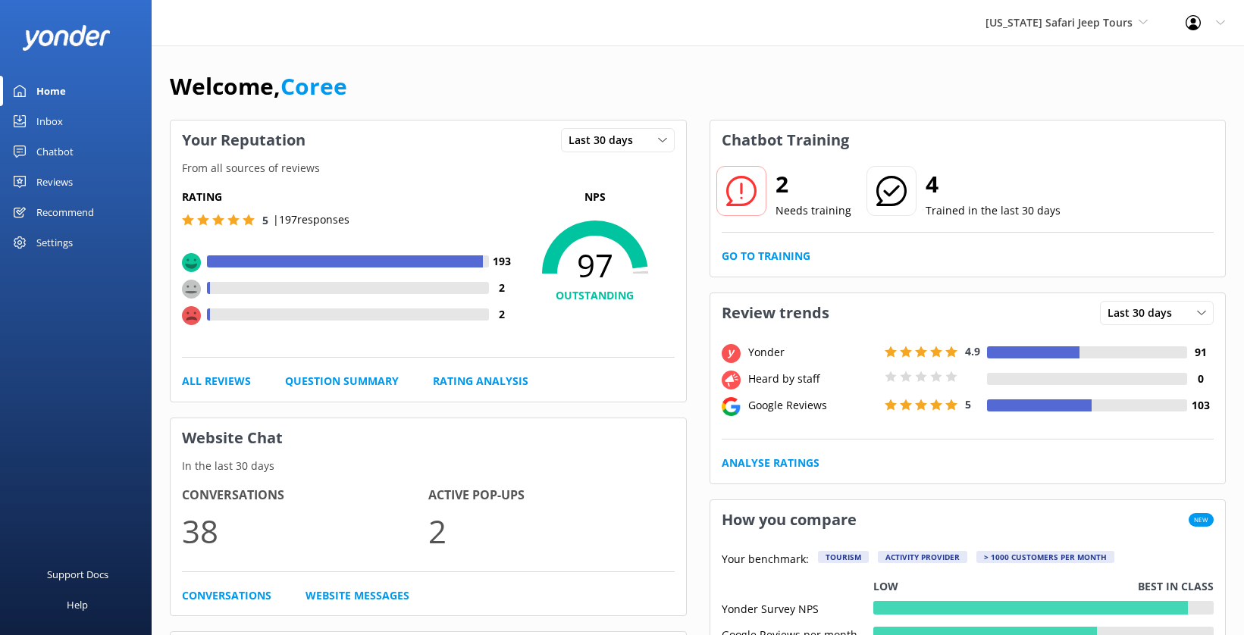
click at [46, 183] on div "Reviews" at bounding box center [54, 182] width 36 height 30
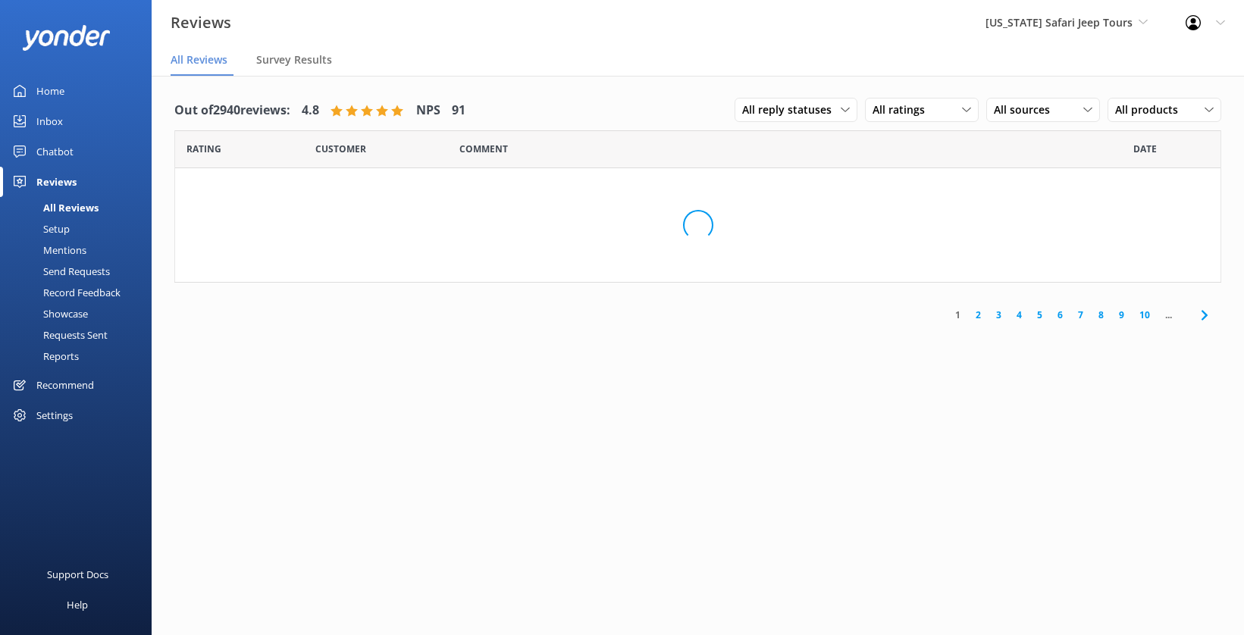
click at [52, 230] on div "Setup" at bounding box center [39, 228] width 61 height 21
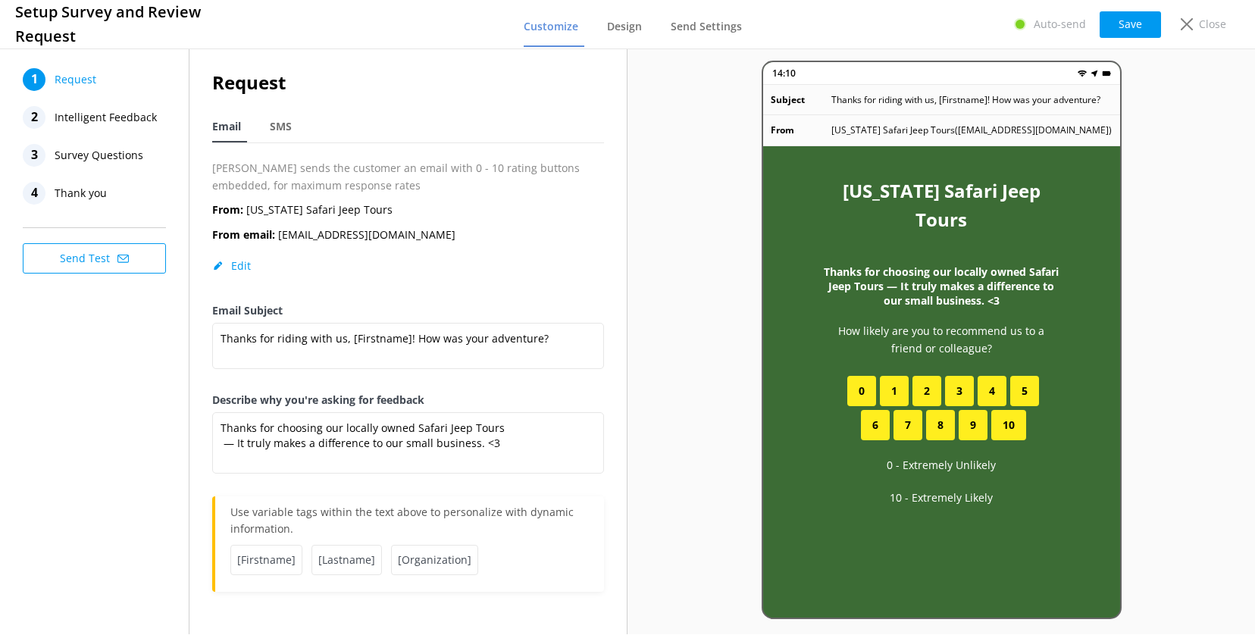
click at [98, 168] on nav "1 Request 2 Intelligent Feedback 3 Survey Questions 4 Thank you" at bounding box center [99, 136] width 152 height 136
click at [279, 119] on span "SMS" at bounding box center [281, 126] width 22 height 15
type textarea "Thanks for choosing Safari Jeep Tours, [Firstname]! How was your adventure? Sha…"
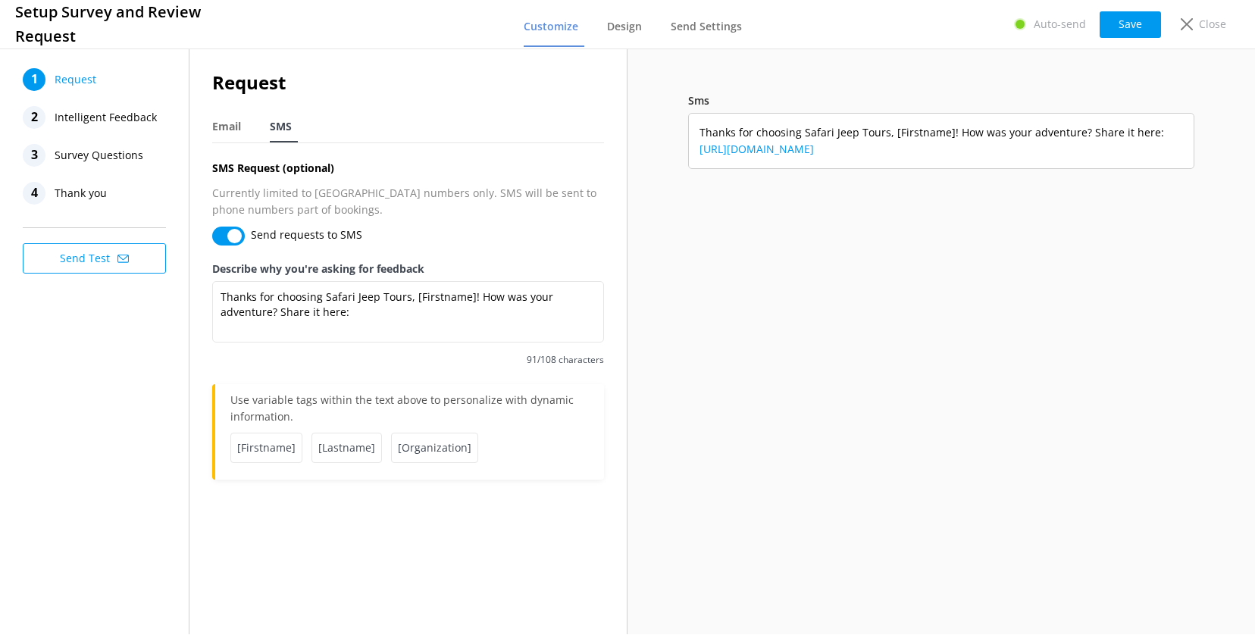
click at [105, 152] on span "Survey Questions" at bounding box center [99, 155] width 89 height 23
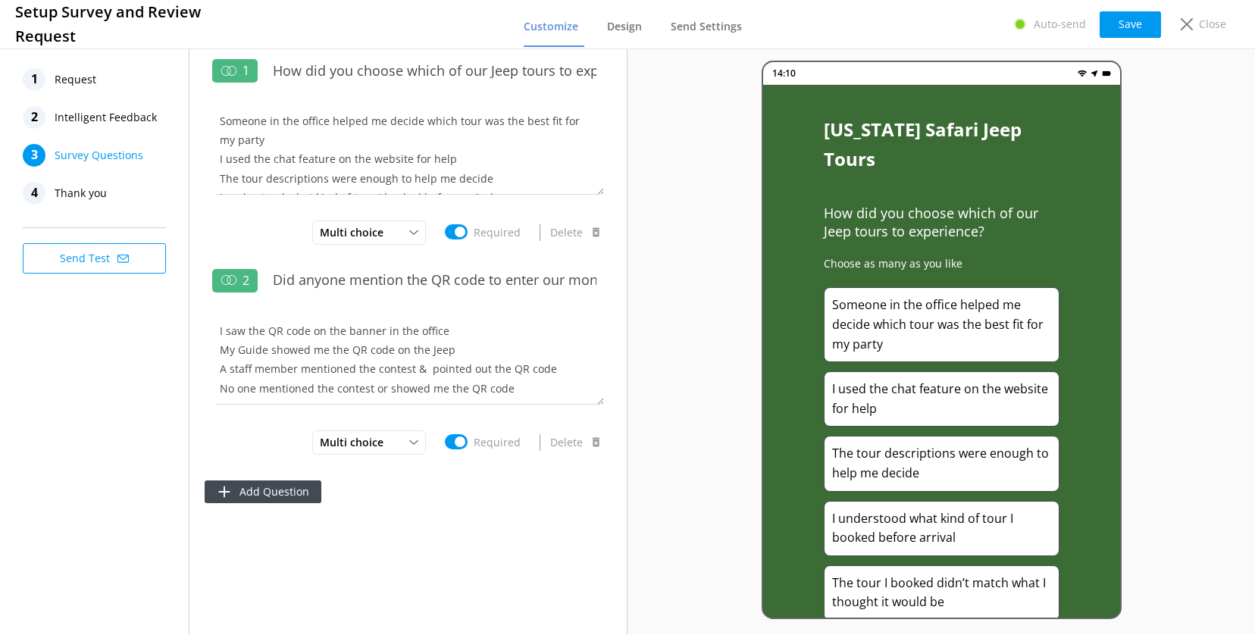
click at [75, 79] on span "Request" at bounding box center [76, 79] width 42 height 23
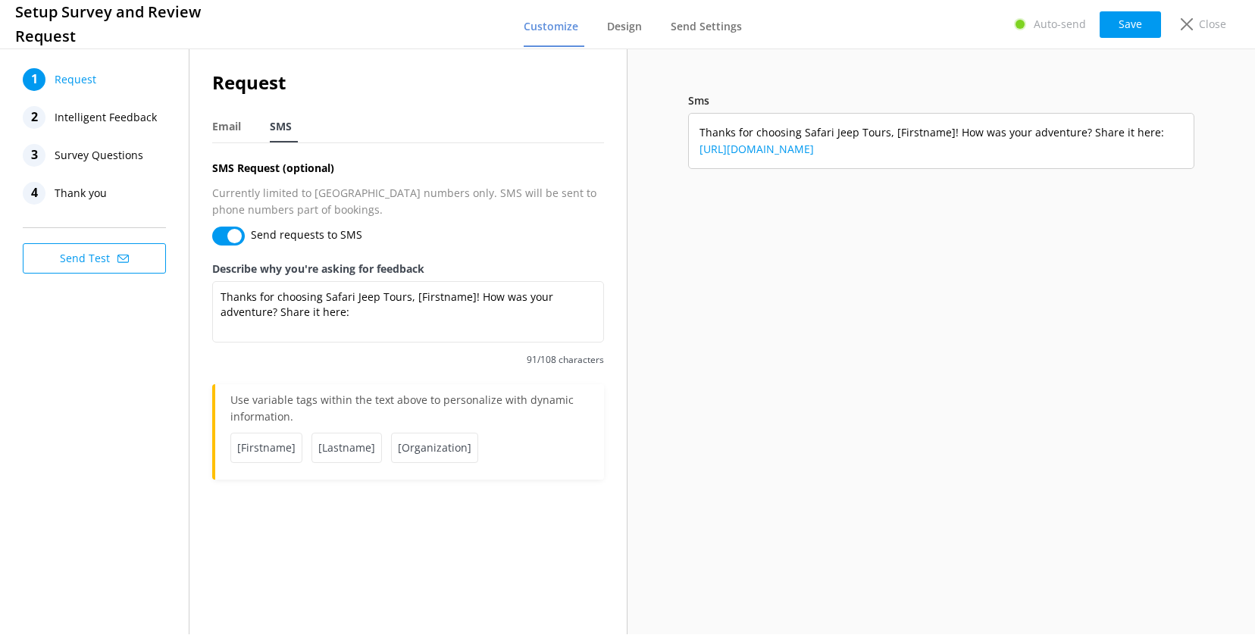
click at [83, 154] on span "Survey Questions" at bounding box center [99, 155] width 89 height 23
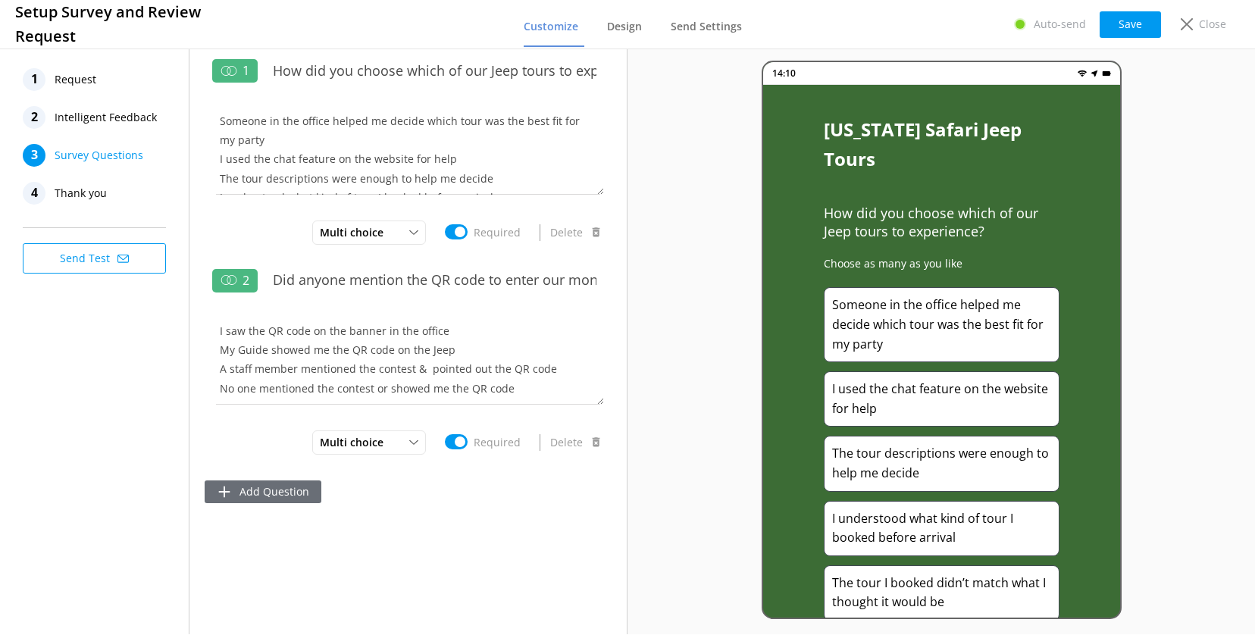
click at [267, 491] on button "Add Question" at bounding box center [263, 492] width 117 height 23
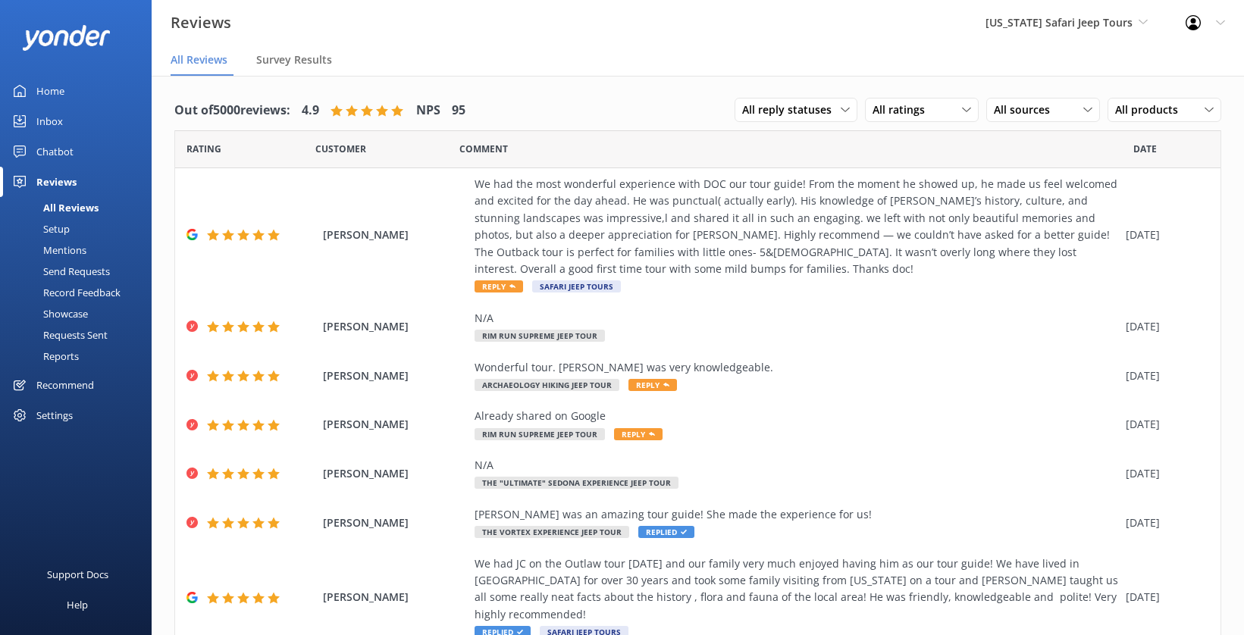
click at [70, 222] on link "Setup" at bounding box center [80, 228] width 143 height 21
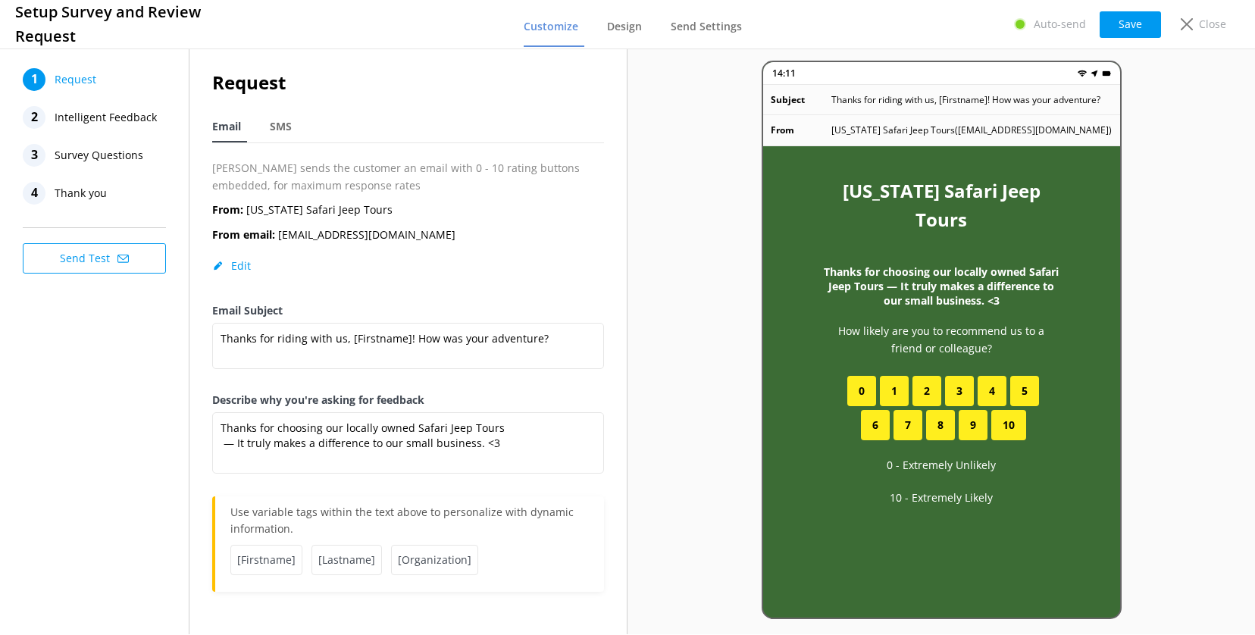
click at [116, 146] on span "Survey Questions" at bounding box center [99, 155] width 89 height 23
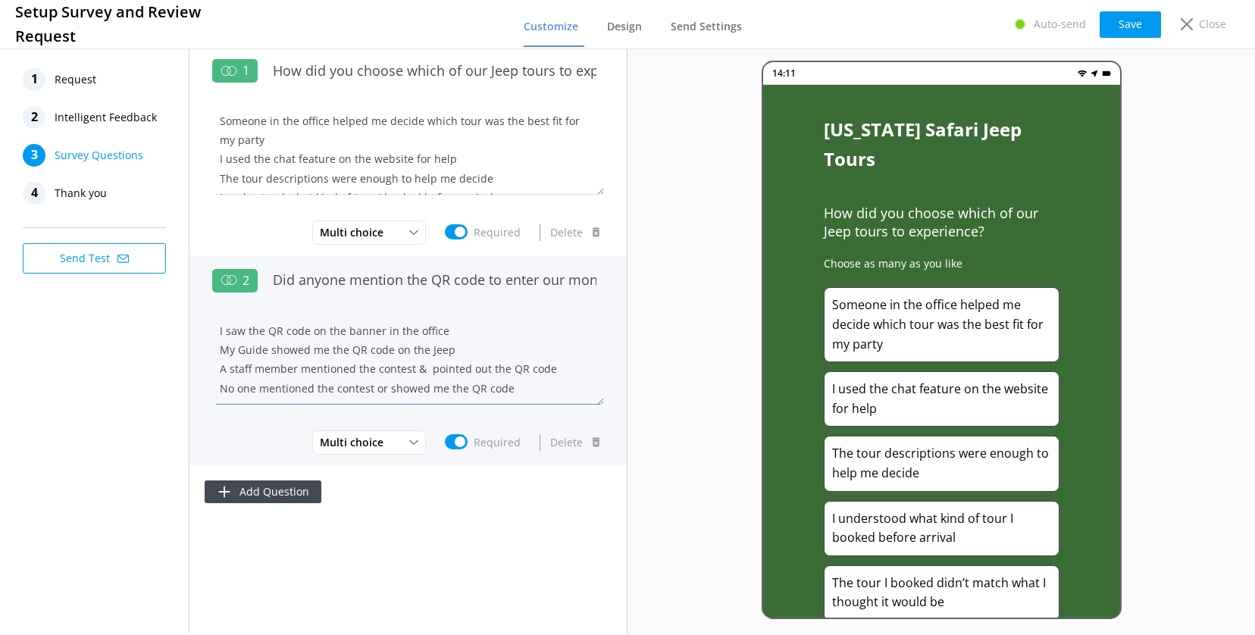
click at [372, 362] on textarea "I saw the QR code on the banner in the office My Guide showed me the QR code on…" at bounding box center [408, 359] width 392 height 91
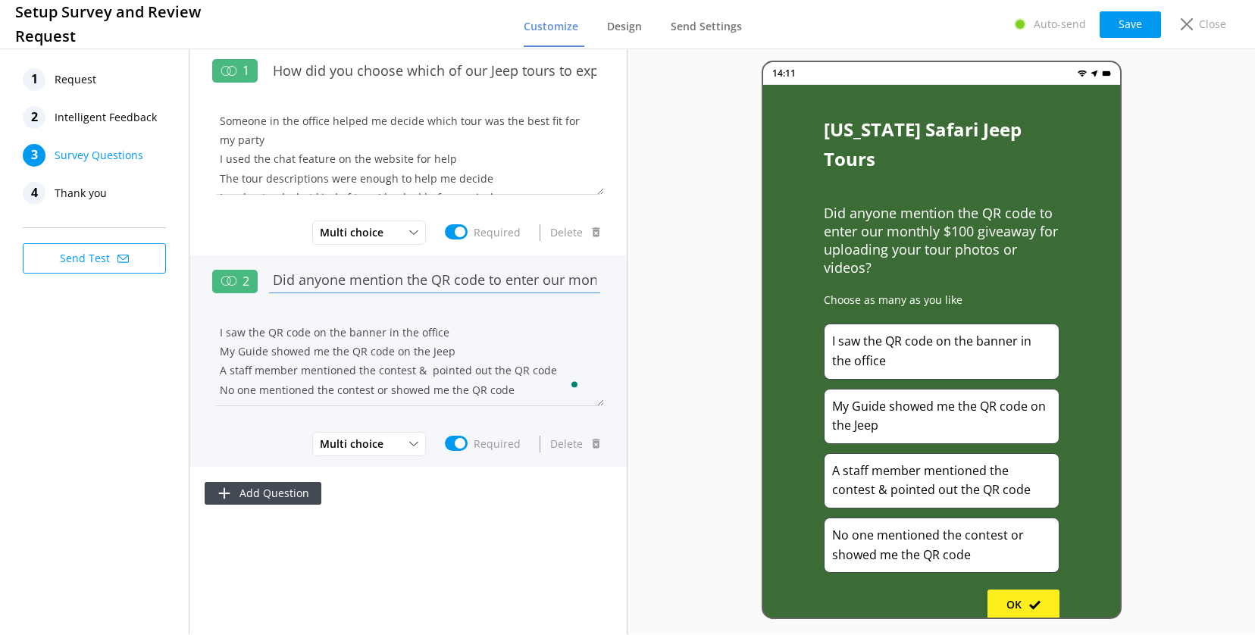
click at [531, 277] on input "Did anyone mention the QR code to enter our monthly $100 giveaway for uploading…" at bounding box center [434, 280] width 339 height 34
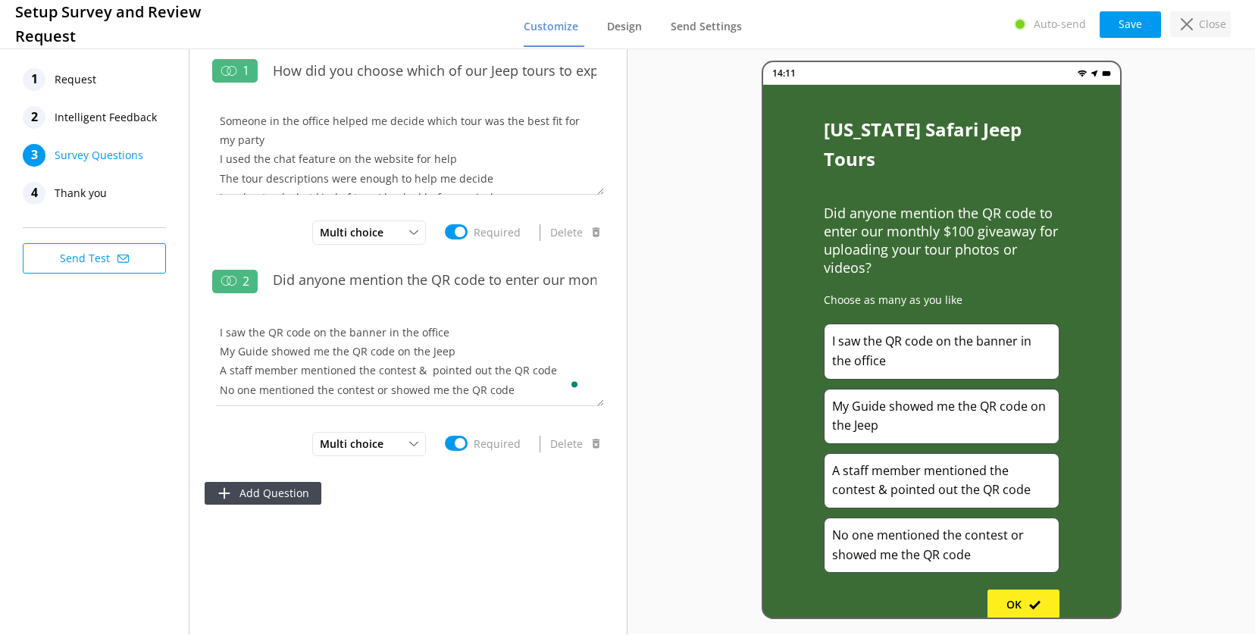
click at [1202, 27] on p "Close" at bounding box center [1212, 24] width 27 height 17
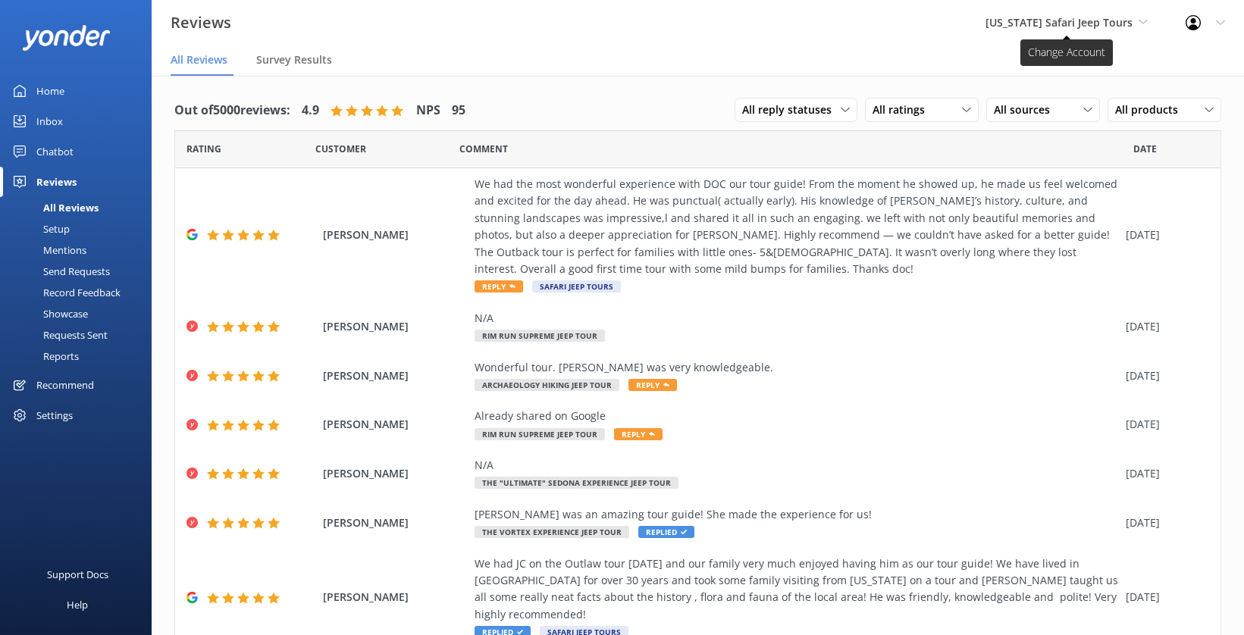
click at [1102, 26] on span "[US_STATE] Safari Jeep Tours" at bounding box center [1058, 22] width 147 height 14
click at [1045, 92] on link "[GEOGRAPHIC_DATA]" at bounding box center [1043, 100] width 152 height 36
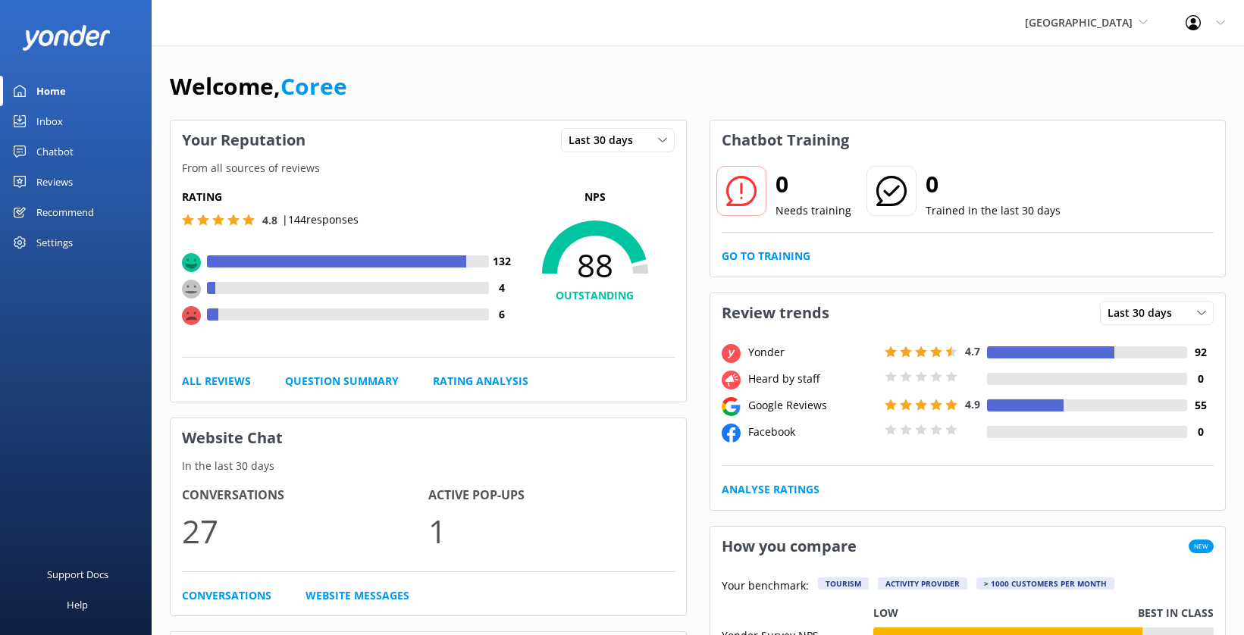
click at [59, 180] on div "Reviews" at bounding box center [54, 182] width 36 height 30
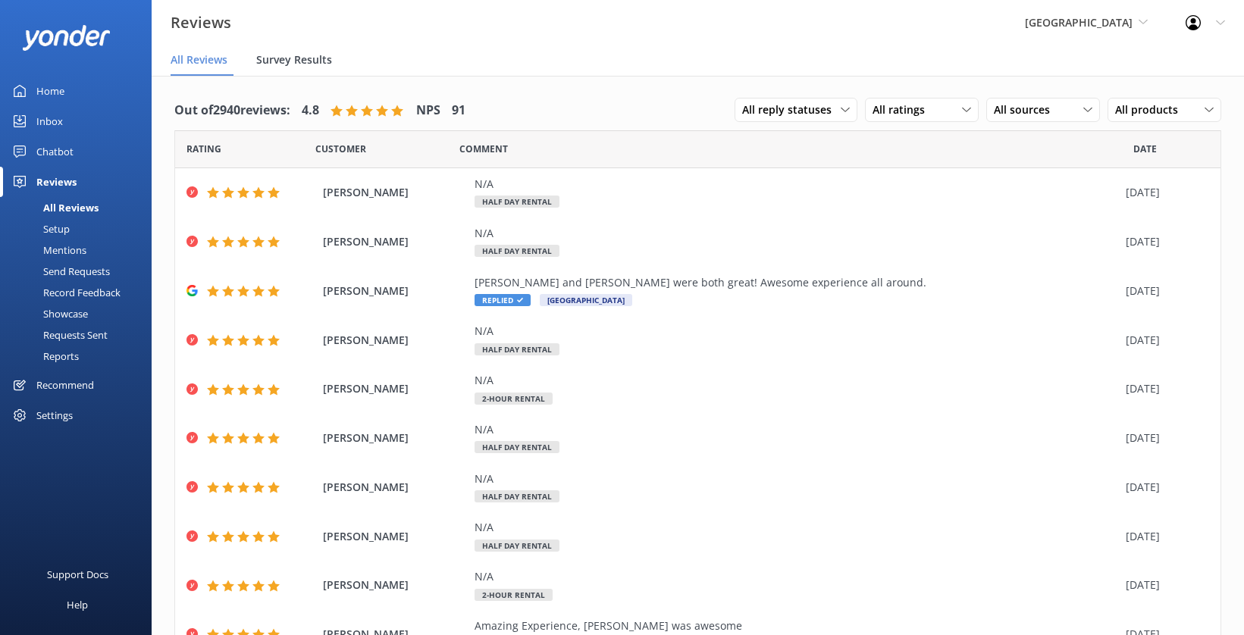
click at [294, 64] on span "Survey Results" at bounding box center [294, 59] width 76 height 15
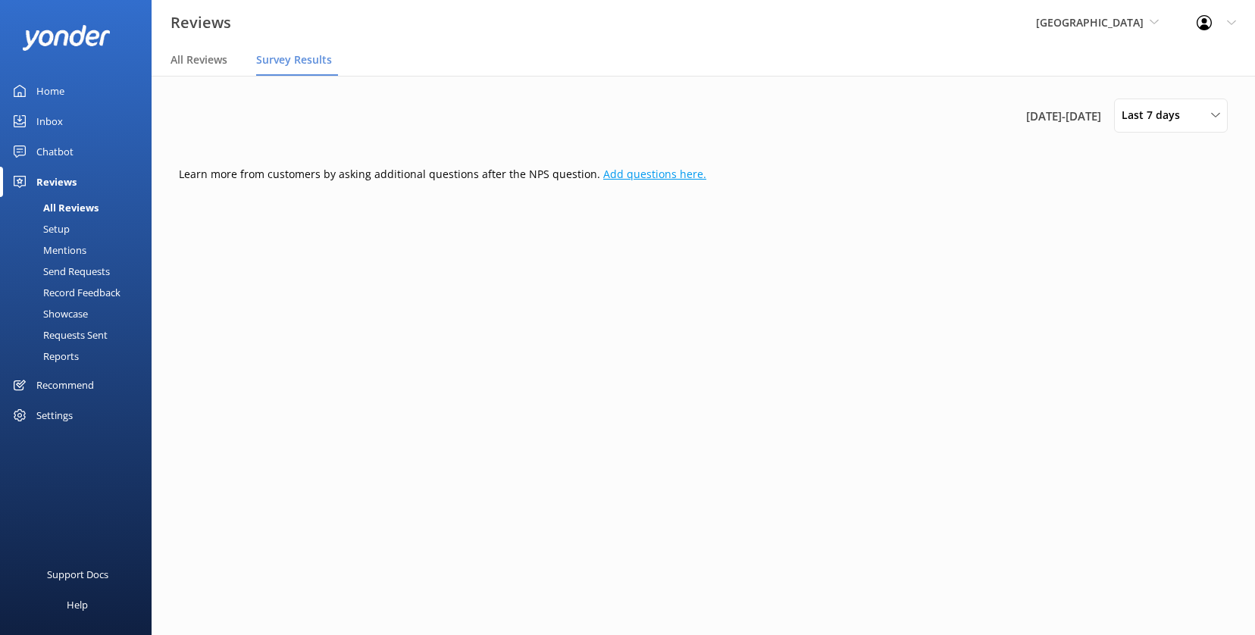
click at [612, 174] on link "Add questions here." at bounding box center [654, 174] width 103 height 14
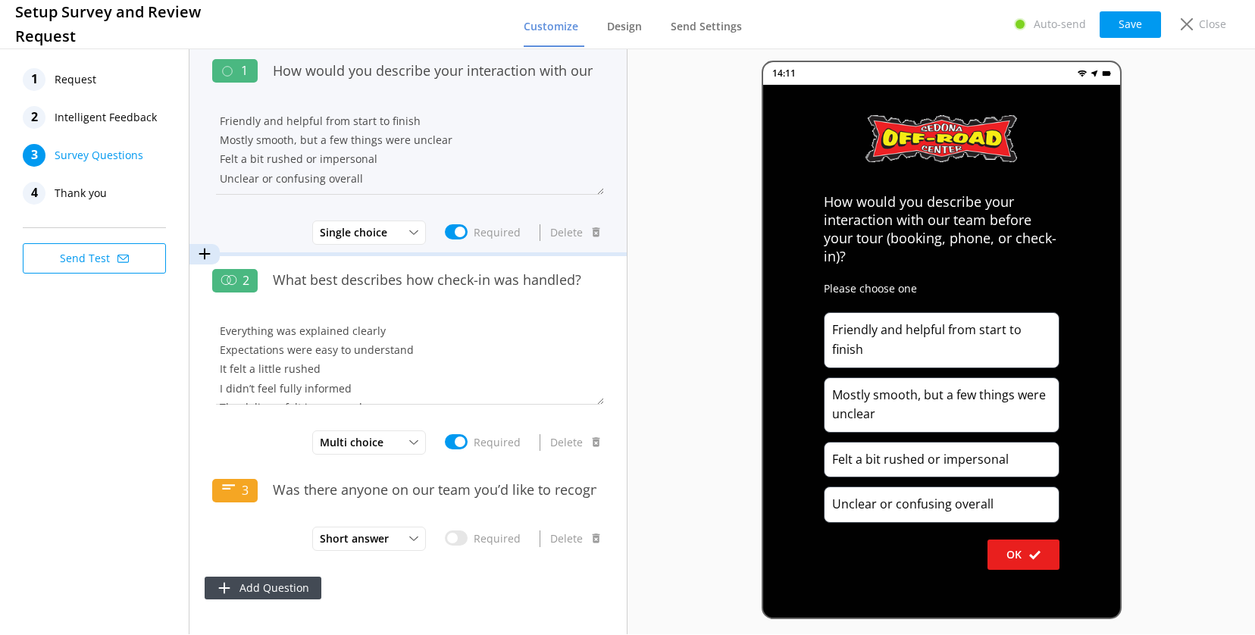
scroll to position [1, 0]
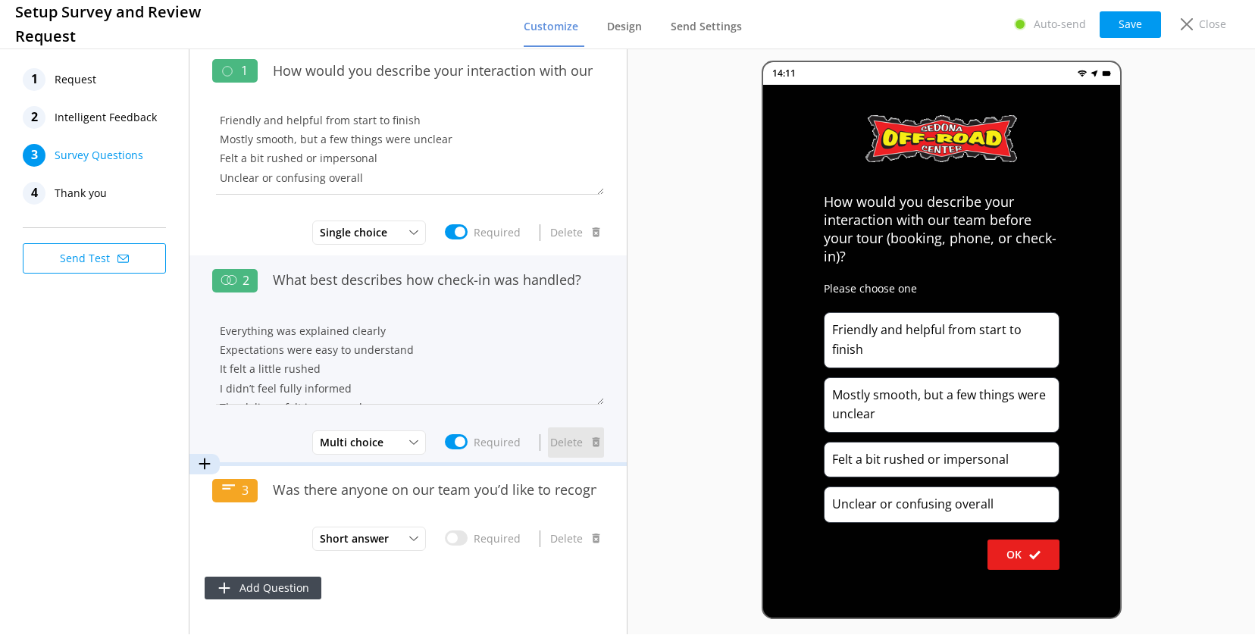
click at [577, 436] on button "Delete" at bounding box center [576, 443] width 56 height 30
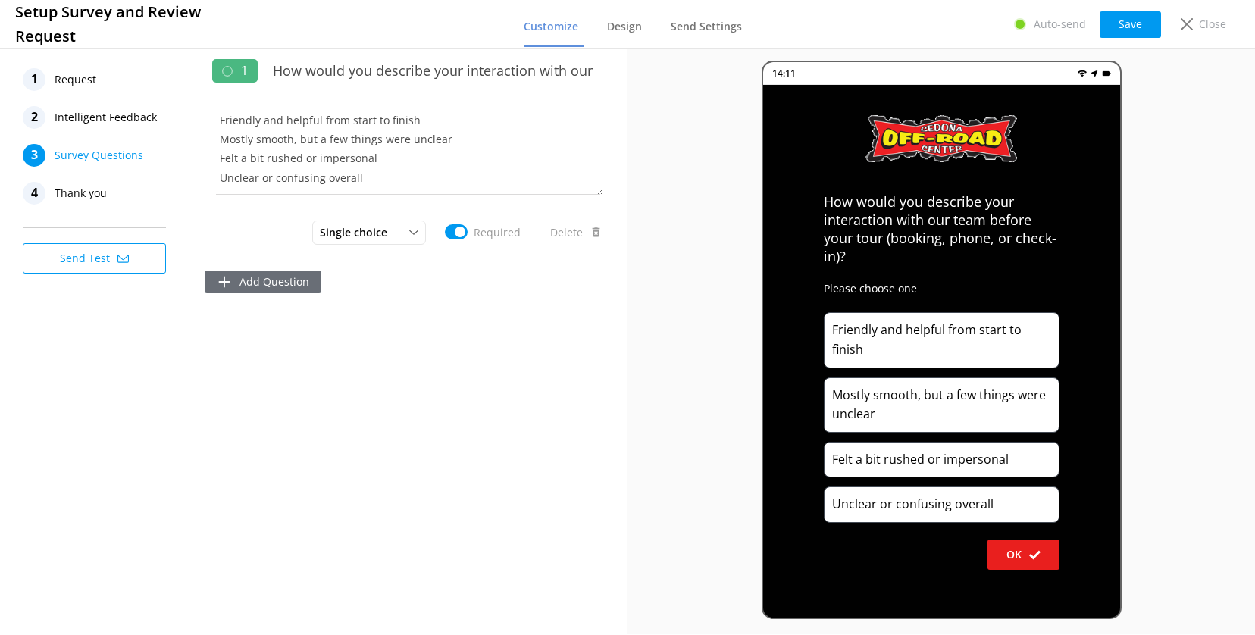
click at [289, 279] on button "Add Question" at bounding box center [263, 282] width 117 height 23
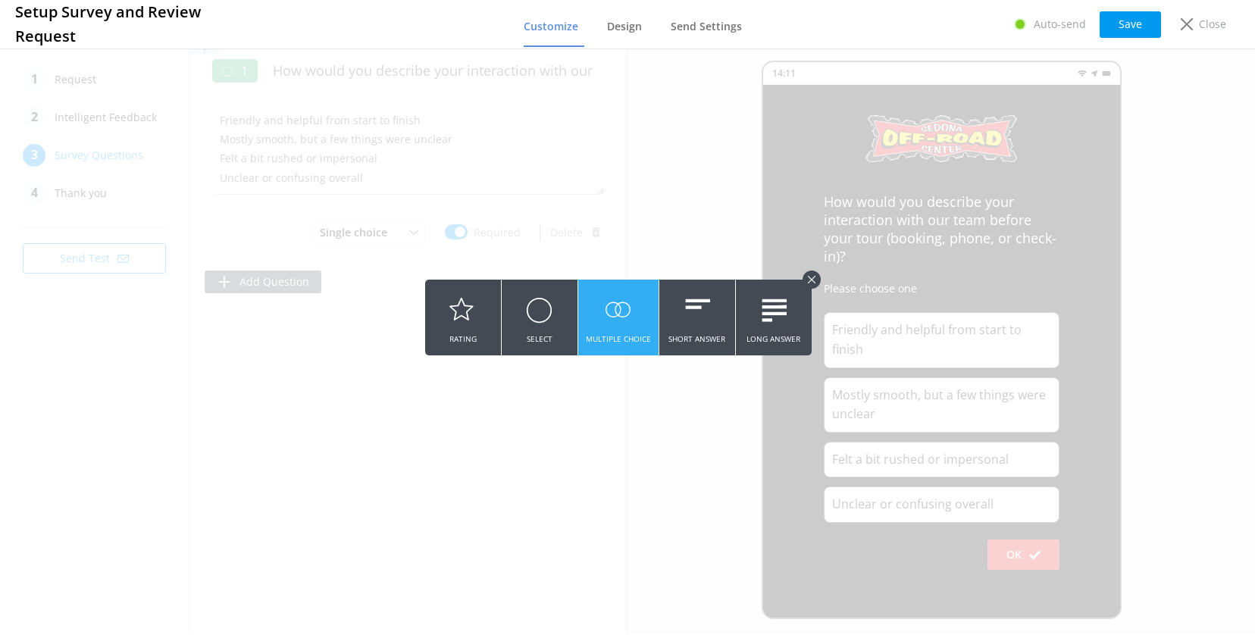
click at [602, 309] on button "Multiple Choice" at bounding box center [618, 318] width 80 height 76
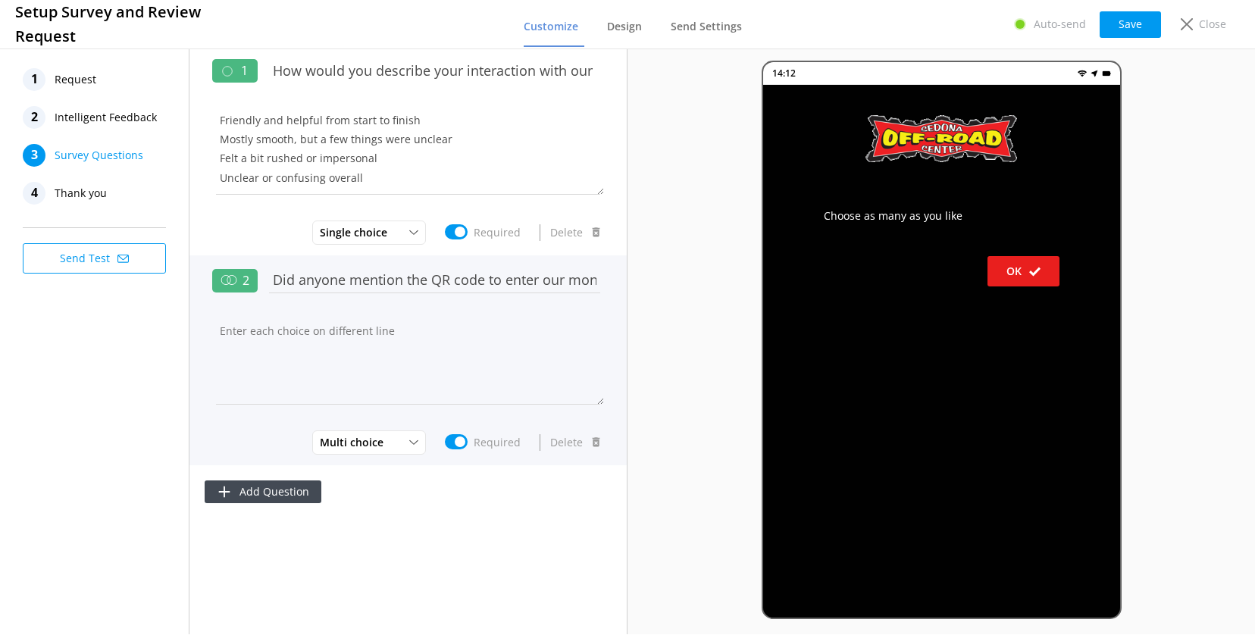
scroll to position [0, 387]
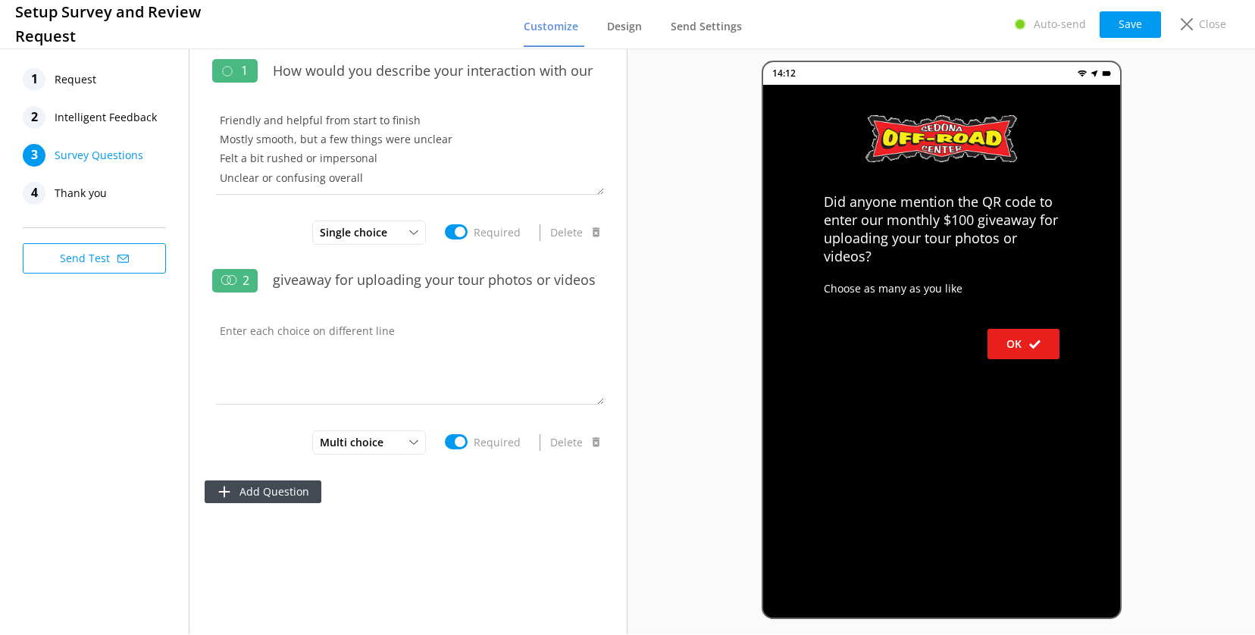
type input "Did anyone mention the QR code to enter our monthly $100 giveaway for uploading…"
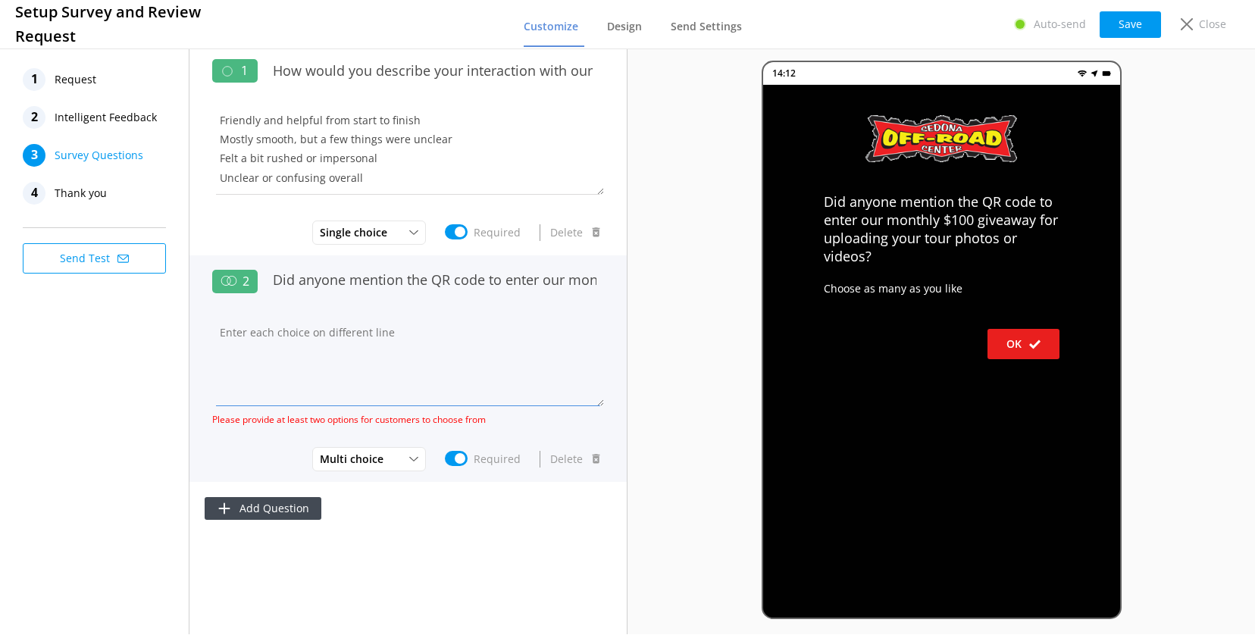
click at [294, 315] on textarea at bounding box center [408, 360] width 392 height 91
paste textarea "I saw the QR code on the banner in the office My Guide showed me the QR code on…"
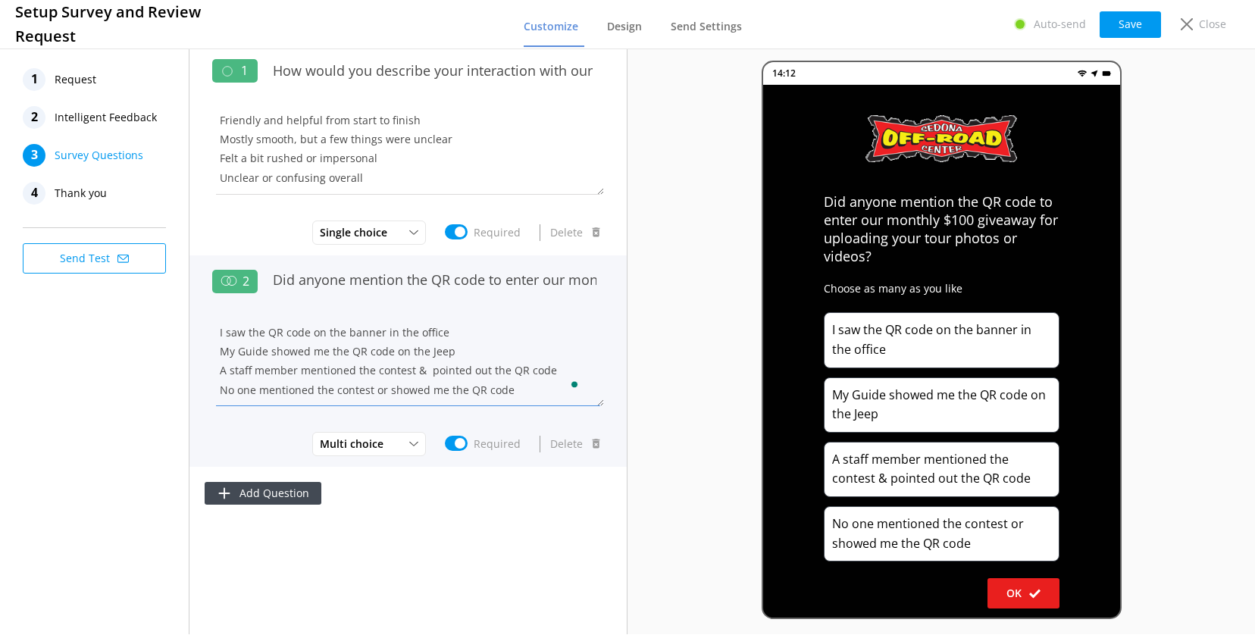
click at [268, 352] on textarea "I saw the QR code on the banner in the office My Guide showed me the QR code on…" at bounding box center [408, 360] width 392 height 91
click at [365, 349] on textarea "I saw the QR code on the banner in the office My Guide showed me the QR code on…" at bounding box center [408, 360] width 392 height 91
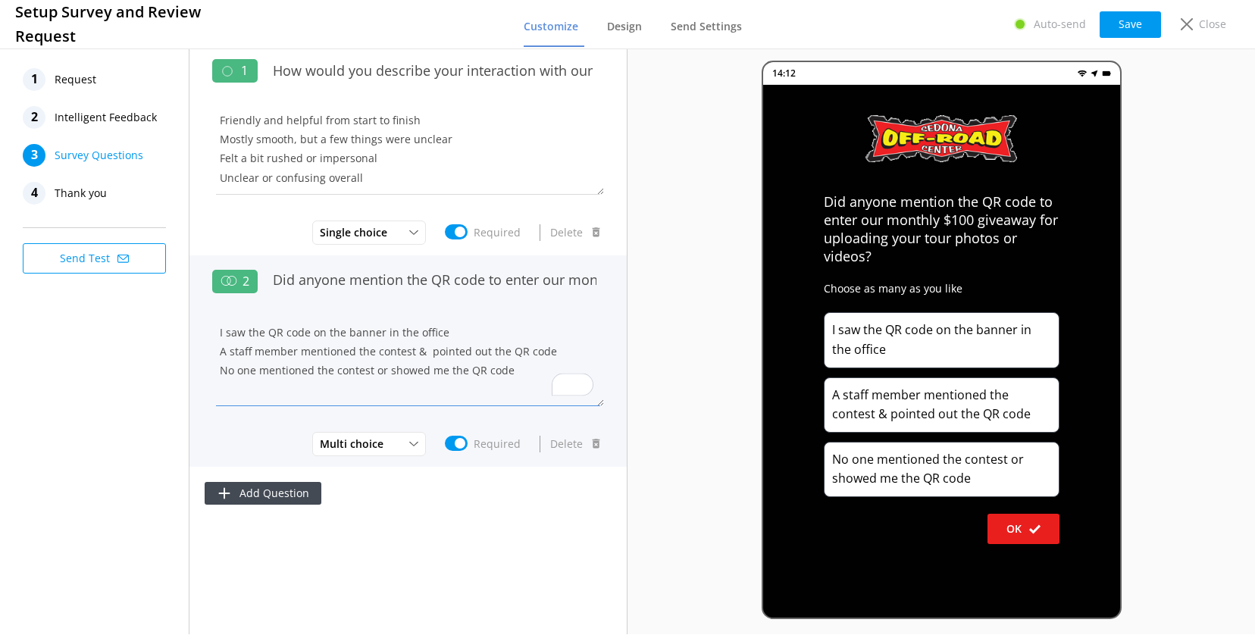
click at [431, 331] on textarea "I saw the QR code on the banner in the office A staff member mentioned the cont…" at bounding box center [408, 360] width 392 height 91
click at [478, 336] on textarea "I saw the QR code on the banner in the office A staff member mentioned the cont…" at bounding box center [408, 360] width 392 height 91
type textarea "I saw the QR code on the banner in the office A staff member mentioned the cont…"
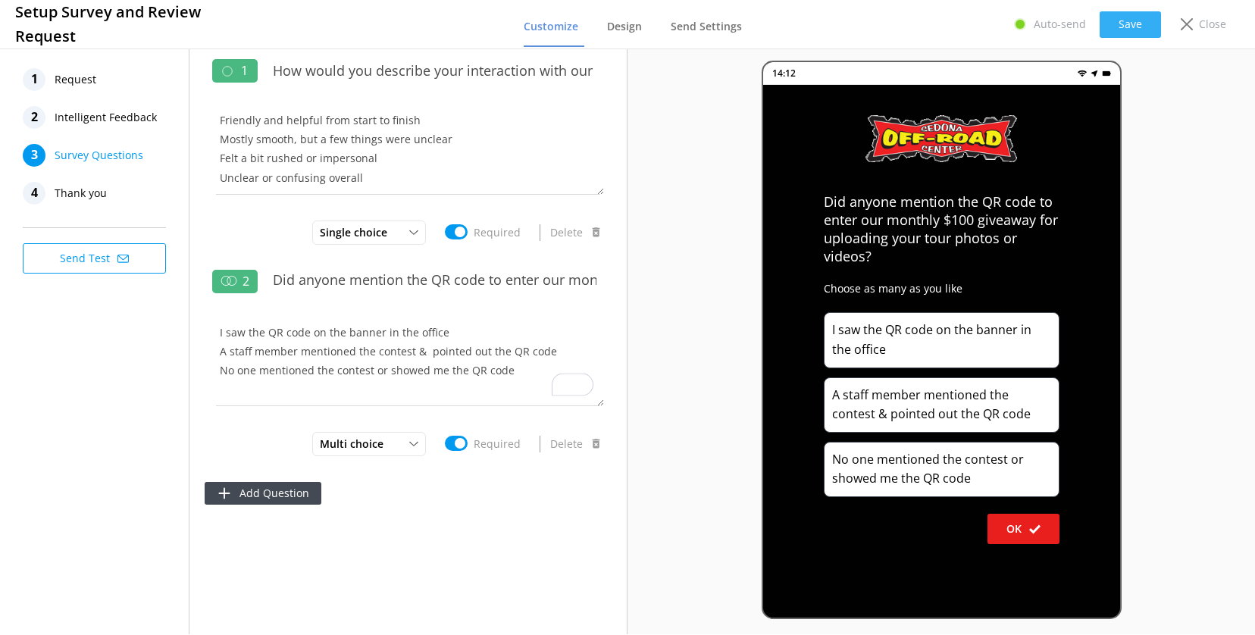
click at [1138, 27] on button "Save" at bounding box center [1130, 24] width 61 height 27
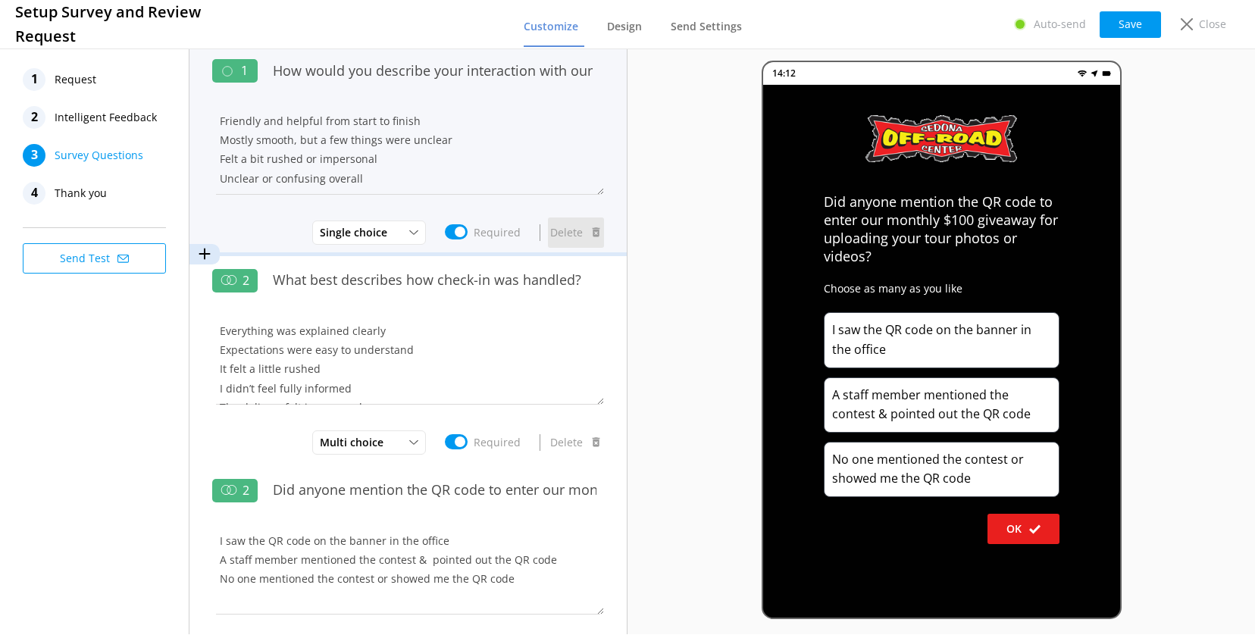
click at [567, 231] on button "Delete" at bounding box center [576, 233] width 56 height 30
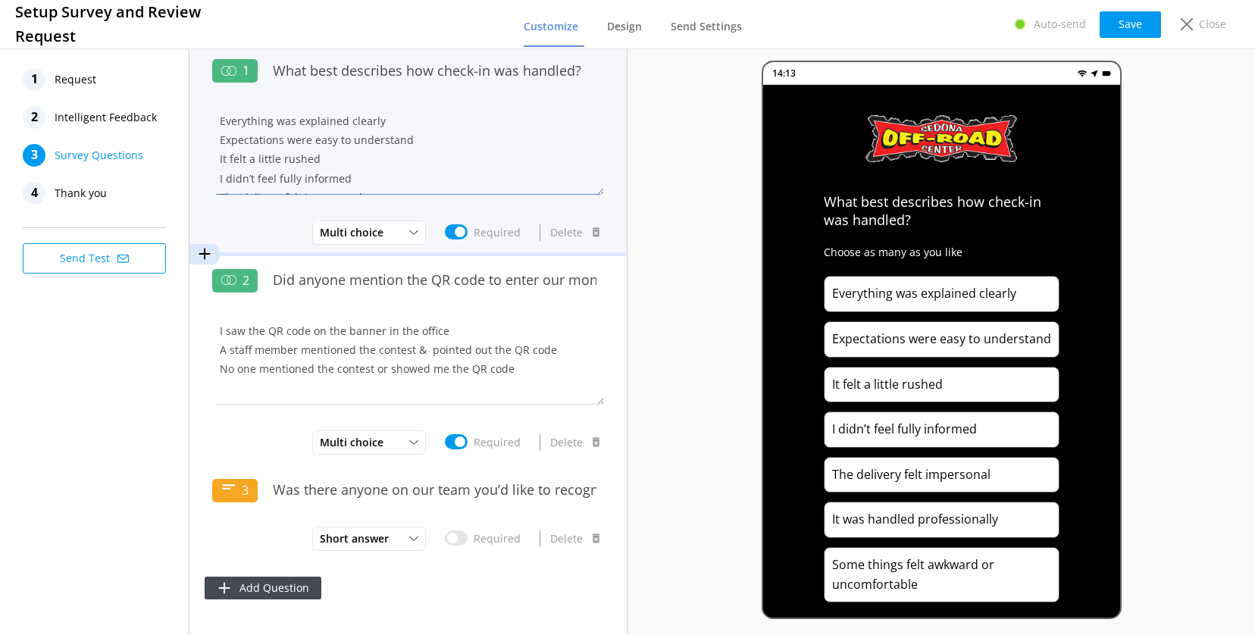
click at [230, 143] on textarea "Everything was explained clearly Expectations were easy to understand It felt a…" at bounding box center [408, 149] width 392 height 91
click at [230, 143] on textarea "Everything was explained clearly Expectations were easy to understand It felt a…" at bounding box center [408, 150] width 392 height 91
click at [383, 164] on textarea "Everything was explained clearly Expectations were easy to understand It felt a…" at bounding box center [408, 150] width 392 height 91
click at [309, 142] on textarea "Everything was explained clearly Expectations were easy to understand It felt a…" at bounding box center [408, 150] width 392 height 91
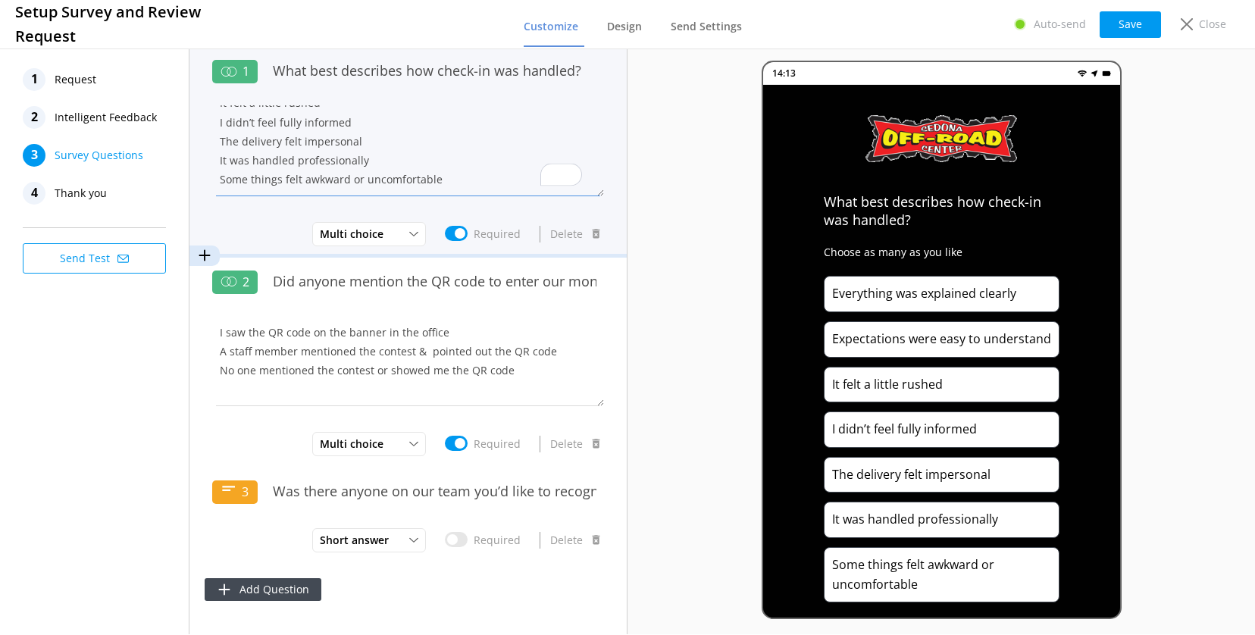
click at [309, 142] on textarea "Everything was explained clearly Expectations were easy to understand It felt a…" at bounding box center [408, 150] width 392 height 91
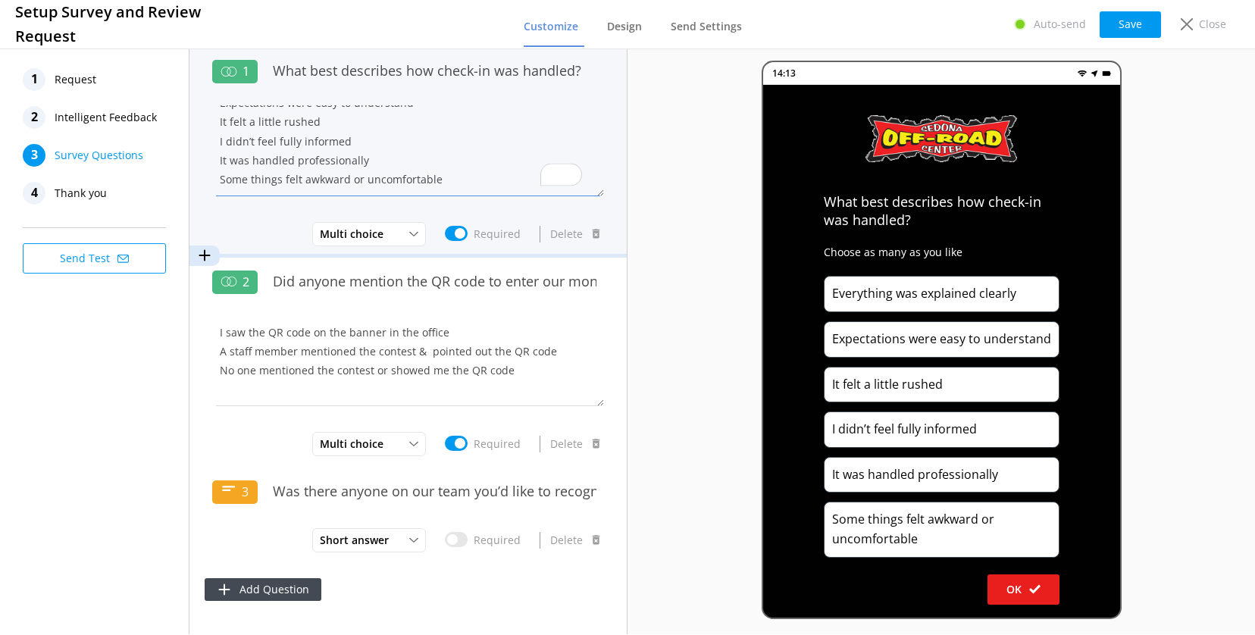
scroll to position [2, 0]
drag, startPoint x: 368, startPoint y: 164, endPoint x: 217, endPoint y: 165, distance: 150.9
click at [217, 165] on textarea "Everything was explained clearly Expectations were easy to understand It felt a…" at bounding box center [408, 150] width 392 height 91
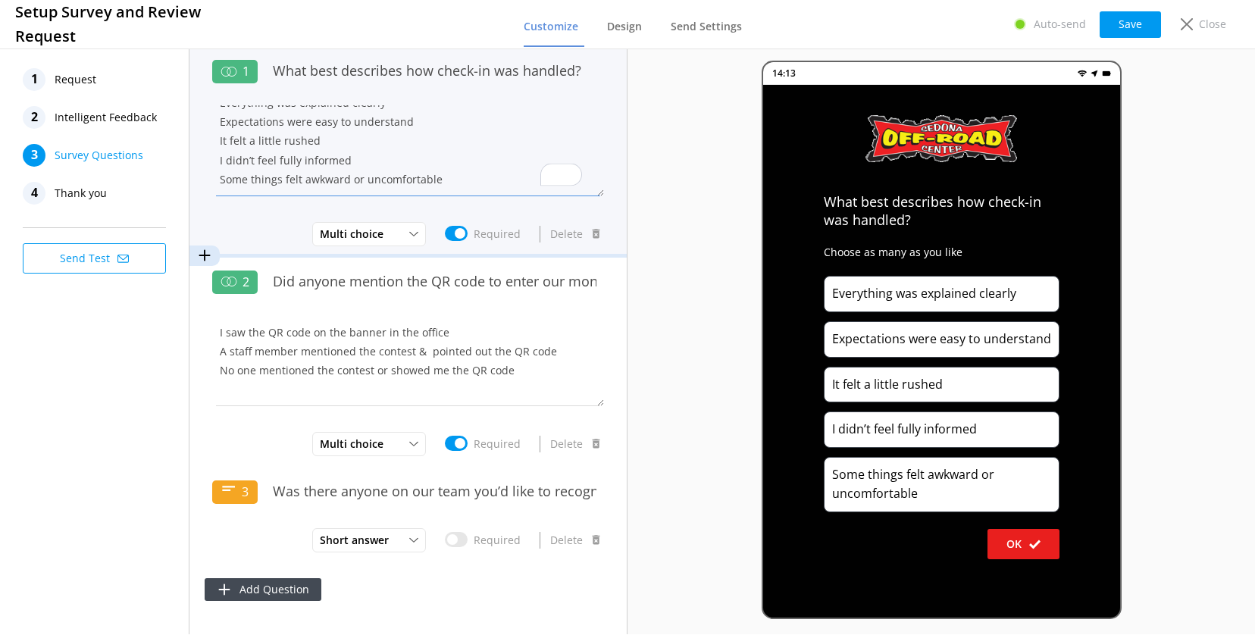
click at [250, 181] on textarea "Everything was explained clearly Expectations were easy to understand It felt a…" at bounding box center [408, 150] width 392 height 91
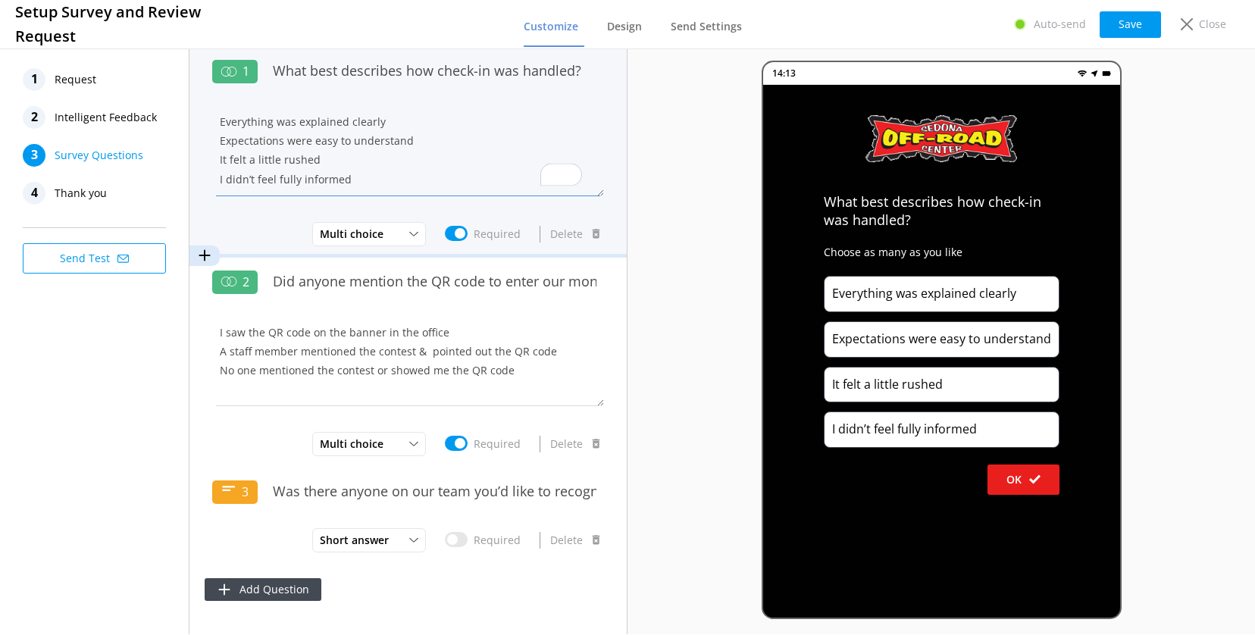
click at [381, 125] on textarea "Everything was explained clearly Expectations were easy to understand It felt a…" at bounding box center [408, 150] width 392 height 91
click at [411, 141] on textarea "Everything was explained clearly Expectations were easy to understand It felt a…" at bounding box center [408, 150] width 392 height 91
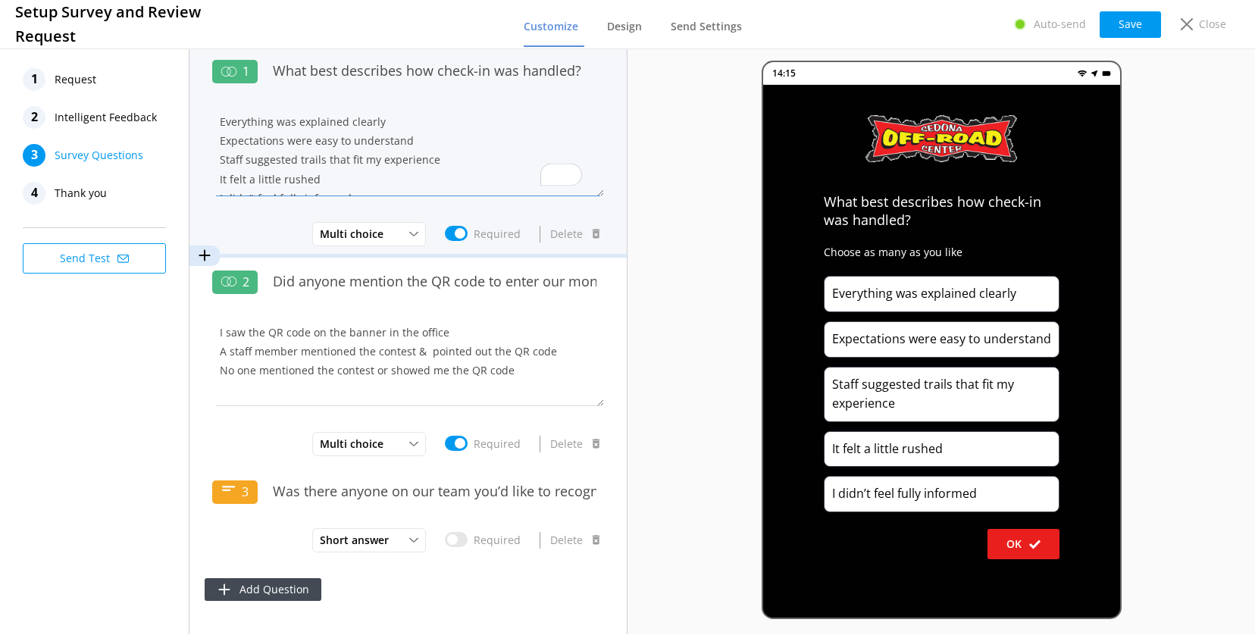
click at [249, 160] on textarea "Everything was explained clearly Expectations were easy to understand Staff sug…" at bounding box center [408, 150] width 392 height 91
click at [245, 158] on textarea "Everything was explained clearly Expectations were easy to understand Staff sug…" at bounding box center [408, 150] width 392 height 91
click at [359, 182] on textarea "Everything was explained clearly Expectations were easy to understand Staff ask…" at bounding box center [408, 150] width 392 height 91
click at [227, 123] on textarea "Everything was explained clearly Expectations were easy to understand Staff ask…" at bounding box center [408, 150] width 392 height 91
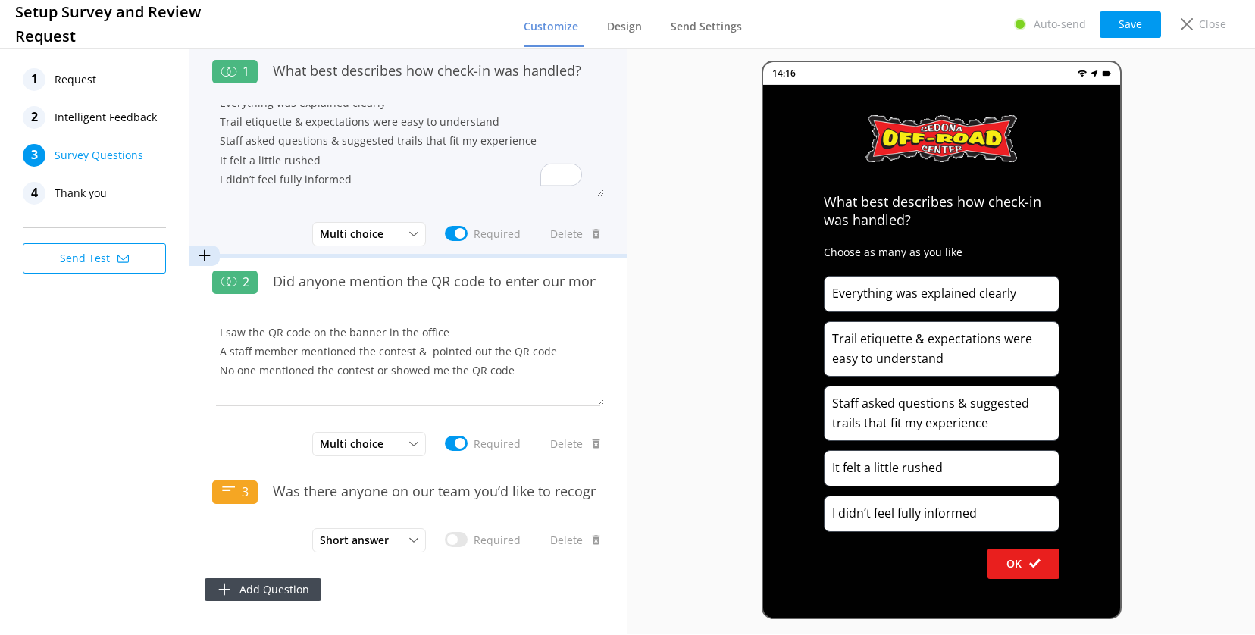
click at [302, 124] on textarea "Everything was explained clearly Trail etiquette & expectations were easy to un…" at bounding box center [408, 150] width 392 height 91
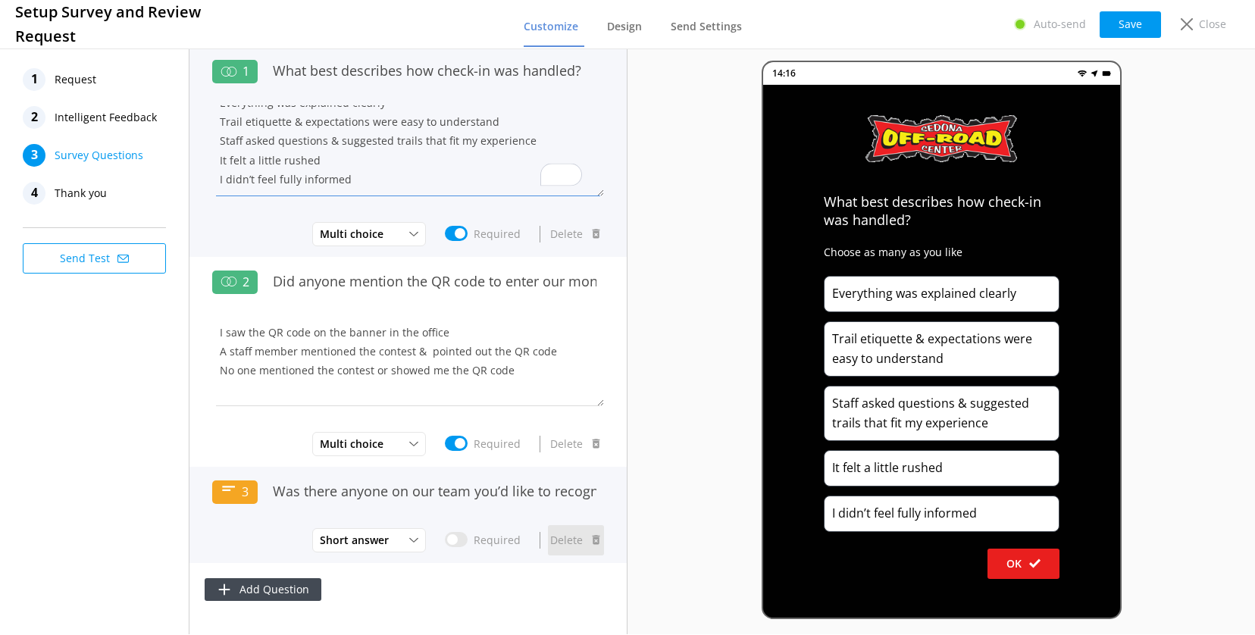
type textarea "Everything was explained clearly Trail etiquette & expectations were easy to un…"
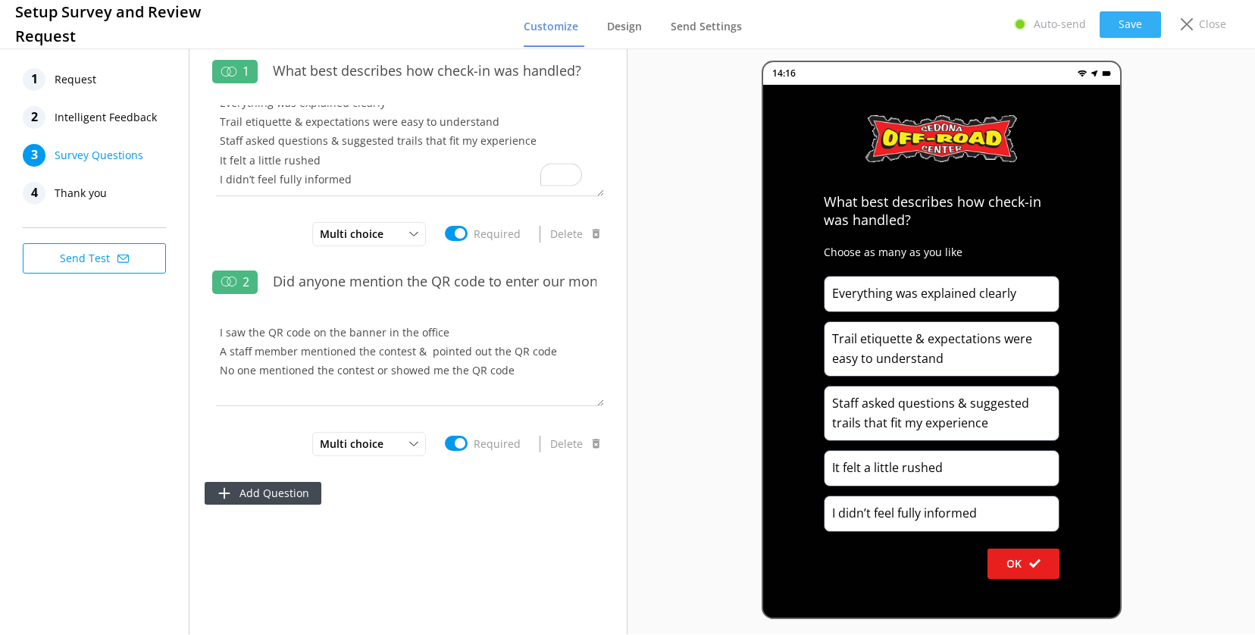
click at [1120, 21] on button "Save" at bounding box center [1130, 24] width 61 height 27
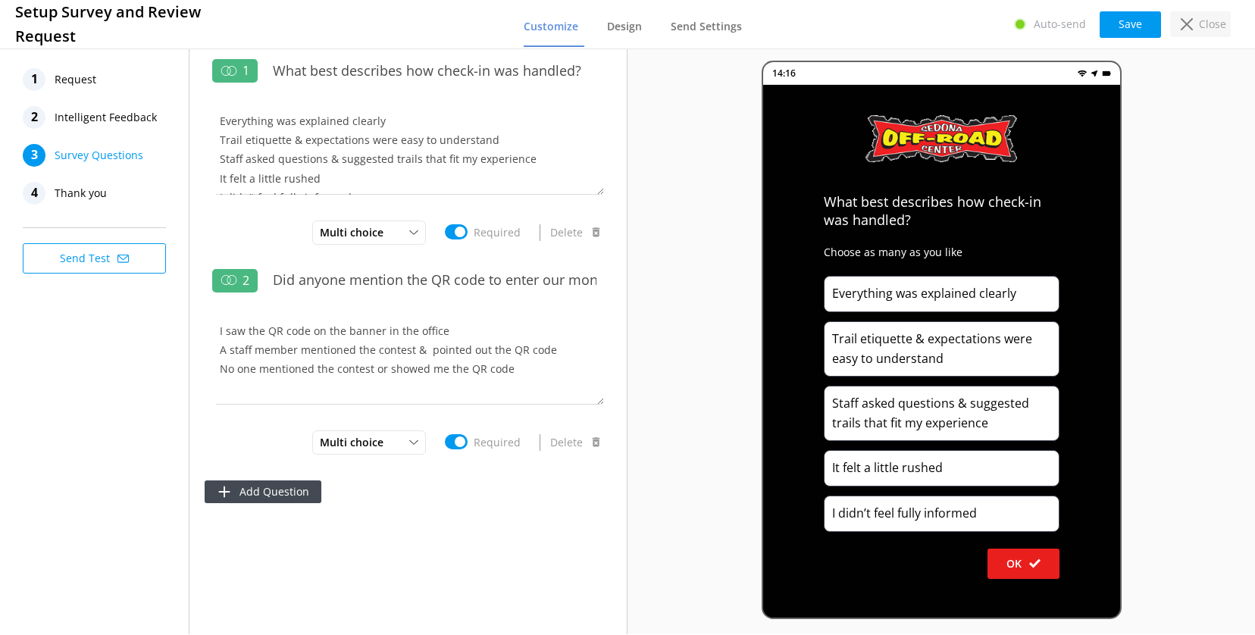
click at [1199, 16] on p "Close" at bounding box center [1212, 24] width 27 height 17
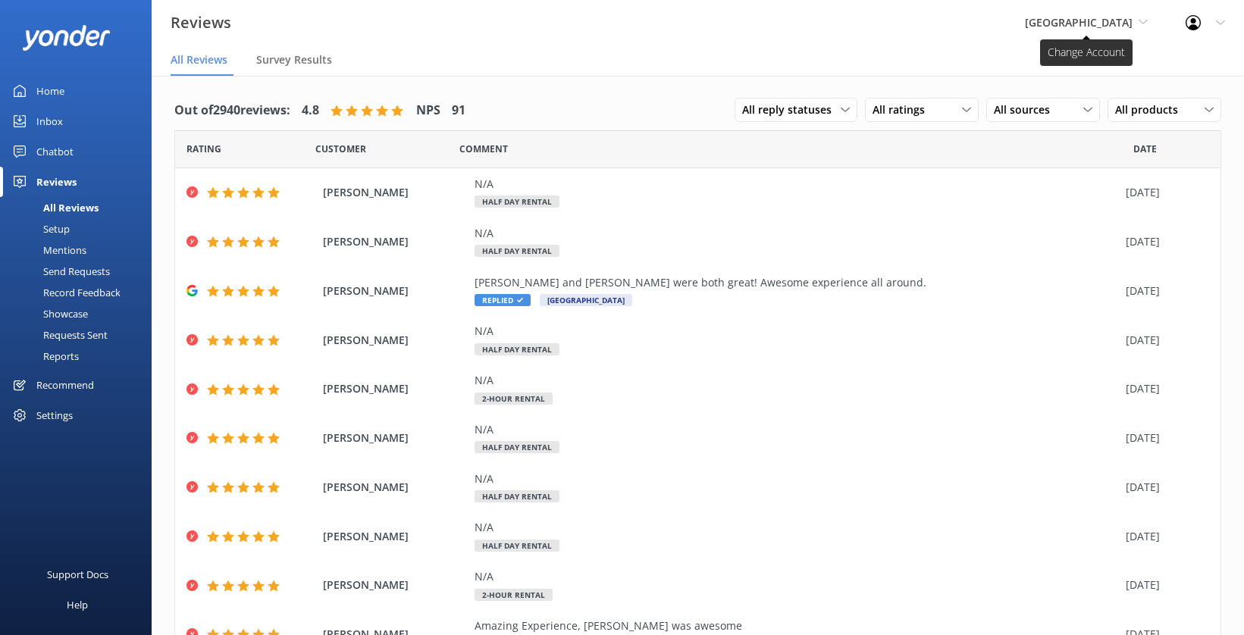
click at [1086, 23] on span "[GEOGRAPHIC_DATA]" at bounding box center [1079, 22] width 108 height 14
click at [1026, 139] on link "[US_STATE] ATV Adventures" at bounding box center [1082, 136] width 152 height 36
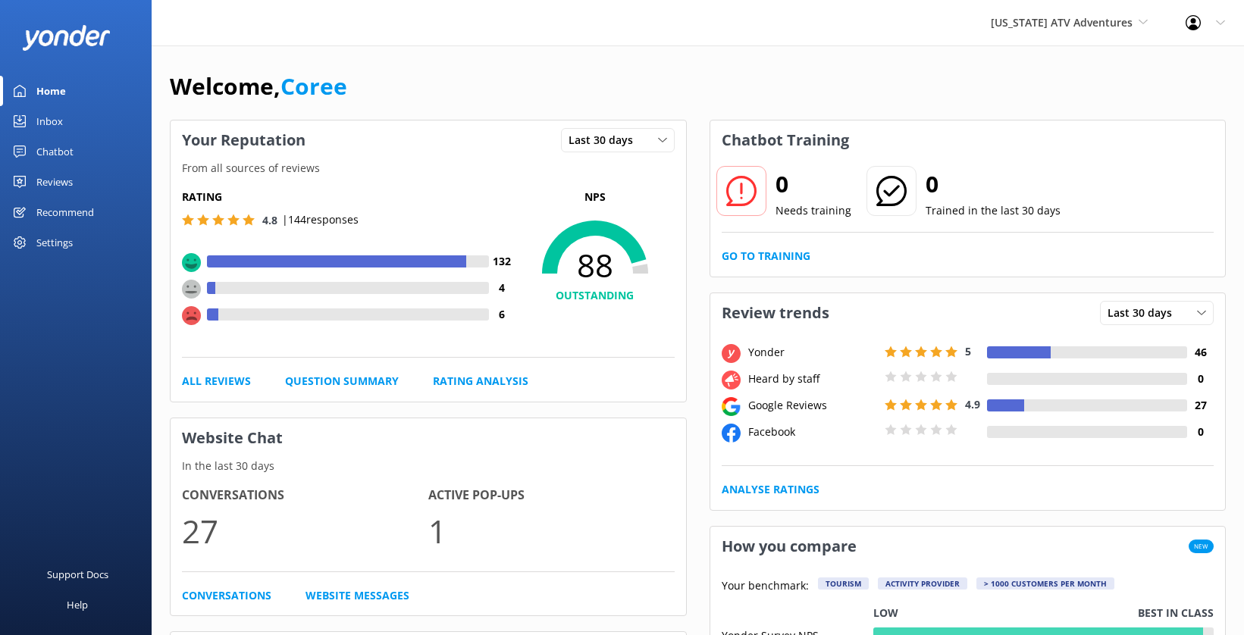
click at [61, 184] on div "Reviews" at bounding box center [54, 182] width 36 height 30
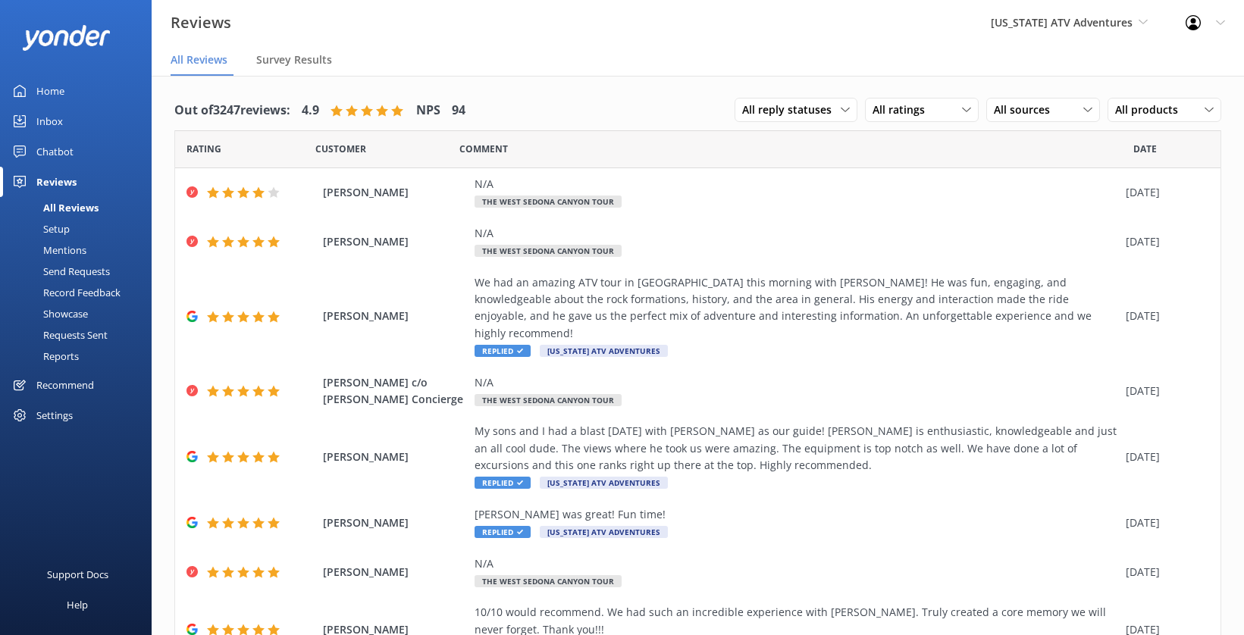
click at [46, 230] on div "Setup" at bounding box center [39, 228] width 61 height 21
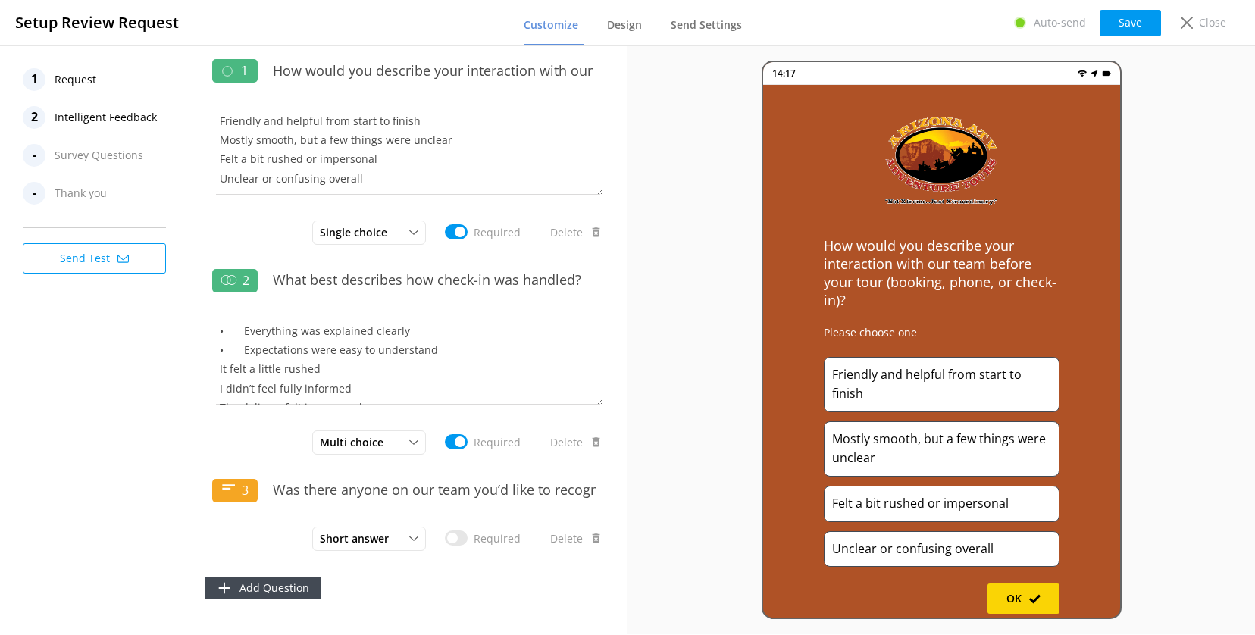
click at [56, 81] on span "Request" at bounding box center [76, 79] width 42 height 23
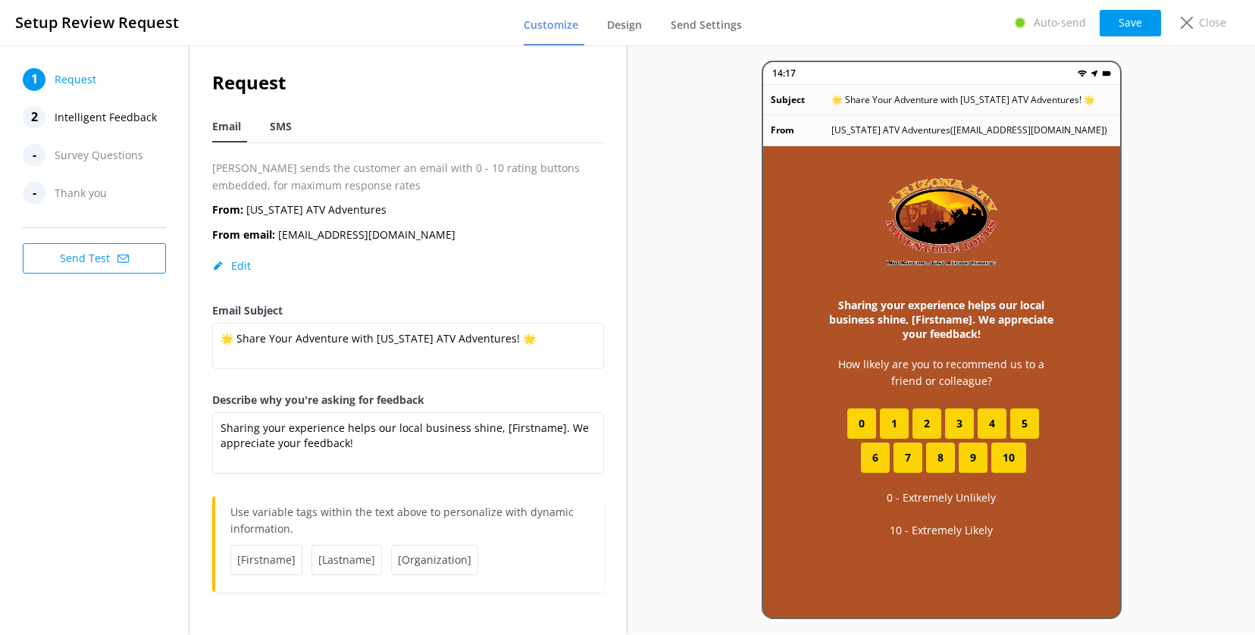
click at [279, 132] on span "SMS" at bounding box center [281, 126] width 22 height 15
type textarea "Hi, thanks for visiting us at Arizona ATV Adventures! Just a quick follow up if…"
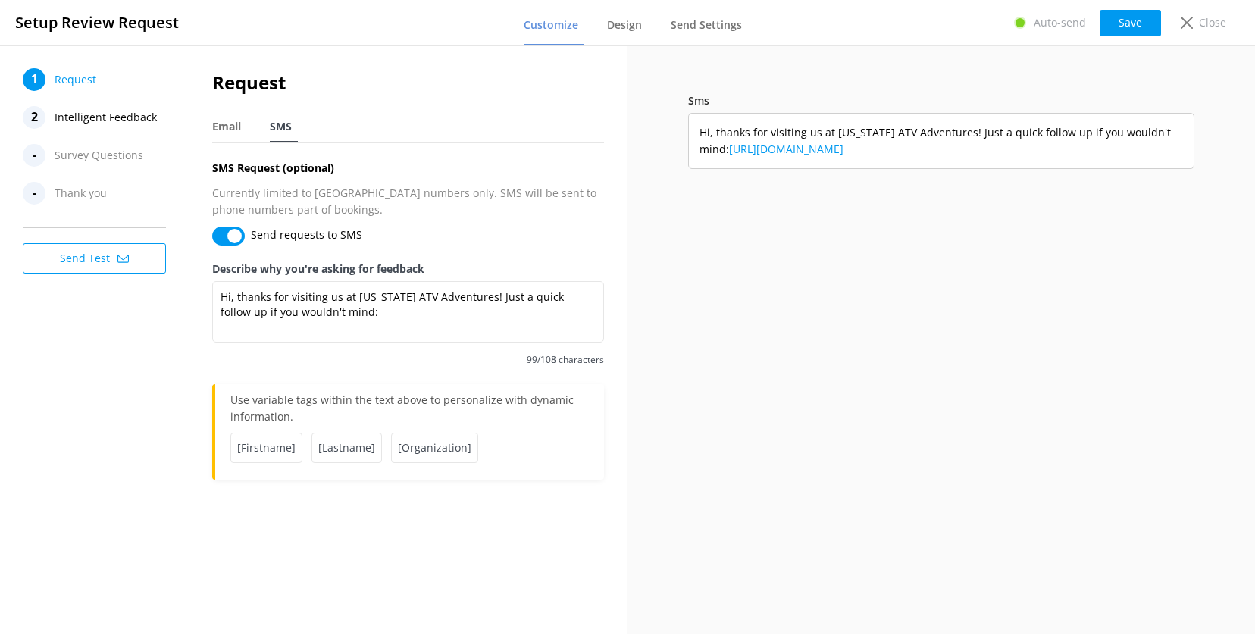
click at [102, 158] on span "Survey Questions" at bounding box center [99, 155] width 89 height 23
click at [98, 121] on span "Intelligent Feedback" at bounding box center [106, 117] width 102 height 23
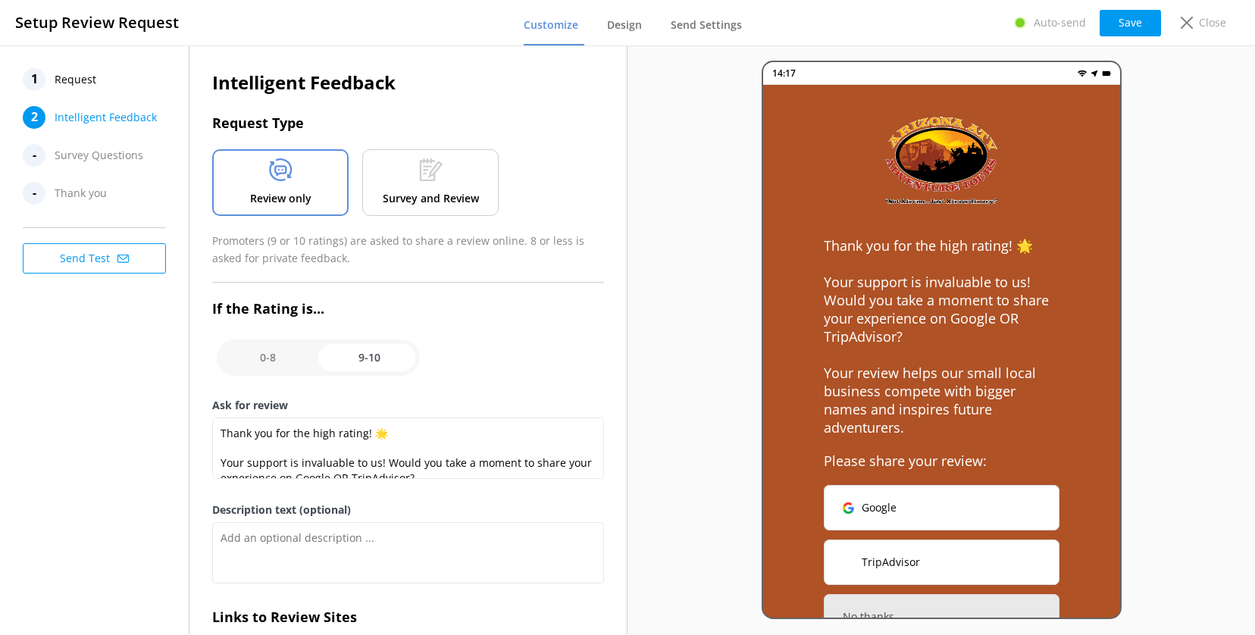
click at [469, 178] on div "Survey and Review" at bounding box center [430, 182] width 136 height 67
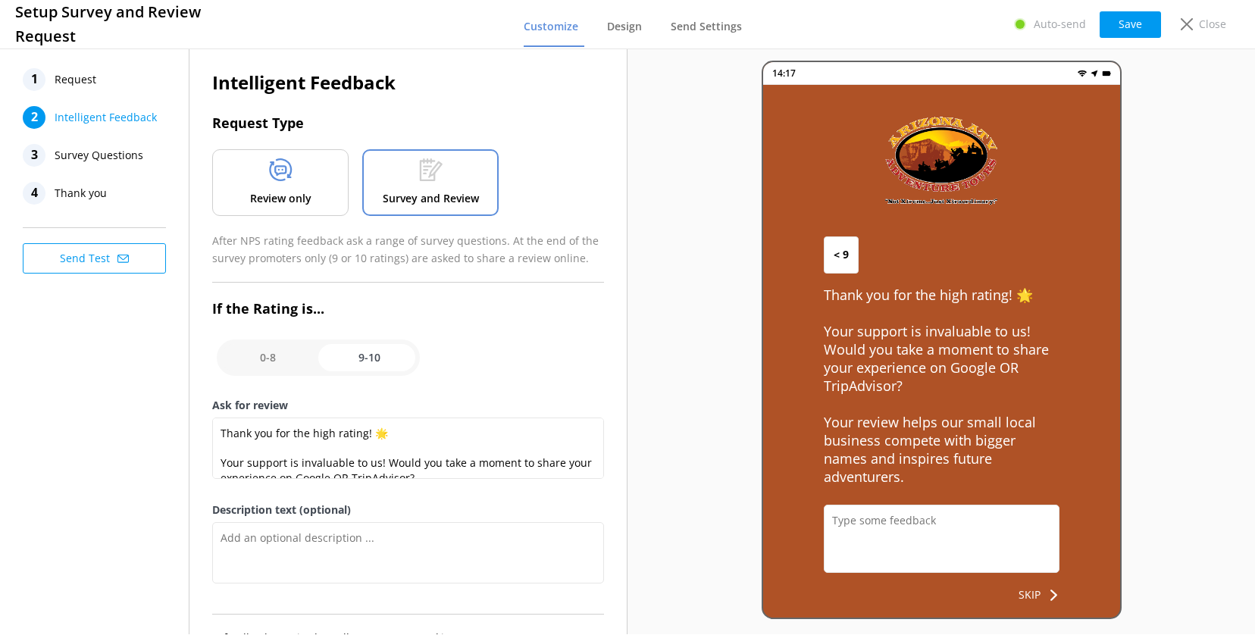
click at [67, 160] on span "Survey Questions" at bounding box center [99, 155] width 89 height 23
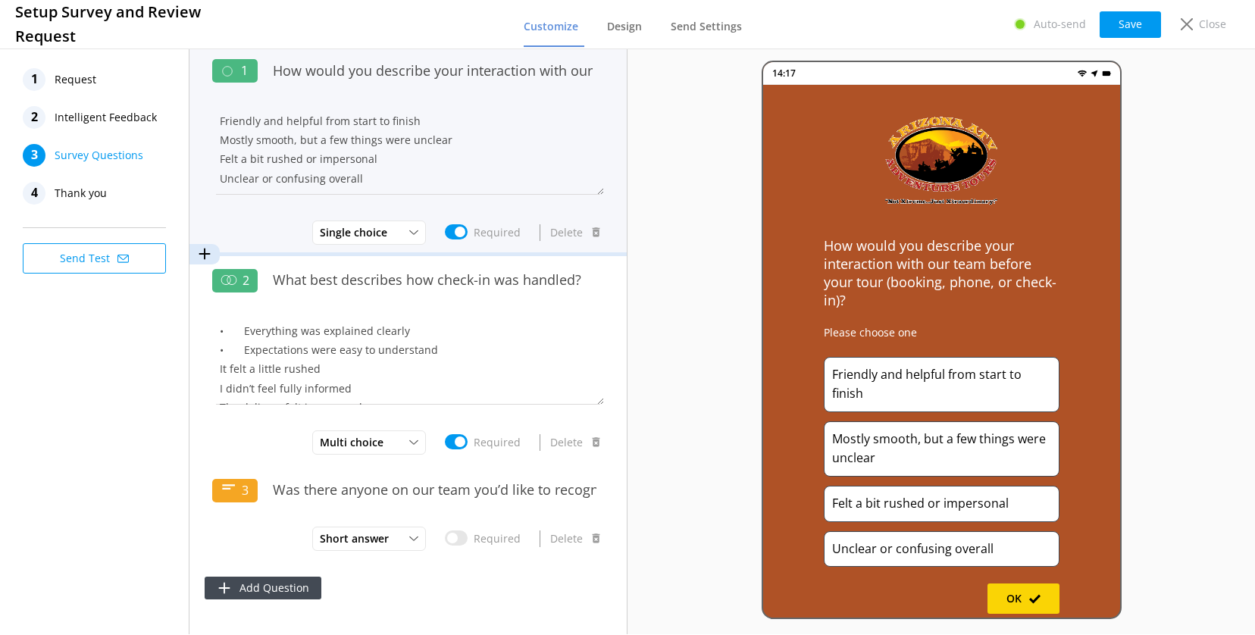
scroll to position [1, 0]
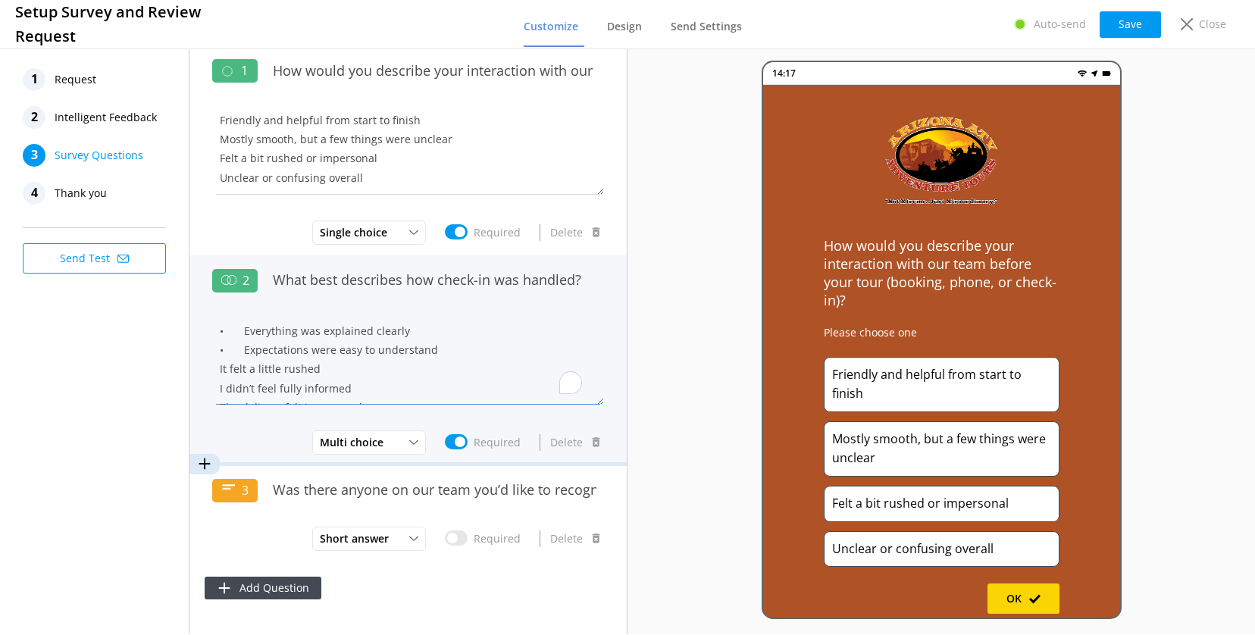
click at [450, 368] on textarea "• Everything was explained clearly • Expectations were easy to understand It fe…" at bounding box center [408, 359] width 392 height 91
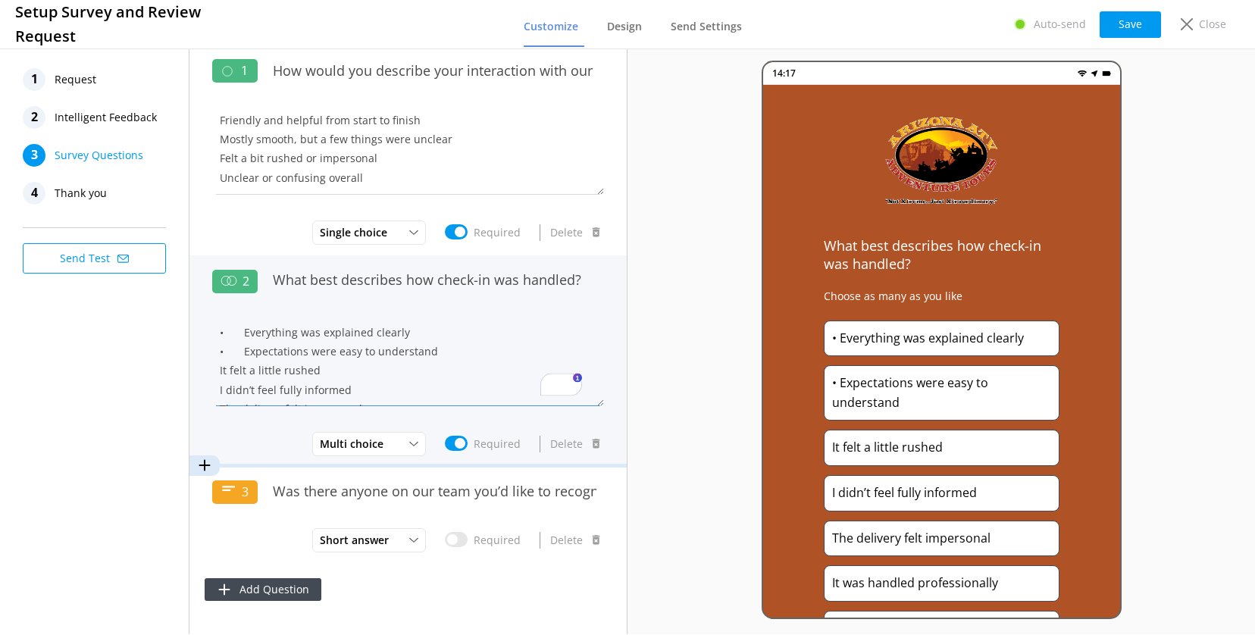
click at [241, 333] on textarea "• Everything was explained clearly • Expectations were easy to understand It fe…" at bounding box center [408, 360] width 392 height 91
click at [243, 353] on textarea "Everything was explained clearly • Expectations were easy to understand It felt…" at bounding box center [408, 360] width 392 height 91
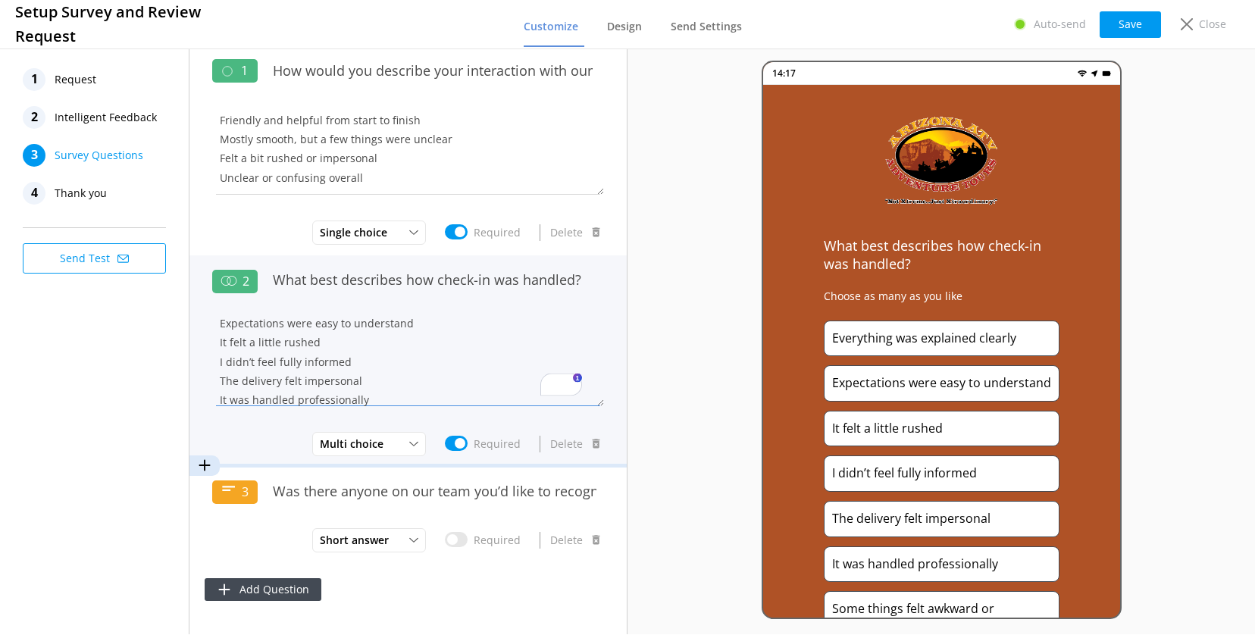
scroll to position [49, 0]
click at [241, 350] on textarea "Everything was explained clearly Expectations were easy to understand It felt a…" at bounding box center [408, 360] width 392 height 91
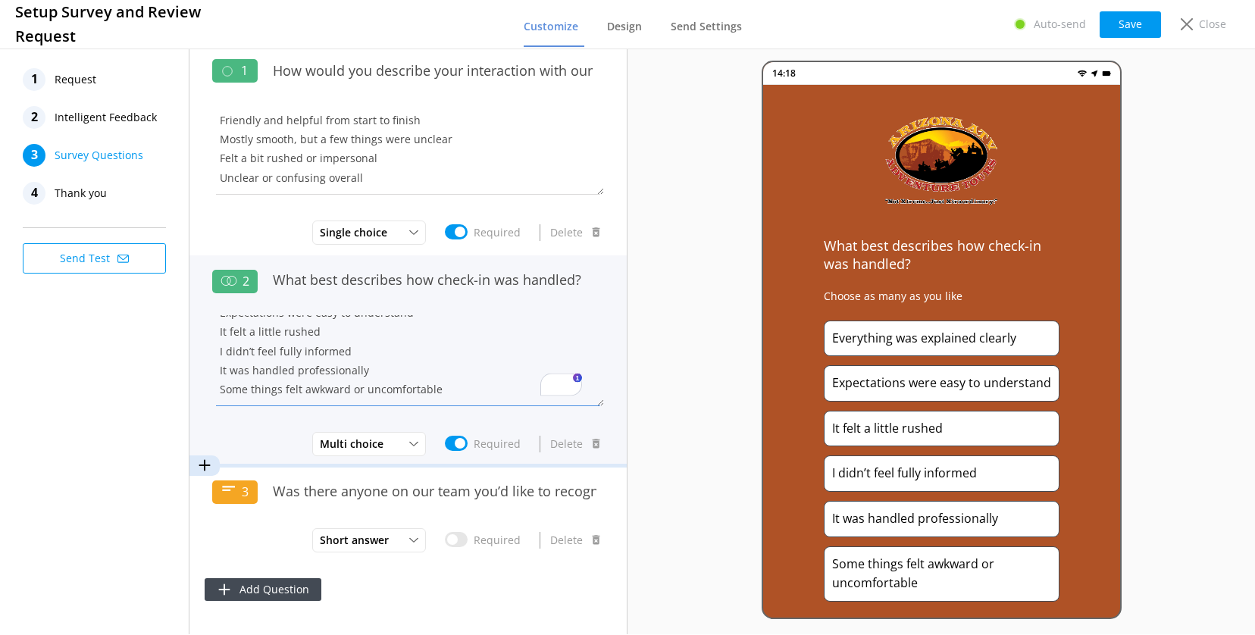
click at [240, 371] on textarea "Everything was explained clearly Expectations were easy to understand It felt a…" at bounding box center [408, 360] width 392 height 91
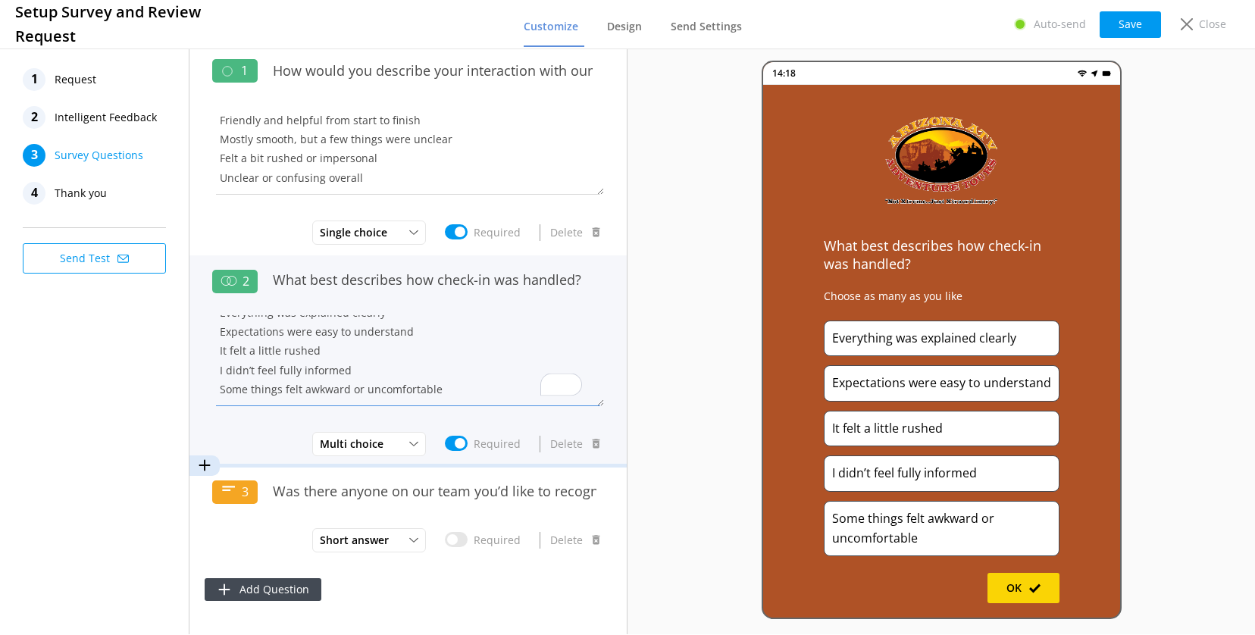
click at [224, 333] on textarea "Everything was explained clearly Expectations were easy to understand It felt a…" at bounding box center [408, 360] width 392 height 91
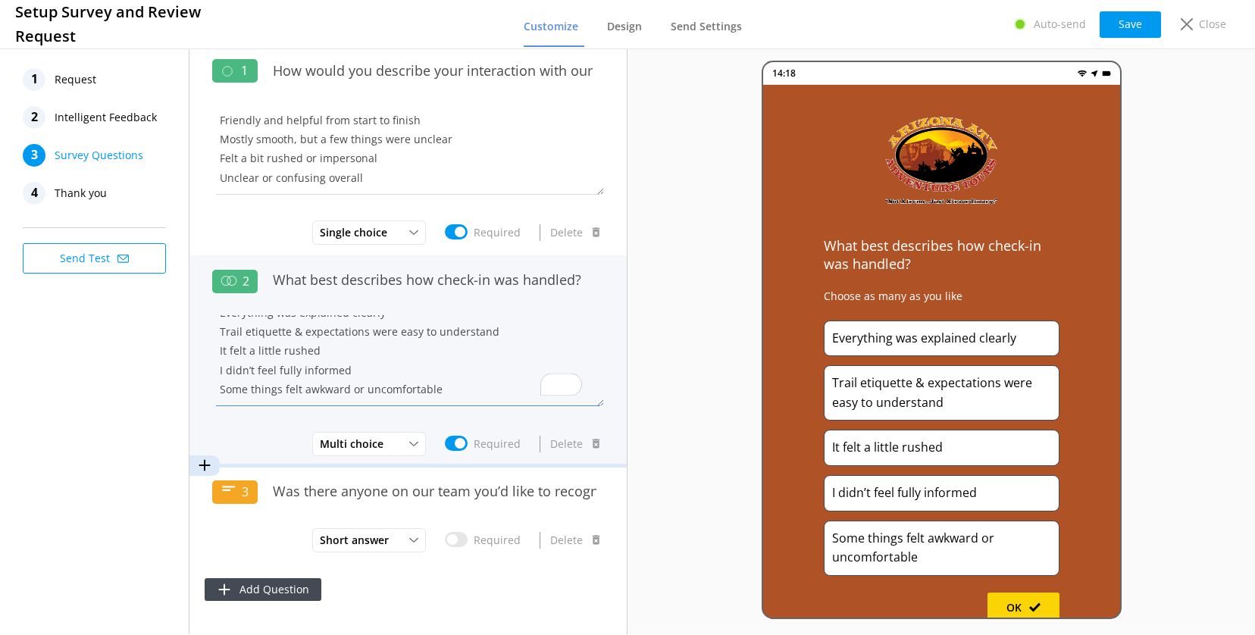
click at [301, 334] on textarea "Everything was explained clearly Trail etiquette & expectations were easy to un…" at bounding box center [408, 360] width 392 height 91
click at [282, 382] on textarea "Everything was explained clearly Trail etiquette & expectations were easy to un…" at bounding box center [408, 360] width 392 height 91
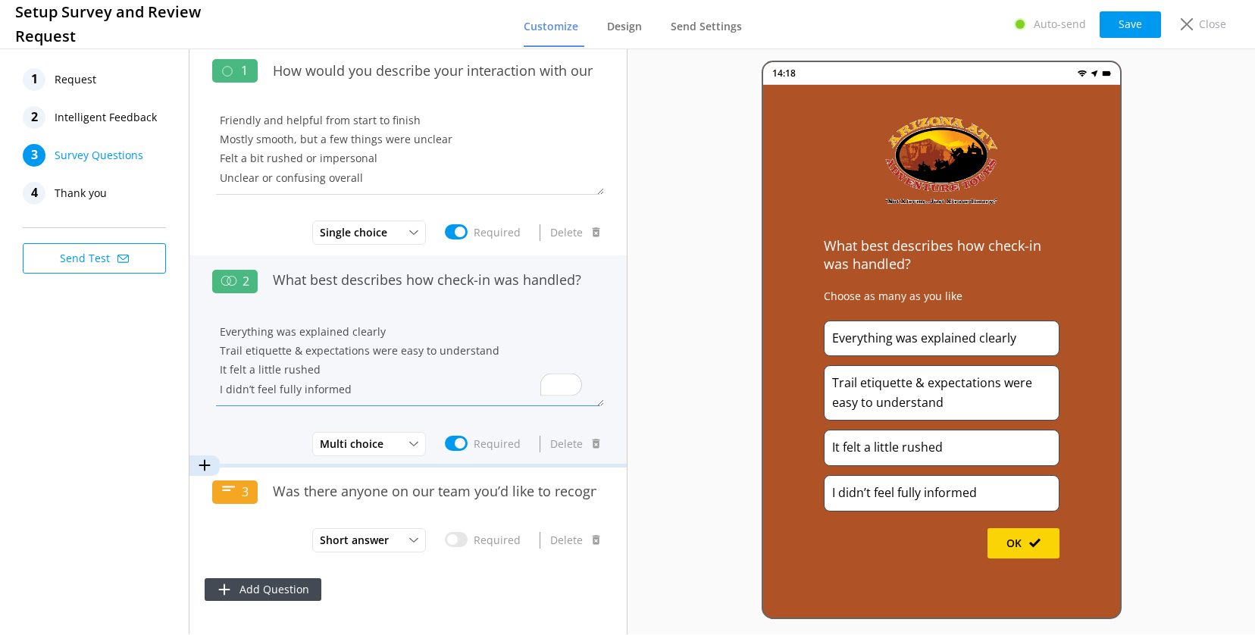
click at [386, 338] on textarea "Everything was explained clearly Trail etiquette & expectations were easy to un…" at bounding box center [408, 360] width 392 height 91
click at [490, 351] on textarea "Everything was explained clearly Trail etiquette & expectations were easy to un…" at bounding box center [408, 360] width 392 height 91
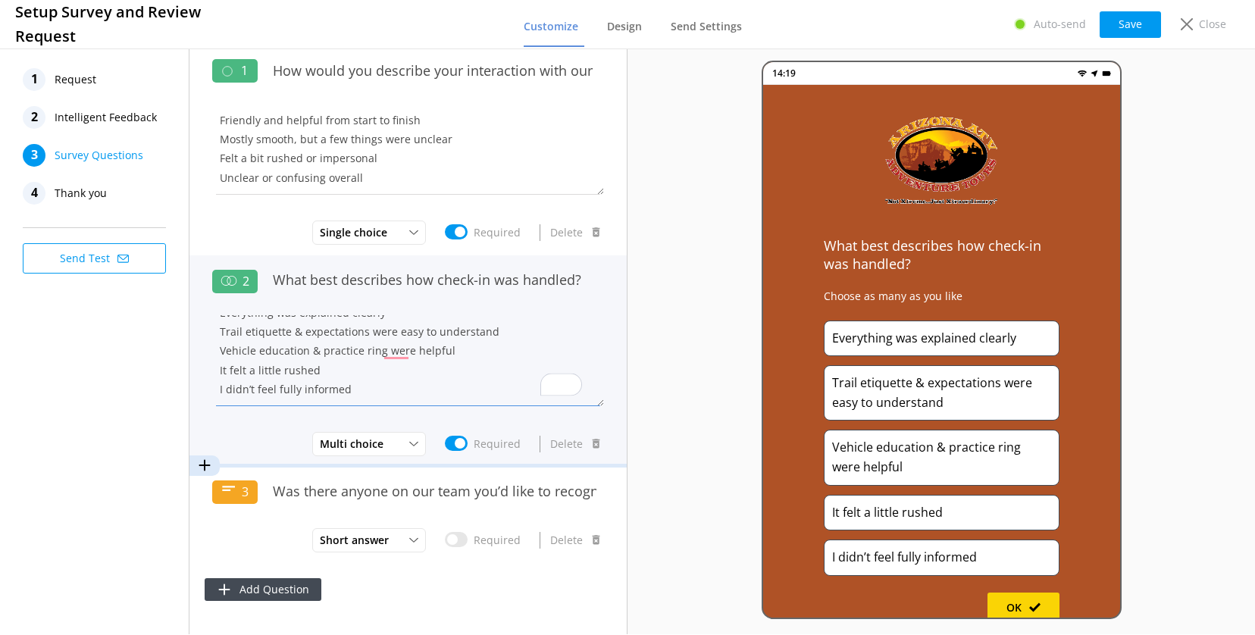
click at [321, 353] on textarea "Everything was explained clearly Trail etiquette & expectations were easy to un…" at bounding box center [408, 360] width 392 height 91
click at [396, 356] on textarea "Everything was explained clearly Trail etiquette & expectations were easy to un…" at bounding box center [408, 360] width 392 height 91
click at [406, 369] on textarea "Everything was explained clearly Trail etiquette & expectations were easy to un…" at bounding box center [408, 360] width 392 height 91
click at [321, 352] on textarea "Everything was explained clearly Trail etiquette & expectations were easy to un…" at bounding box center [408, 360] width 392 height 91
click at [401, 354] on textarea "Everything was explained clearly Trail etiquette & expectations were easy to un…" at bounding box center [408, 360] width 392 height 91
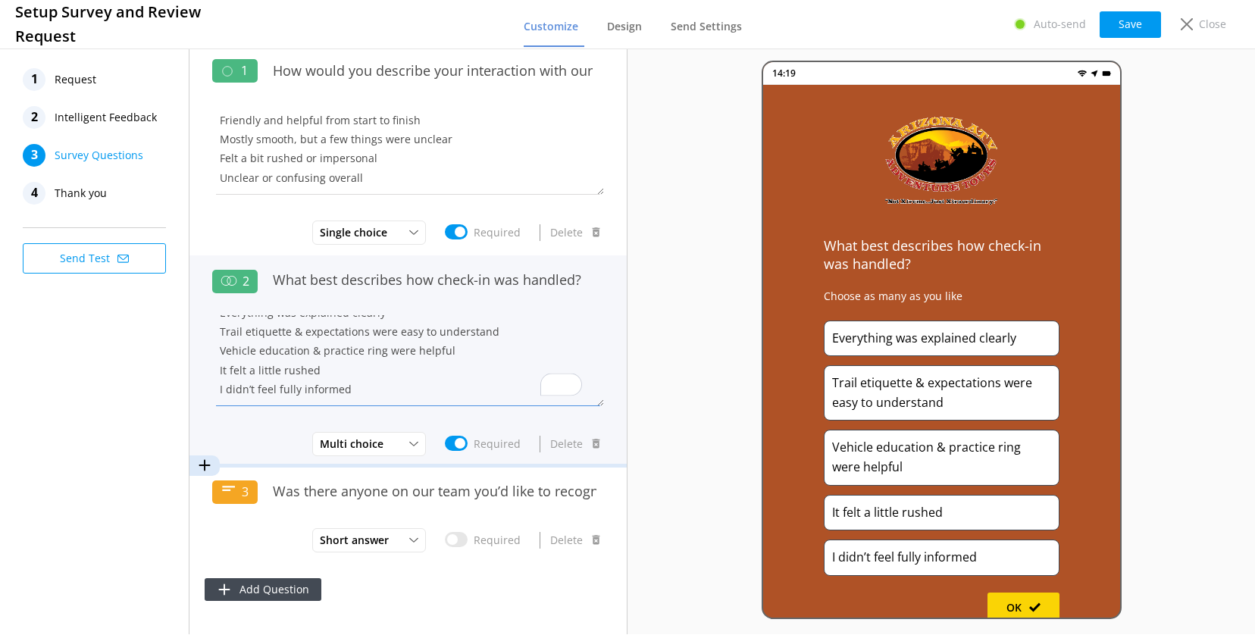
click at [401, 354] on textarea "Everything was explained clearly Trail etiquette & expectations were easy to un…" at bounding box center [408, 360] width 392 height 91
click at [402, 354] on textarea "Everything was explained clearly Trail etiquette & expectations were easy to un…" at bounding box center [408, 360] width 392 height 91
click at [403, 354] on textarea "Everything was explained clearly Trail etiquette & expectations were easy to un…" at bounding box center [408, 360] width 392 height 91
click at [448, 352] on textarea "Everything was explained clearly Trail etiquette & expectations were easy to un…" at bounding box center [408, 360] width 392 height 91
click at [225, 372] on textarea "Everything was explained clearly Trail etiquette & expectations were easy to un…" at bounding box center [408, 360] width 392 height 91
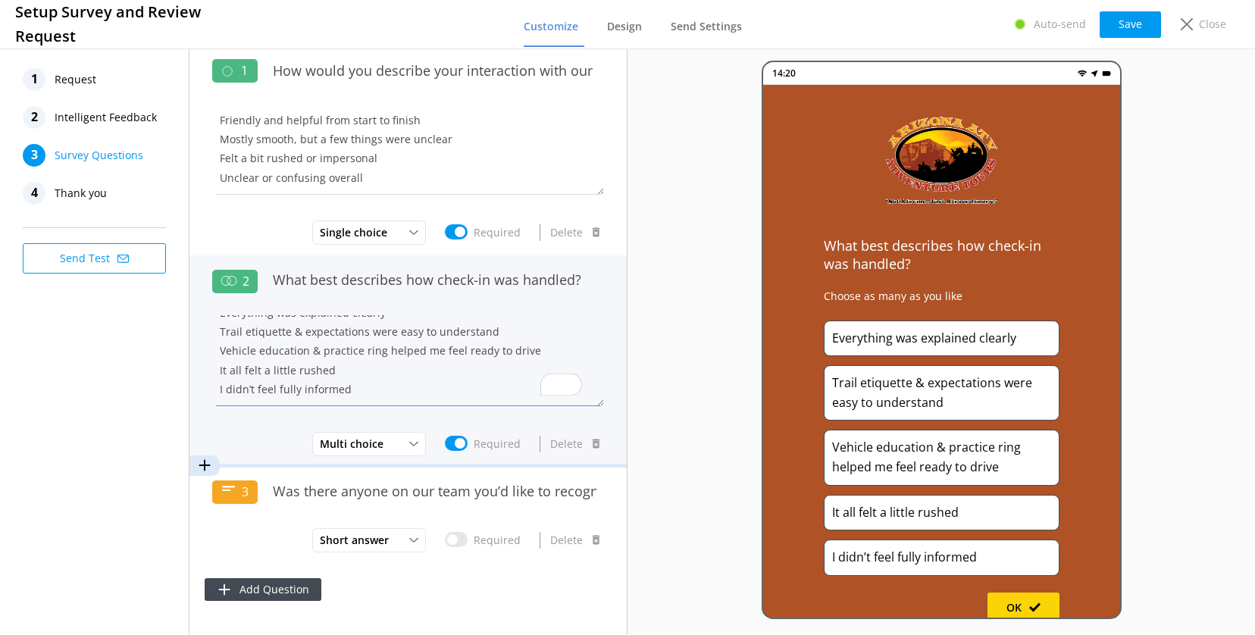
click at [442, 362] on textarea "Everything was explained clearly Trail etiquette & expectations were easy to un…" at bounding box center [408, 360] width 392 height 91
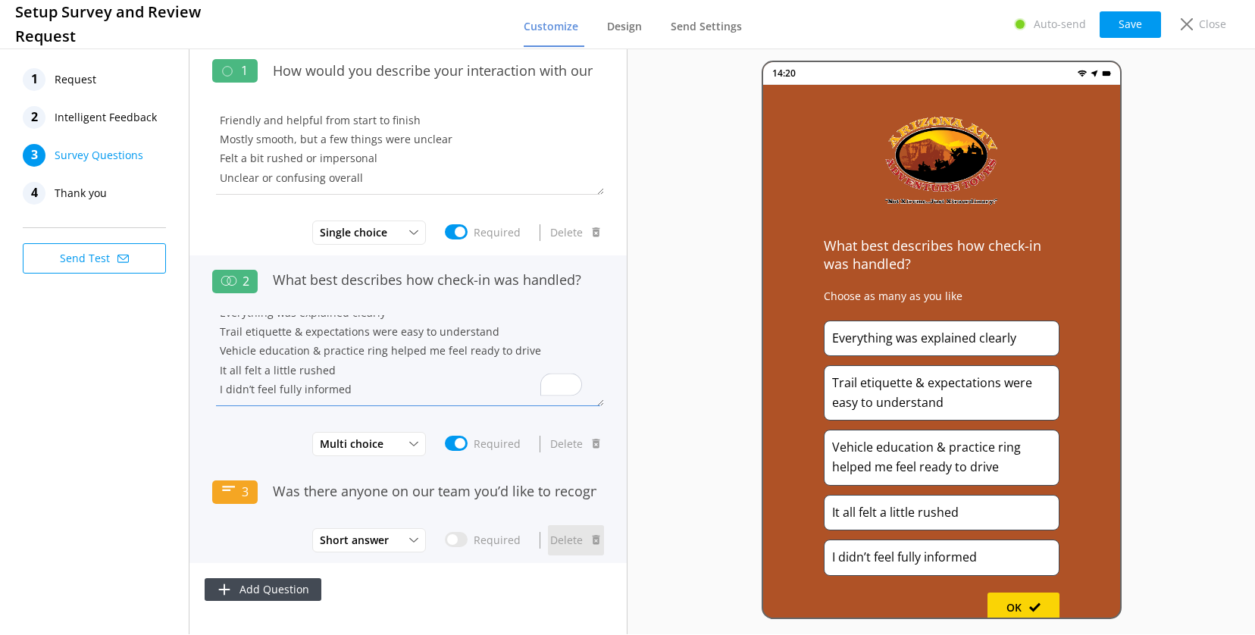
type textarea "Everything was explained clearly Trail etiquette & expectations were easy to un…"
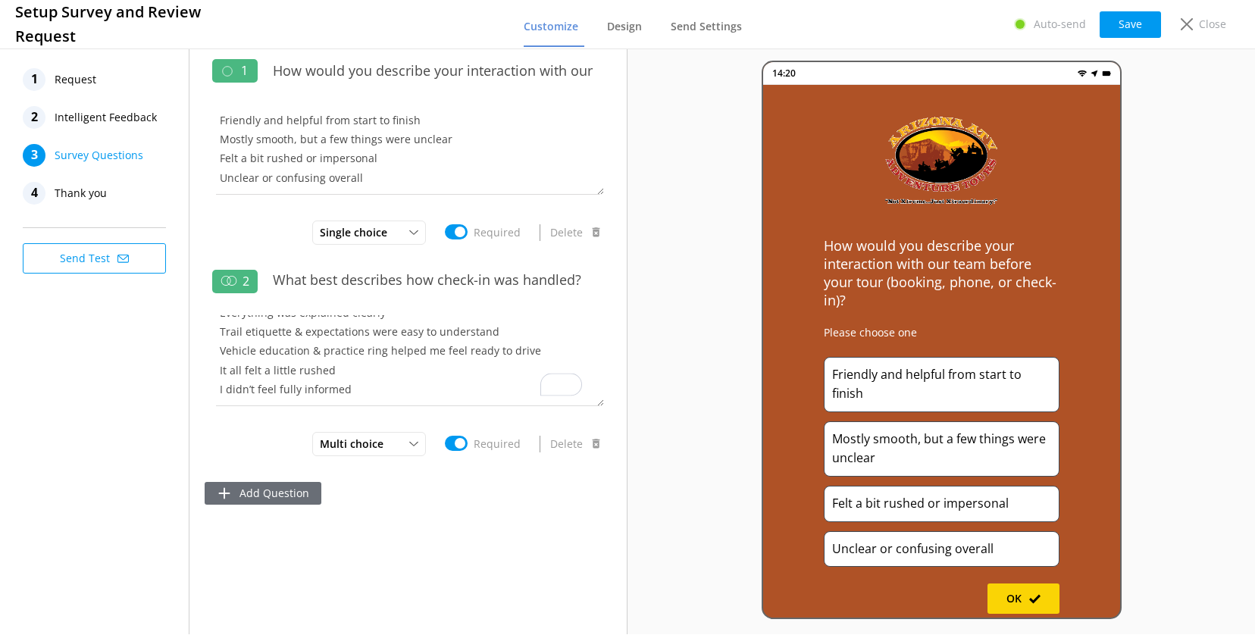
click at [260, 496] on button "Add Question" at bounding box center [263, 493] width 117 height 23
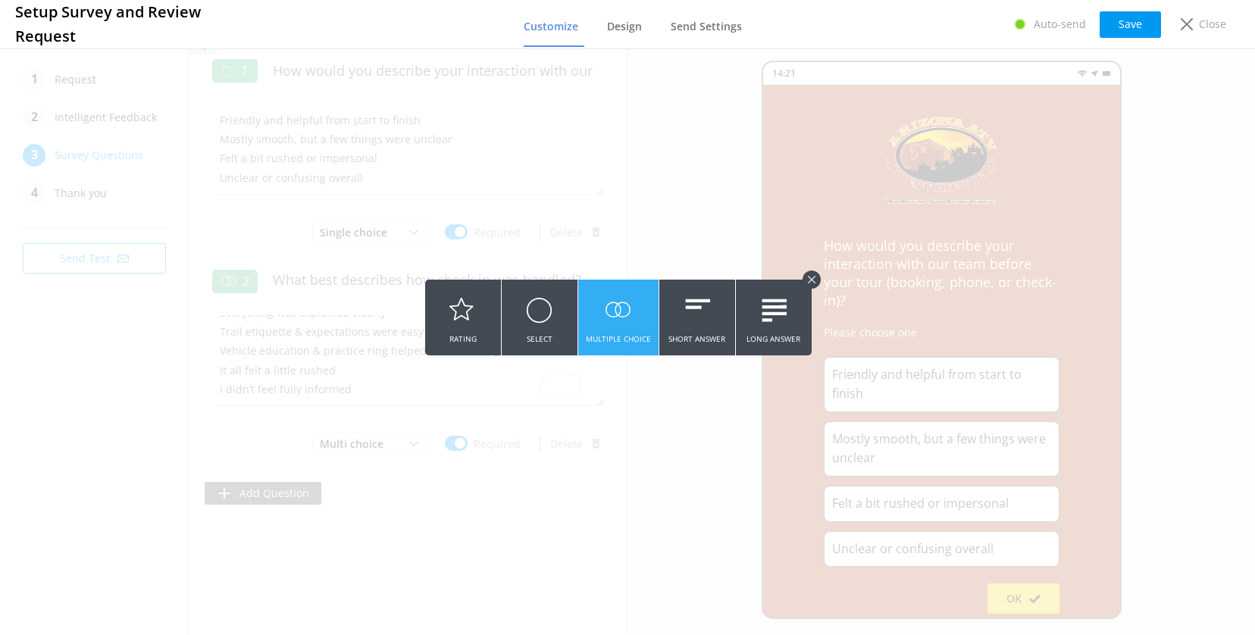
click at [616, 316] on icon at bounding box center [618, 311] width 27 height 42
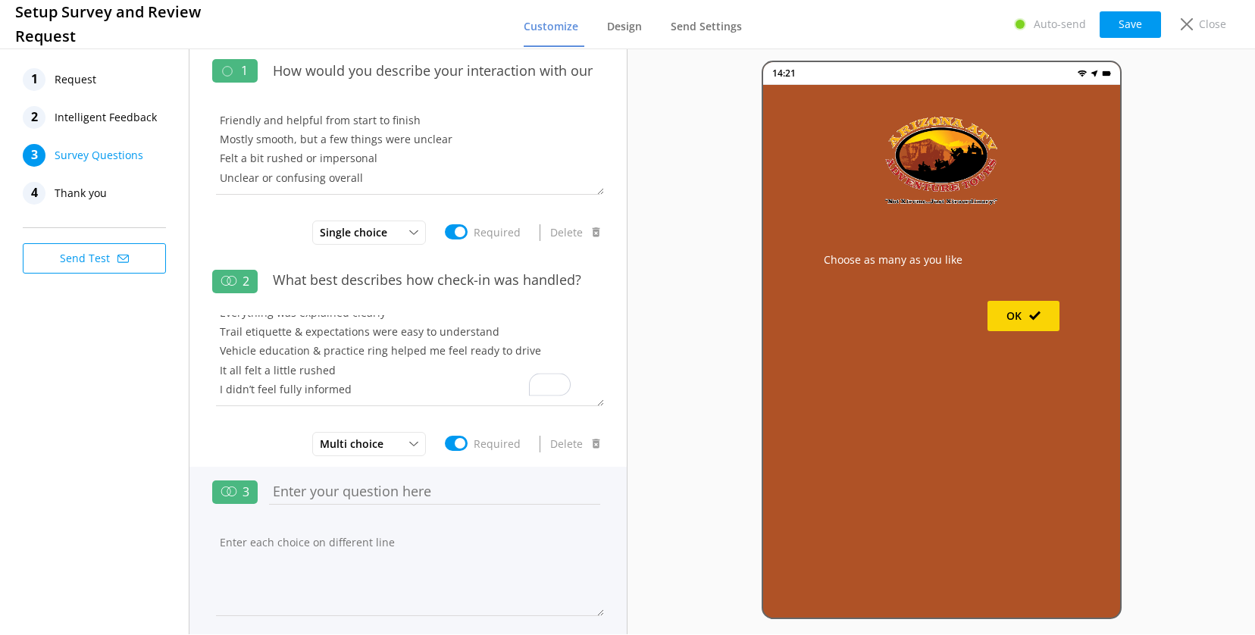
click at [405, 490] on input "text" at bounding box center [434, 492] width 339 height 34
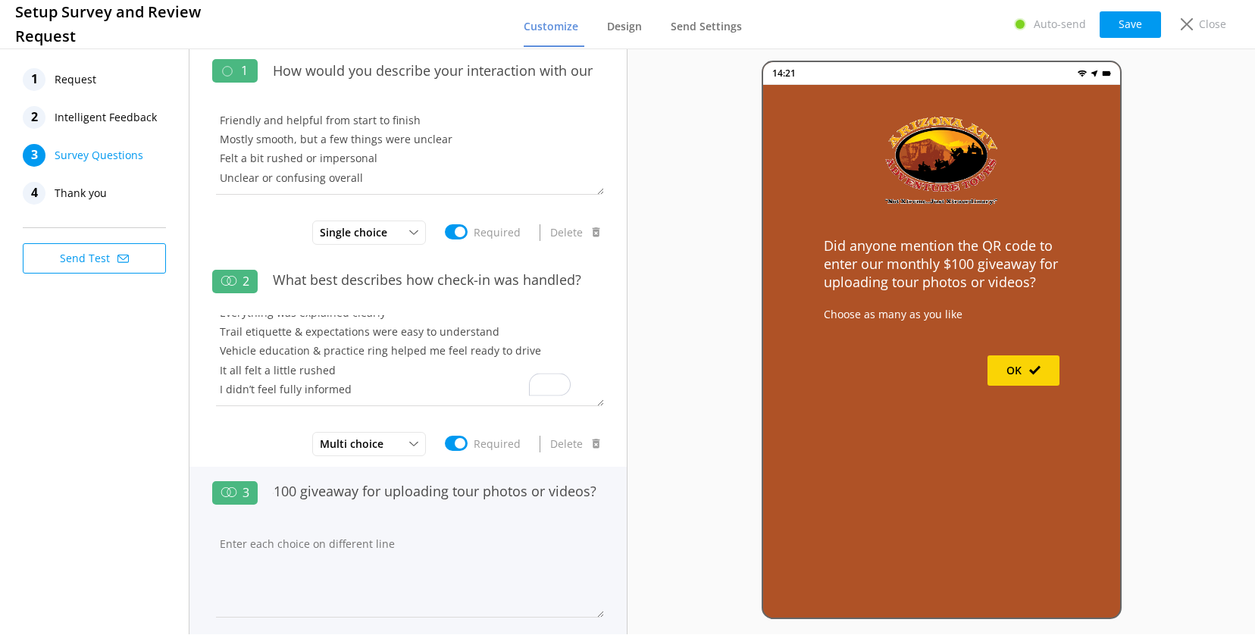
type input "Did anyone mention the QR code to enter our monthly $100 giveaway for uploading…"
click at [378, 537] on textarea at bounding box center [408, 572] width 392 height 91
paste textarea "I saw the QR code on the banner in the office My Guide showed me the QR code on…"
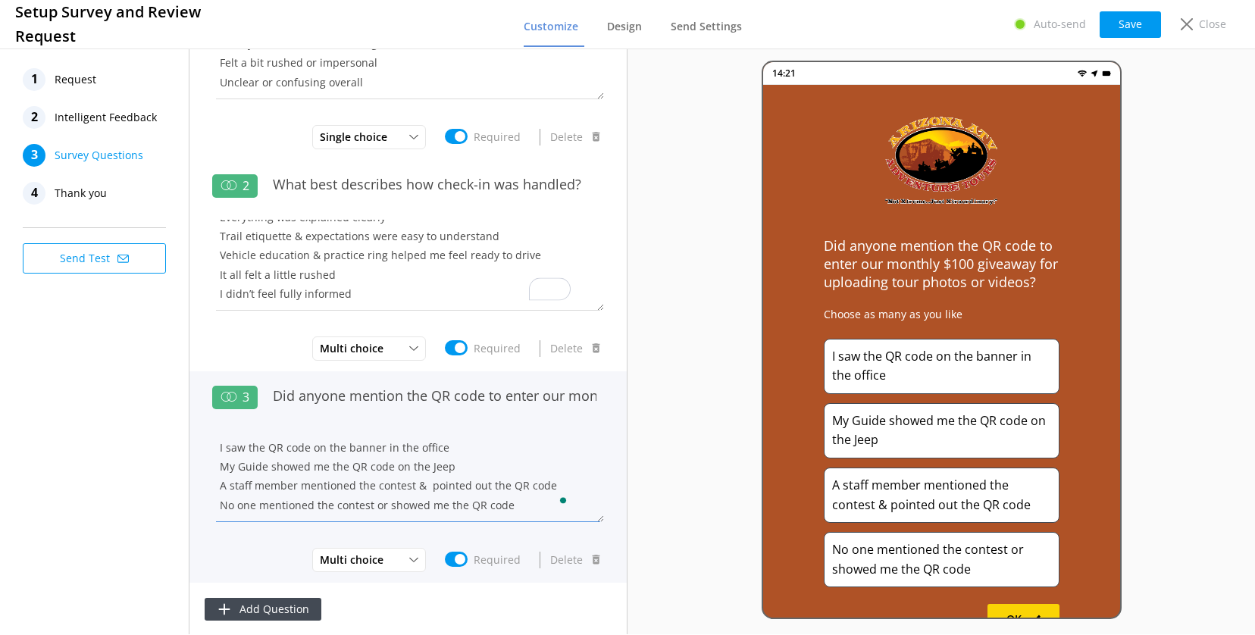
scroll to position [99, 0]
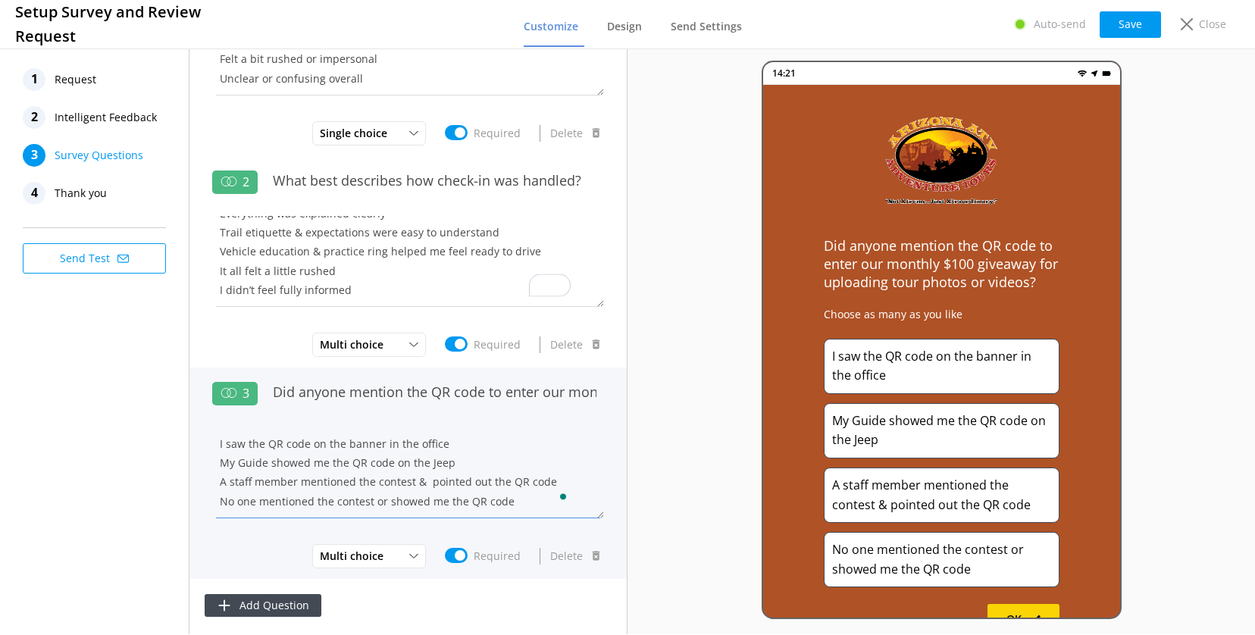
click at [448, 461] on textarea "I saw the QR code on the banner in the office My Guide showed me the QR code on…" at bounding box center [408, 473] width 392 height 91
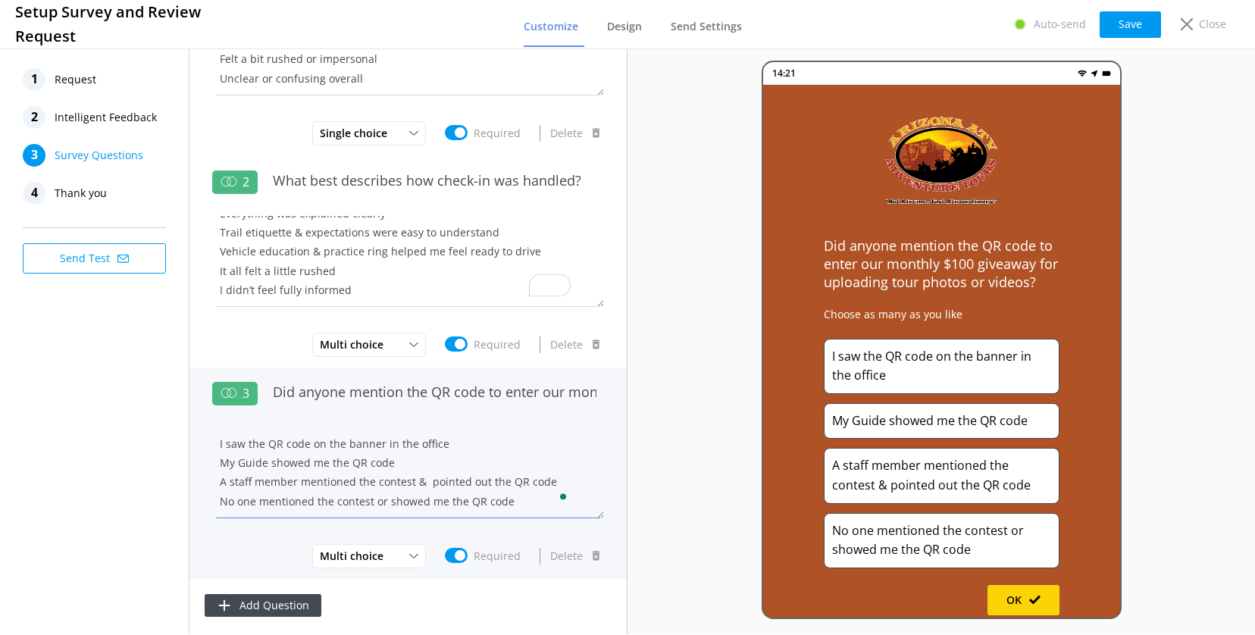
click at [270, 459] on textarea "I saw the QR code on the banner in the office My Guide showed me the QR code A …" at bounding box center [408, 473] width 392 height 91
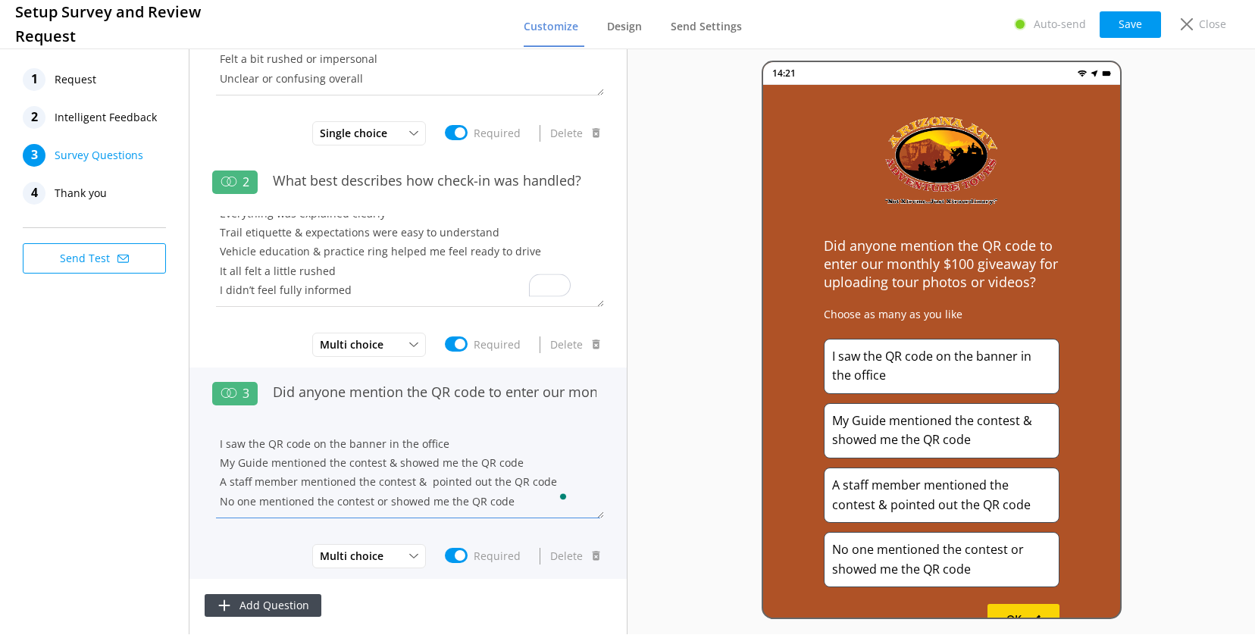
click at [444, 479] on textarea "I saw the QR code on the banner in the office My Guide mentioned the contest & …" at bounding box center [408, 473] width 392 height 91
click at [467, 484] on textarea "I saw the QR code on the banner in the office My Guide mentioned the contest & …" at bounding box center [408, 473] width 392 height 91
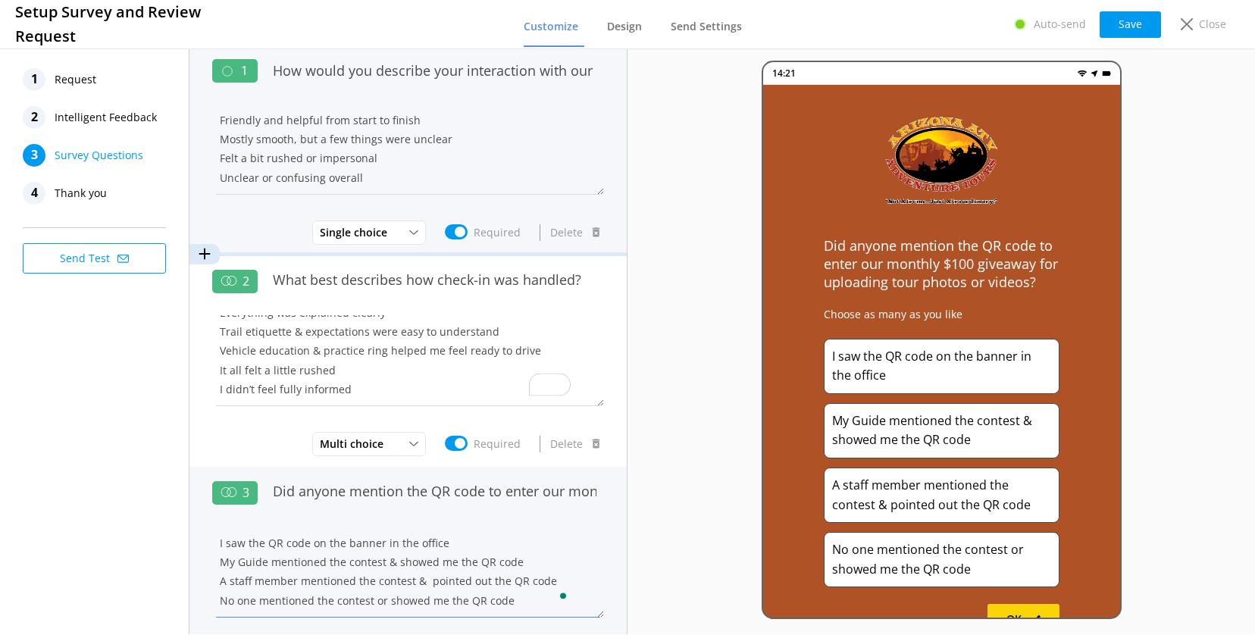
scroll to position [0, 0]
type textarea "I saw the QR code on the banner in the office My Guide mentioned the contest & …"
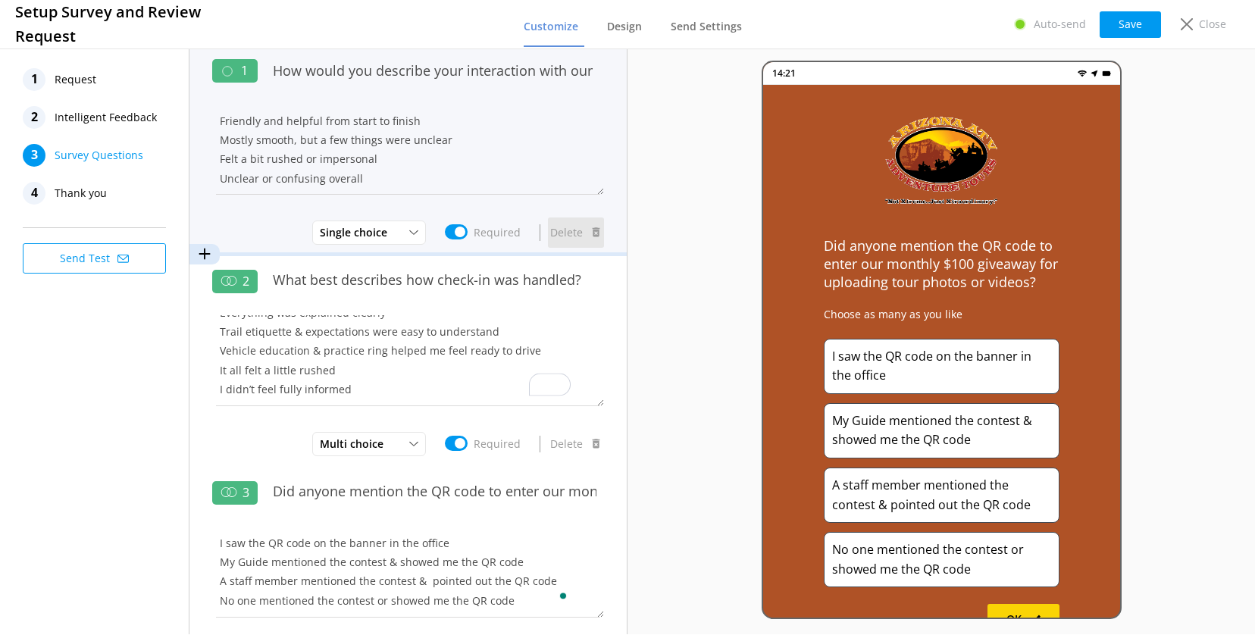
click at [552, 237] on button "Delete" at bounding box center [576, 233] width 56 height 30
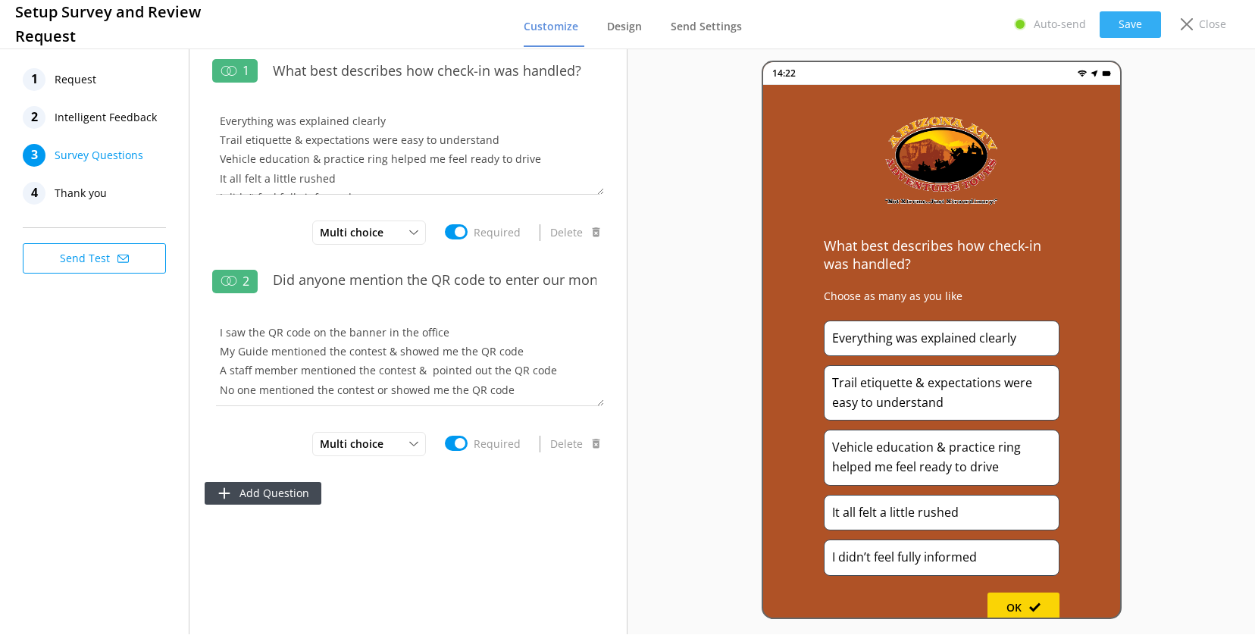
click at [1126, 18] on button "Save" at bounding box center [1130, 24] width 61 height 27
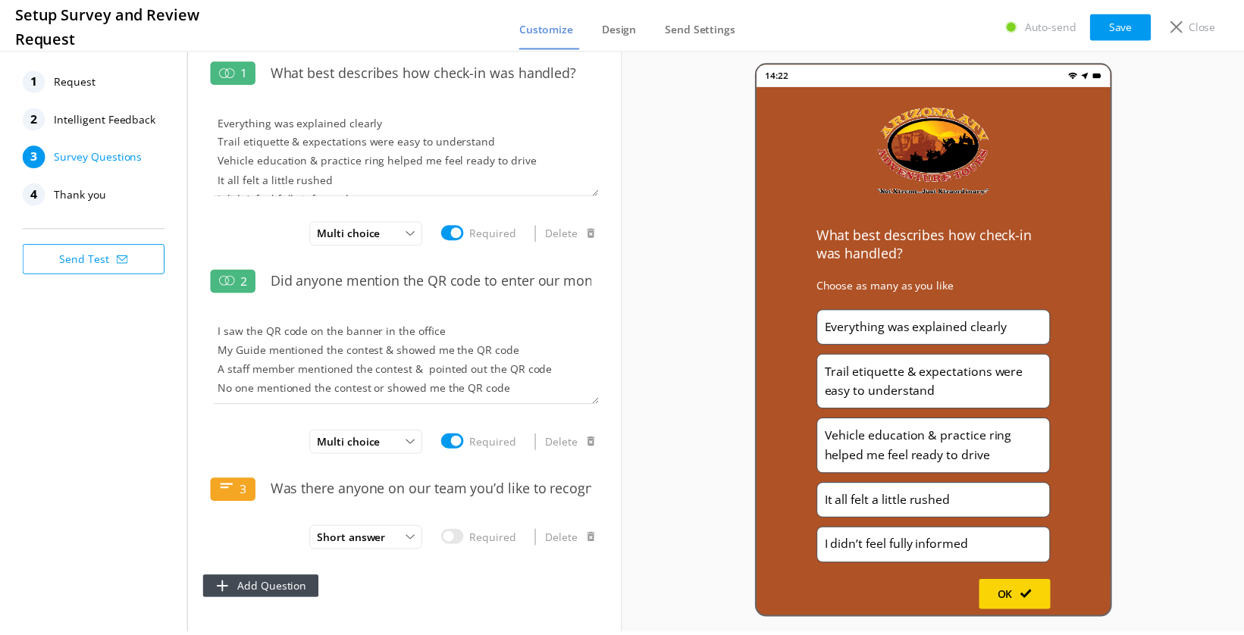
scroll to position [13, 0]
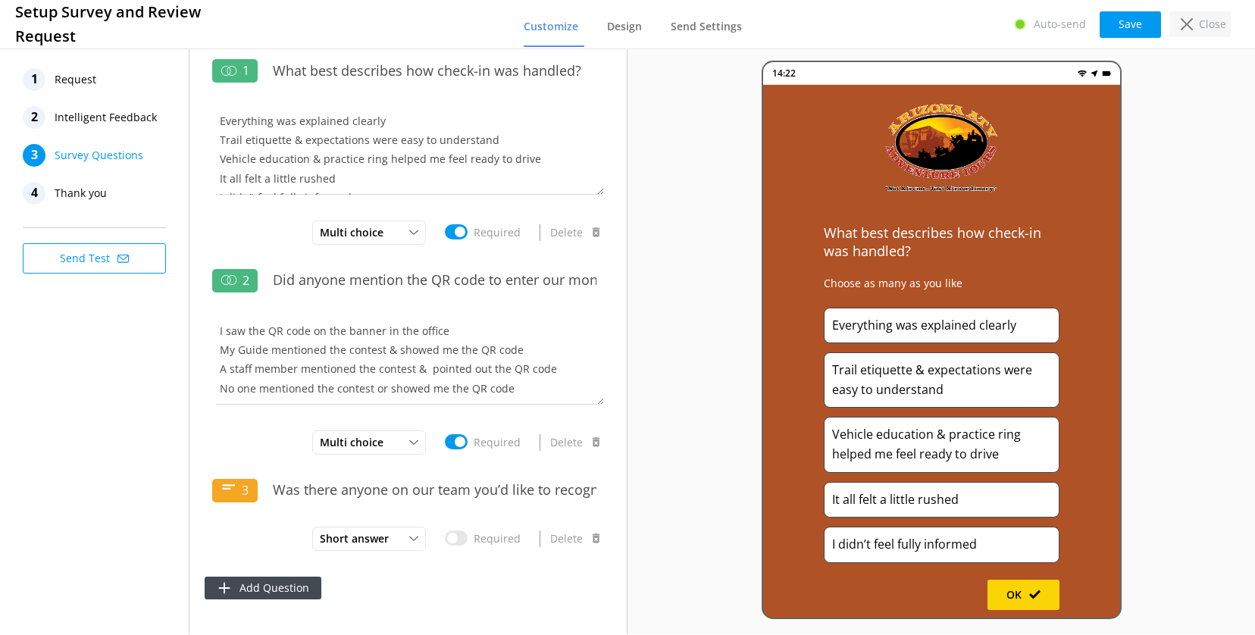
click at [1194, 27] on div "Close" at bounding box center [1200, 24] width 61 height 26
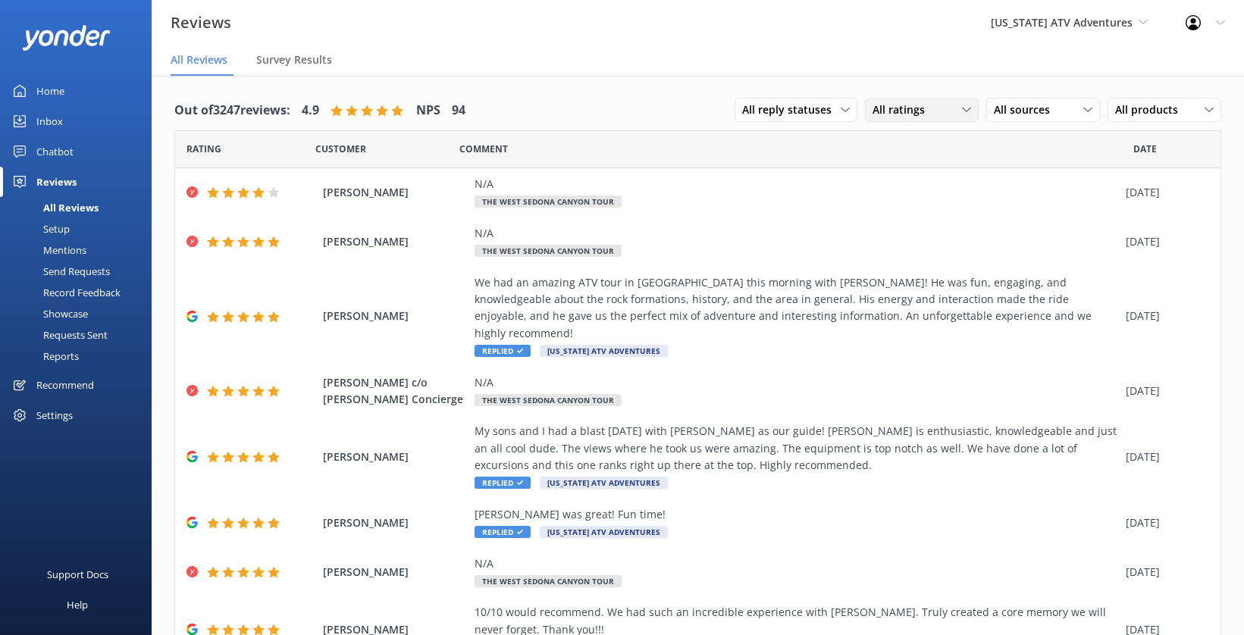
click at [884, 112] on span "All ratings" at bounding box center [903, 110] width 61 height 17
click at [887, 234] on div "Detractors" at bounding box center [922, 233] width 70 height 15
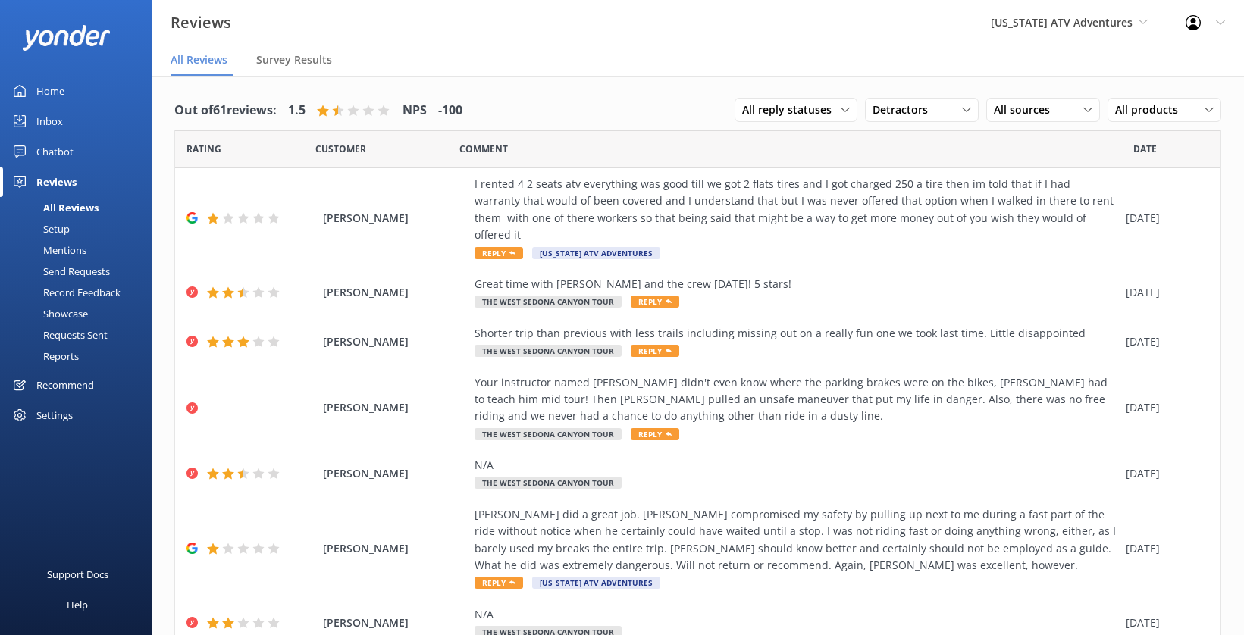
click at [68, 349] on div "Reports" at bounding box center [44, 356] width 70 height 21
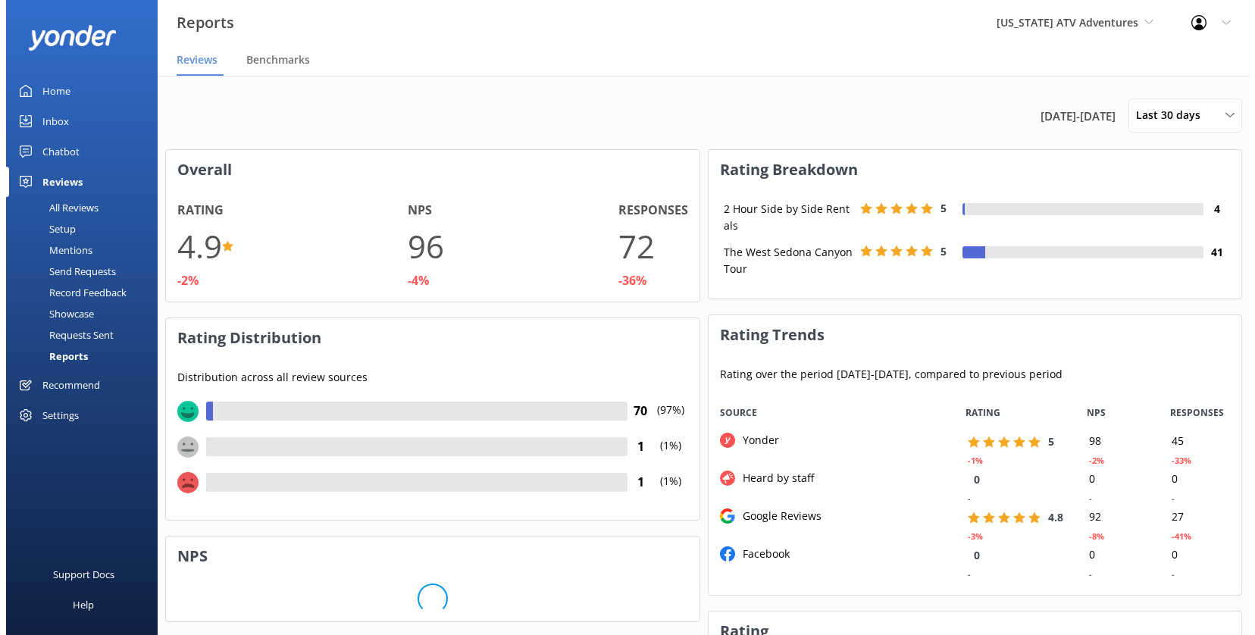
scroll to position [190, 522]
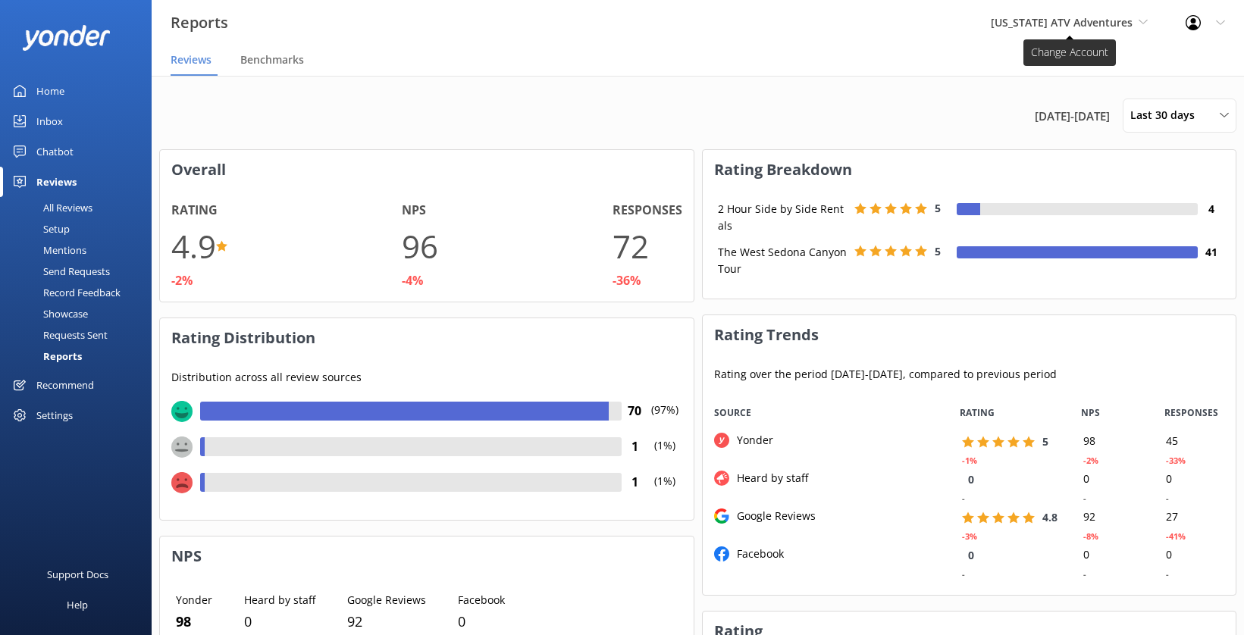
click at [1127, 14] on div "Arizona ATV Adventures Arizona Safari Jeep Tours Sedona Off-Road Center Arizona…" at bounding box center [1069, 22] width 195 height 45
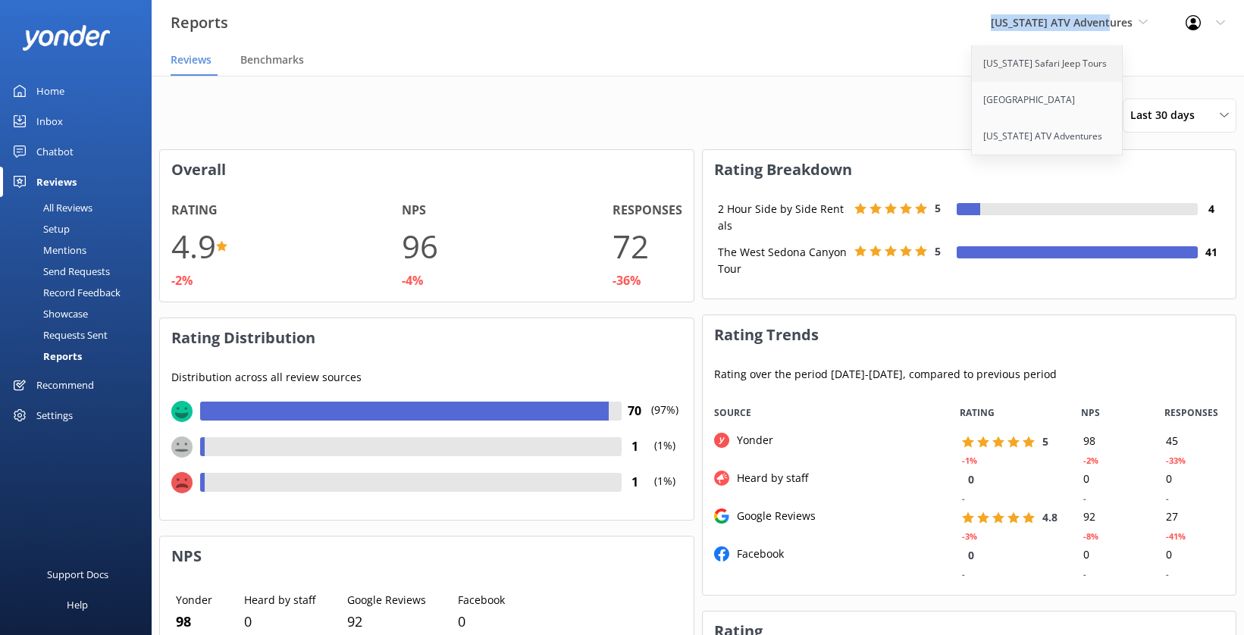
click at [1025, 58] on link "[US_STATE] Safari Jeep Tours" at bounding box center [1048, 63] width 152 height 36
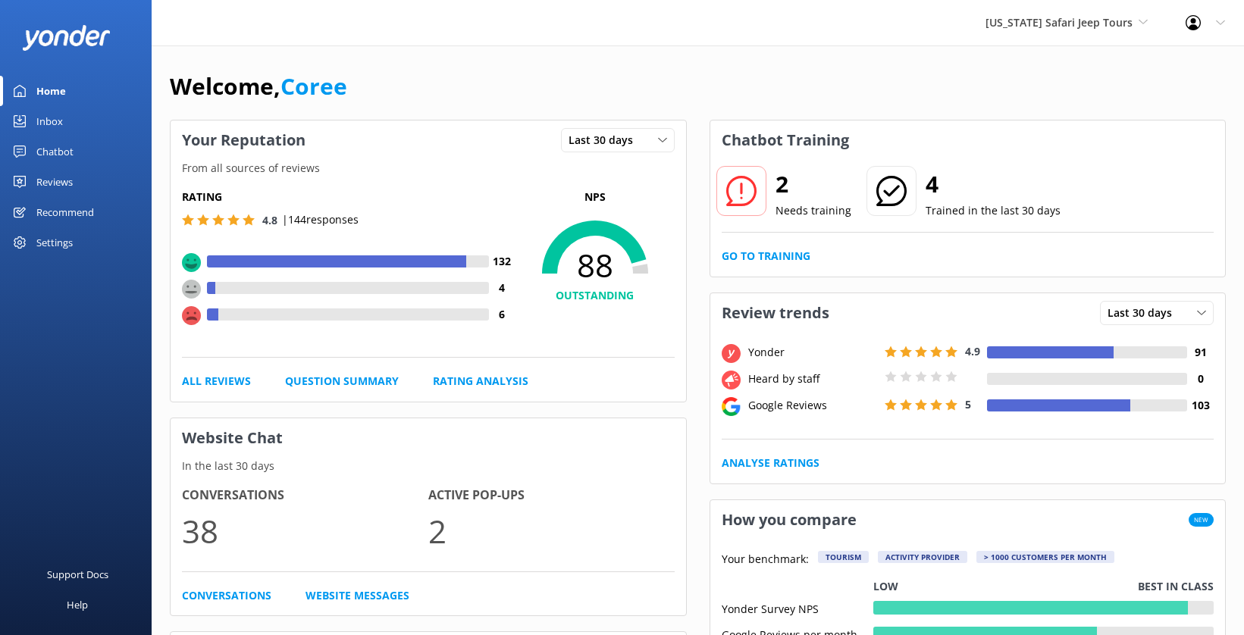
click at [52, 242] on div "Settings" at bounding box center [54, 242] width 36 height 30
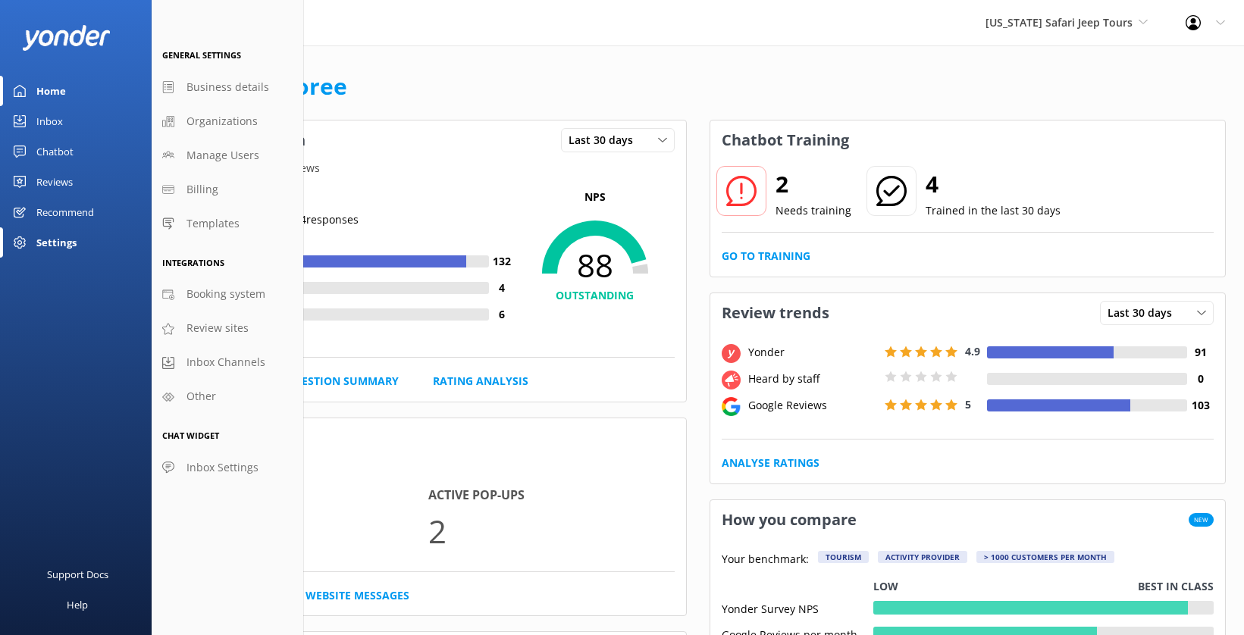
click at [63, 190] on div "Reviews" at bounding box center [54, 182] width 36 height 30
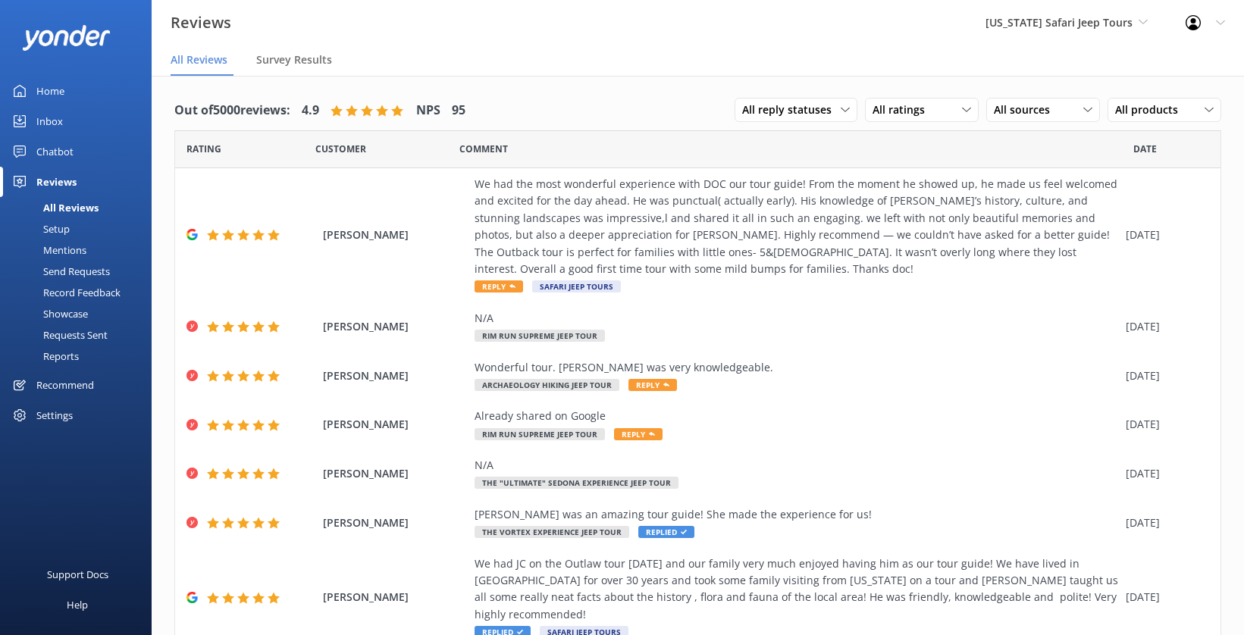
click at [58, 419] on div "Settings" at bounding box center [54, 415] width 36 height 30
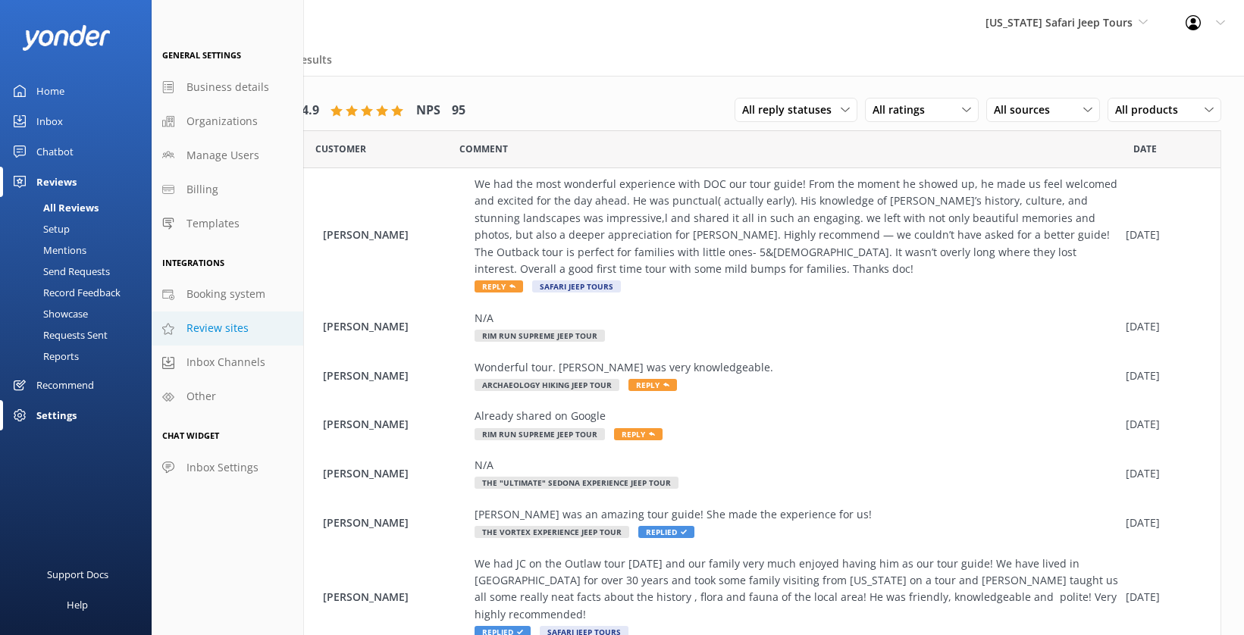
click at [195, 337] on span "Review sites" at bounding box center [217, 328] width 62 height 17
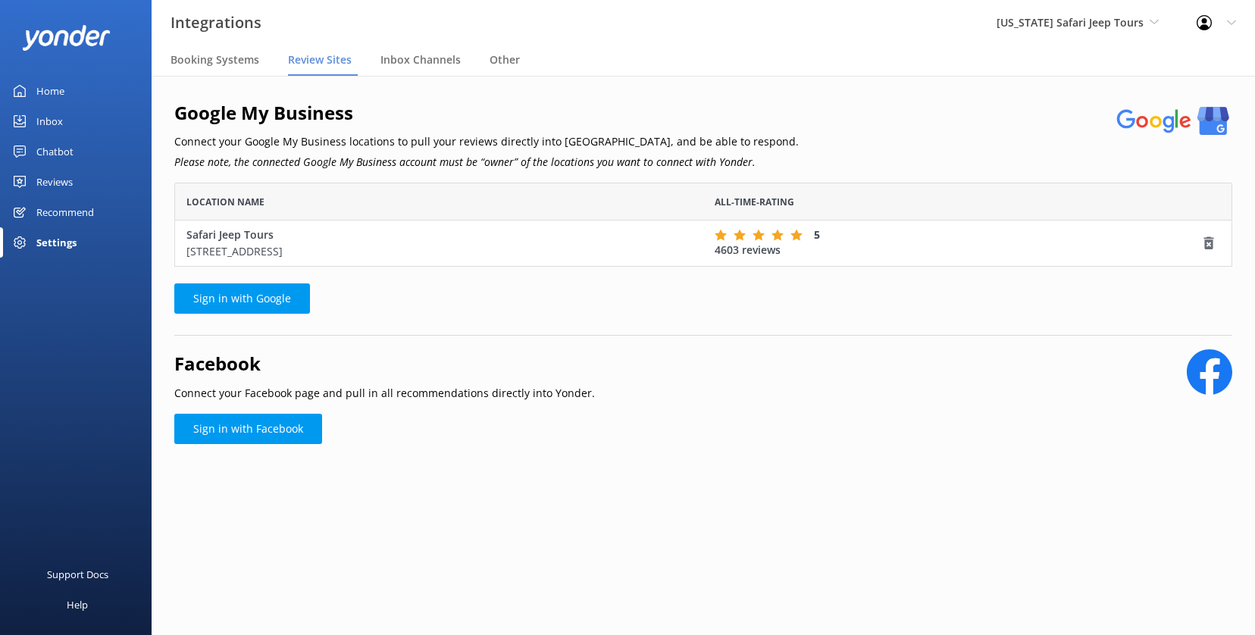
scroll to position [73, 1047]
click at [51, 122] on div "Inbox" at bounding box center [49, 121] width 27 height 30
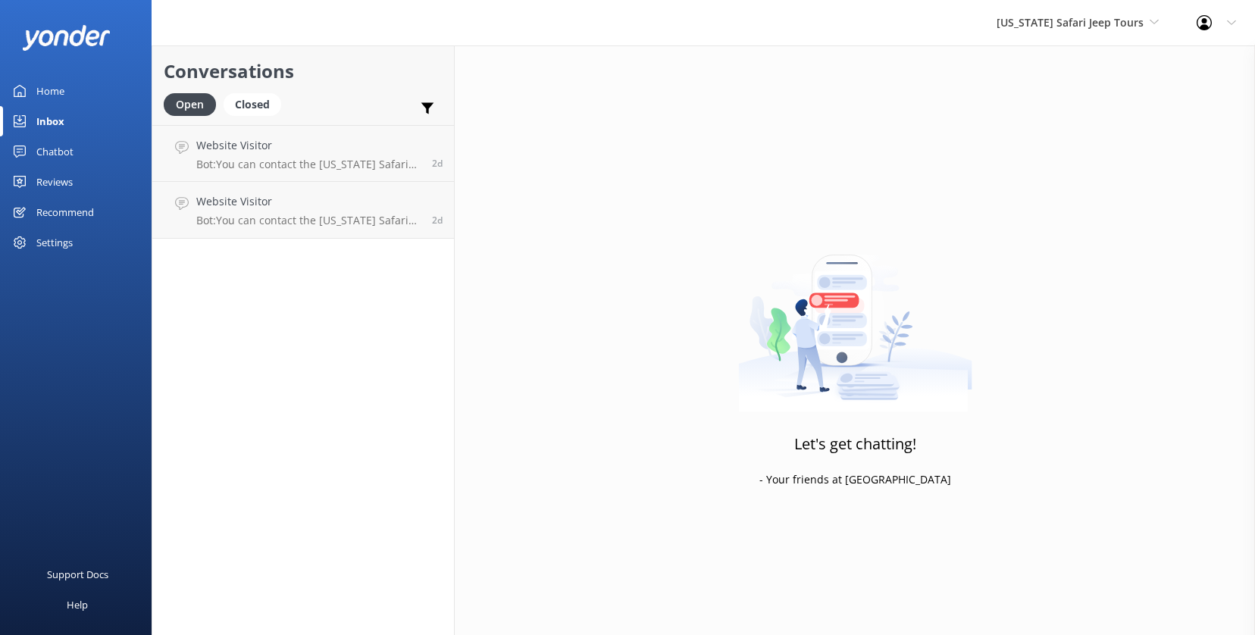
click at [59, 155] on div "Chatbot" at bounding box center [54, 151] width 37 height 30
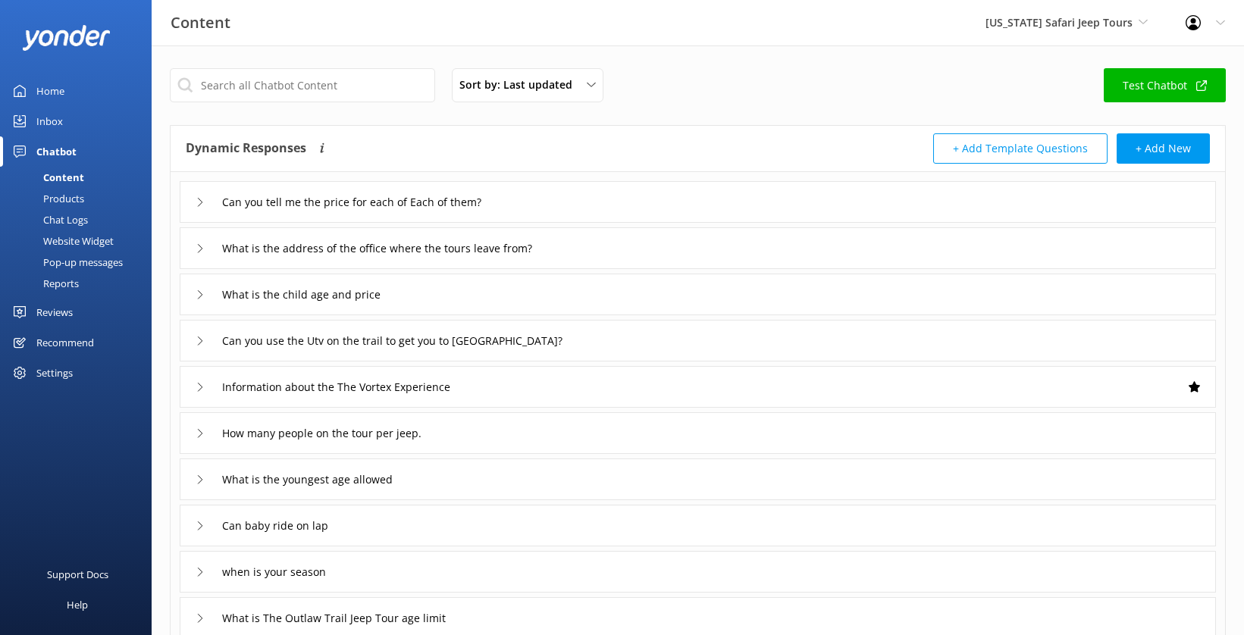
click at [54, 119] on div "Inbox" at bounding box center [49, 121] width 27 height 30
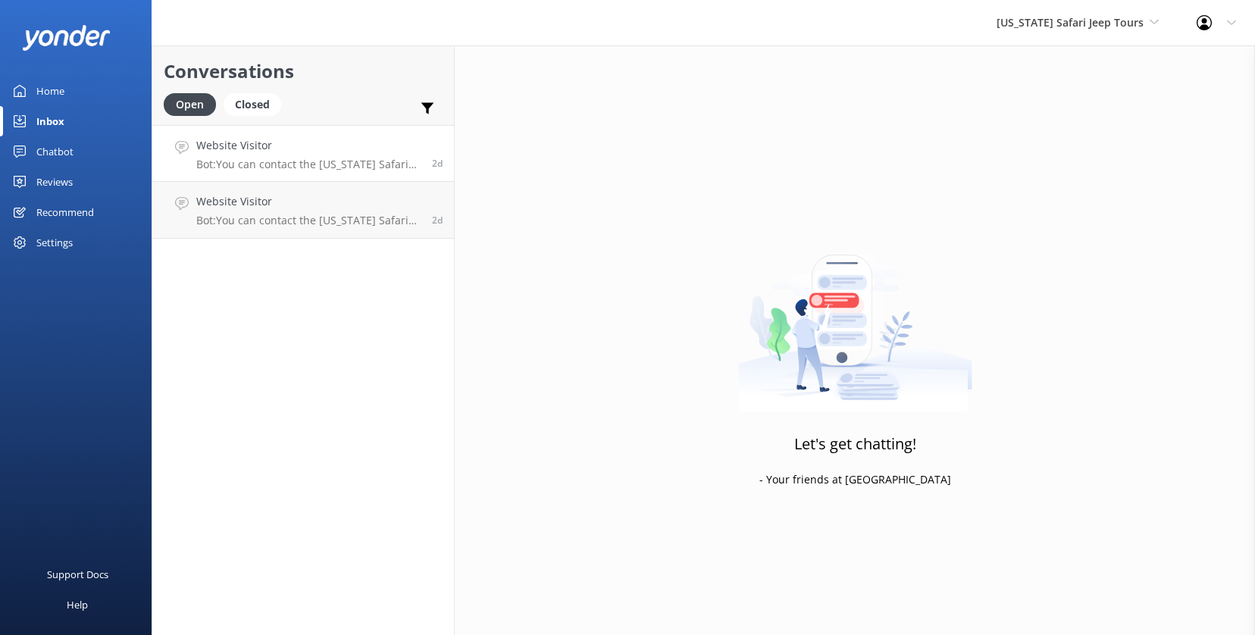
click at [312, 155] on div "Website Visitor Bot: You can contact the Arizona Safari Jeep Tours team at 928-…" at bounding box center [308, 153] width 224 height 33
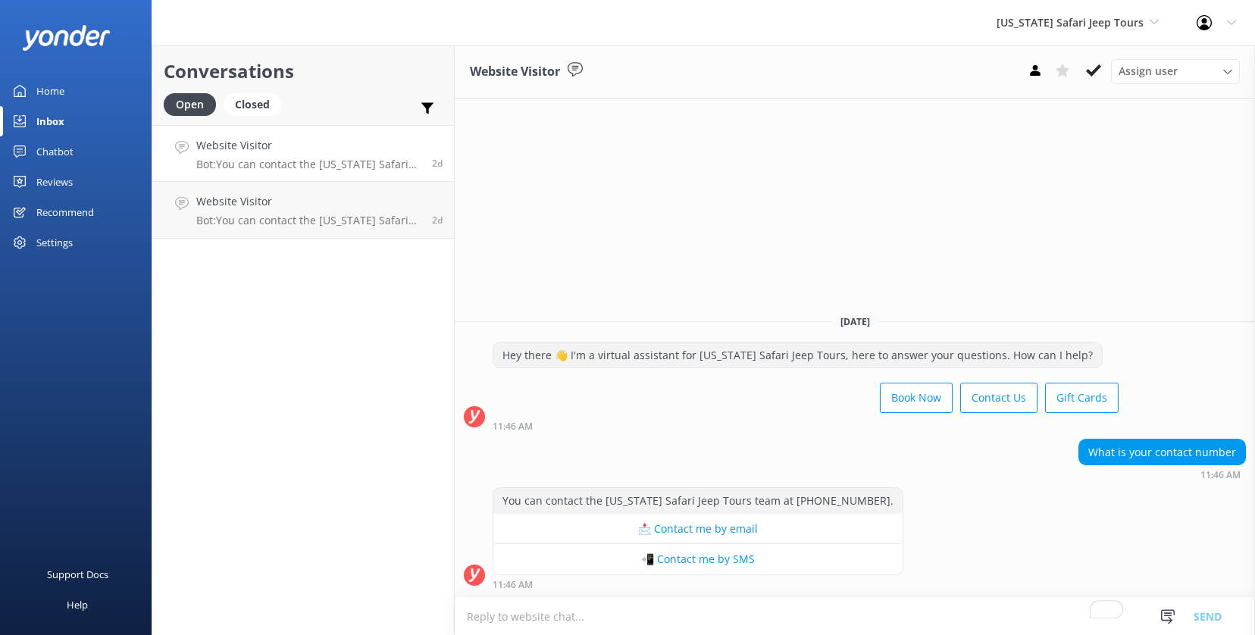
click at [49, 152] on div "Chatbot" at bounding box center [54, 151] width 37 height 30
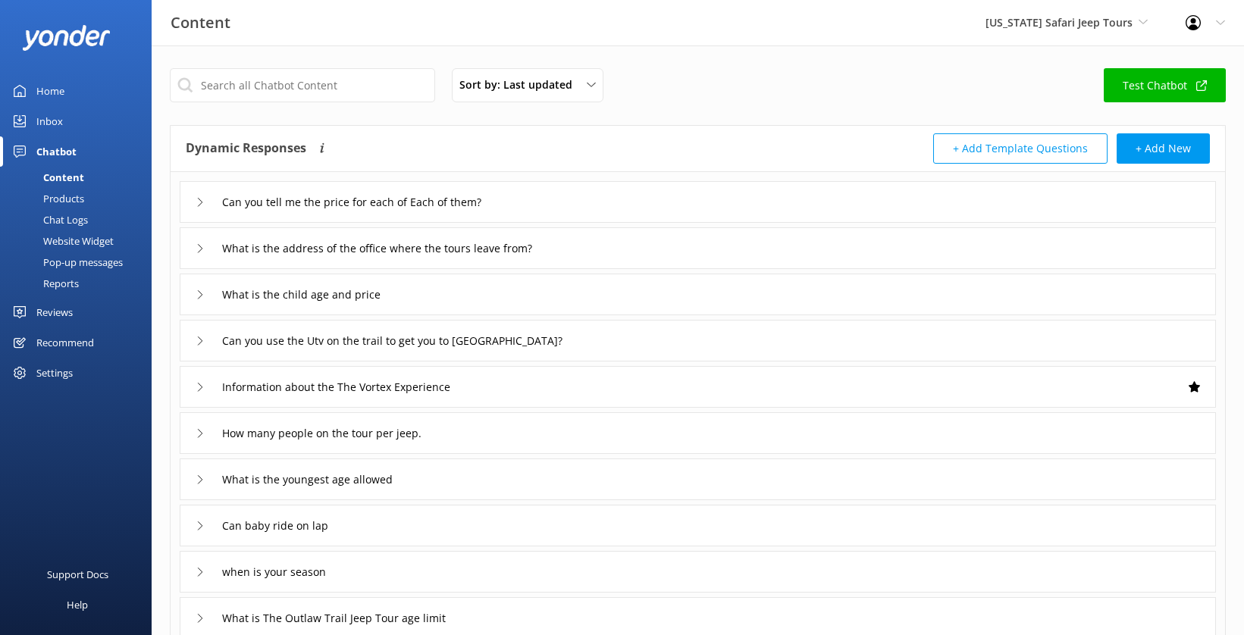
click at [74, 222] on div "Chat Logs" at bounding box center [48, 219] width 79 height 21
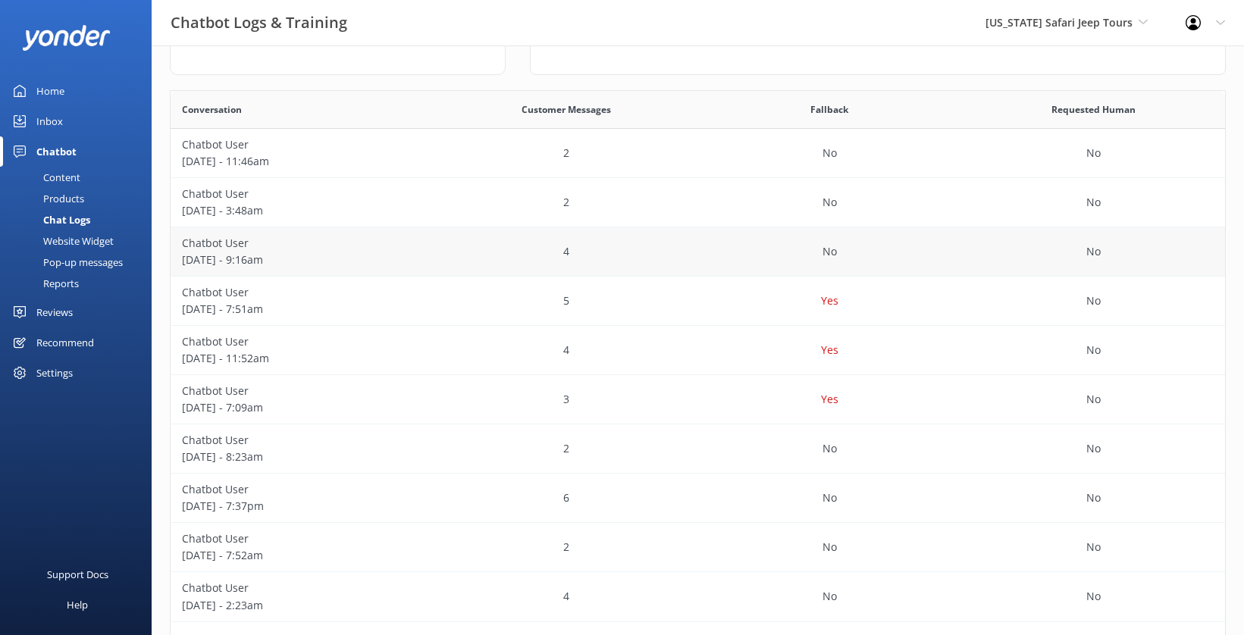
scroll to position [243, 0]
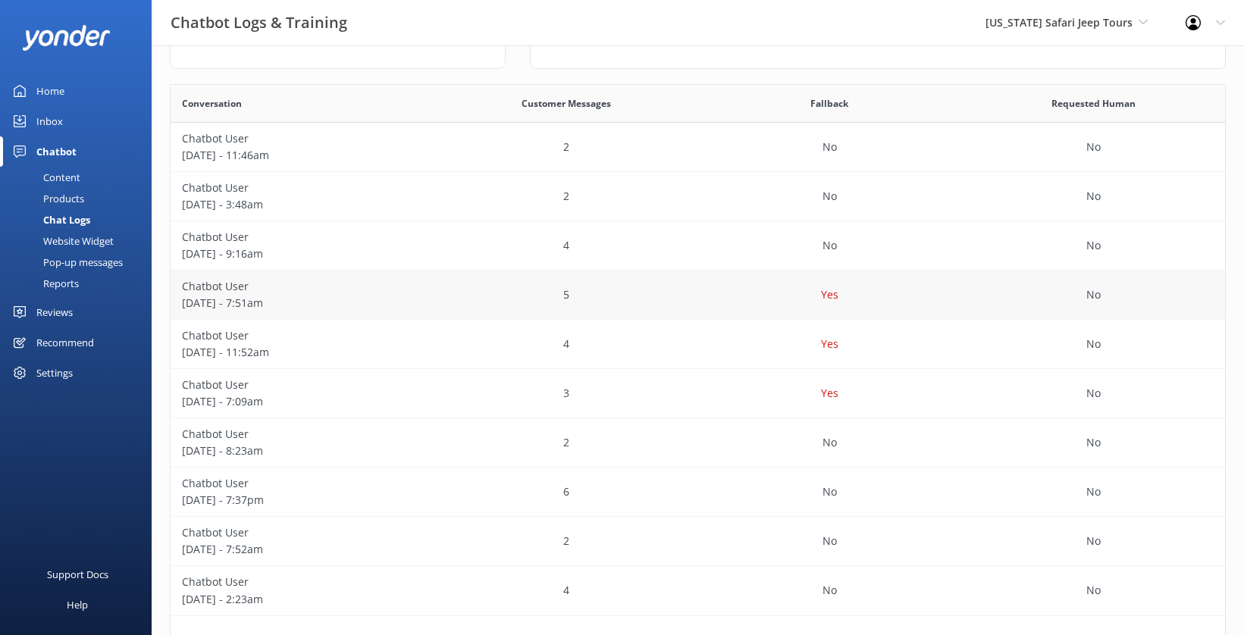
click at [221, 295] on p "August 10 - 7:51am" at bounding box center [302, 303] width 241 height 17
